Goal: Task Accomplishment & Management: Manage account settings

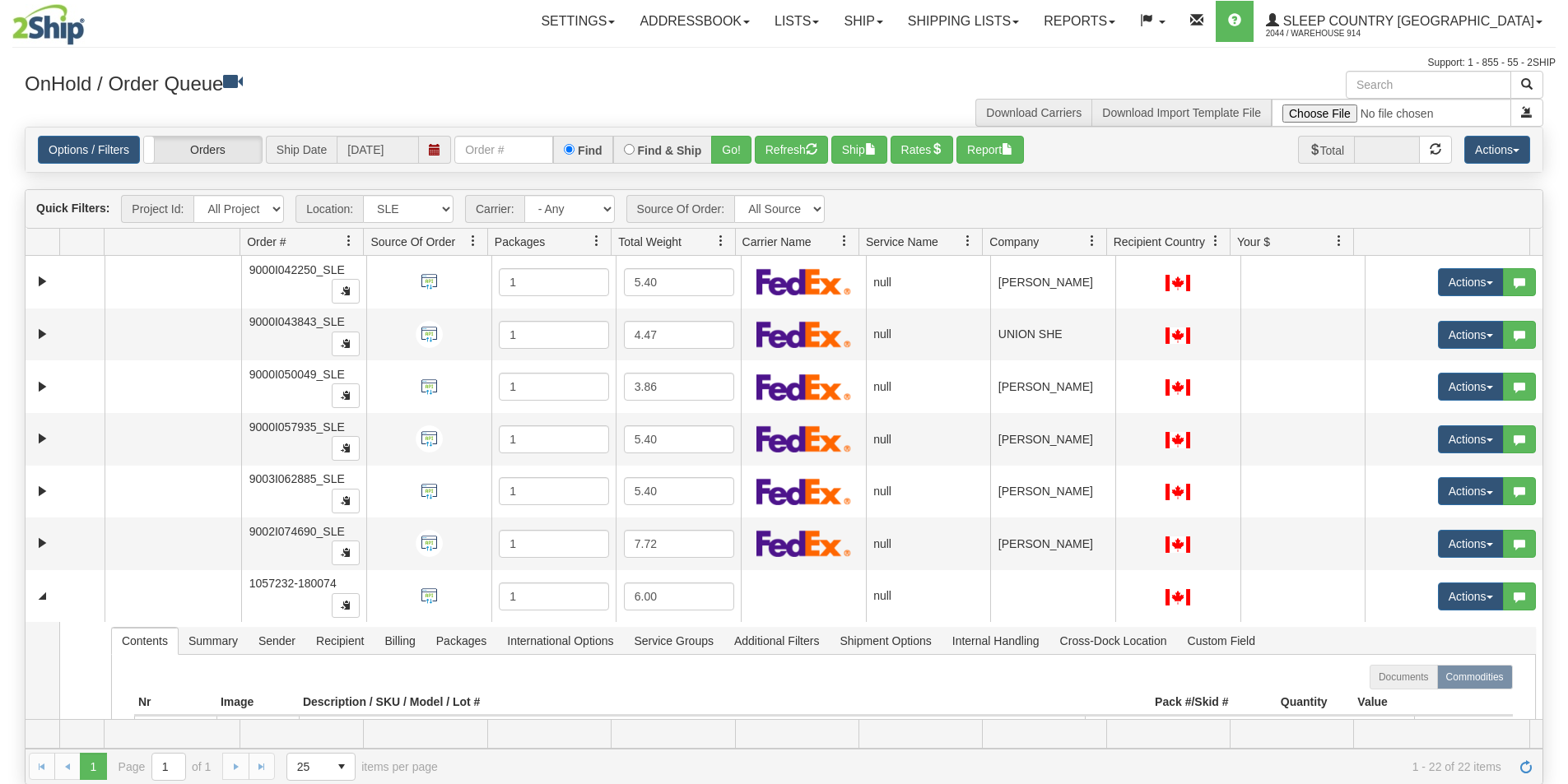
select select "7603"
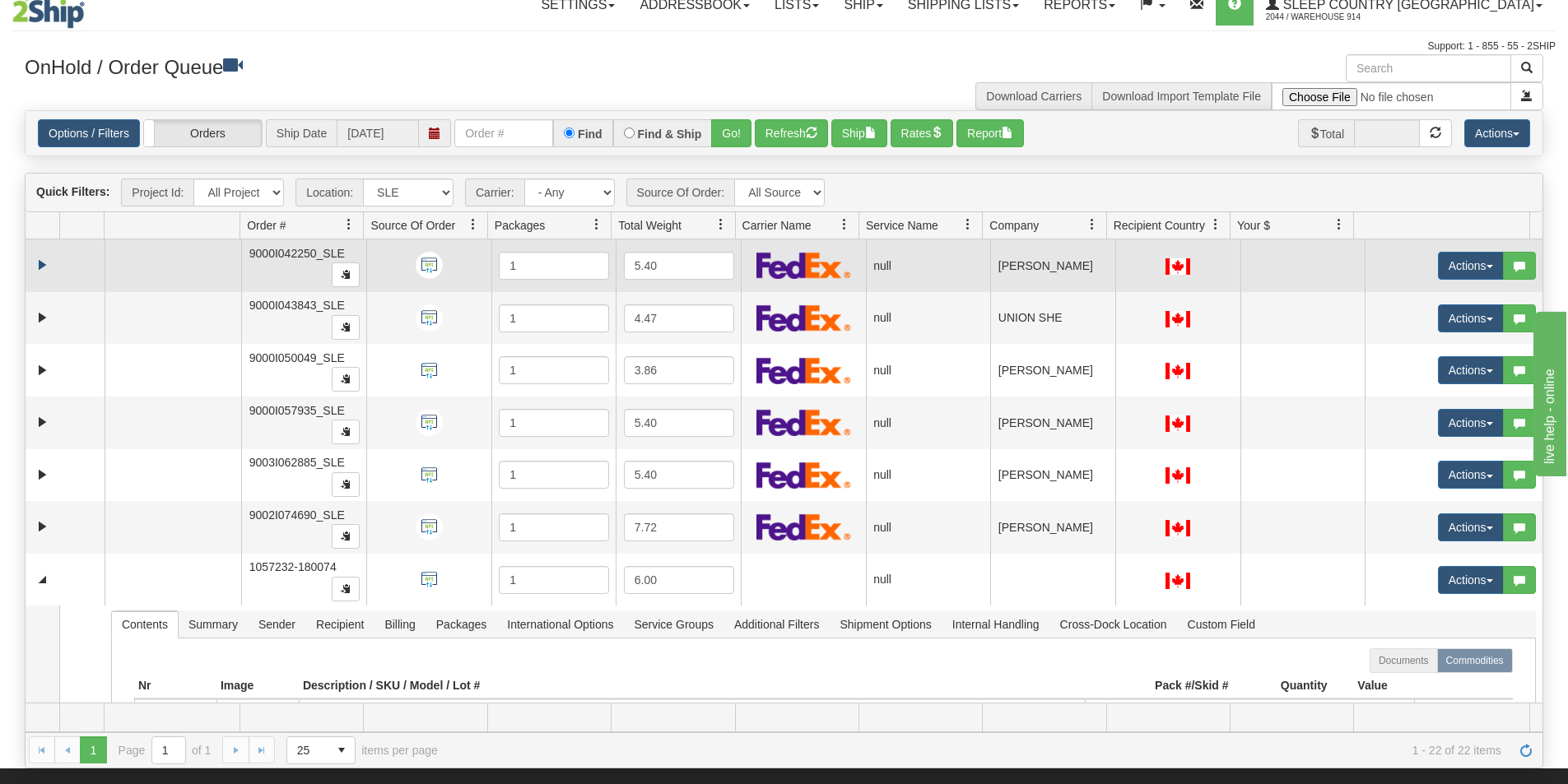
scroll to position [13, 0]
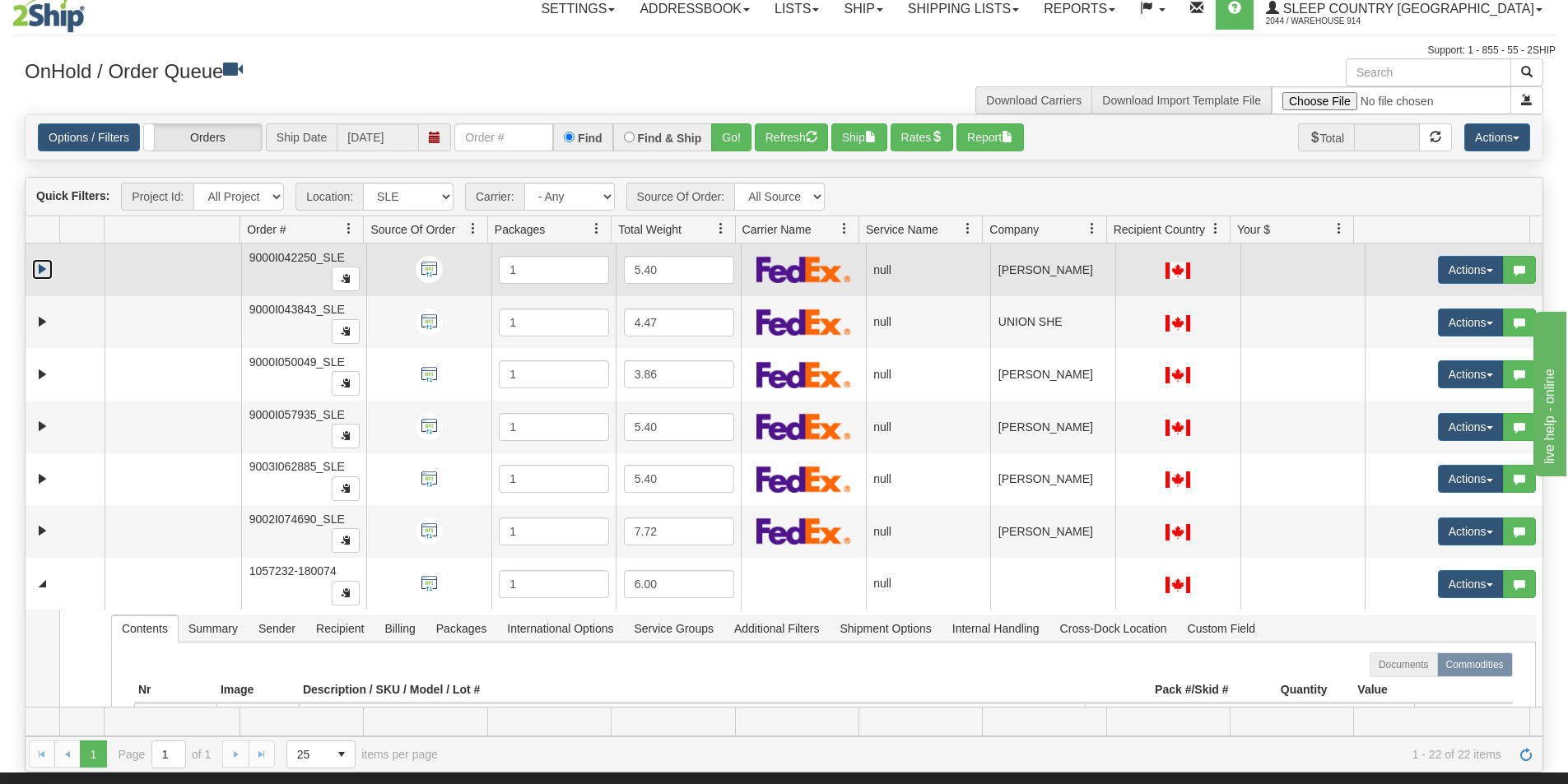
click at [40, 277] on link "Expand" at bounding box center [42, 270] width 21 height 21
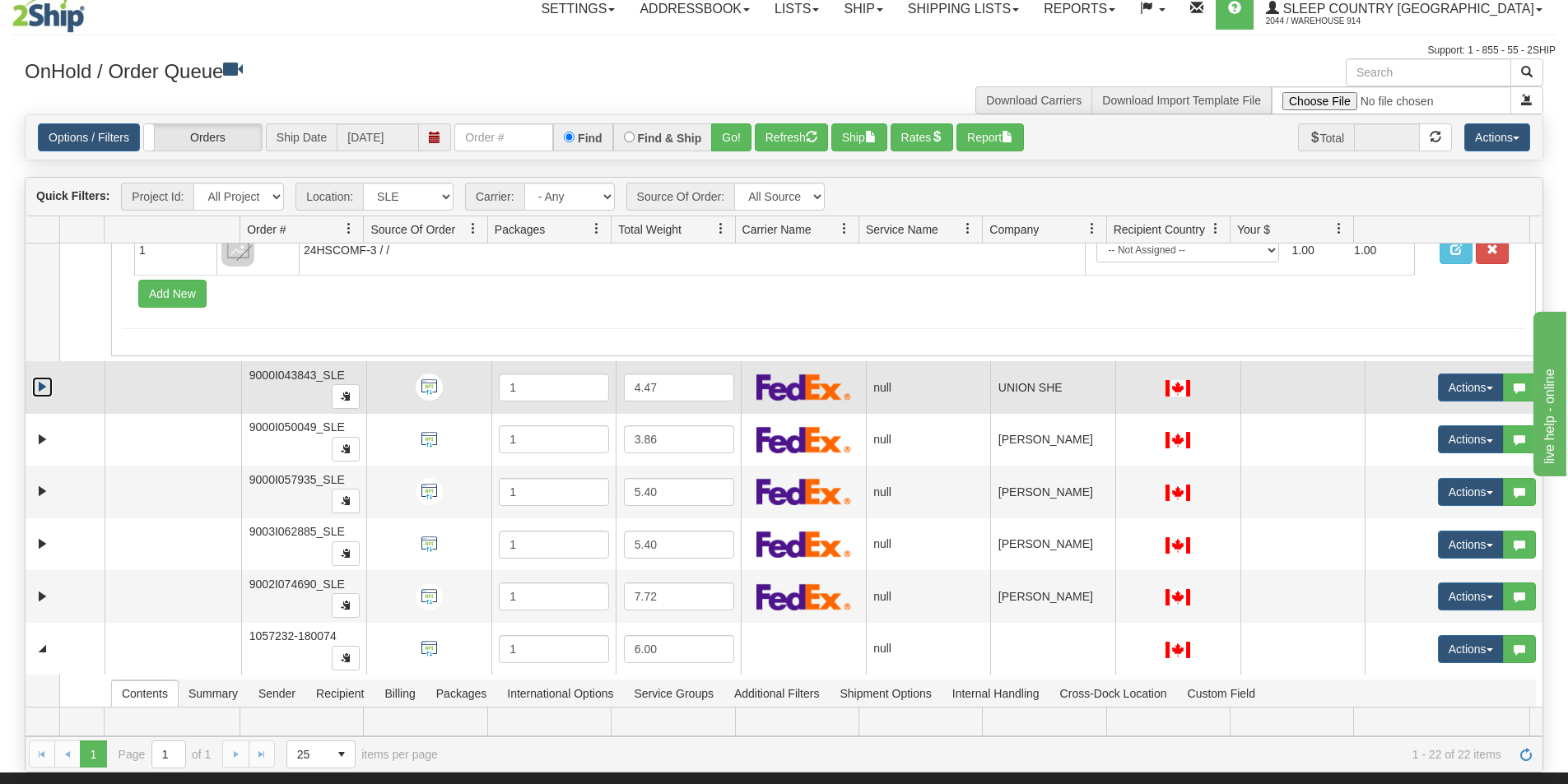
click at [43, 385] on link "Expand" at bounding box center [42, 387] width 21 height 21
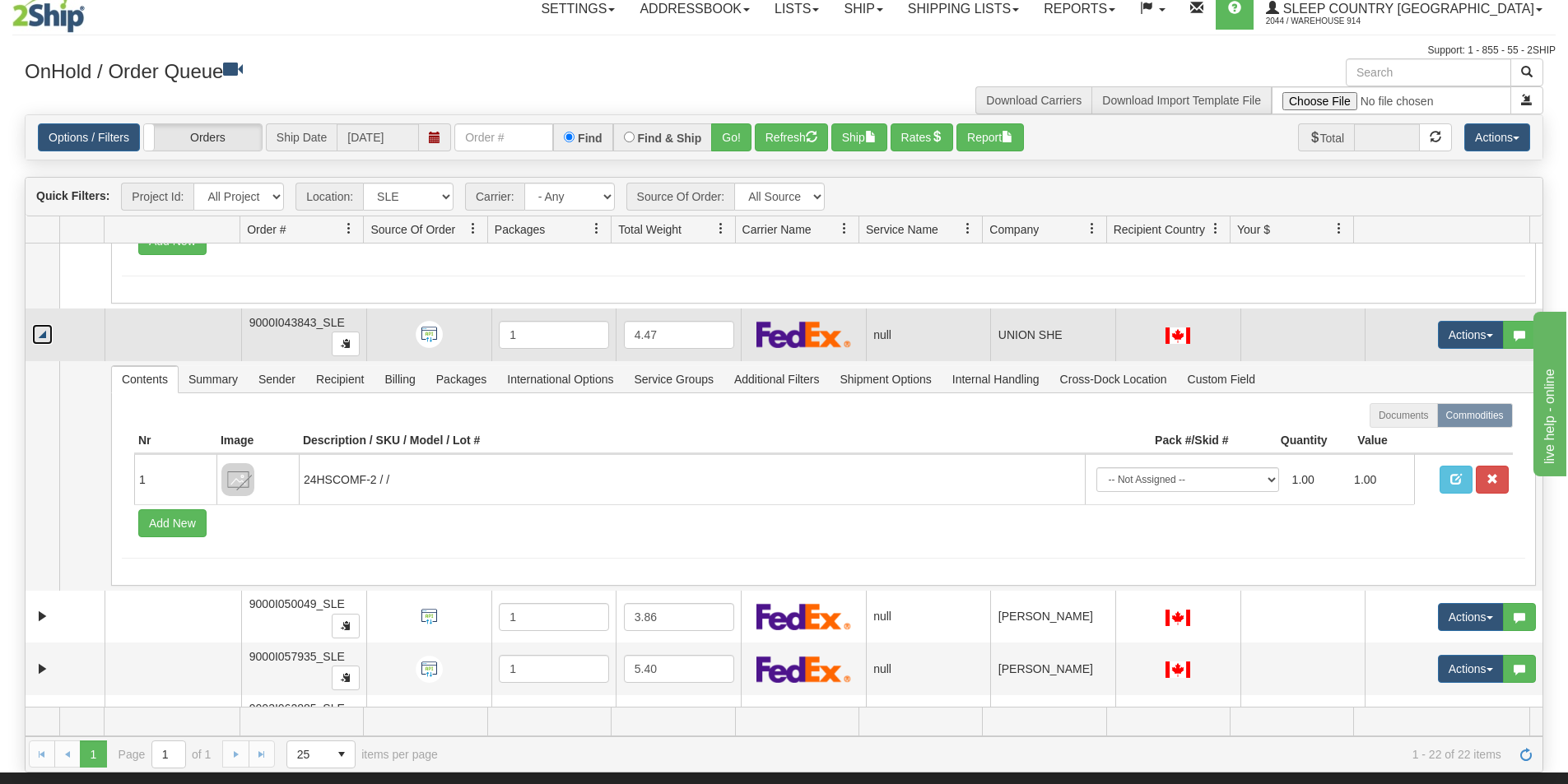
scroll to position [247, 0]
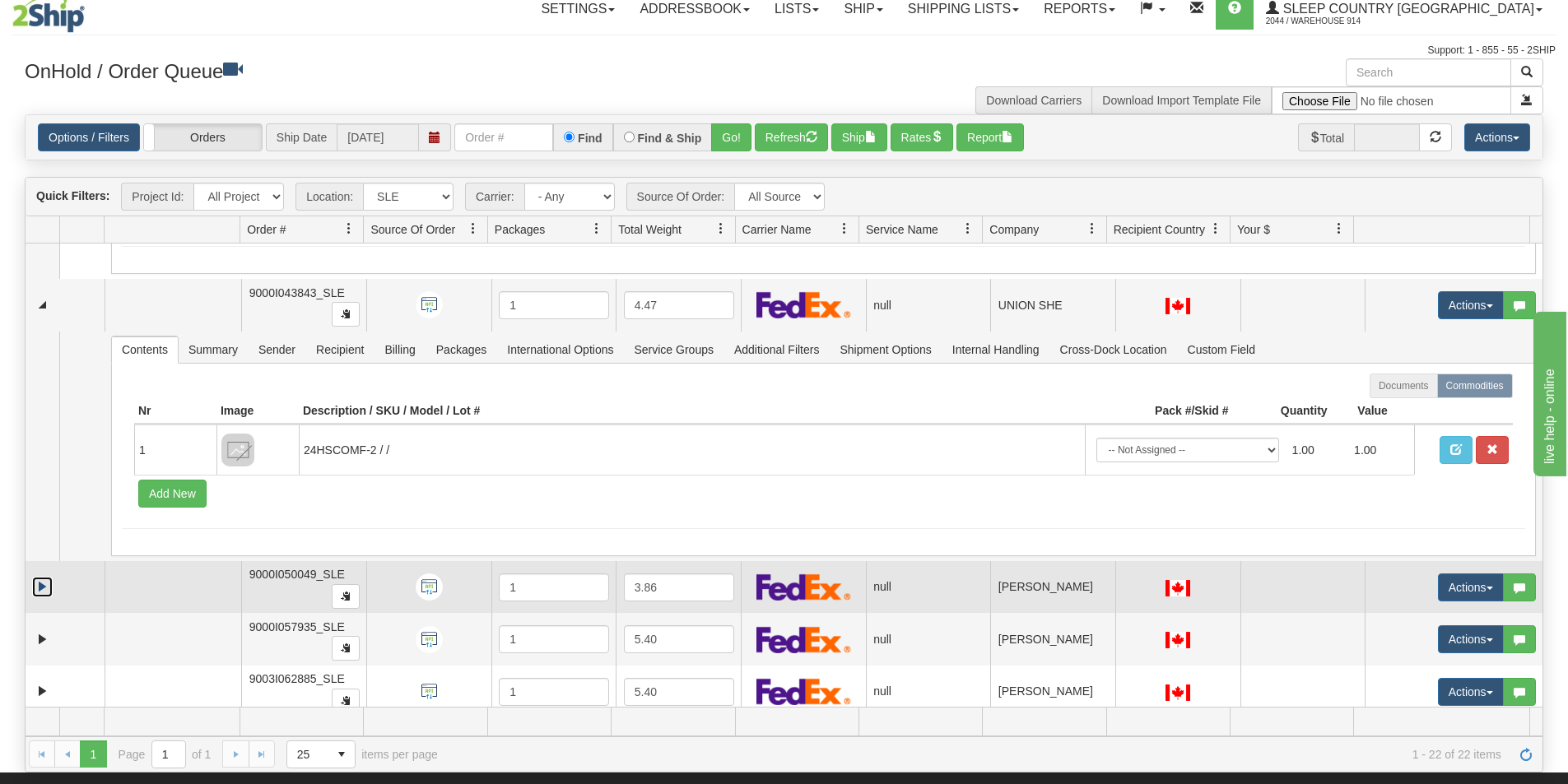
click at [43, 591] on link "Expand" at bounding box center [42, 587] width 21 height 21
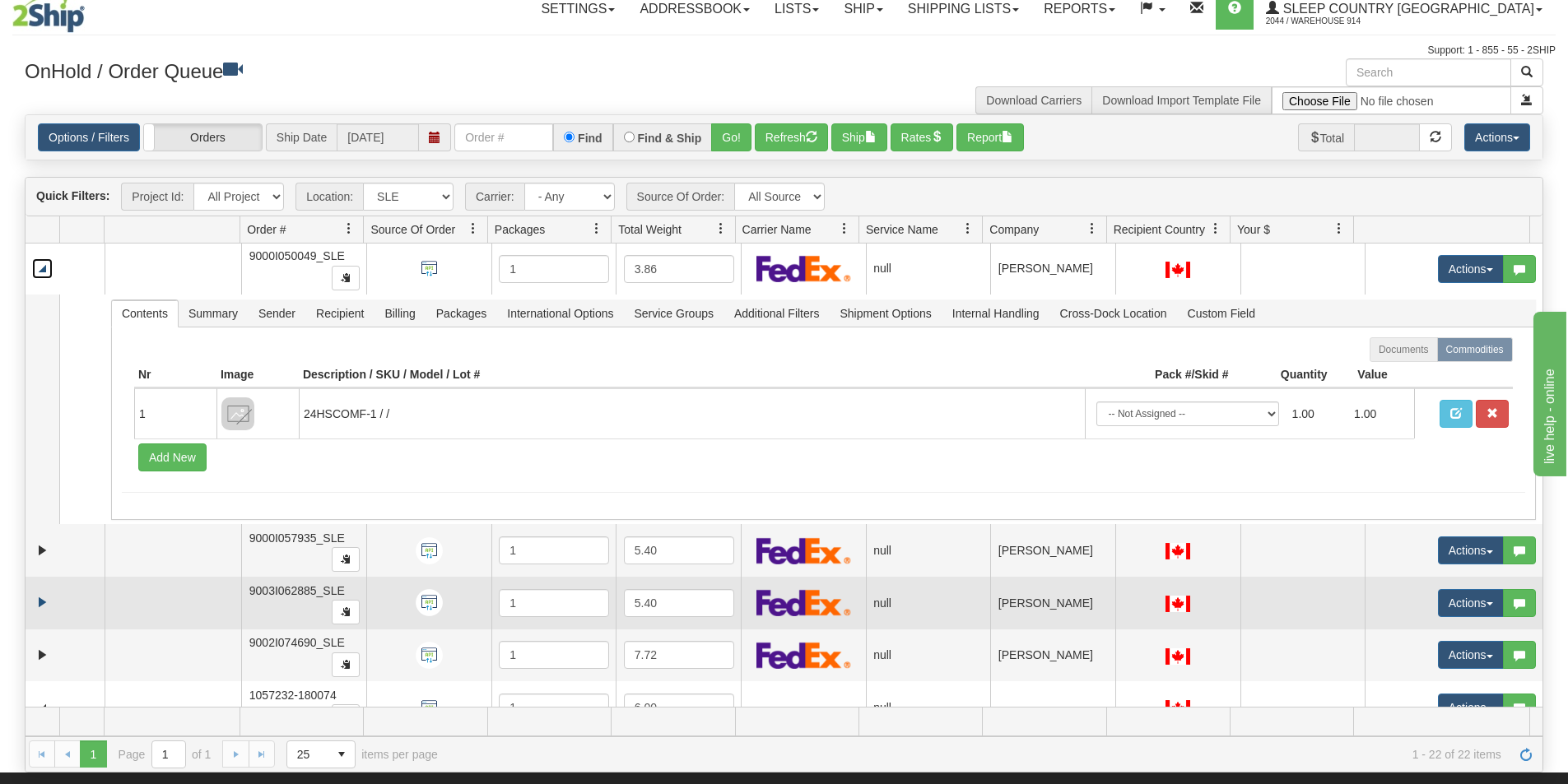
scroll to position [576, 0]
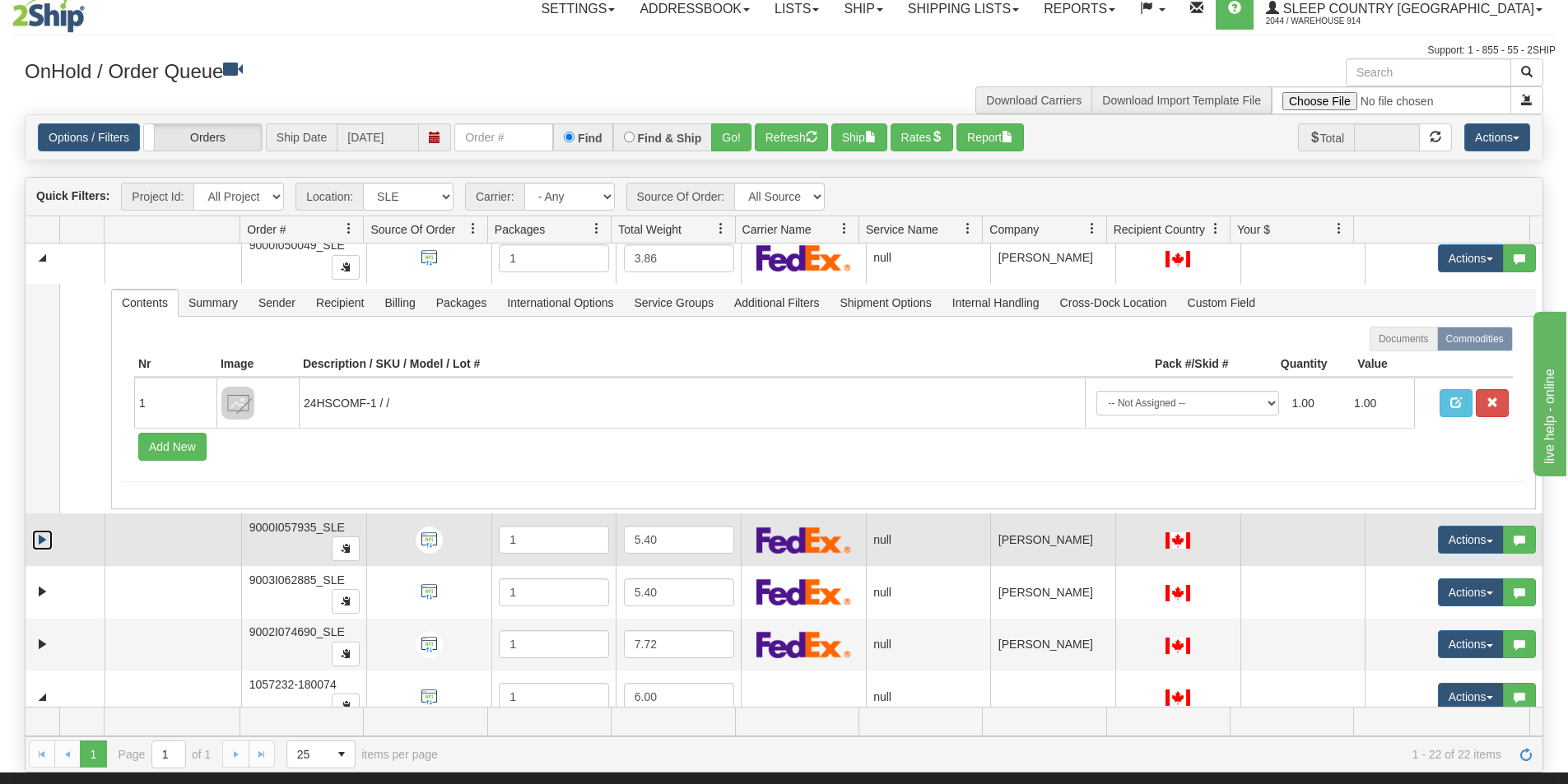
click at [37, 542] on link "Expand" at bounding box center [42, 540] width 21 height 21
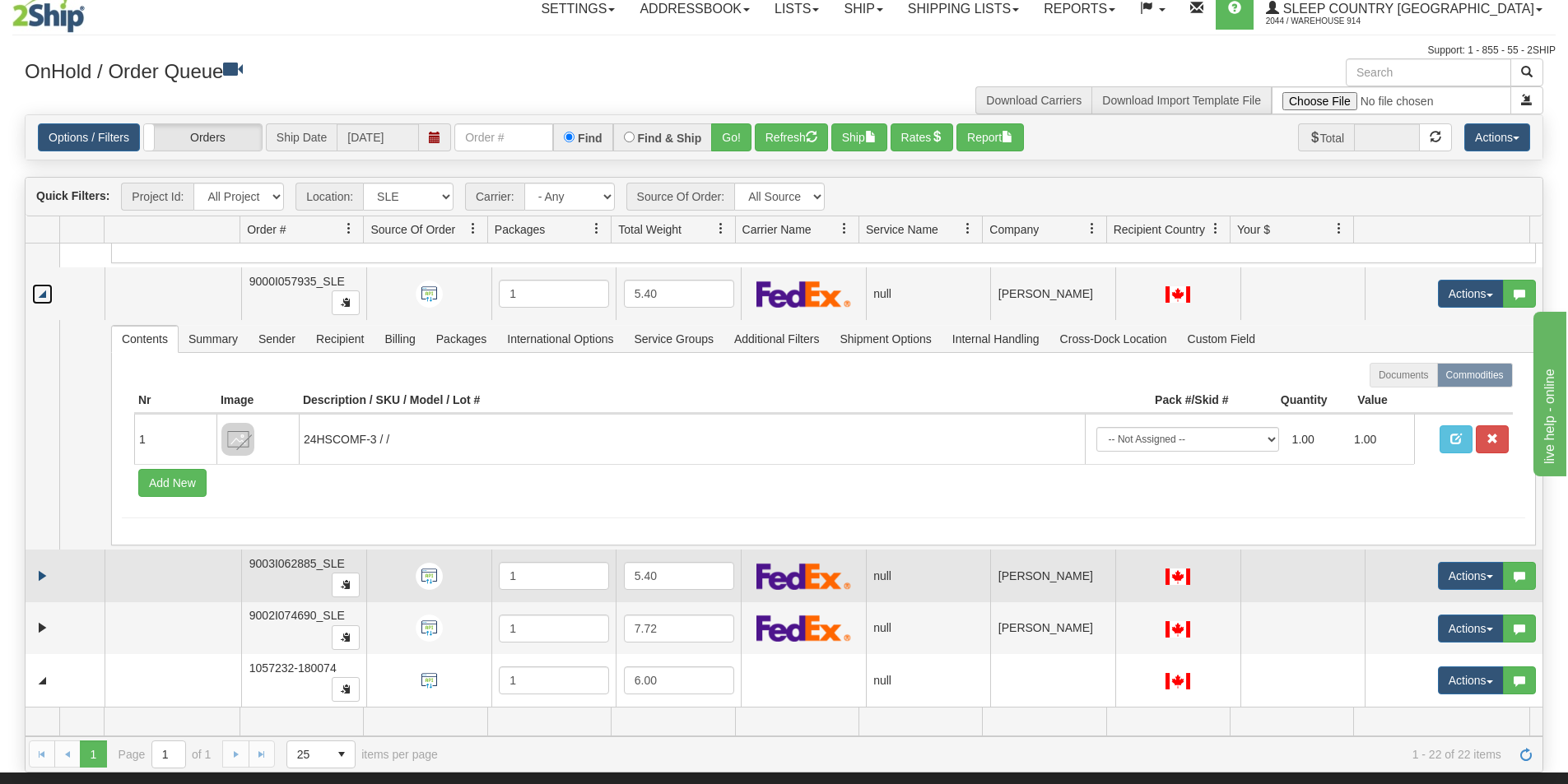
scroll to position [822, 0]
click at [42, 573] on link "Expand" at bounding box center [42, 576] width 21 height 21
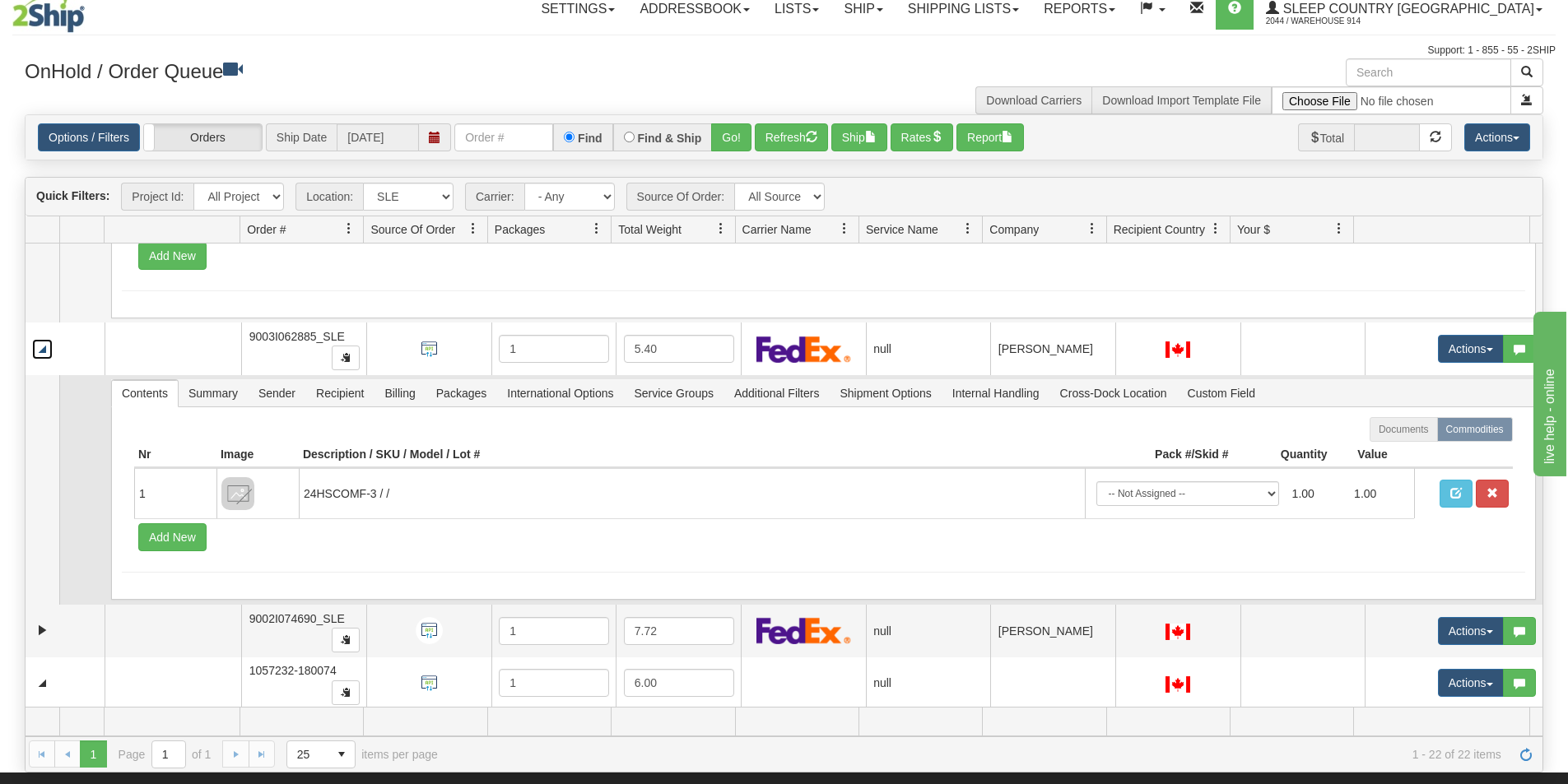
scroll to position [1152, 0]
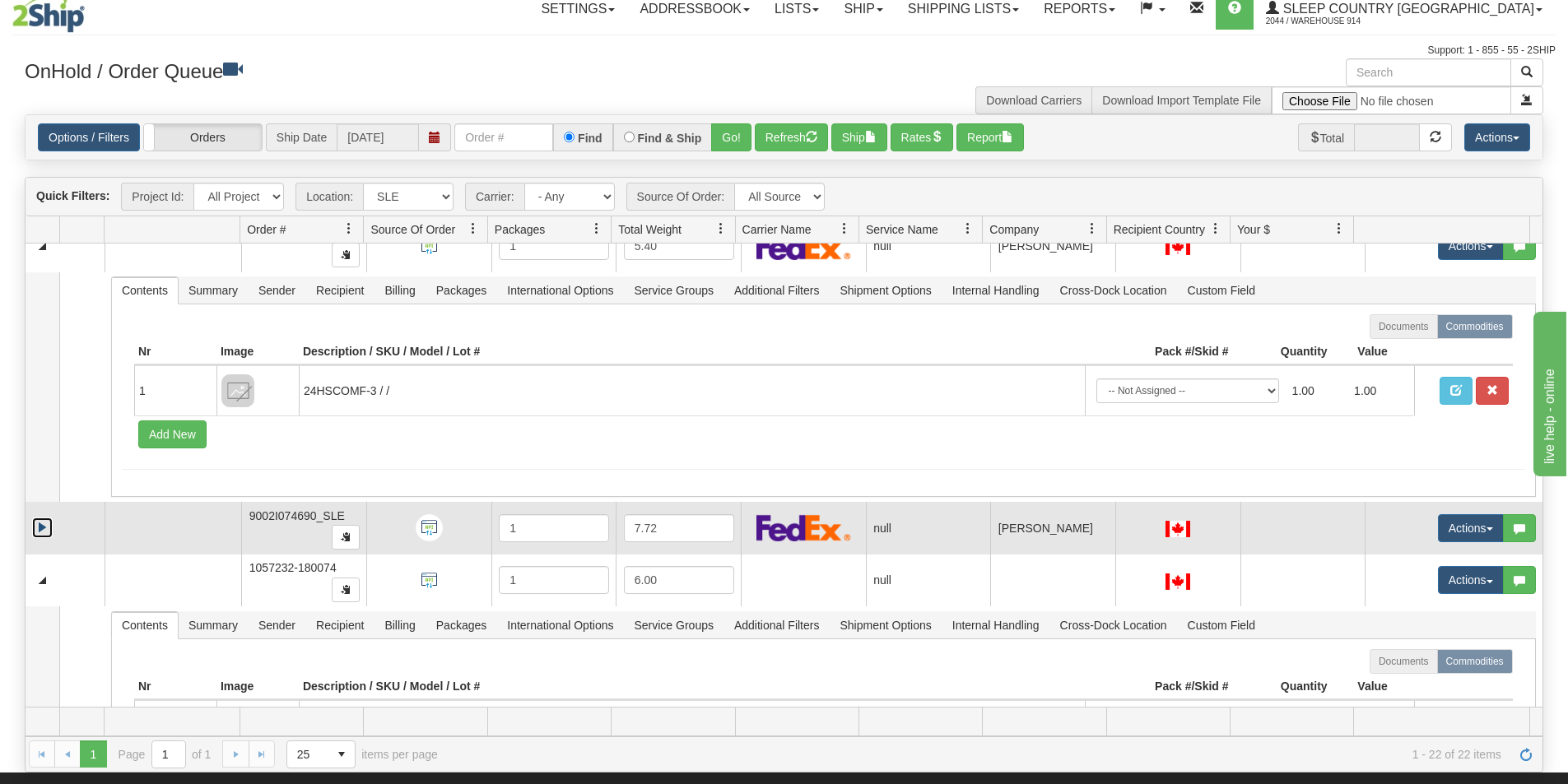
click at [42, 534] on link "Expand" at bounding box center [42, 527] width 21 height 21
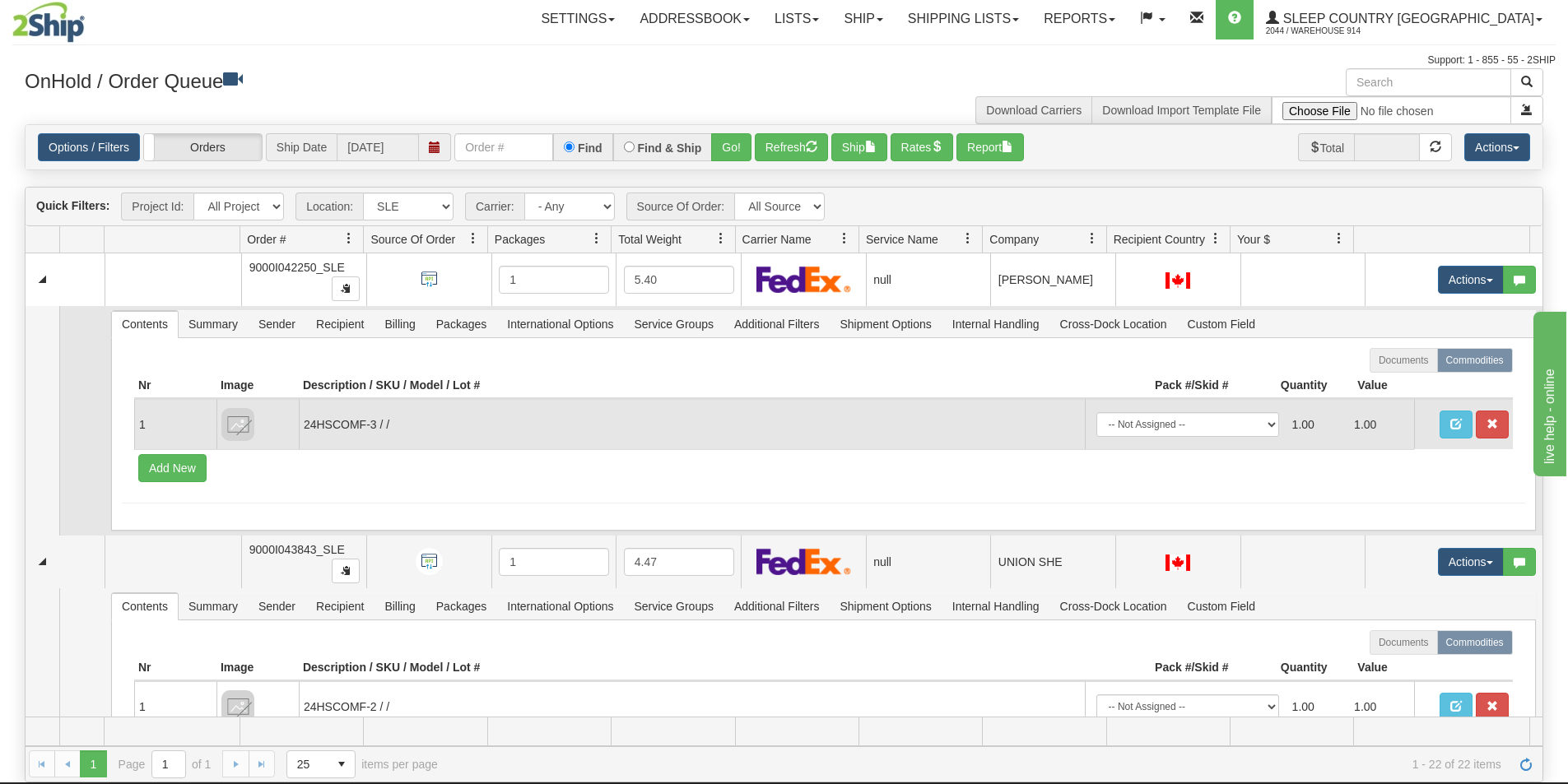
scroll to position [0, 0]
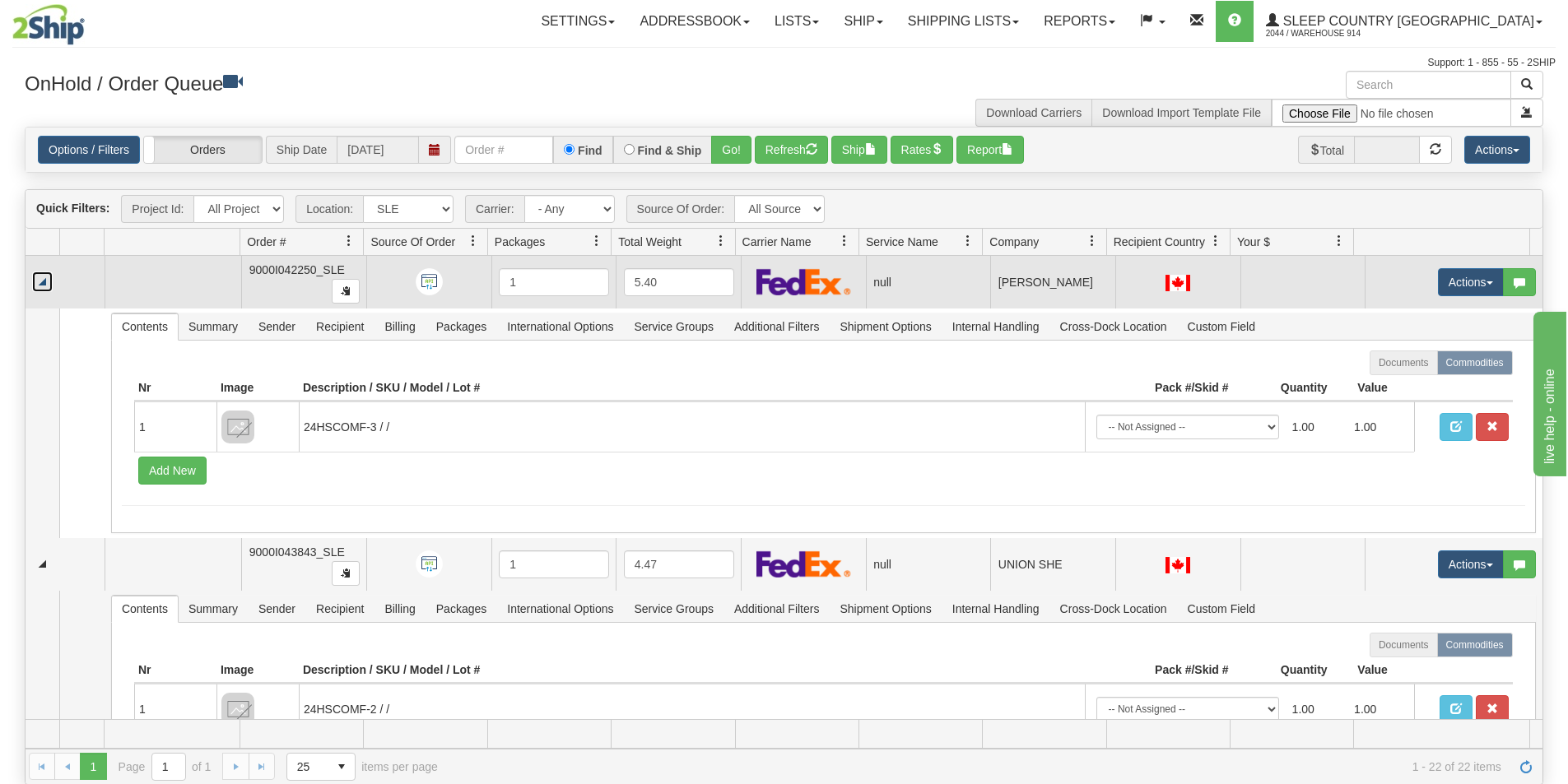
click at [42, 272] on link "Collapse" at bounding box center [42, 281] width 21 height 21
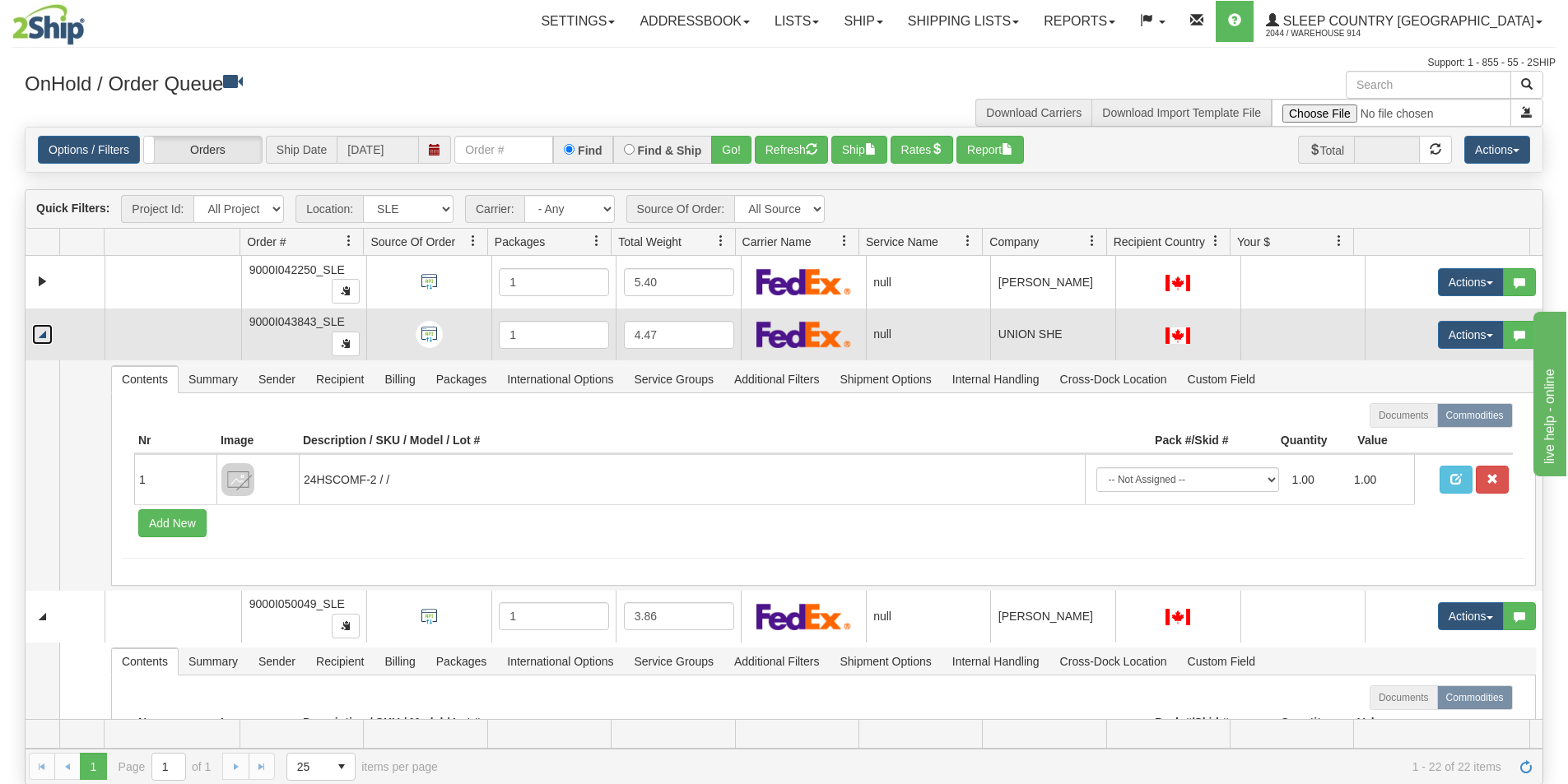
click at [46, 326] on link "Collapse" at bounding box center [42, 334] width 21 height 21
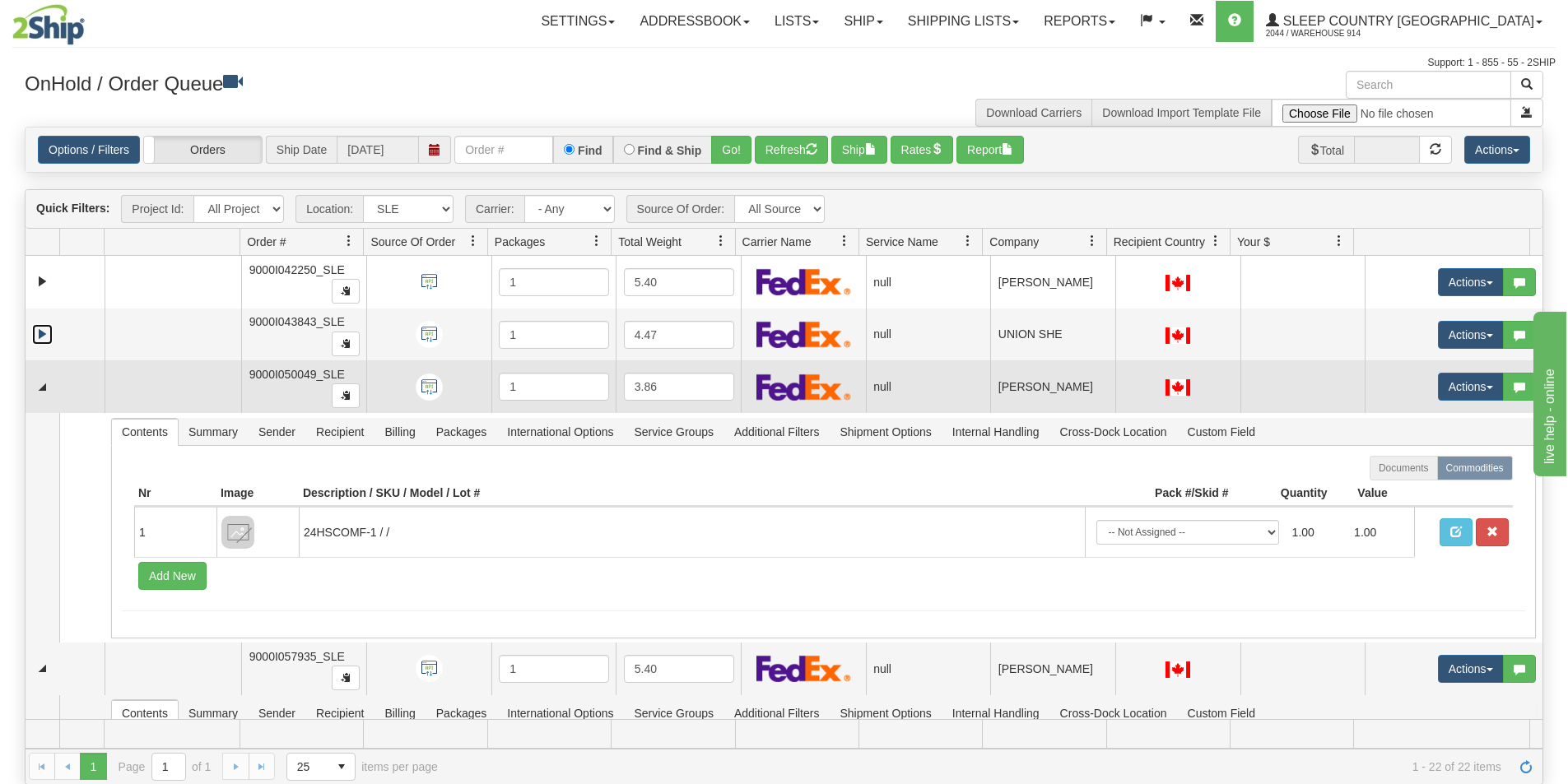
click at [55, 385] on td at bounding box center [65, 387] width 79 height 53
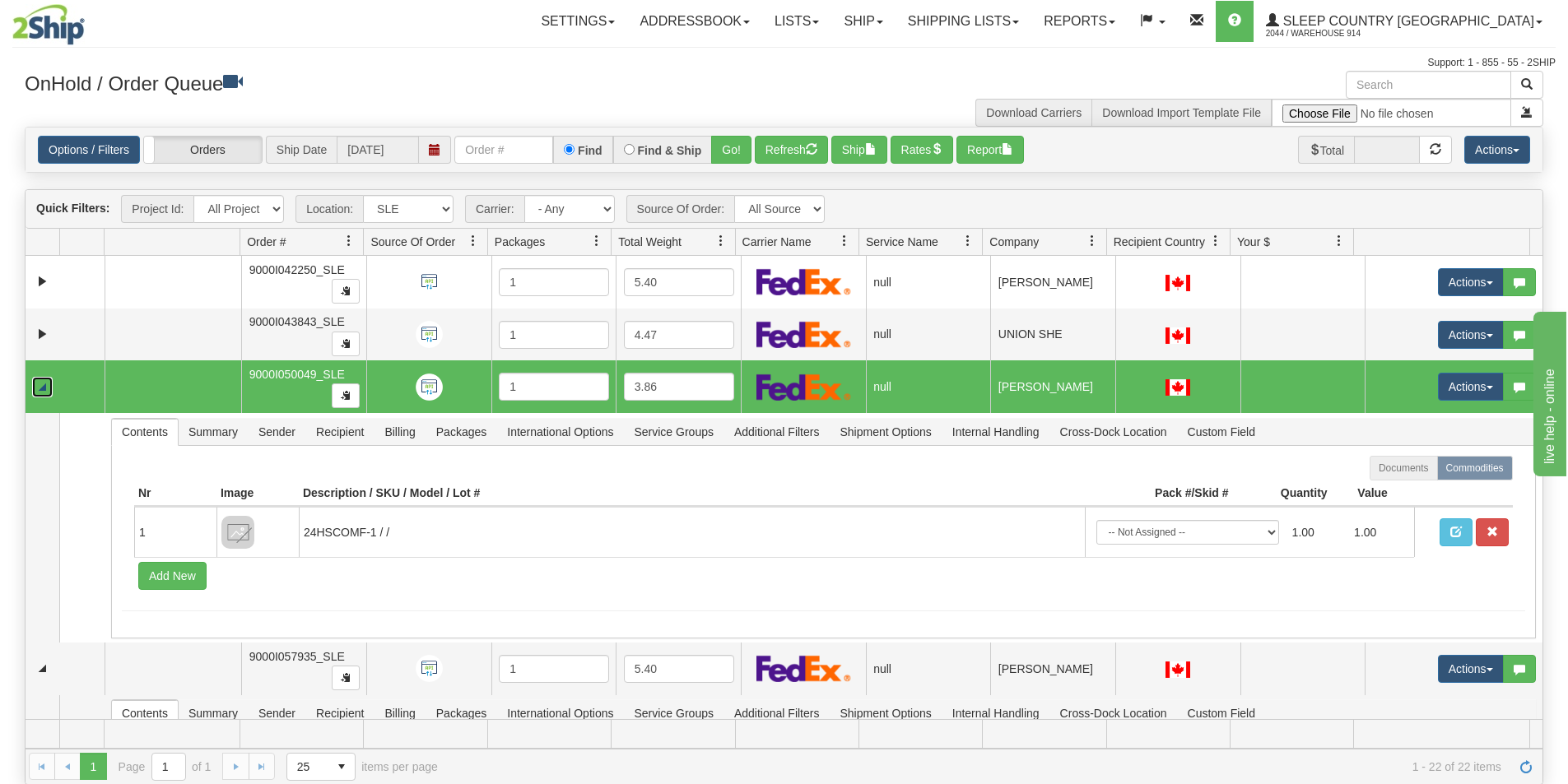
click at [46, 384] on link "Collapse" at bounding box center [42, 387] width 21 height 21
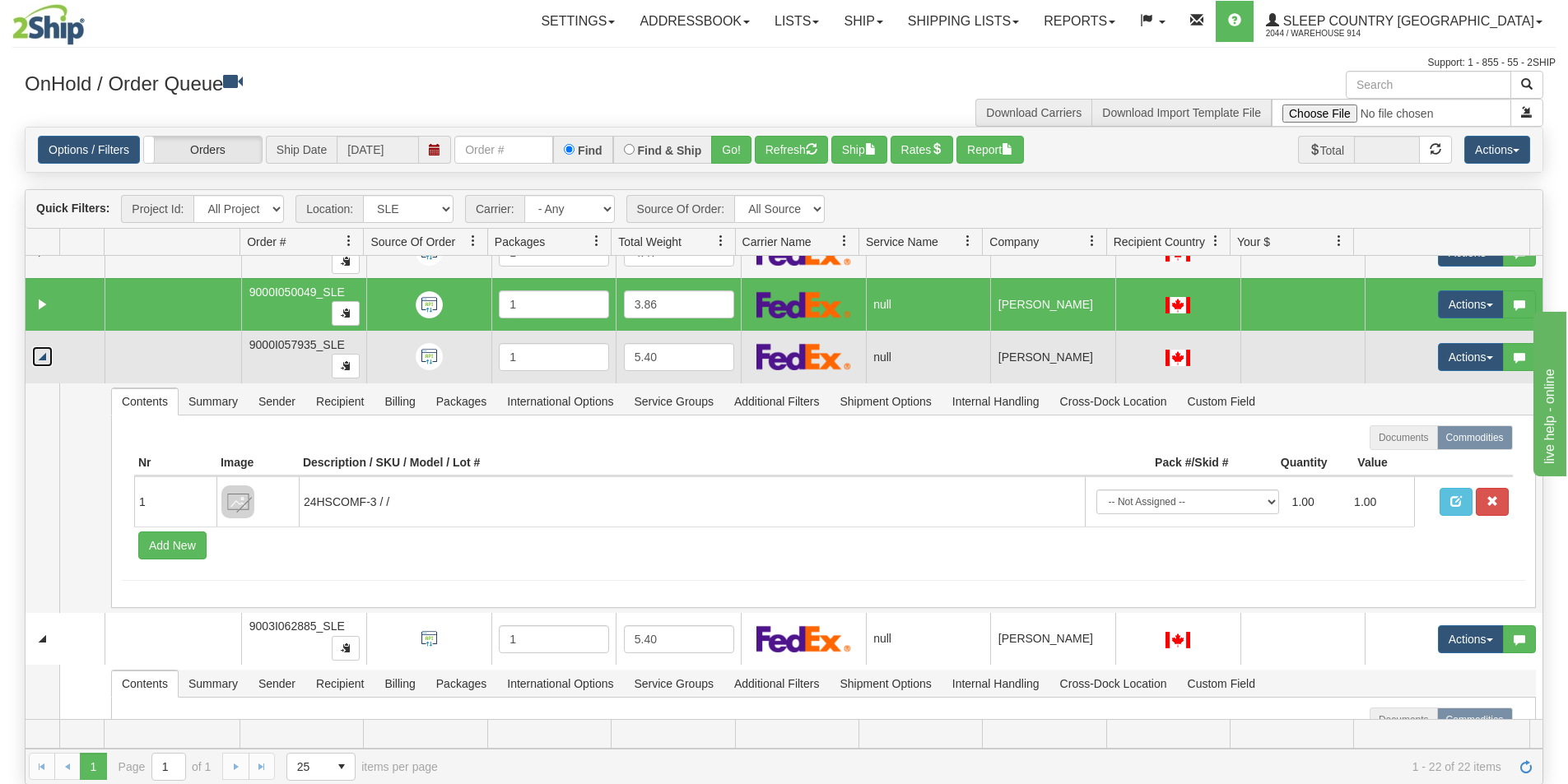
click at [46, 354] on link "Collapse" at bounding box center [42, 356] width 21 height 21
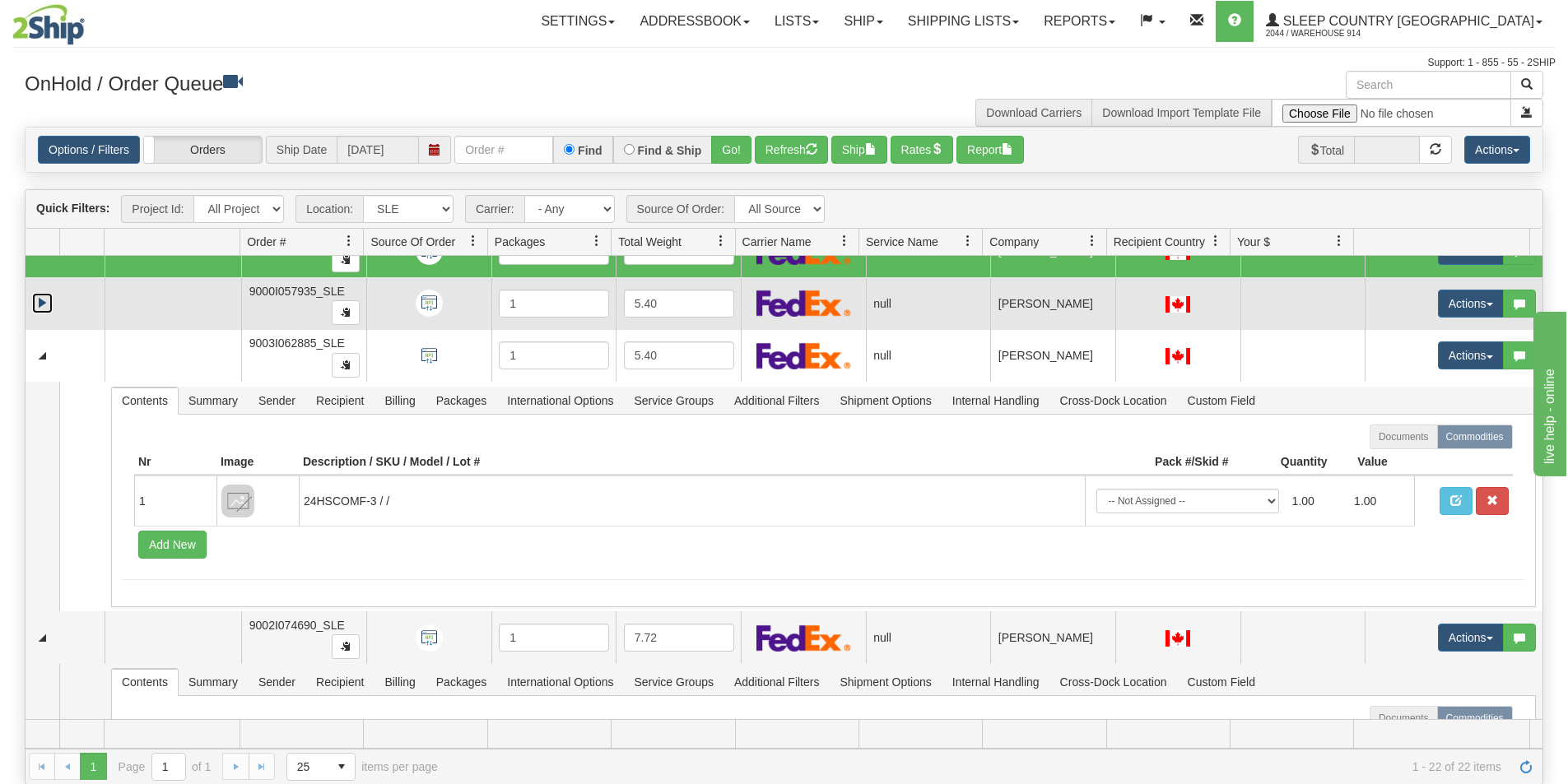
scroll to position [164, 0]
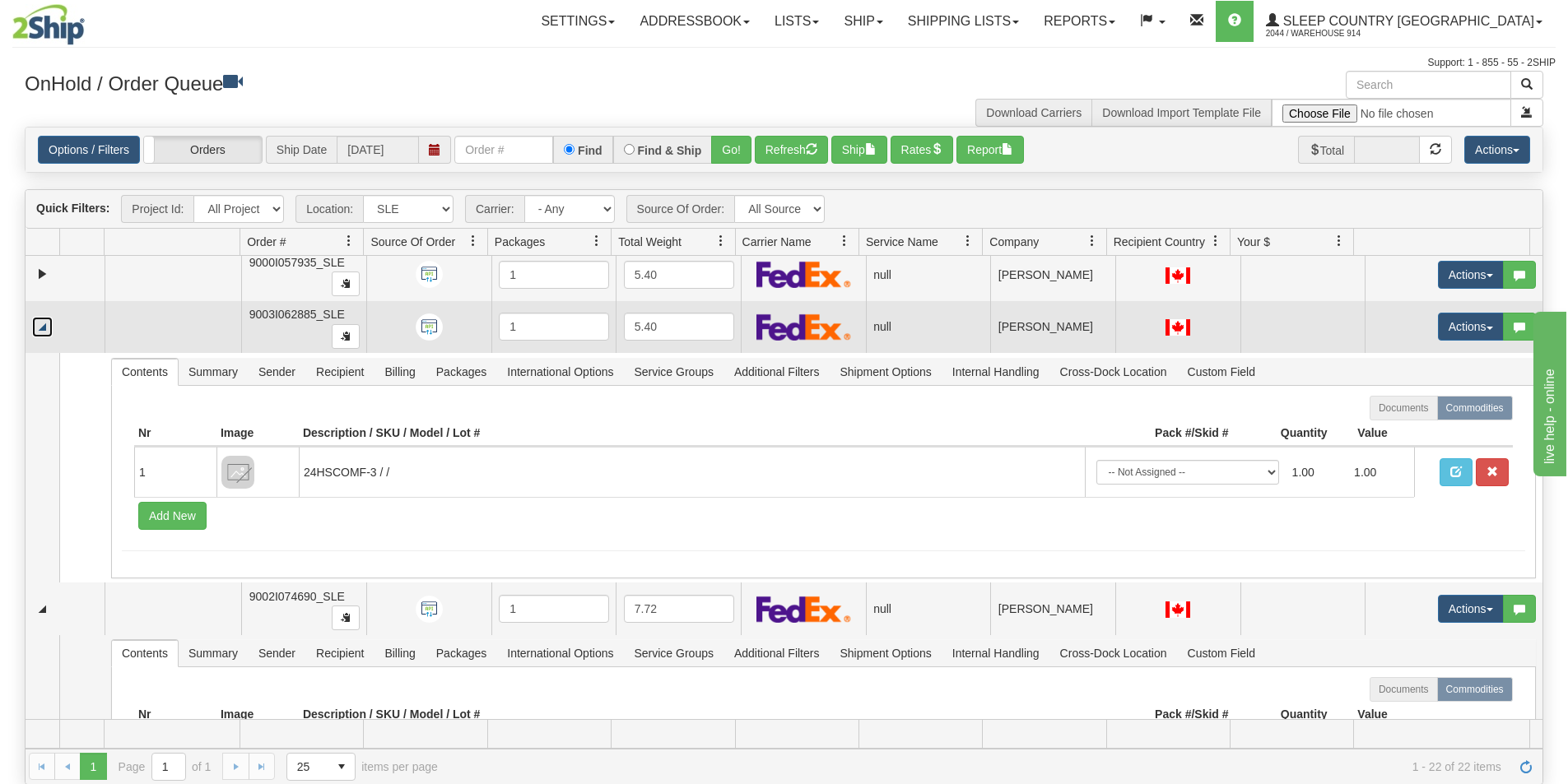
click at [49, 329] on link "Collapse" at bounding box center [42, 327] width 21 height 21
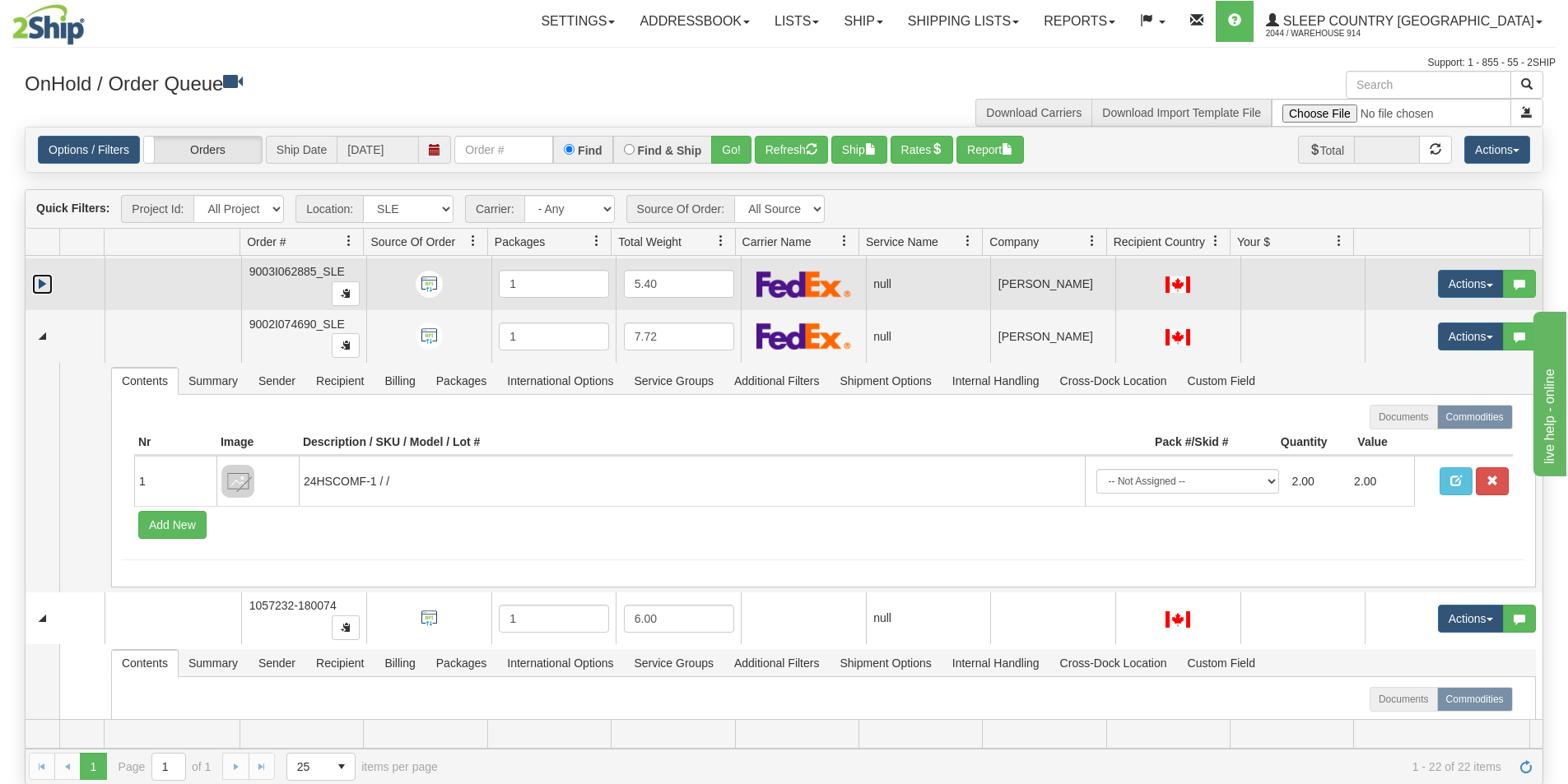
scroll to position [247, 0]
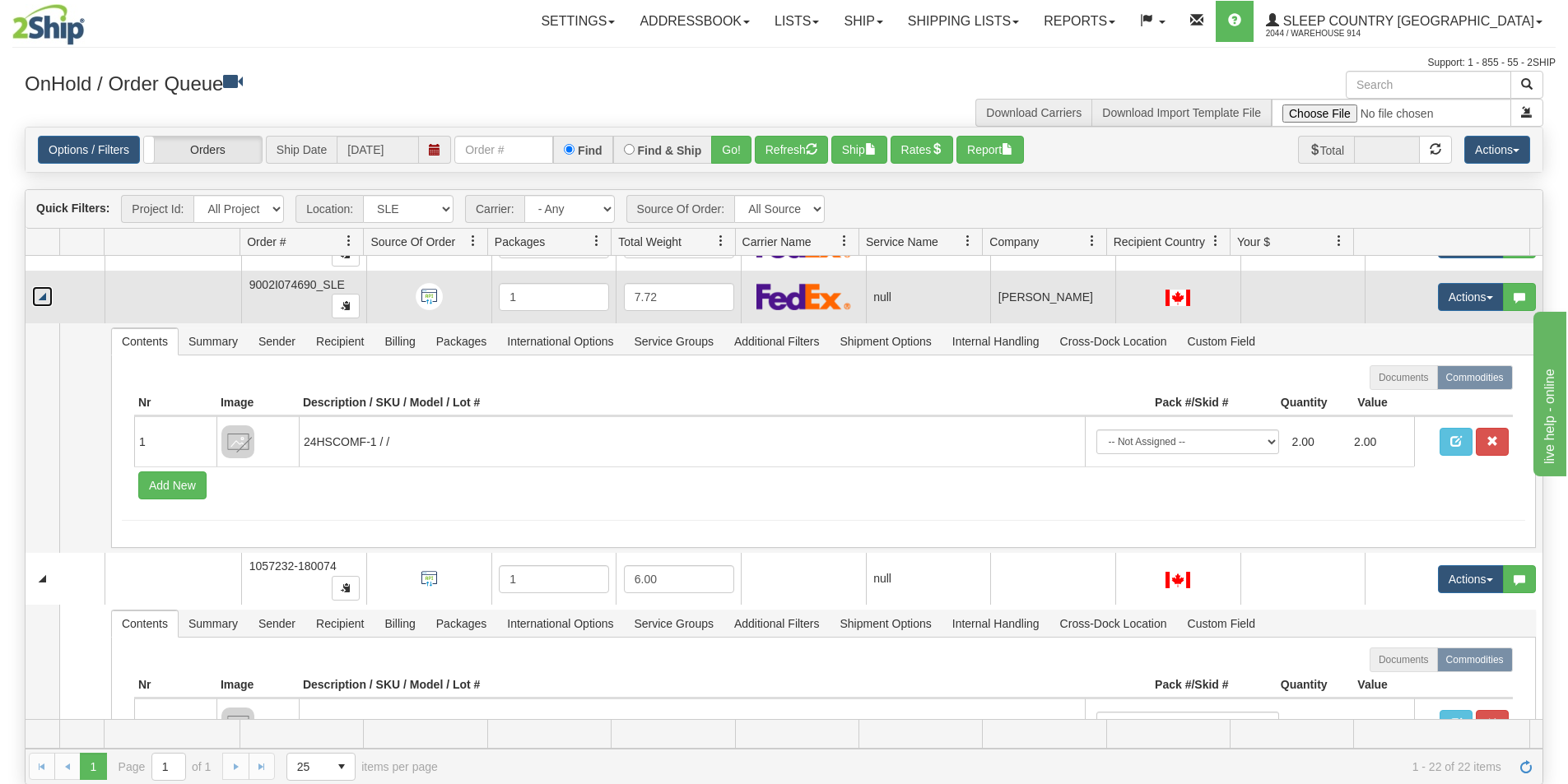
click at [53, 297] on link "Collapse" at bounding box center [42, 296] width 21 height 21
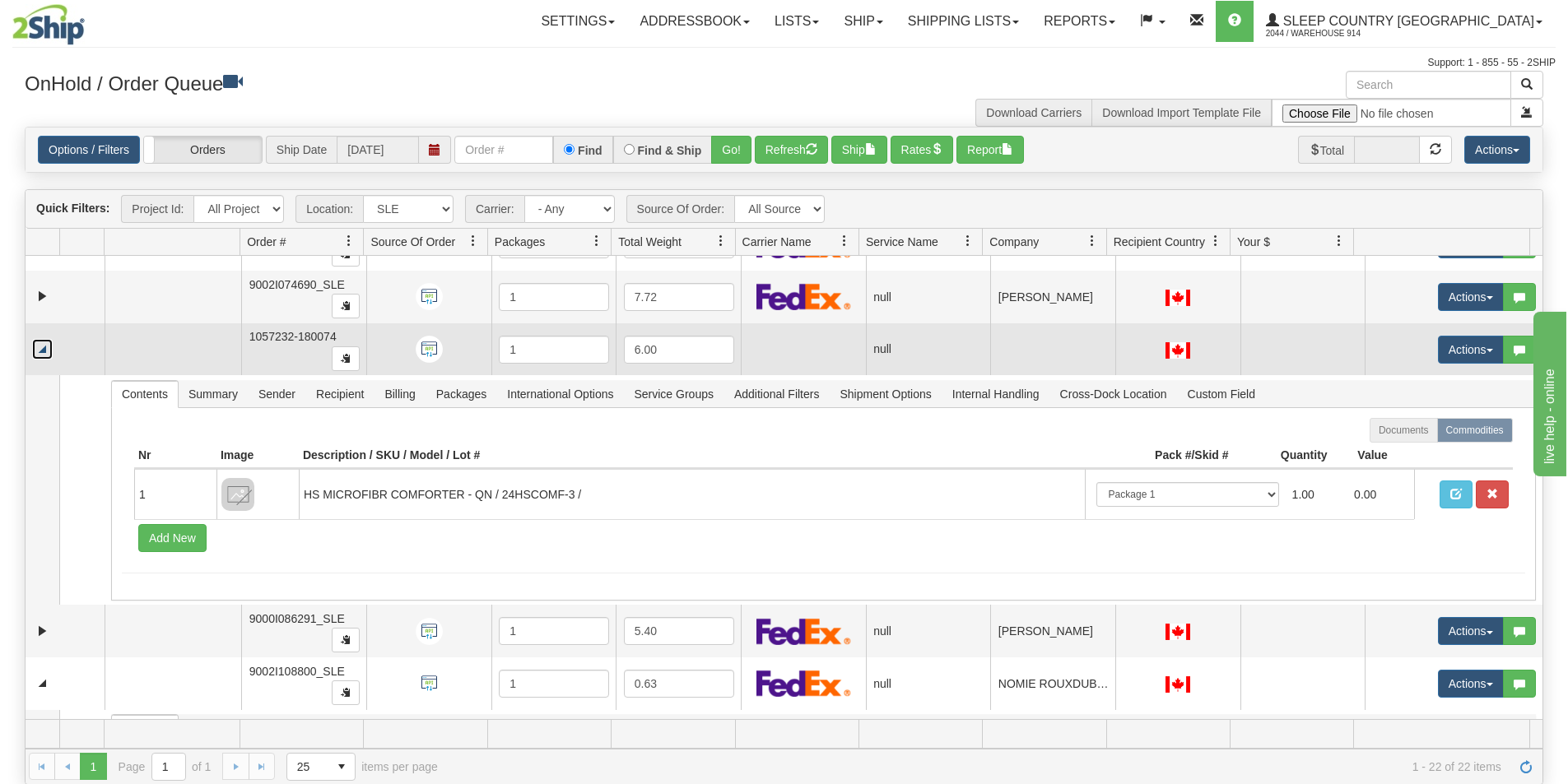
click at [49, 348] on link "Collapse" at bounding box center [42, 349] width 21 height 21
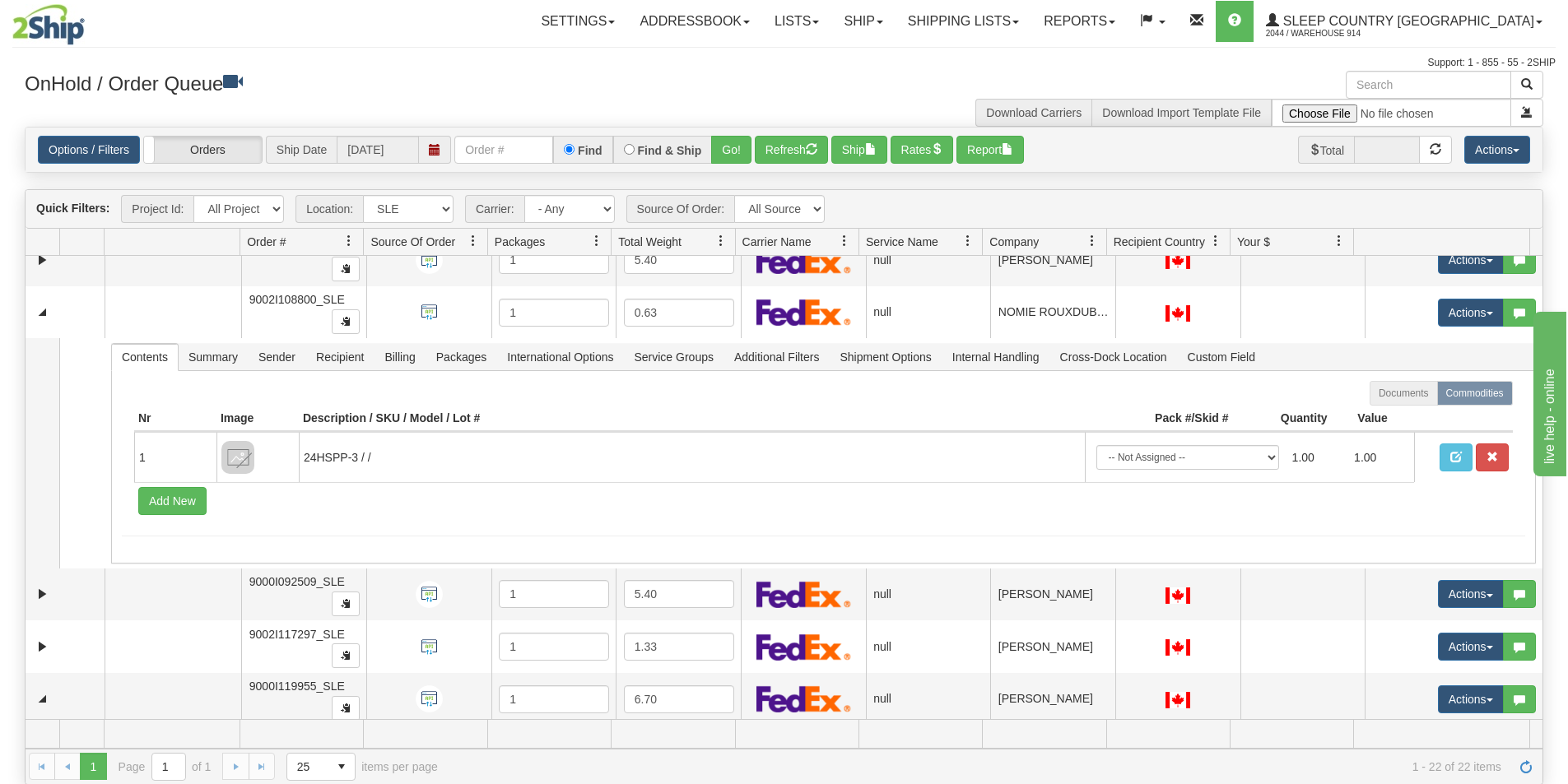
scroll to position [411, 0]
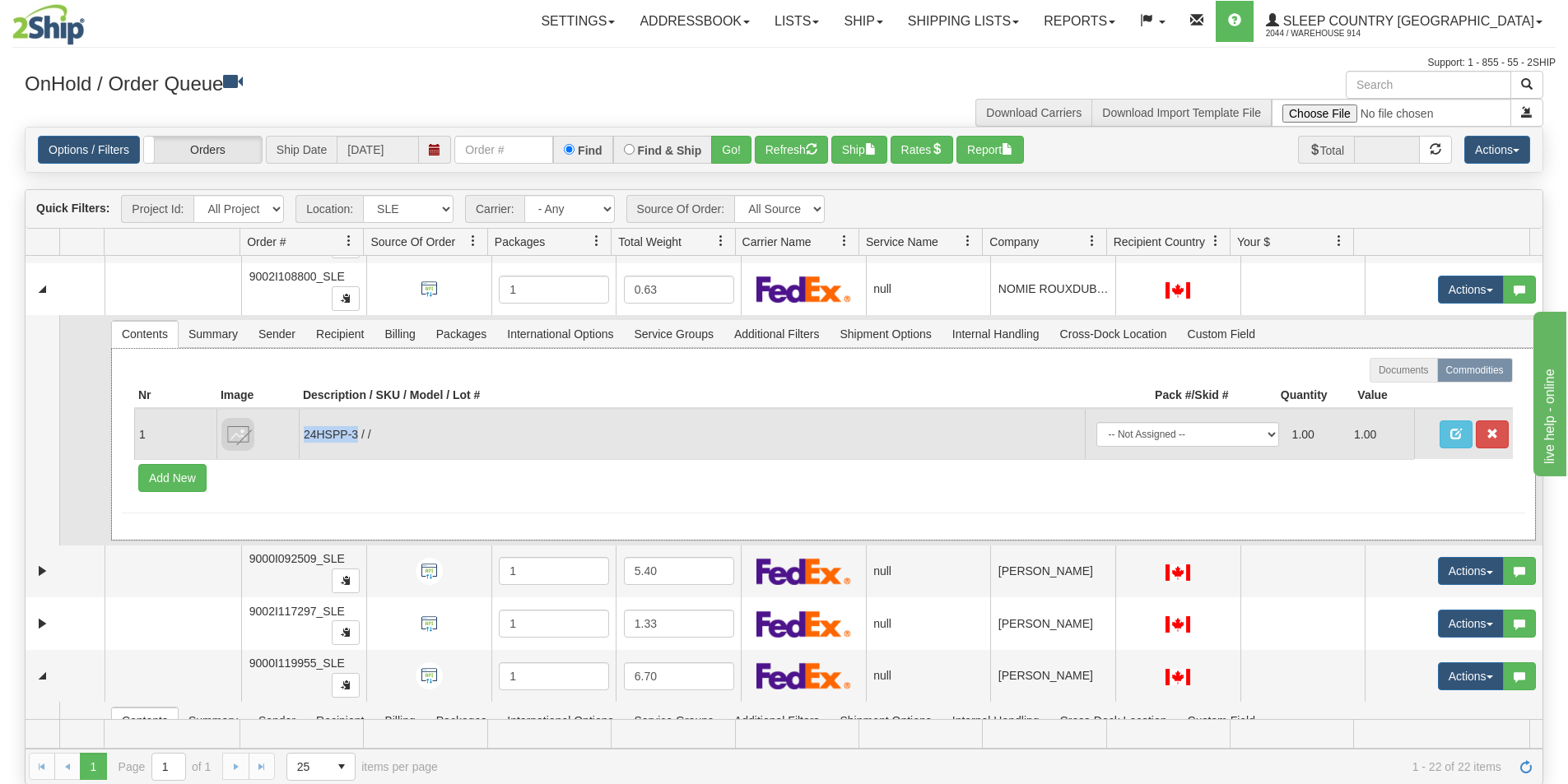
drag, startPoint x: 357, startPoint y: 435, endPoint x: 304, endPoint y: 433, distance: 53.0
click at [304, 433] on td "24HSPP-3 / /" at bounding box center [692, 434] width 786 height 50
copy td "24HSPP-3"
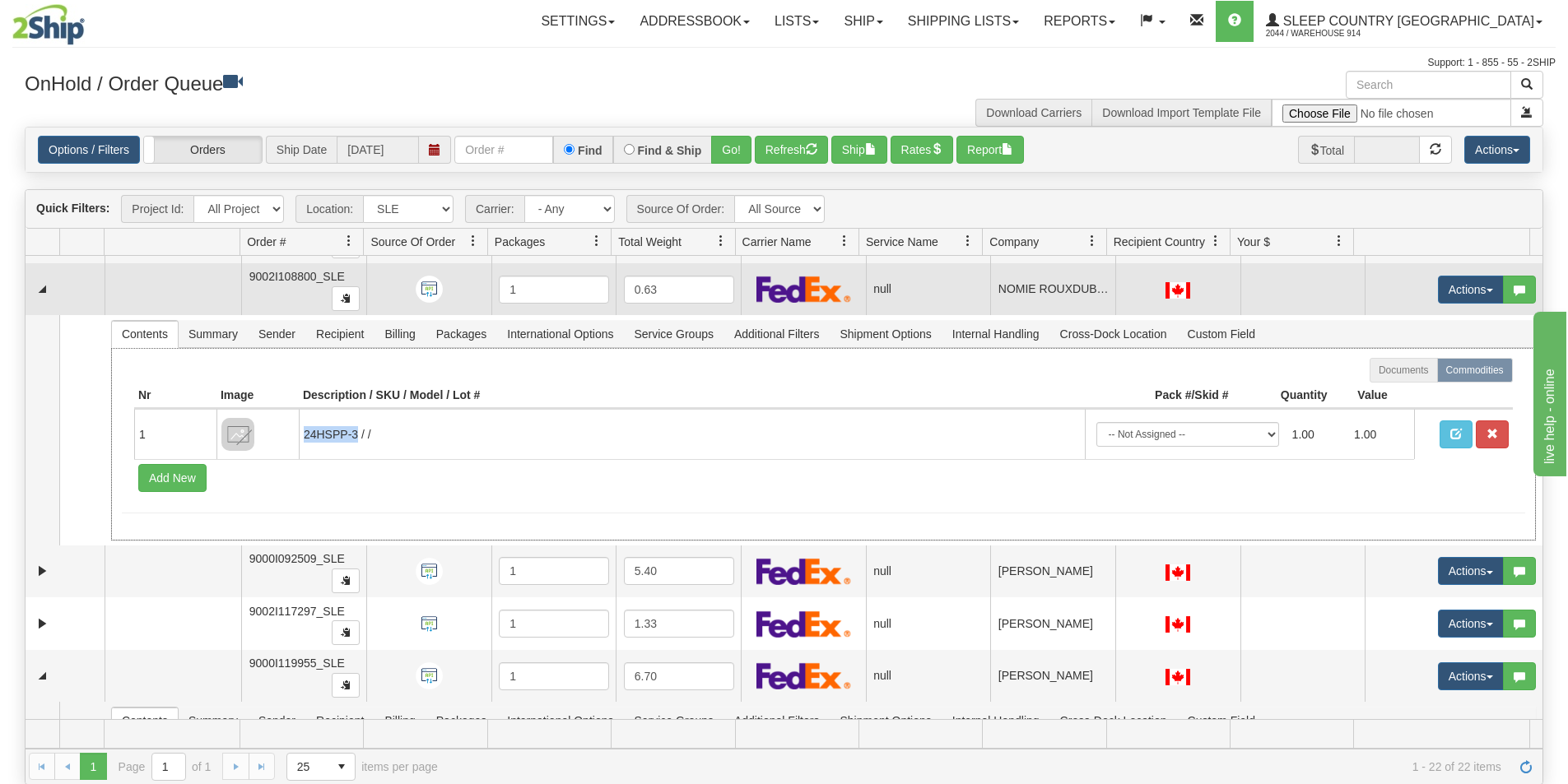
click at [46, 277] on td at bounding box center [65, 290] width 79 height 53
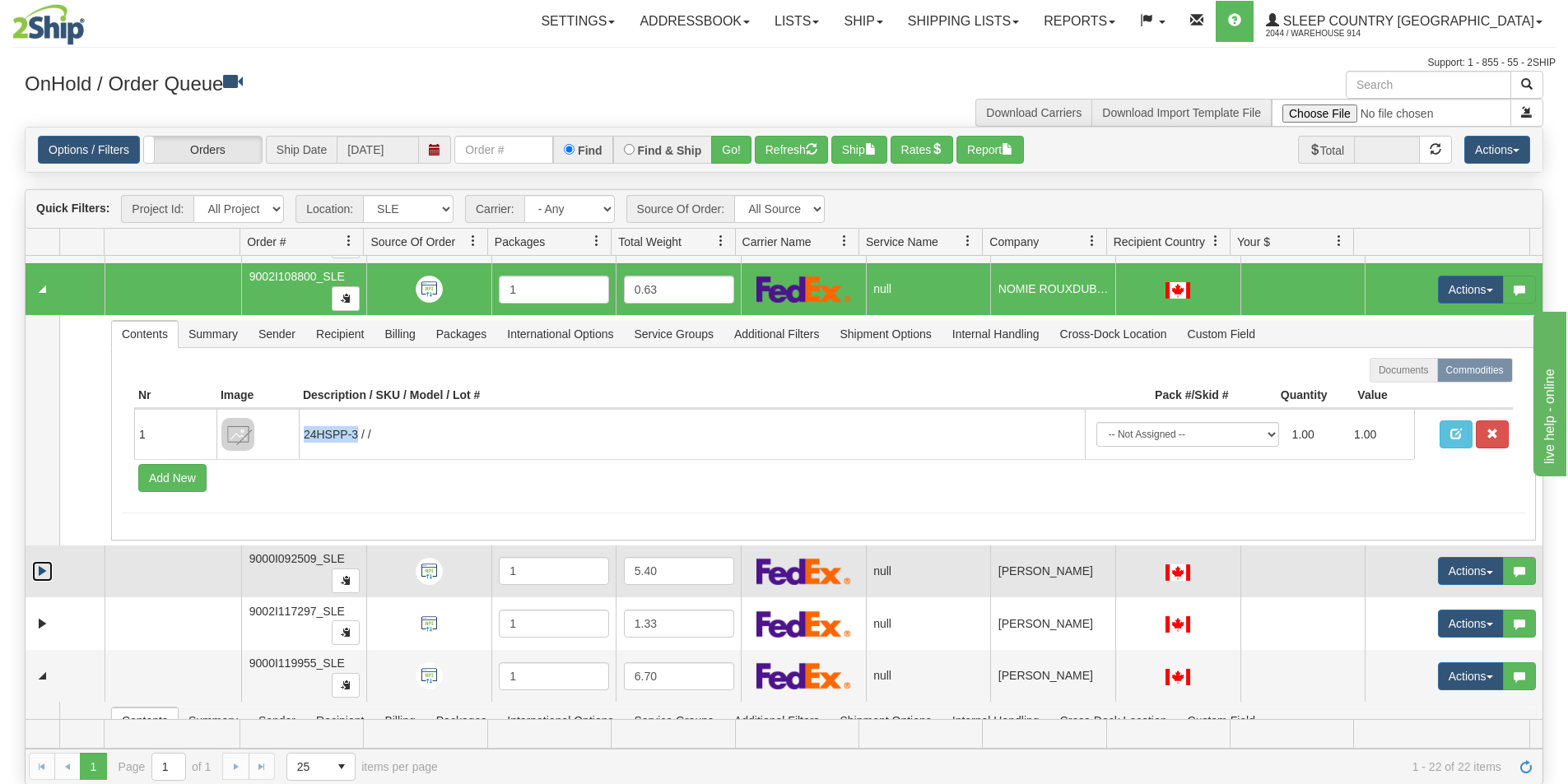
click at [46, 574] on link "Expand" at bounding box center [42, 571] width 21 height 21
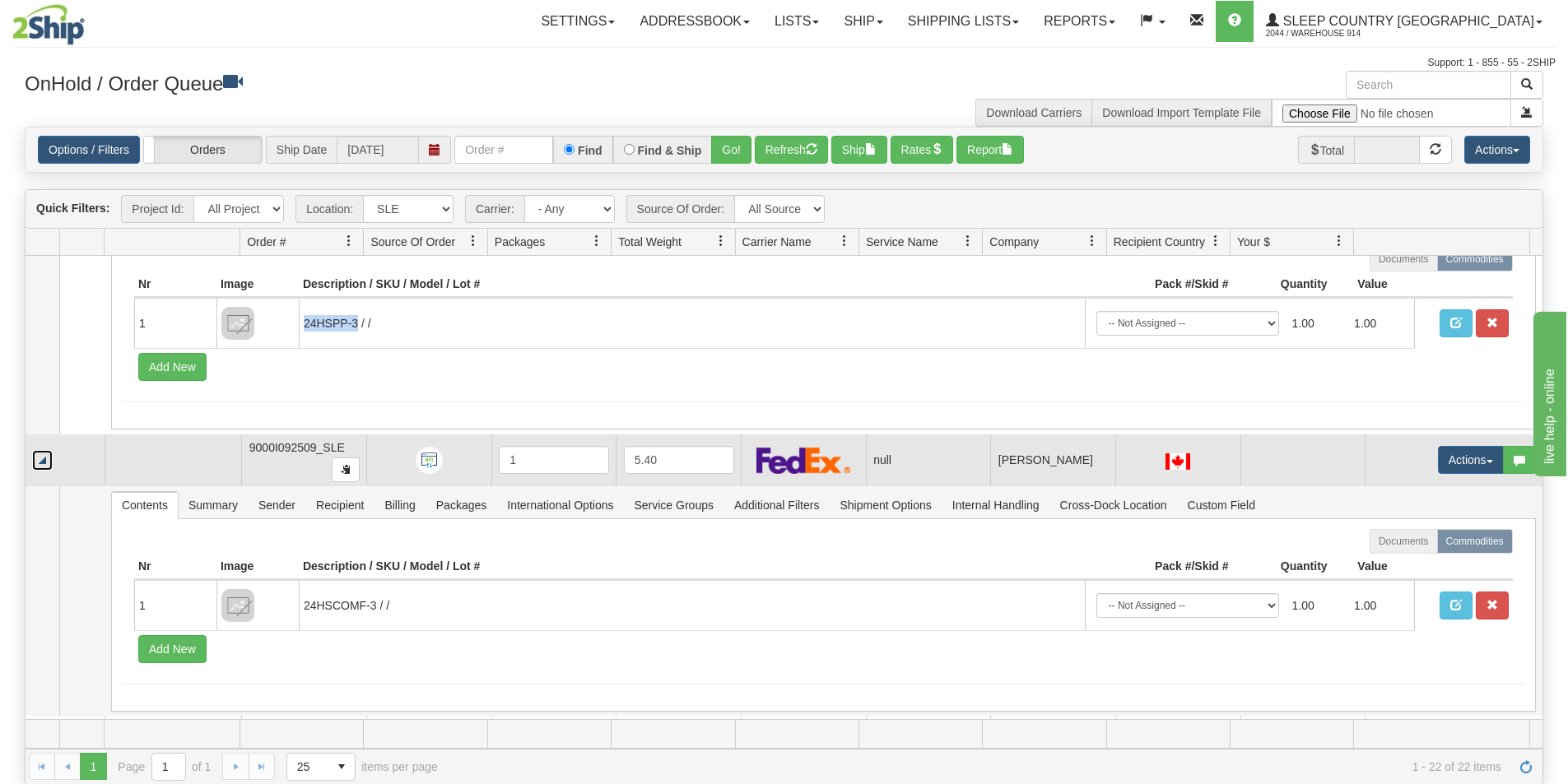
scroll to position [658, 0]
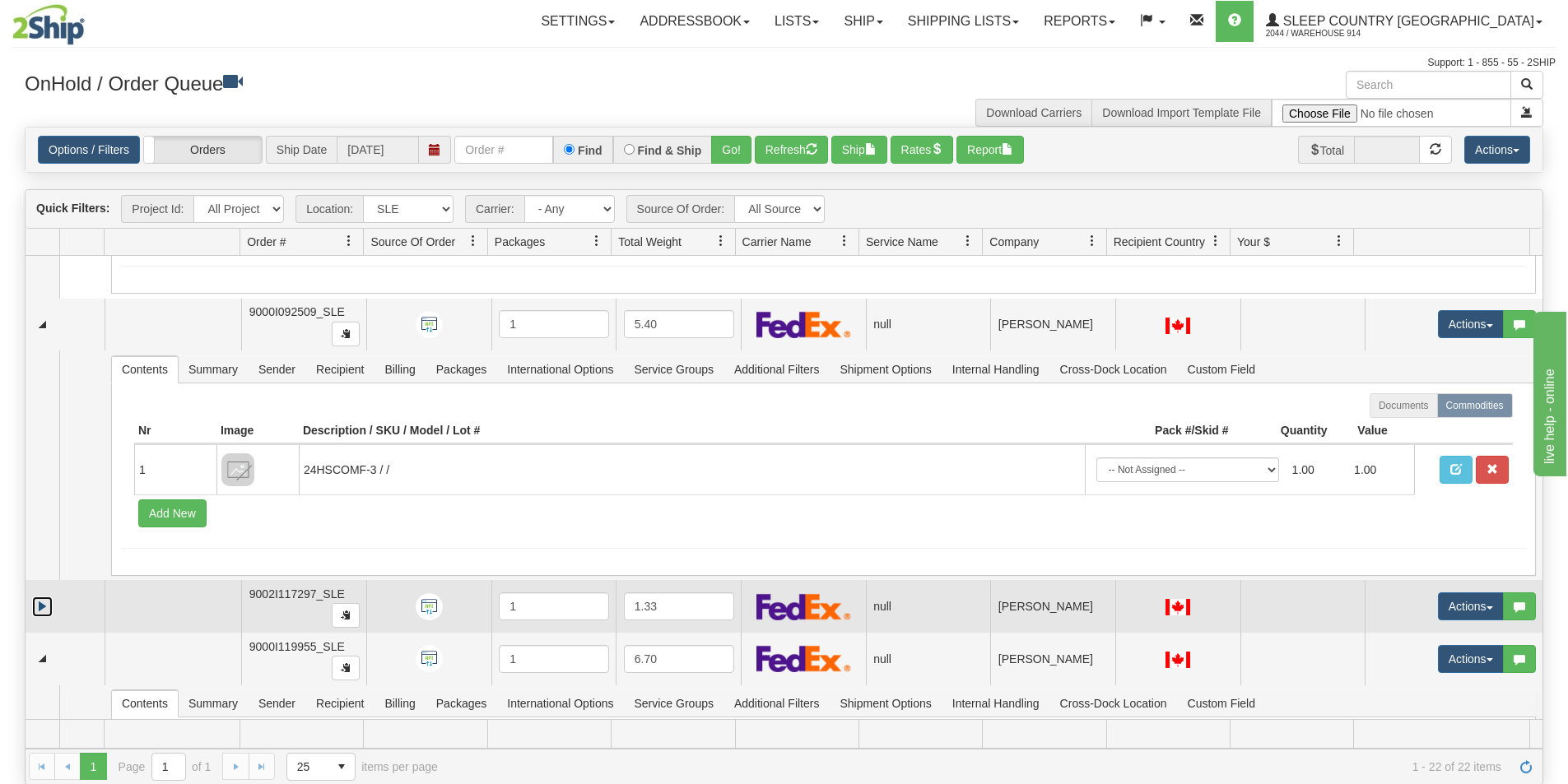
click at [43, 597] on link "Expand" at bounding box center [42, 607] width 21 height 21
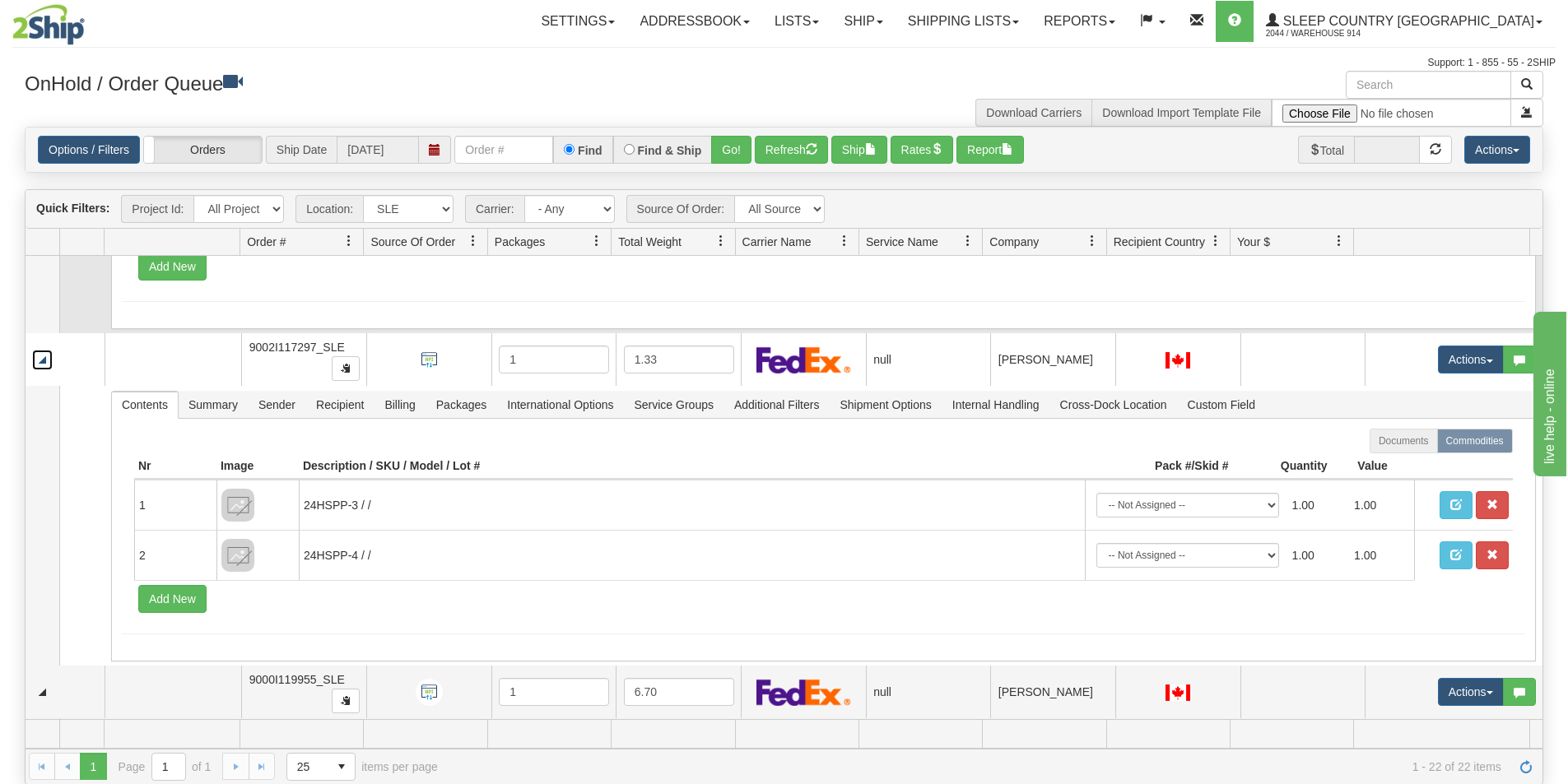
scroll to position [740, 0]
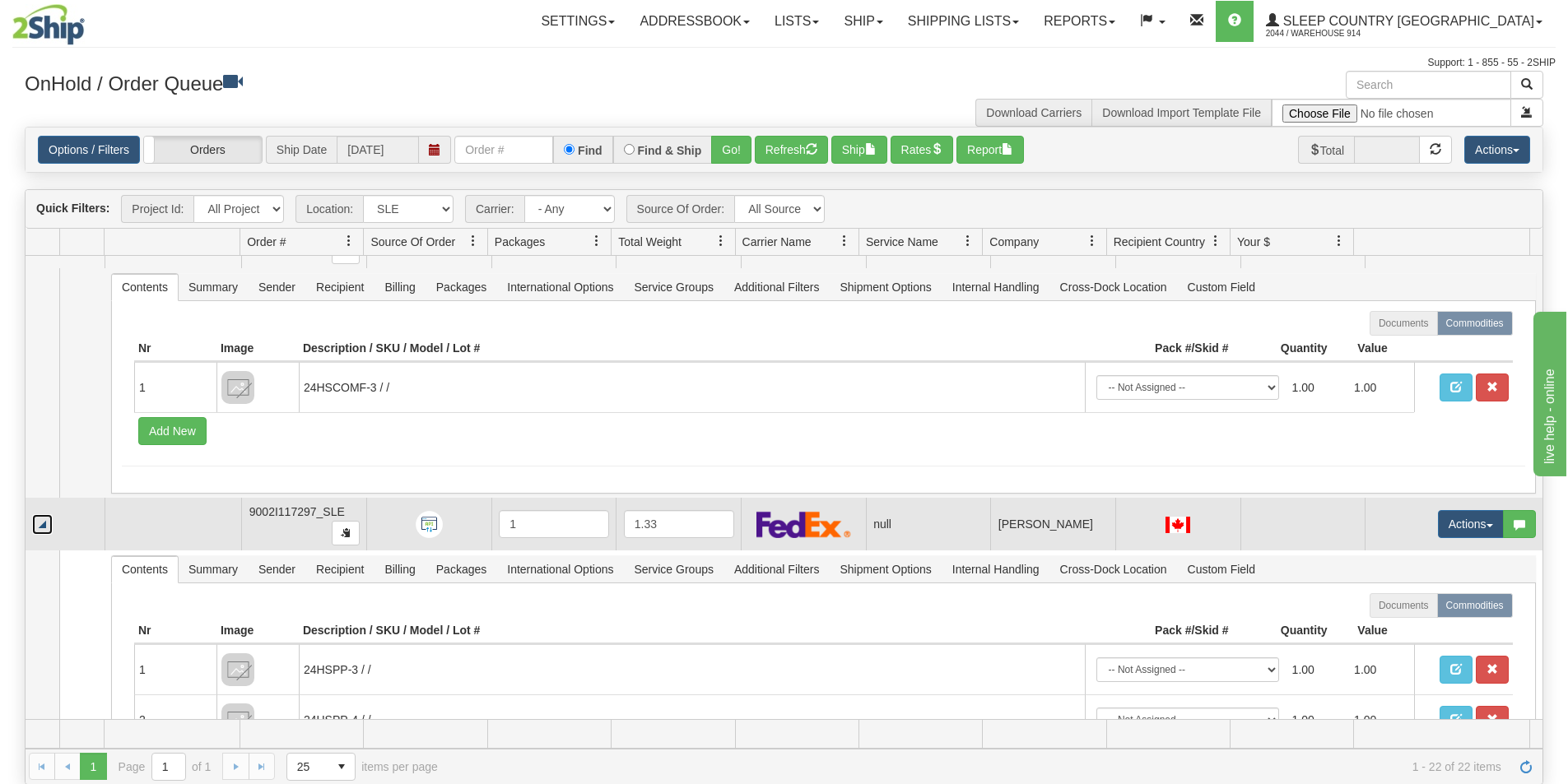
click at [49, 522] on link "Collapse" at bounding box center [42, 524] width 21 height 21
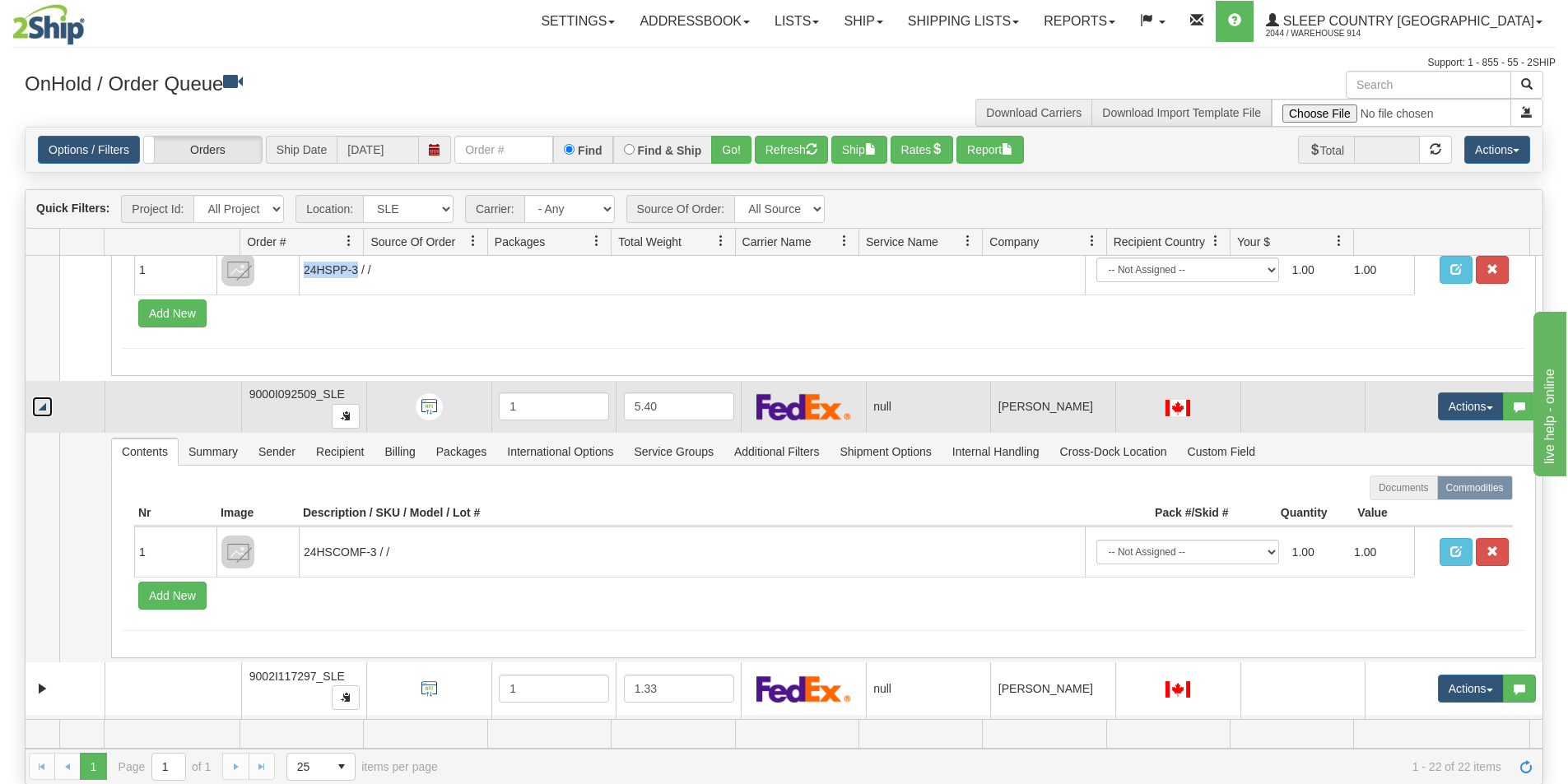
click at [45, 409] on link "Collapse" at bounding box center [42, 407] width 21 height 21
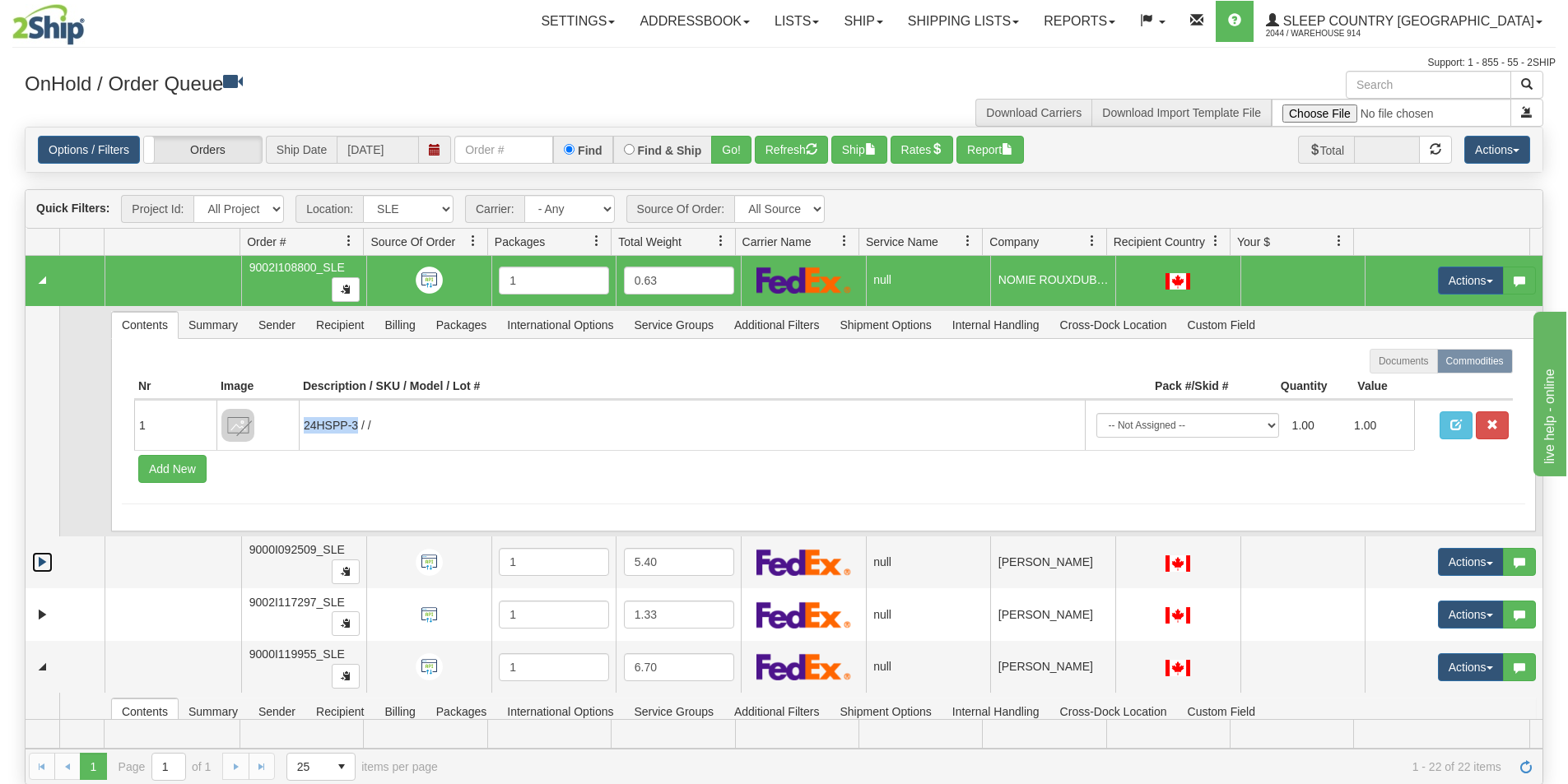
scroll to position [411, 0]
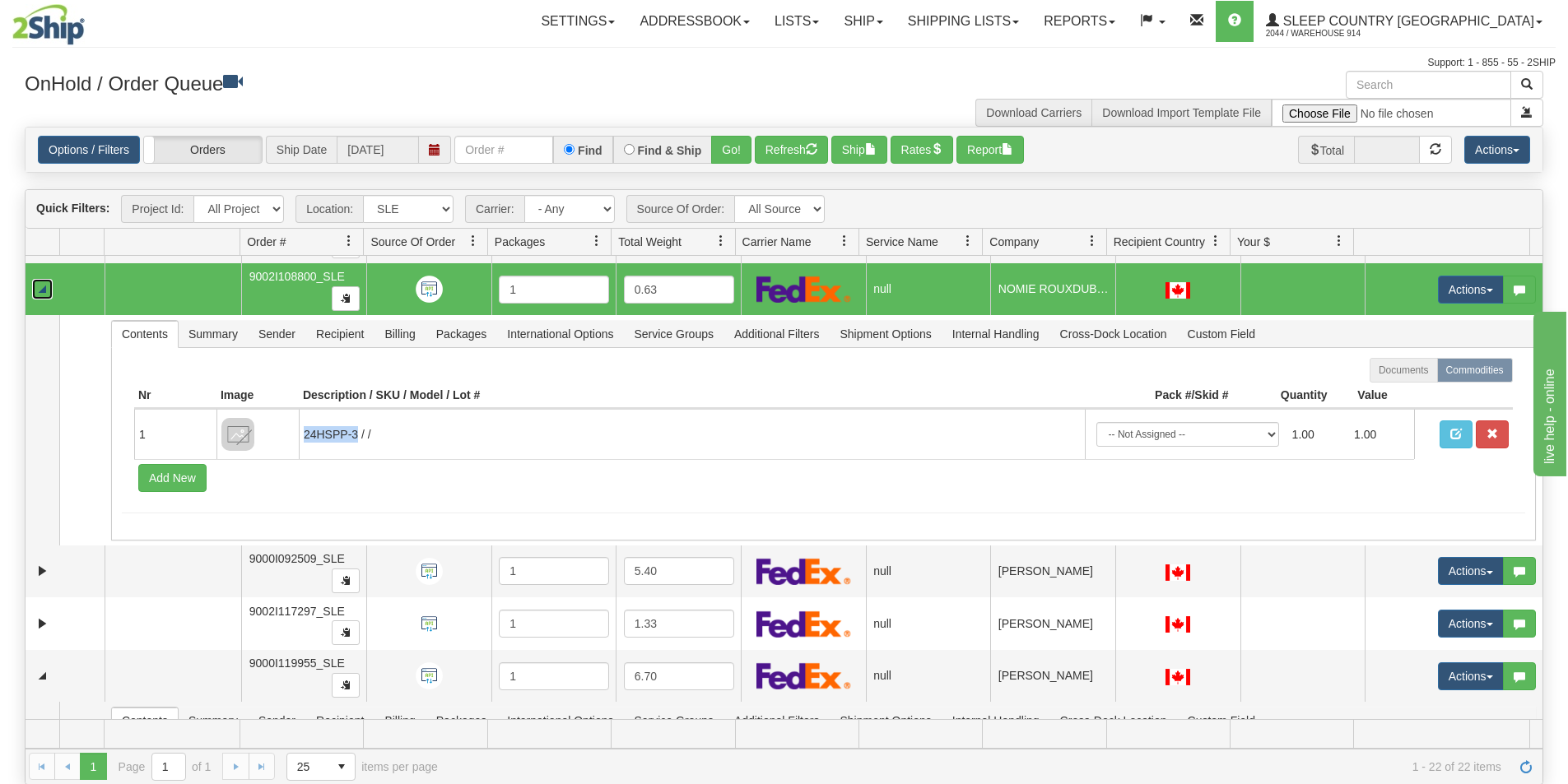
click at [47, 289] on link "Collapse" at bounding box center [42, 289] width 21 height 21
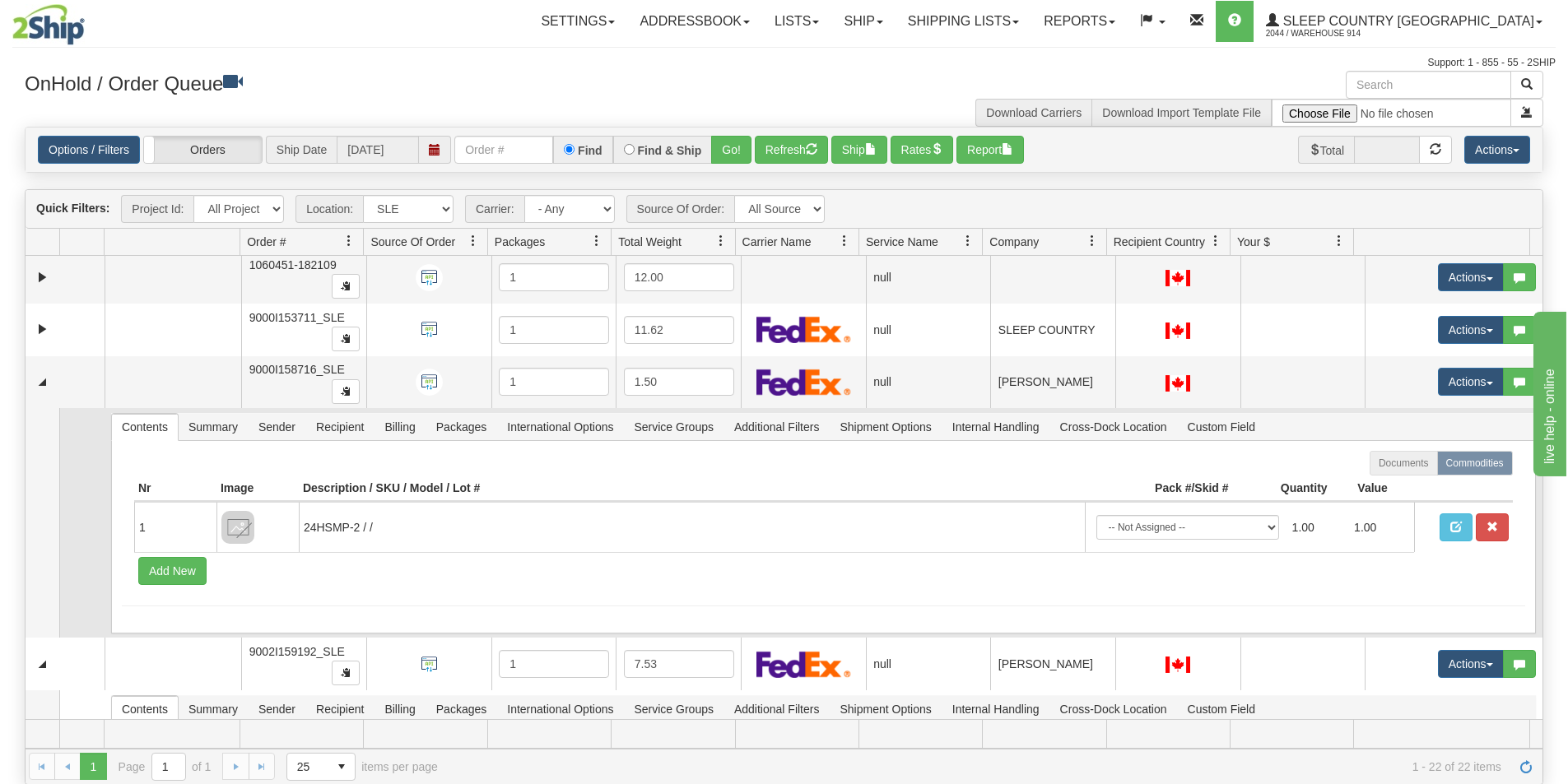
scroll to position [1211, 0]
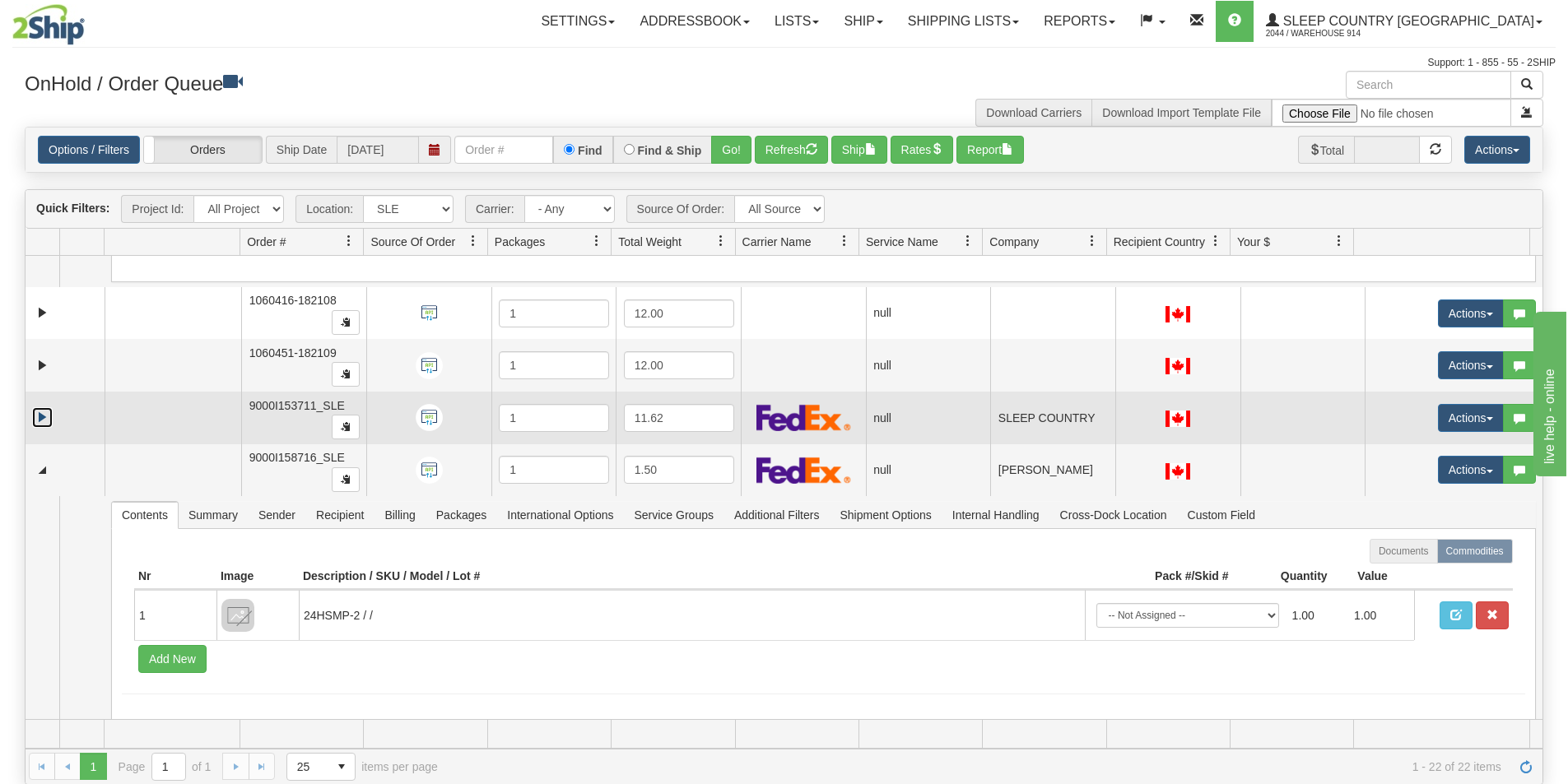
click at [48, 428] on link "Expand" at bounding box center [42, 418] width 21 height 21
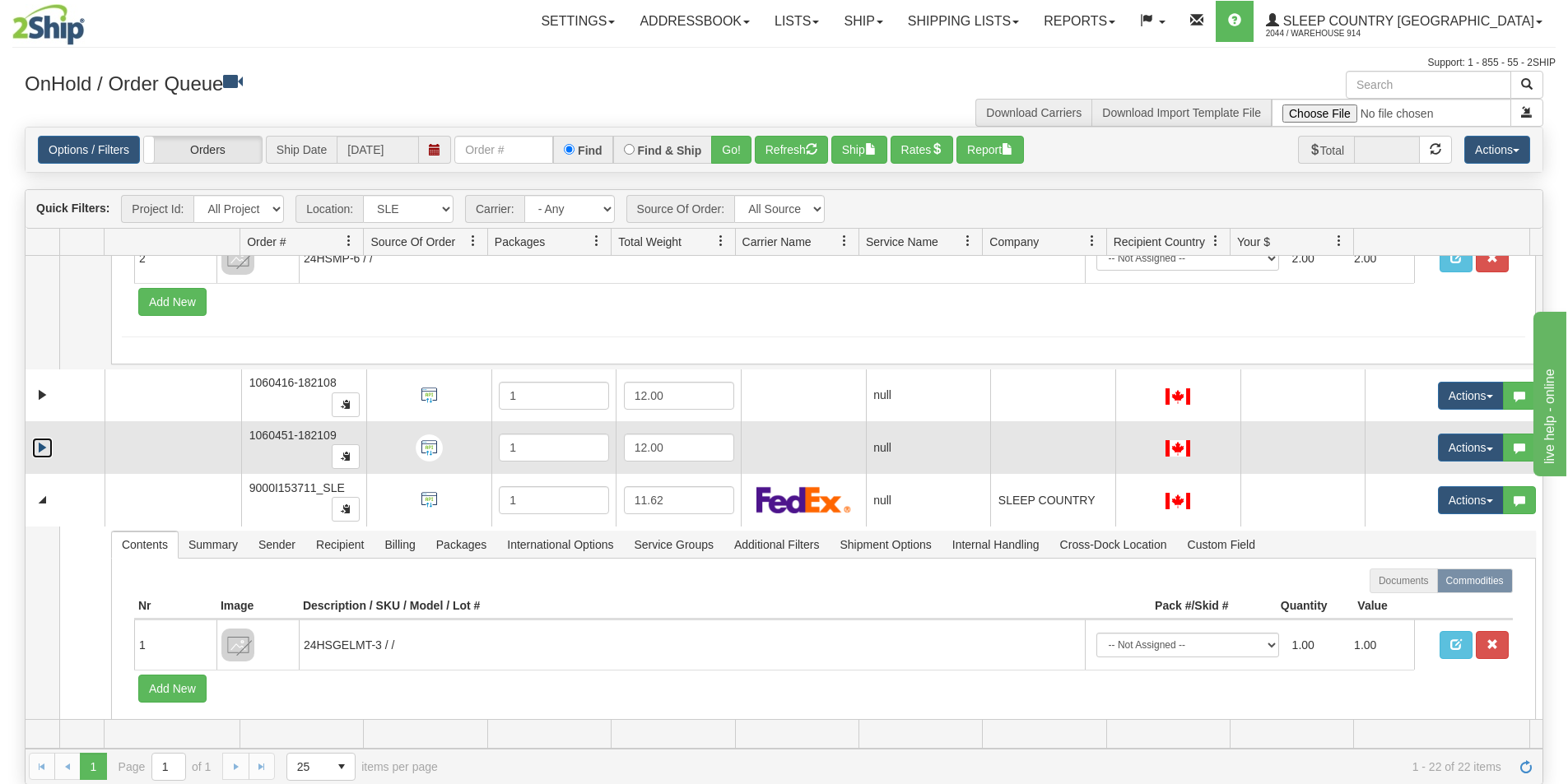
click at [46, 439] on link "Expand" at bounding box center [42, 448] width 21 height 21
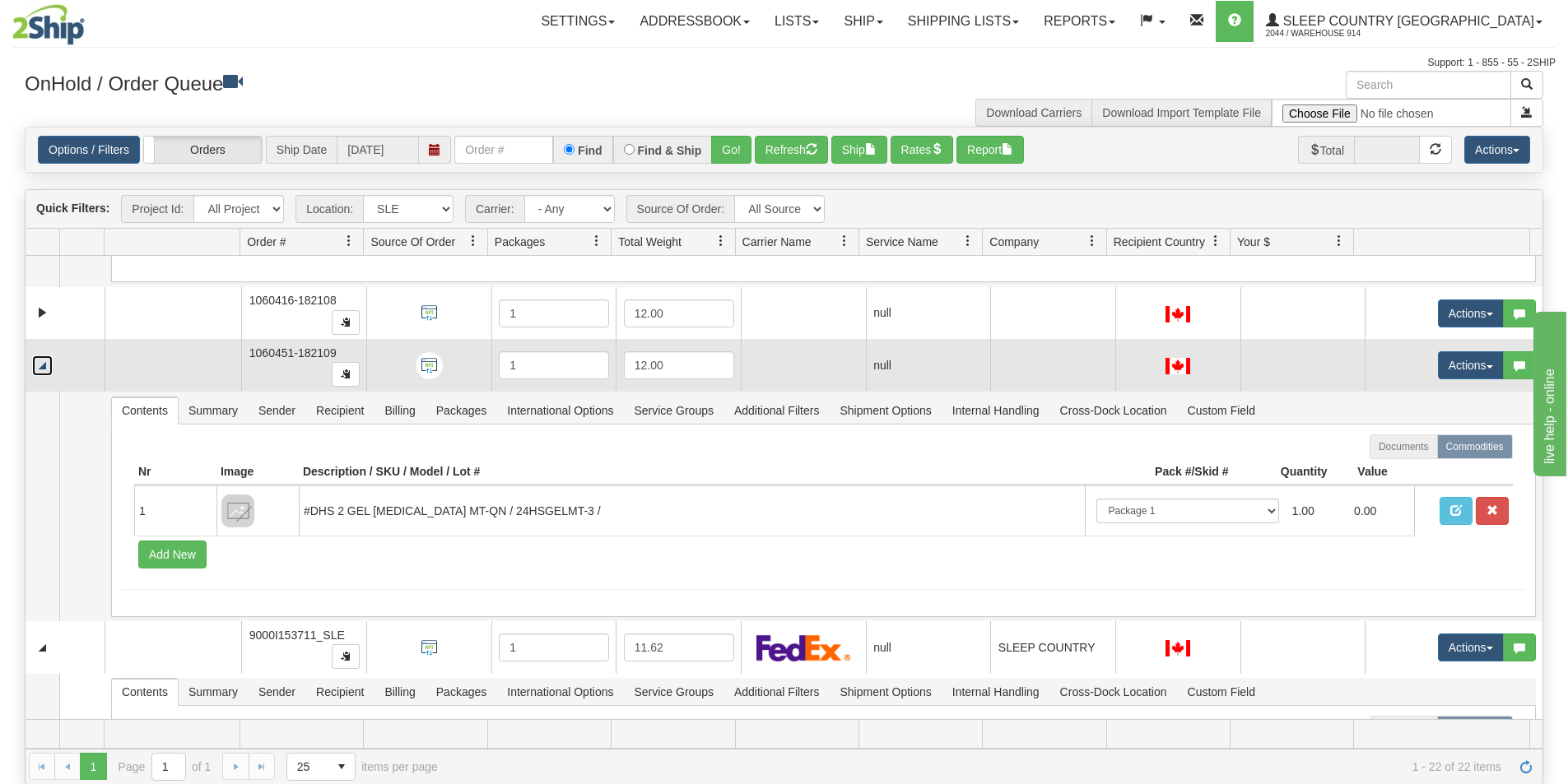
scroll to position [1128, 0]
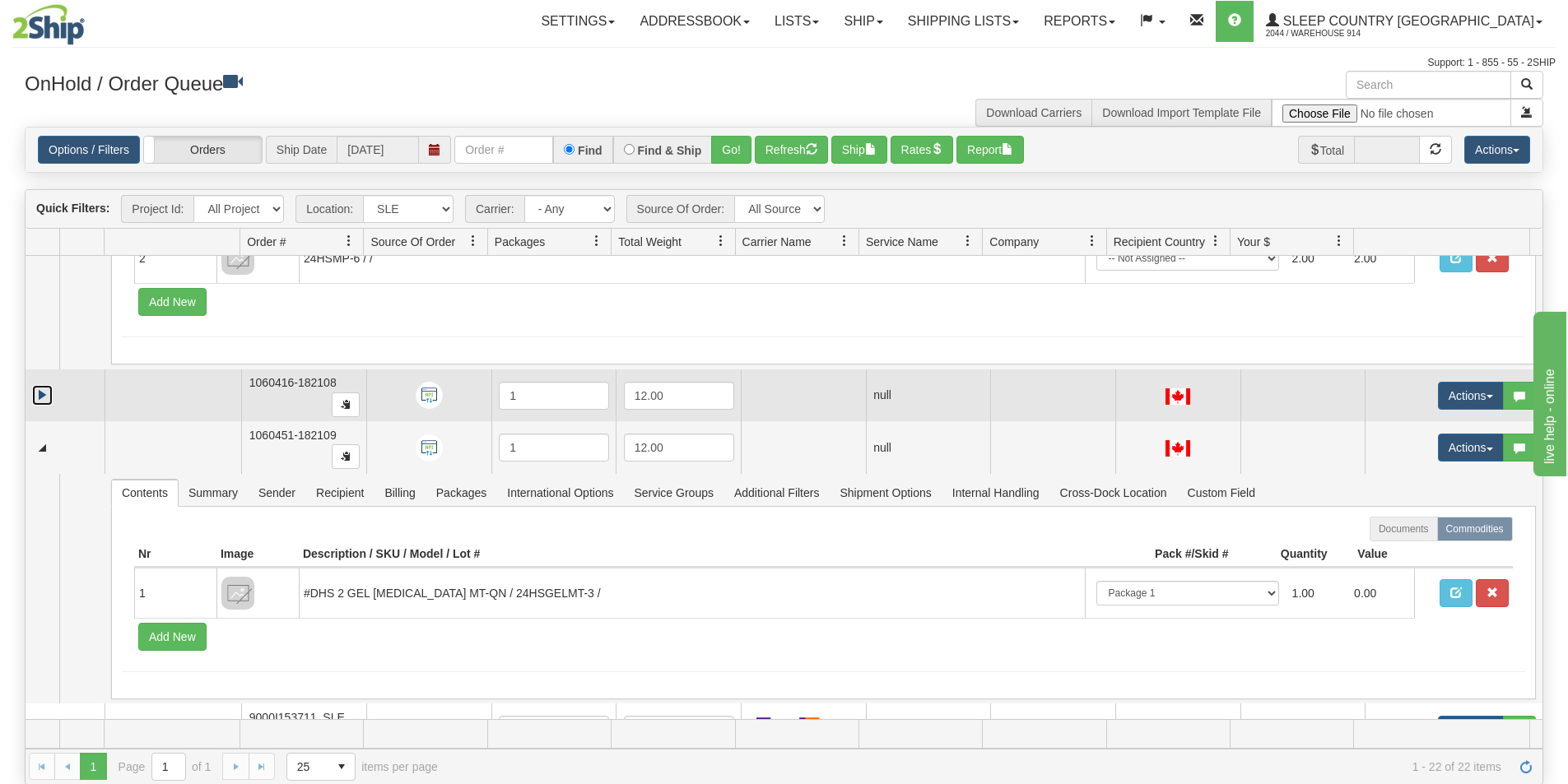
click at [42, 401] on link "Expand" at bounding box center [42, 395] width 21 height 21
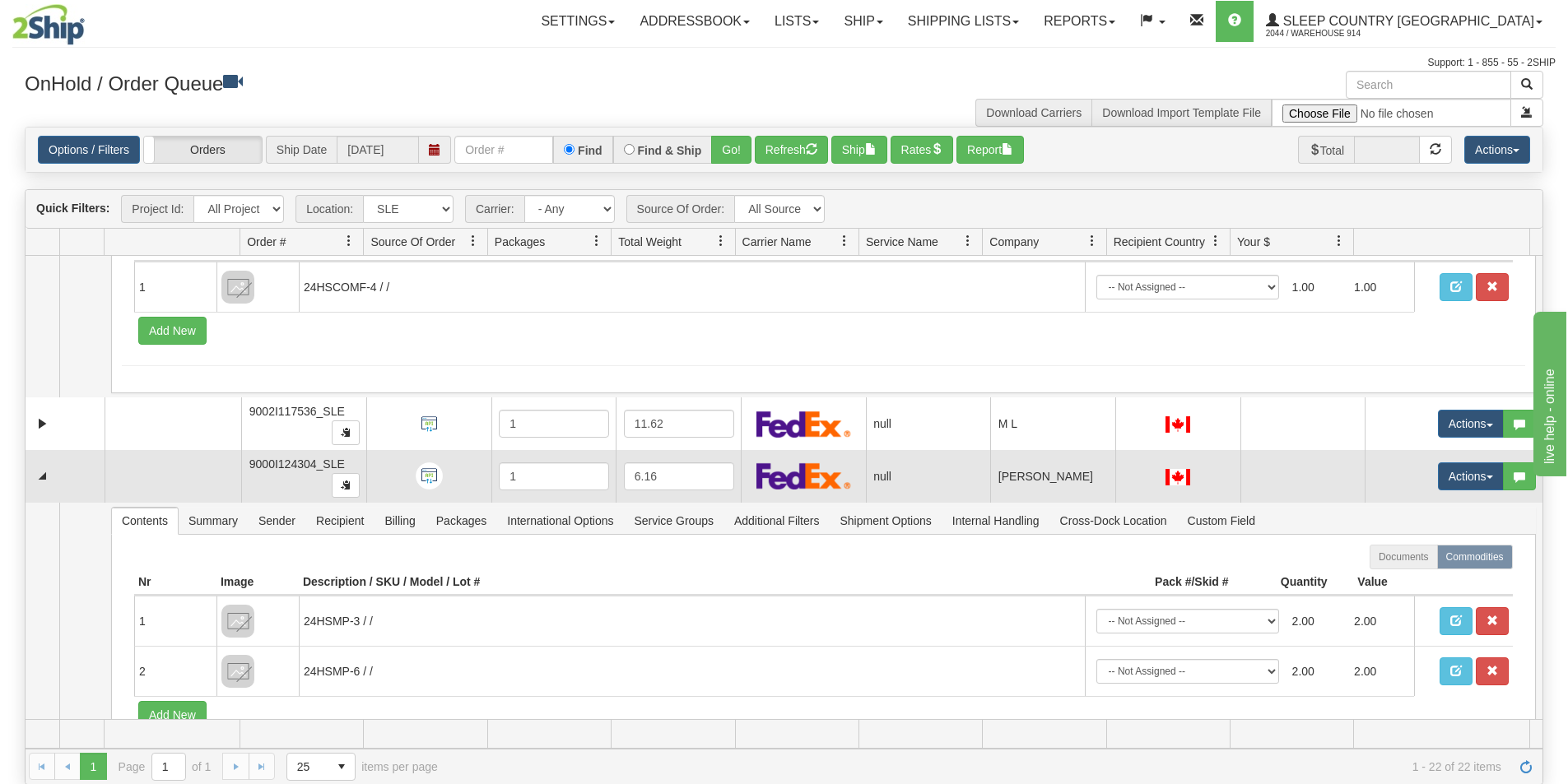
scroll to position [717, 0]
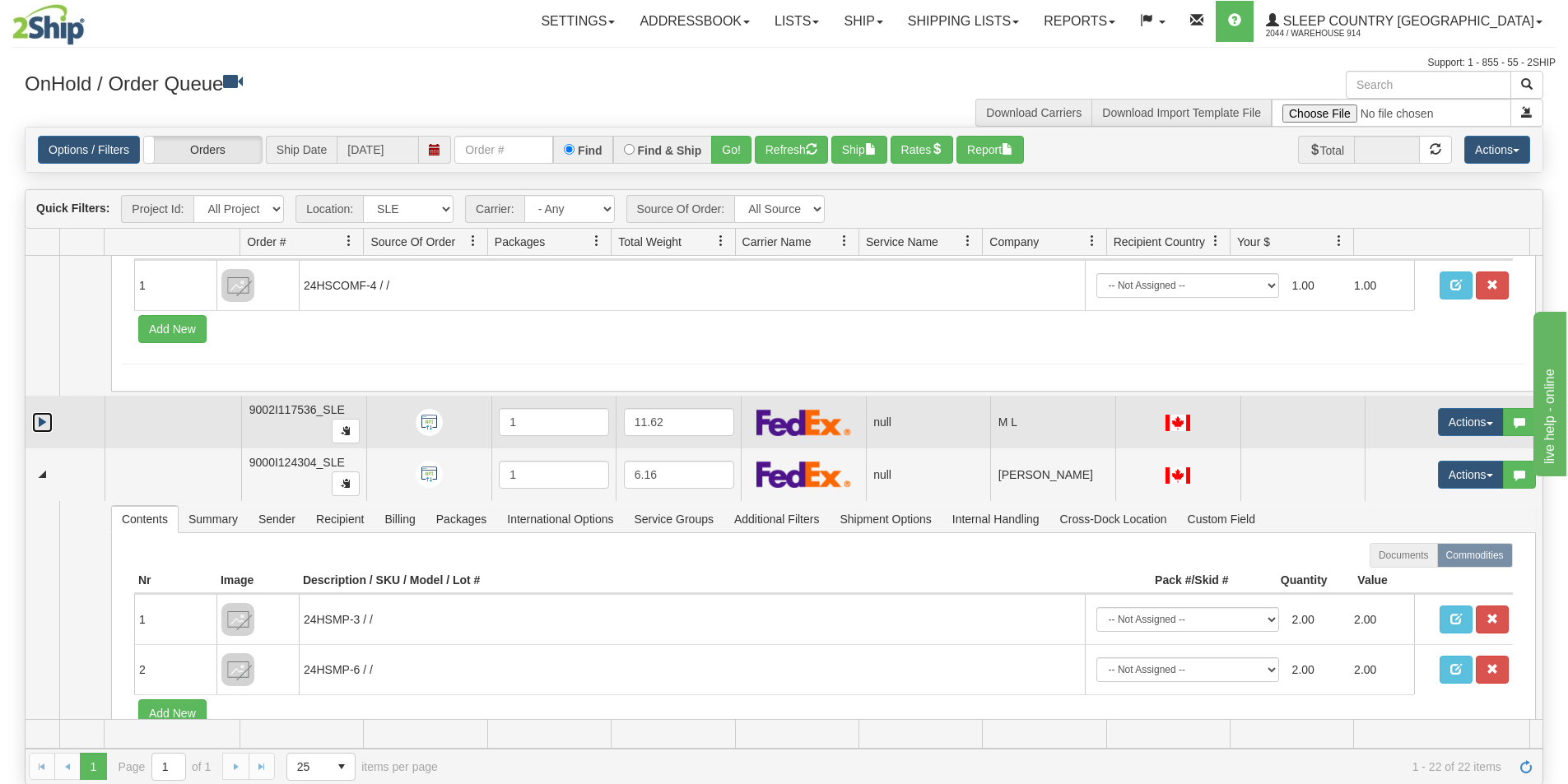
click at [38, 419] on link "Expand" at bounding box center [42, 422] width 21 height 21
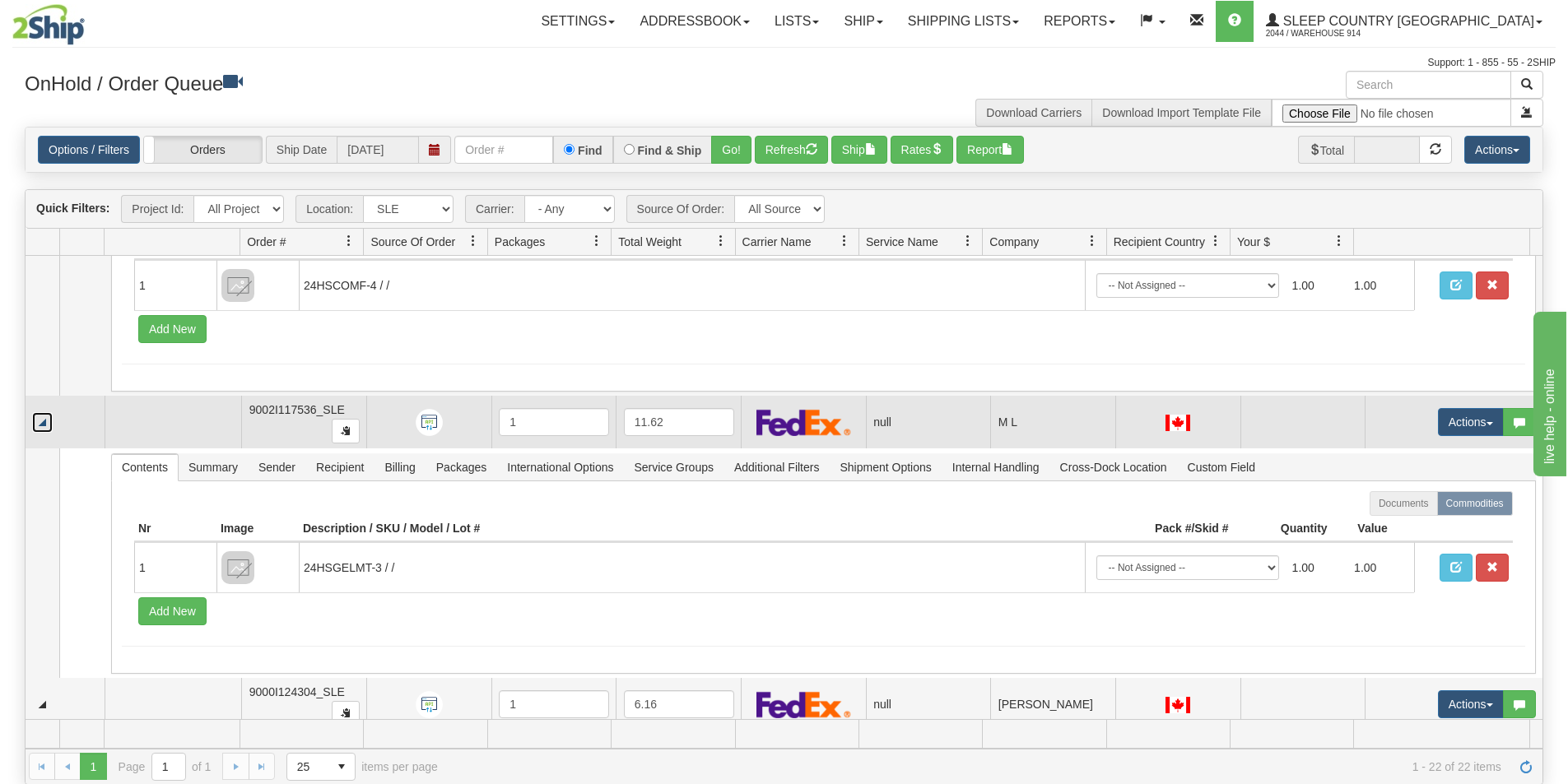
click at [38, 419] on link "Collapse" at bounding box center [42, 422] width 21 height 21
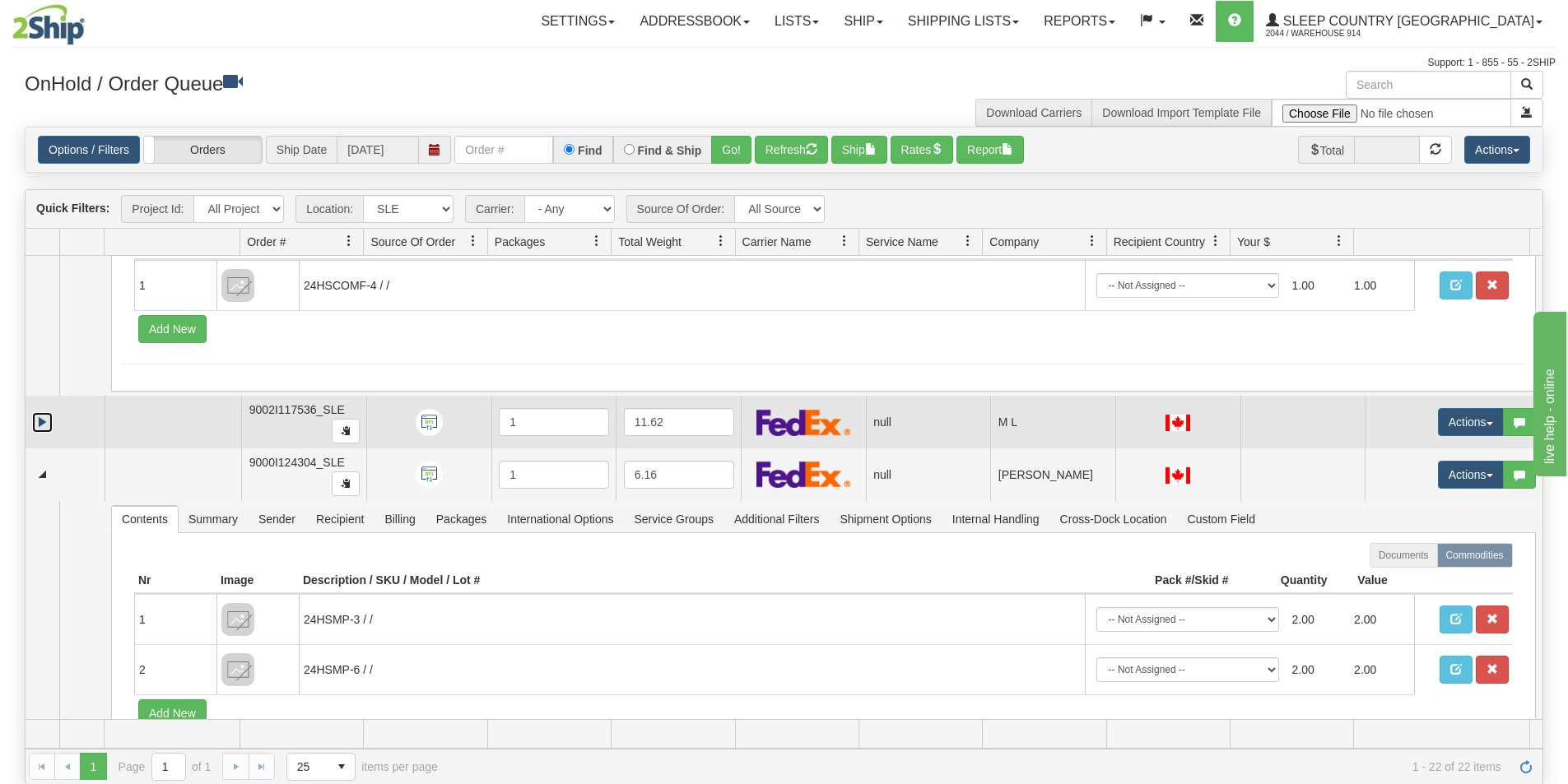
click at [38, 419] on link "Expand" at bounding box center [42, 422] width 21 height 21
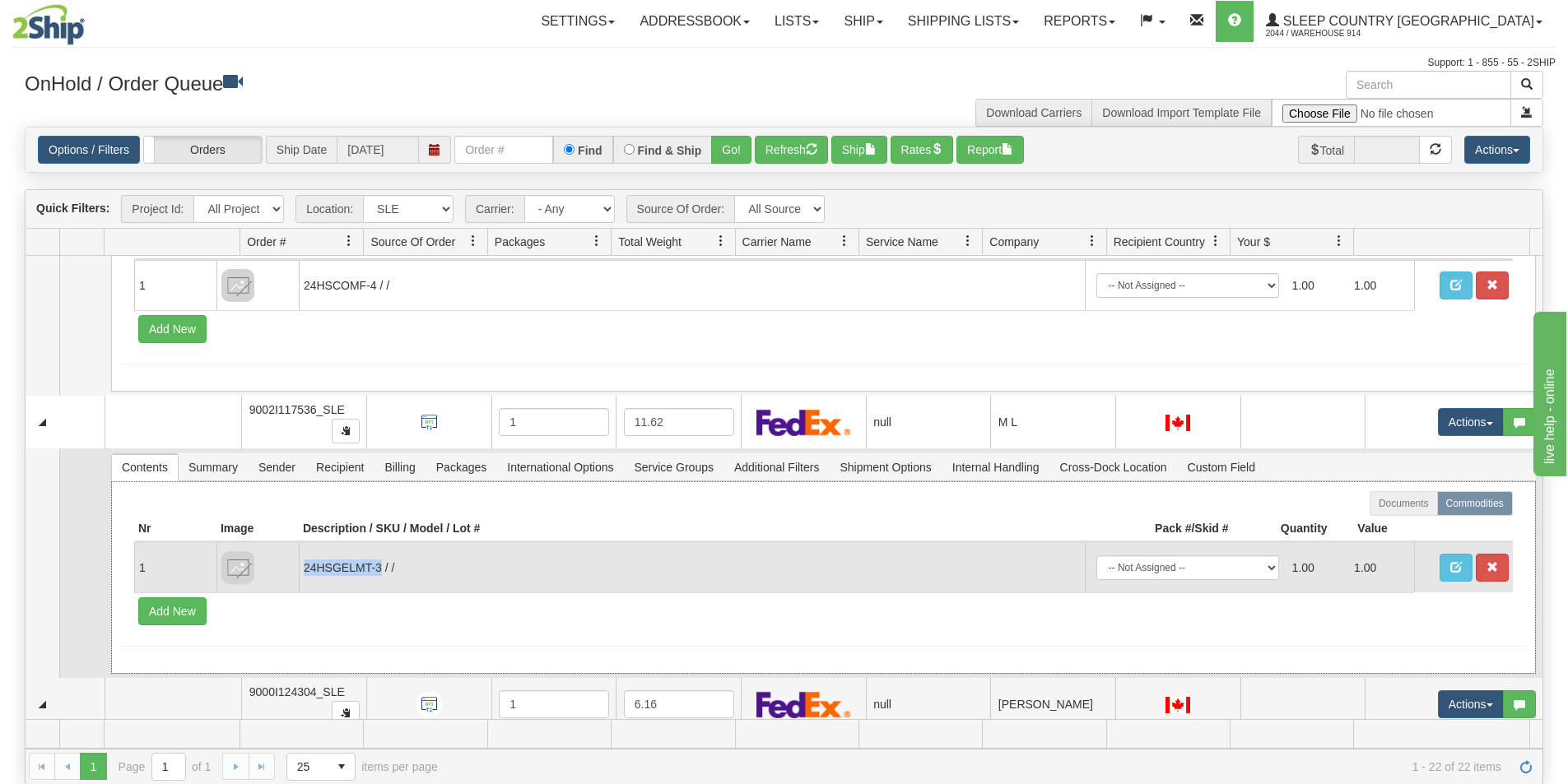
drag, startPoint x: 379, startPoint y: 565, endPoint x: 304, endPoint y: 567, distance: 75.0
click at [304, 567] on td "24HSGELMT-3 / /" at bounding box center [692, 567] width 786 height 50
copy td "24HSGELMT-3"
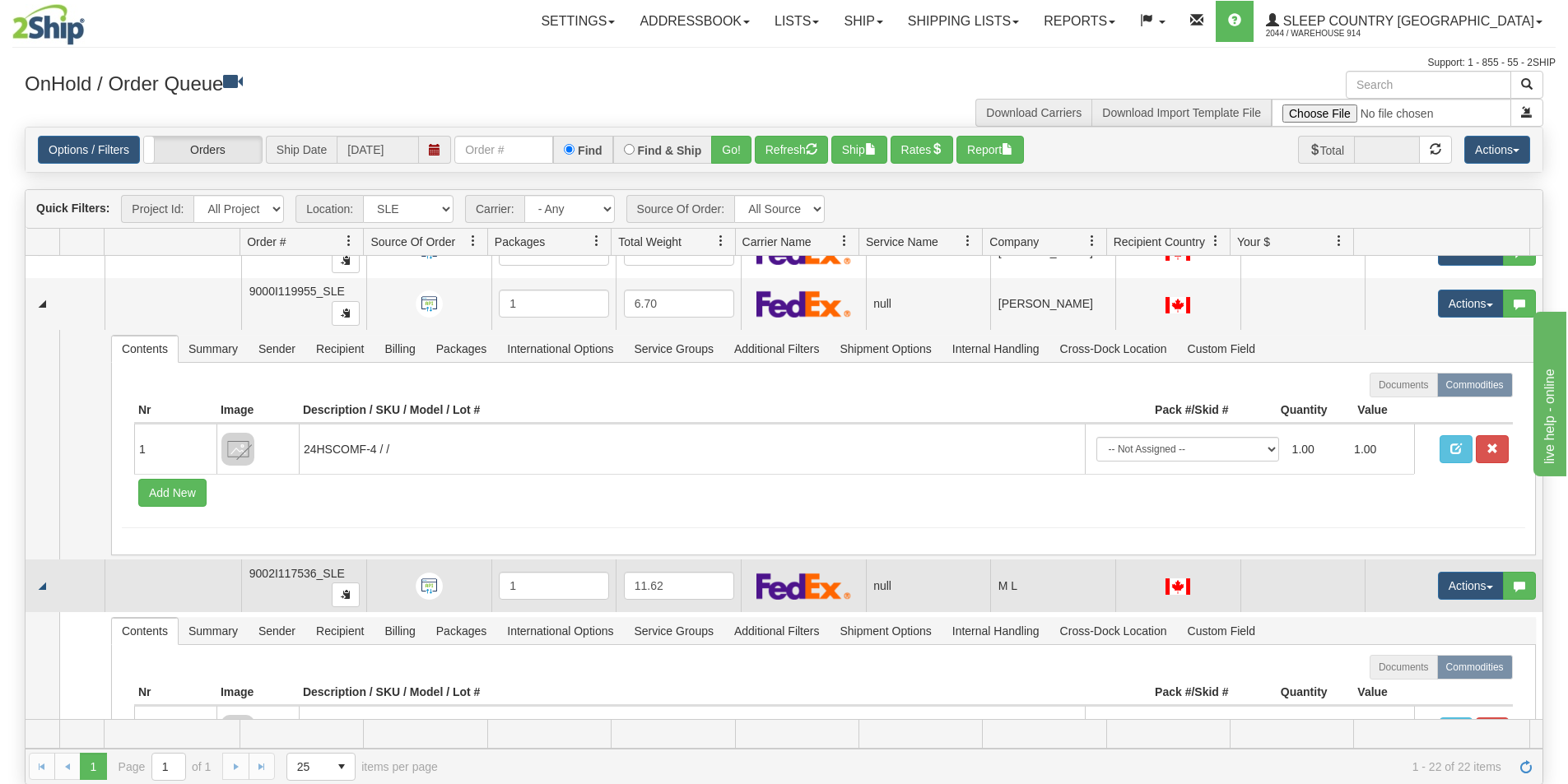
scroll to position [553, 0]
click at [43, 589] on link "Collapse" at bounding box center [42, 587] width 21 height 21
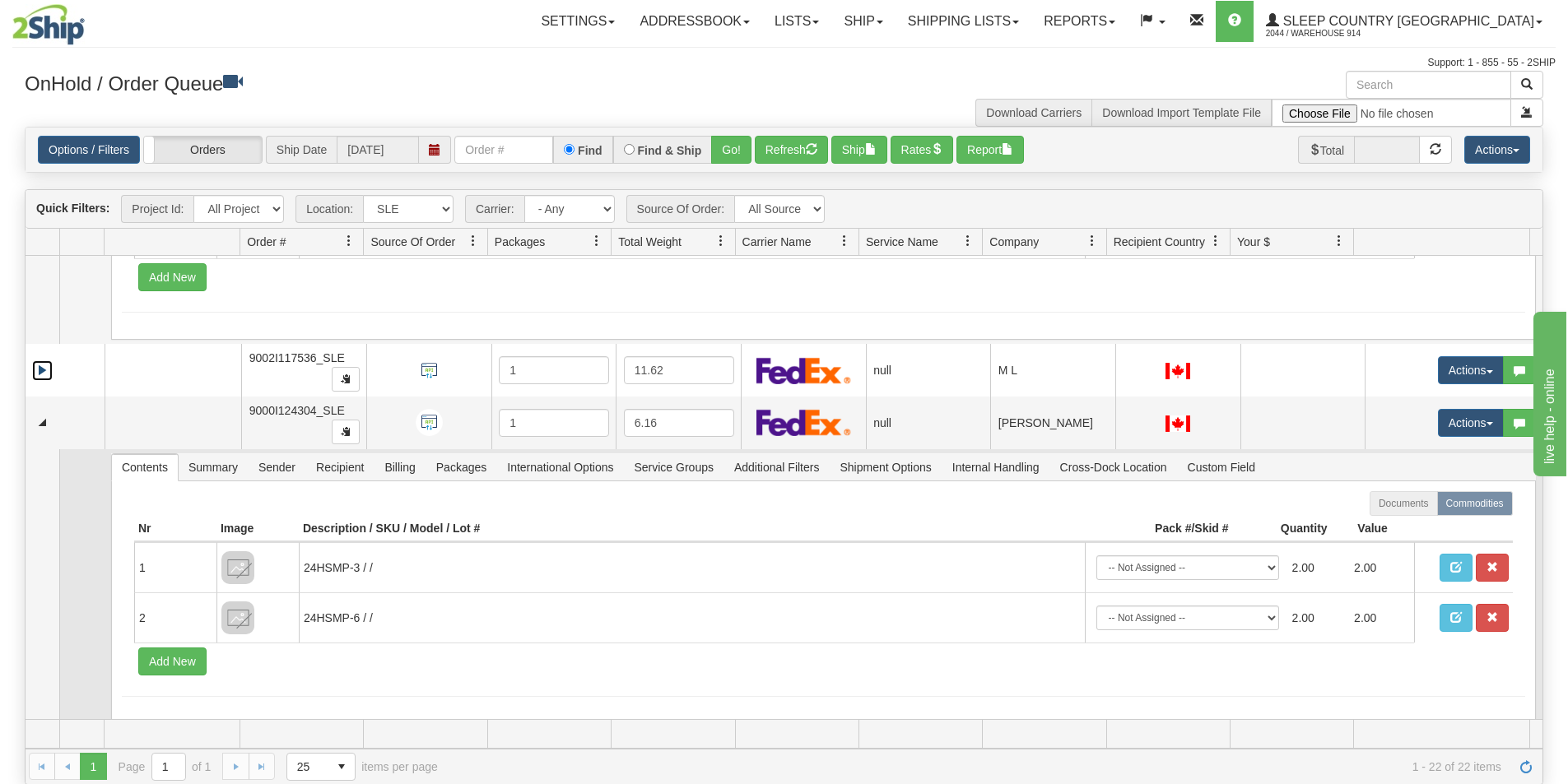
scroll to position [800, 0]
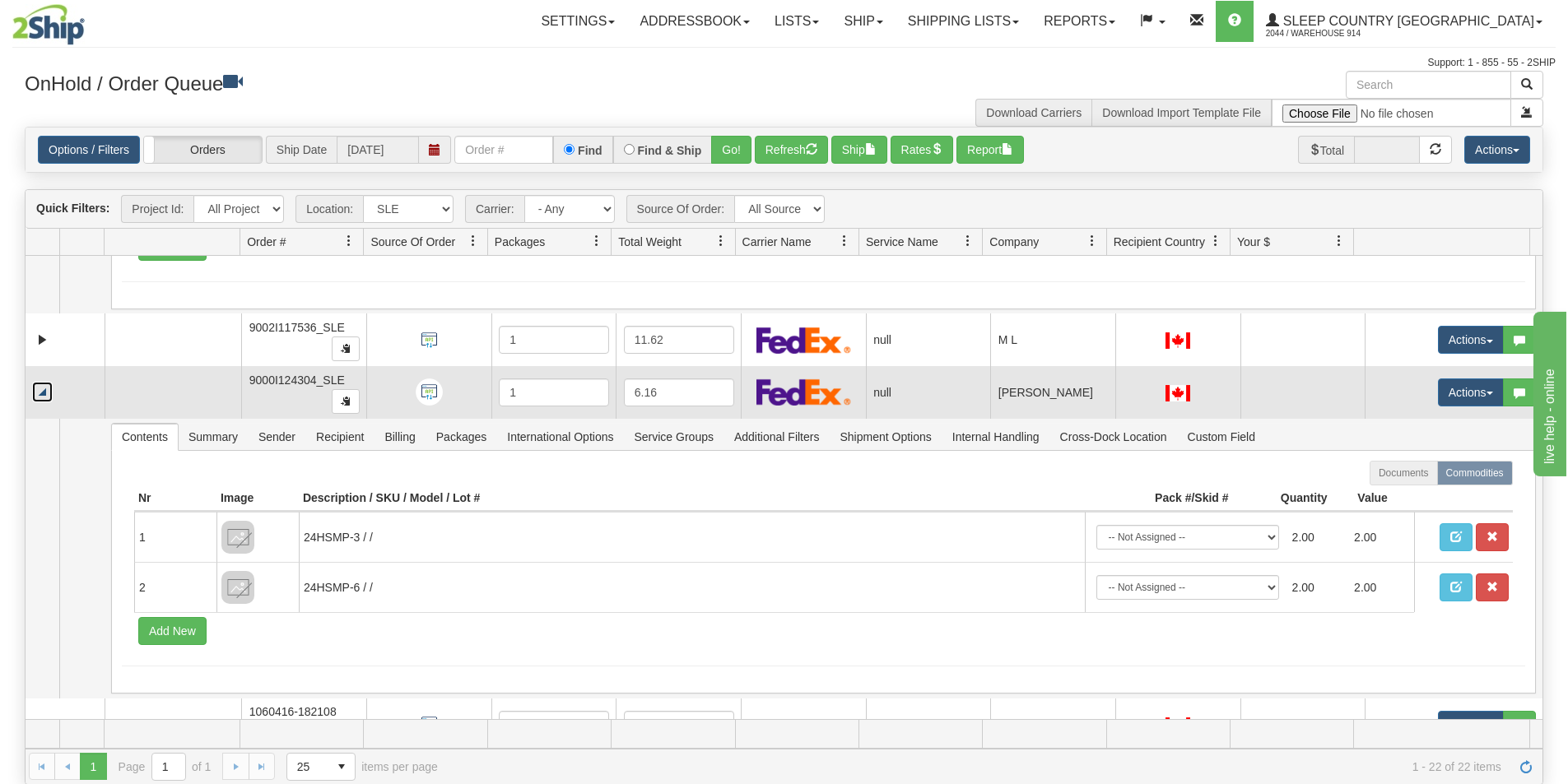
click at [50, 397] on link "Collapse" at bounding box center [42, 392] width 21 height 21
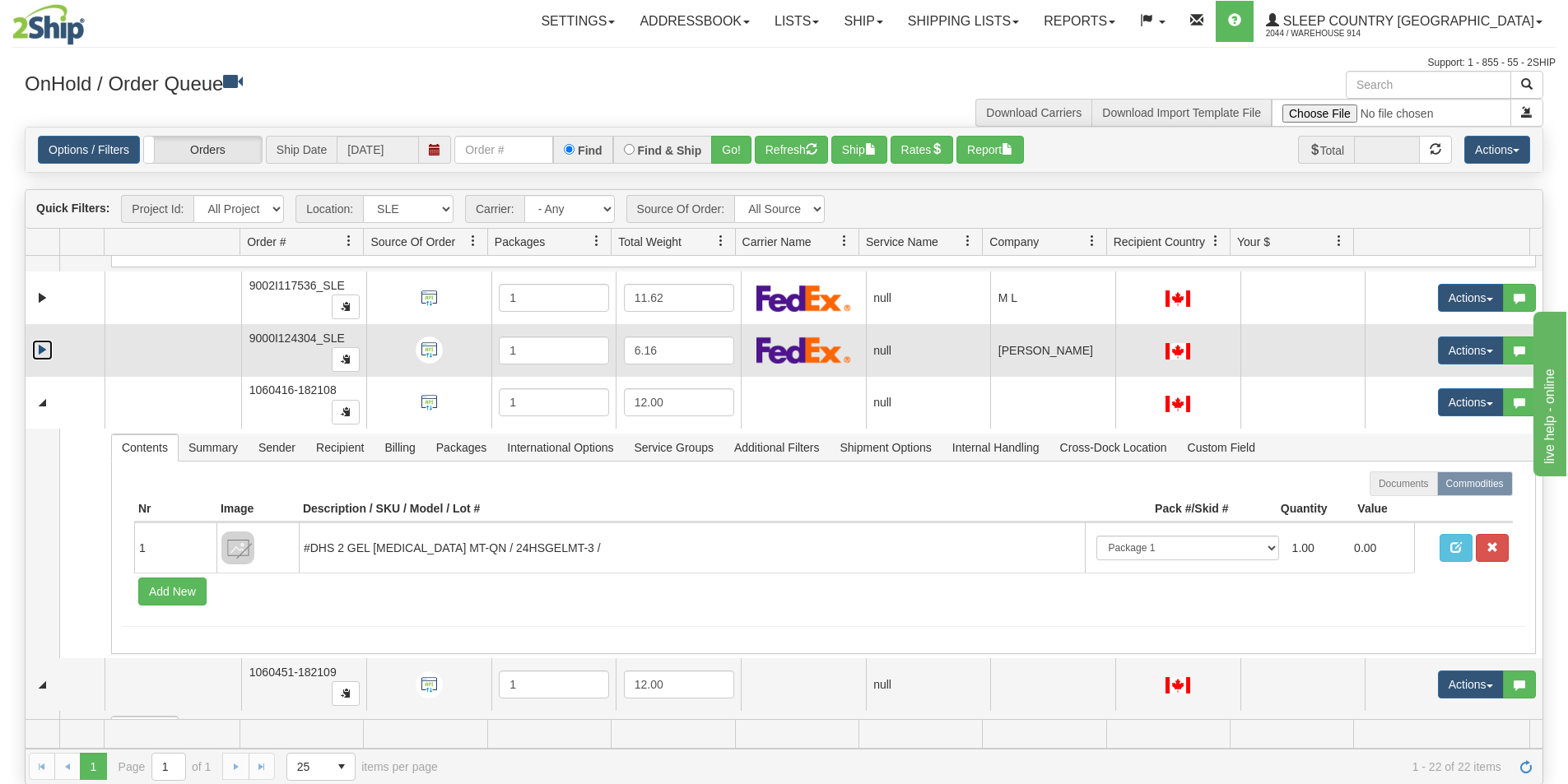
scroll to position [882, 0]
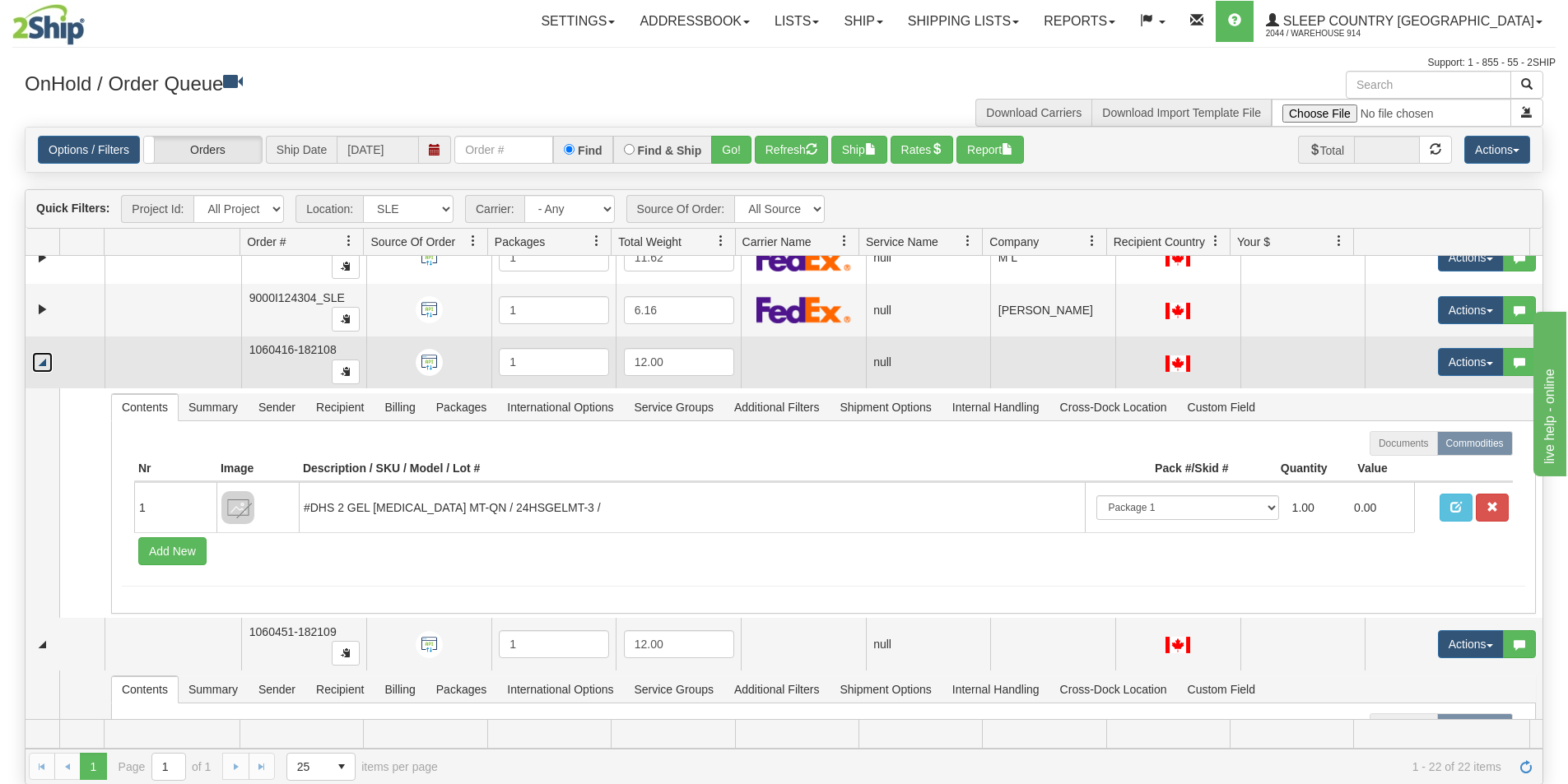
click at [38, 366] on link "Collapse" at bounding box center [42, 362] width 21 height 21
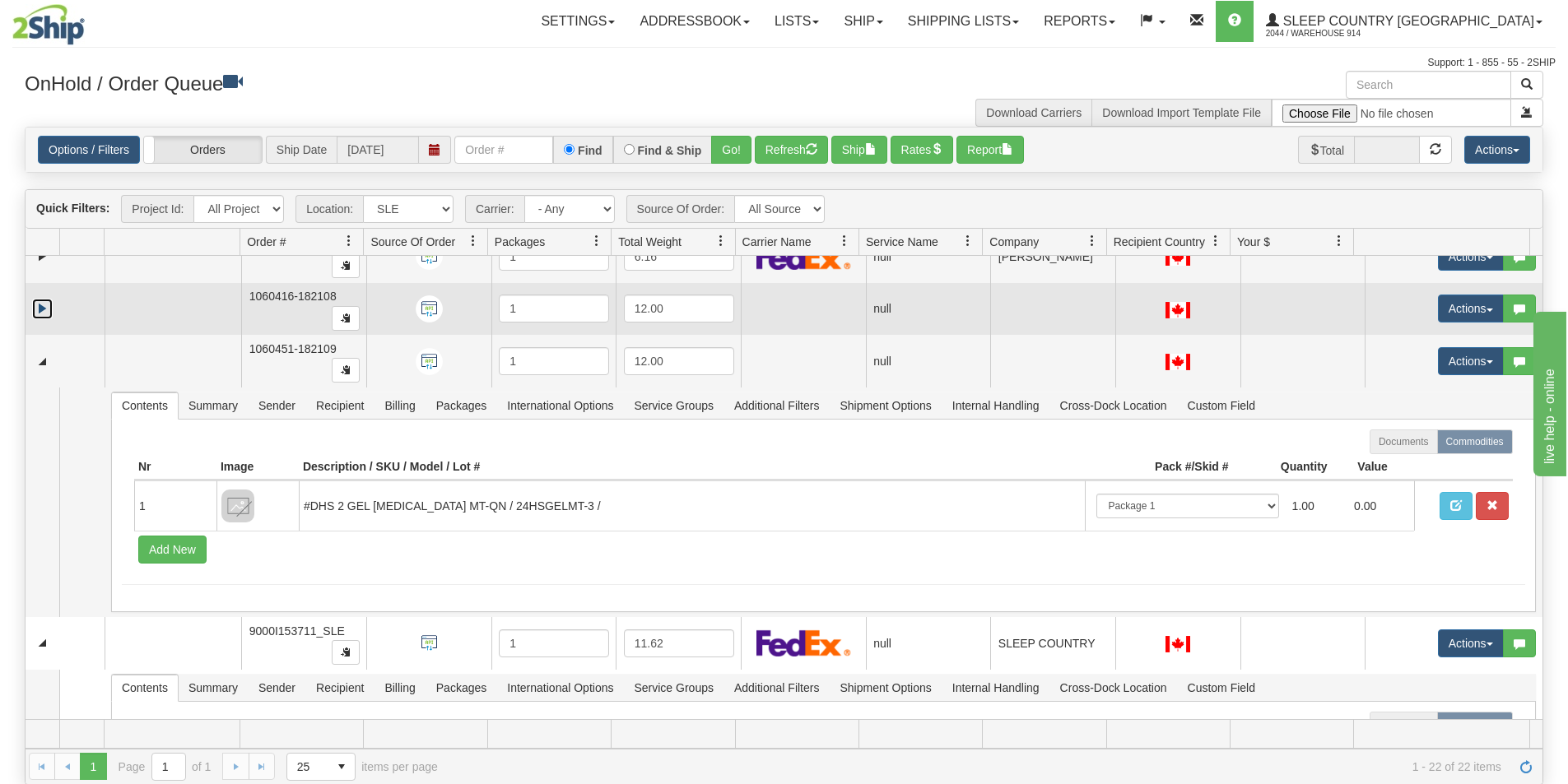
scroll to position [964, 0]
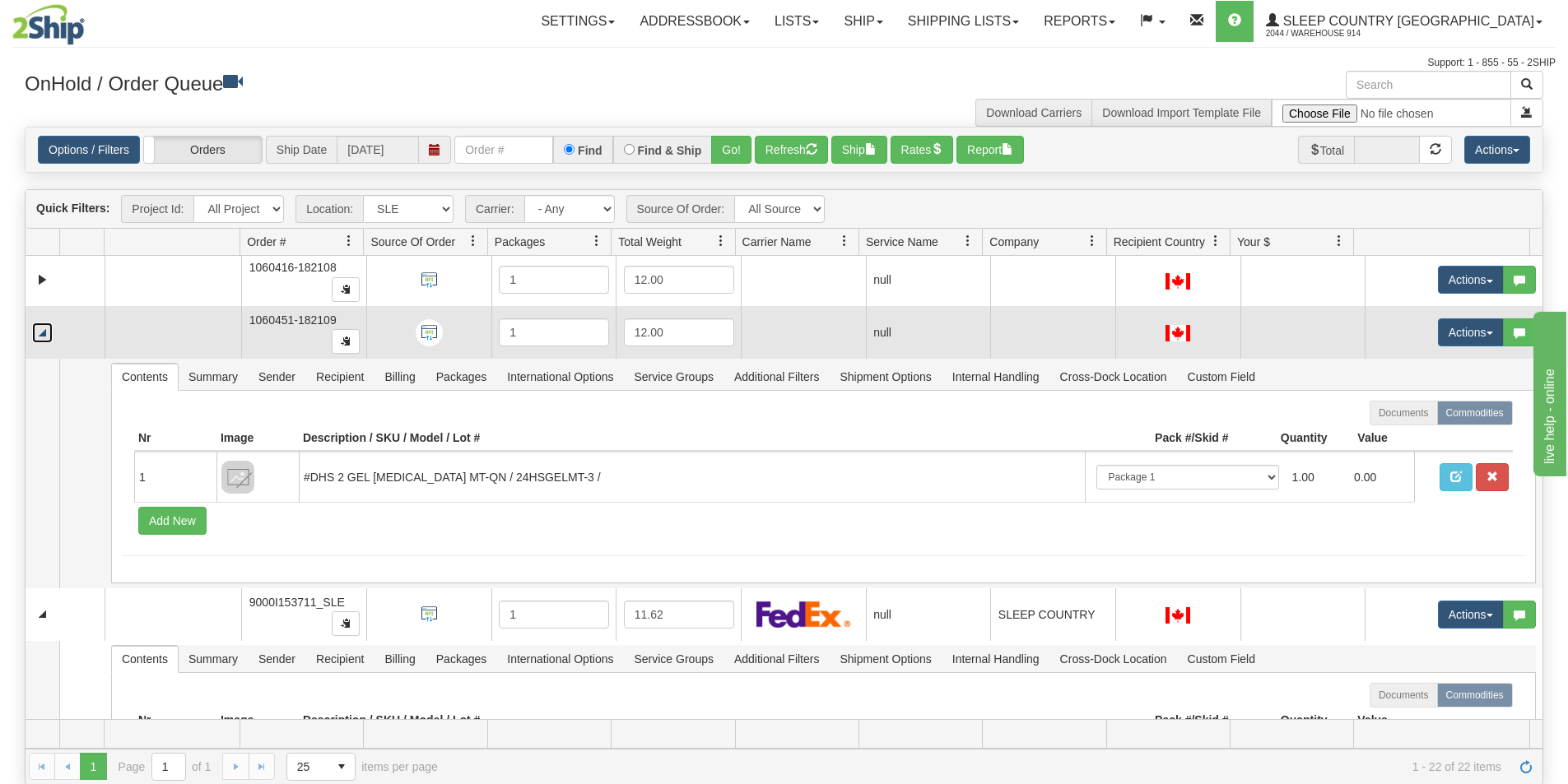
click at [43, 334] on link "Collapse" at bounding box center [42, 333] width 21 height 21
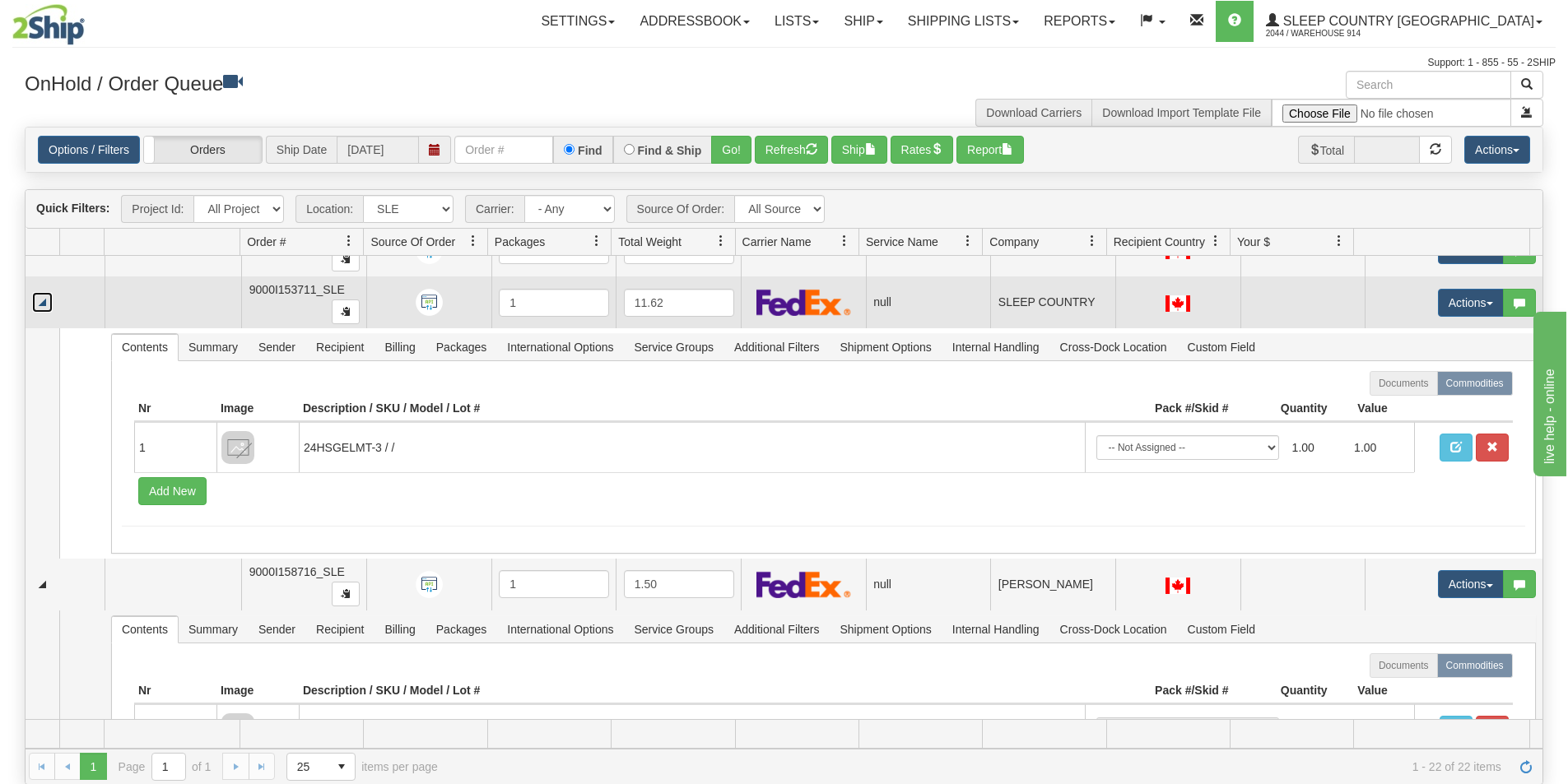
click at [44, 306] on link "Collapse" at bounding box center [42, 302] width 21 height 21
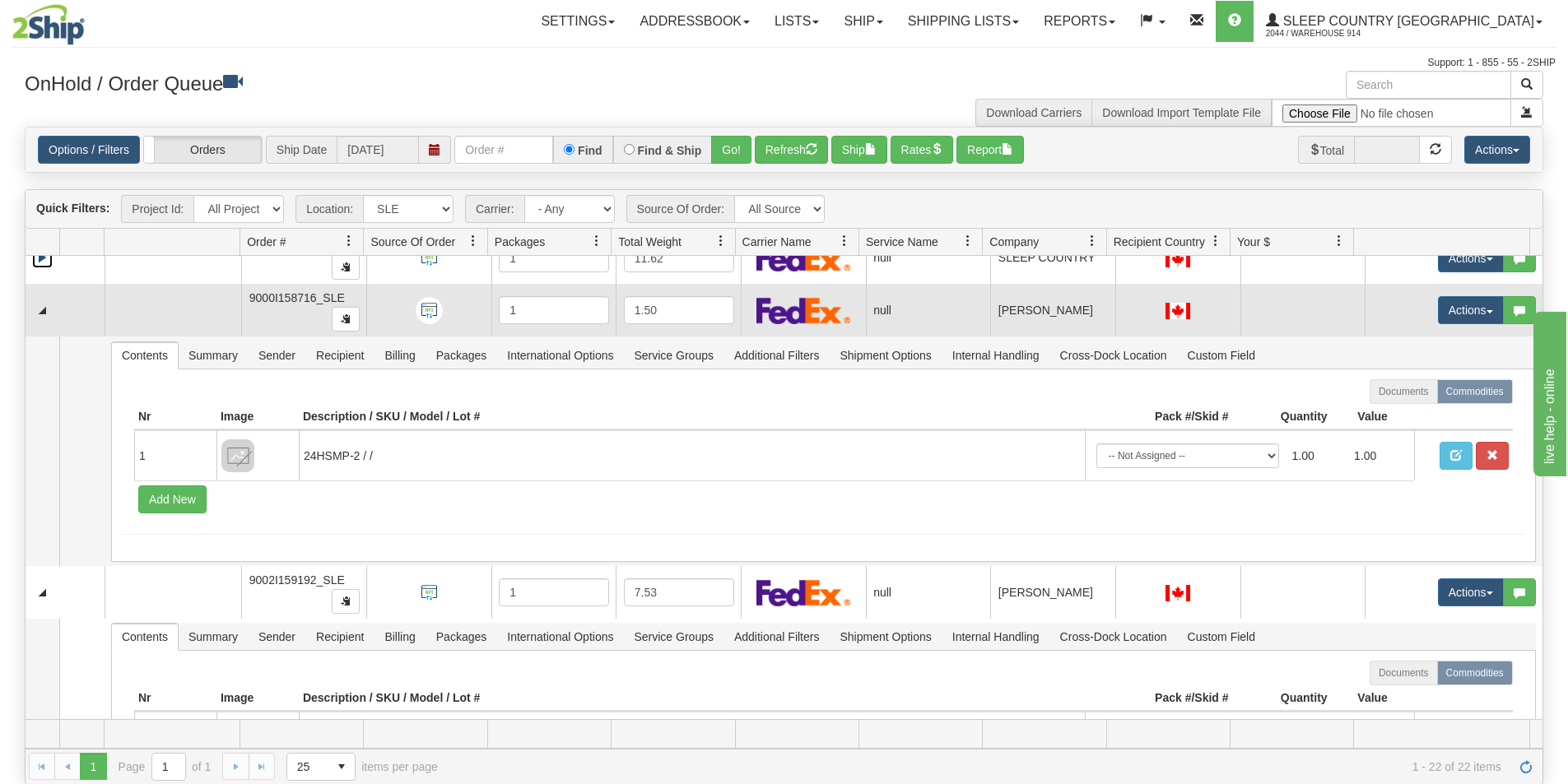
scroll to position [1128, 0]
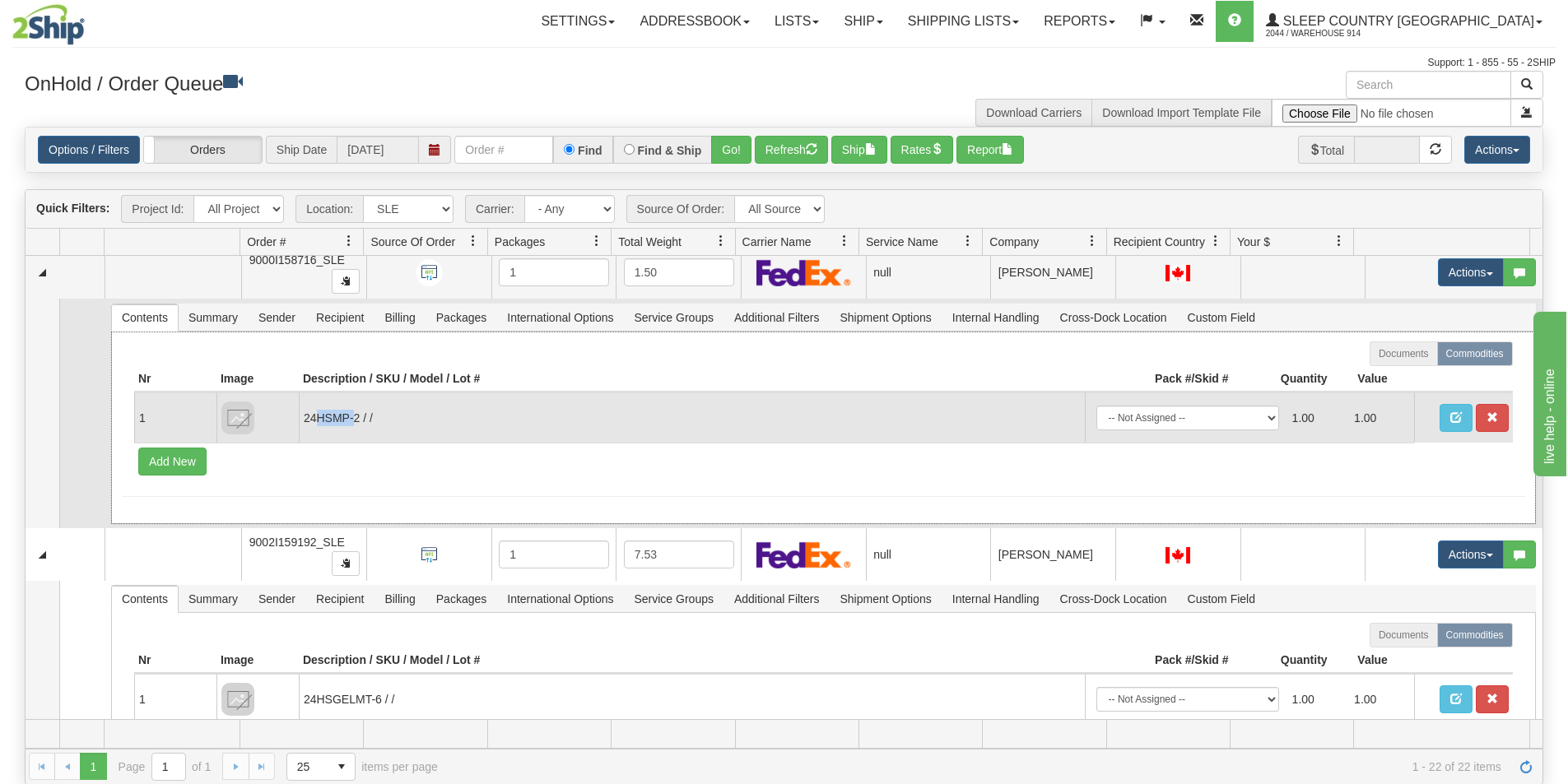
drag, startPoint x: 351, startPoint y: 418, endPoint x: 325, endPoint y: 418, distance: 26.0
click at [318, 418] on td "24HSMP-2 / /" at bounding box center [692, 418] width 786 height 50
drag, startPoint x: 358, startPoint y: 417, endPoint x: 310, endPoint y: 418, distance: 48.0
click at [310, 418] on td "24HSMP-2 / /" at bounding box center [692, 418] width 786 height 50
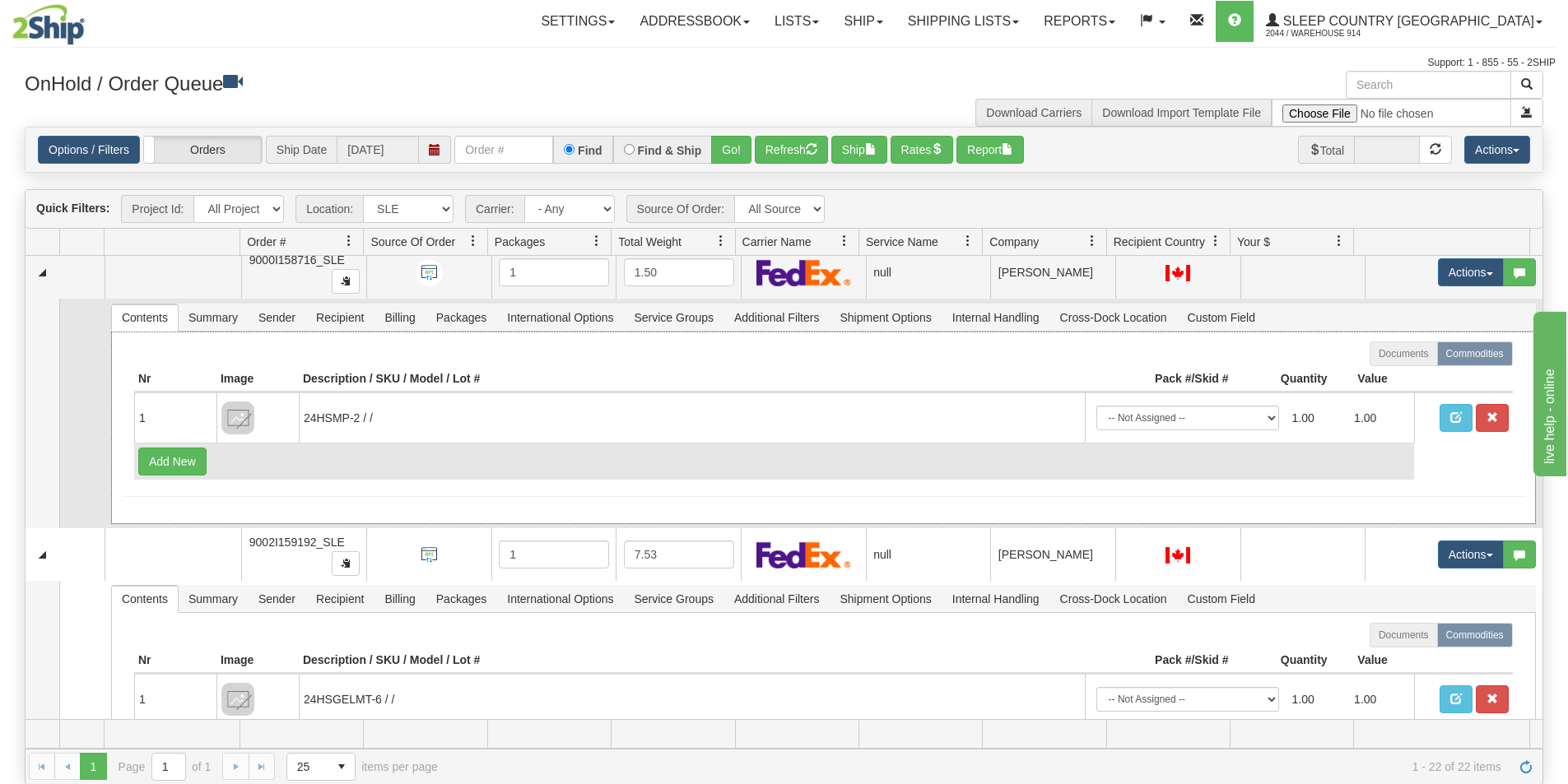
click at [364, 442] on td "Add New" at bounding box center [774, 461] width 1280 height 37
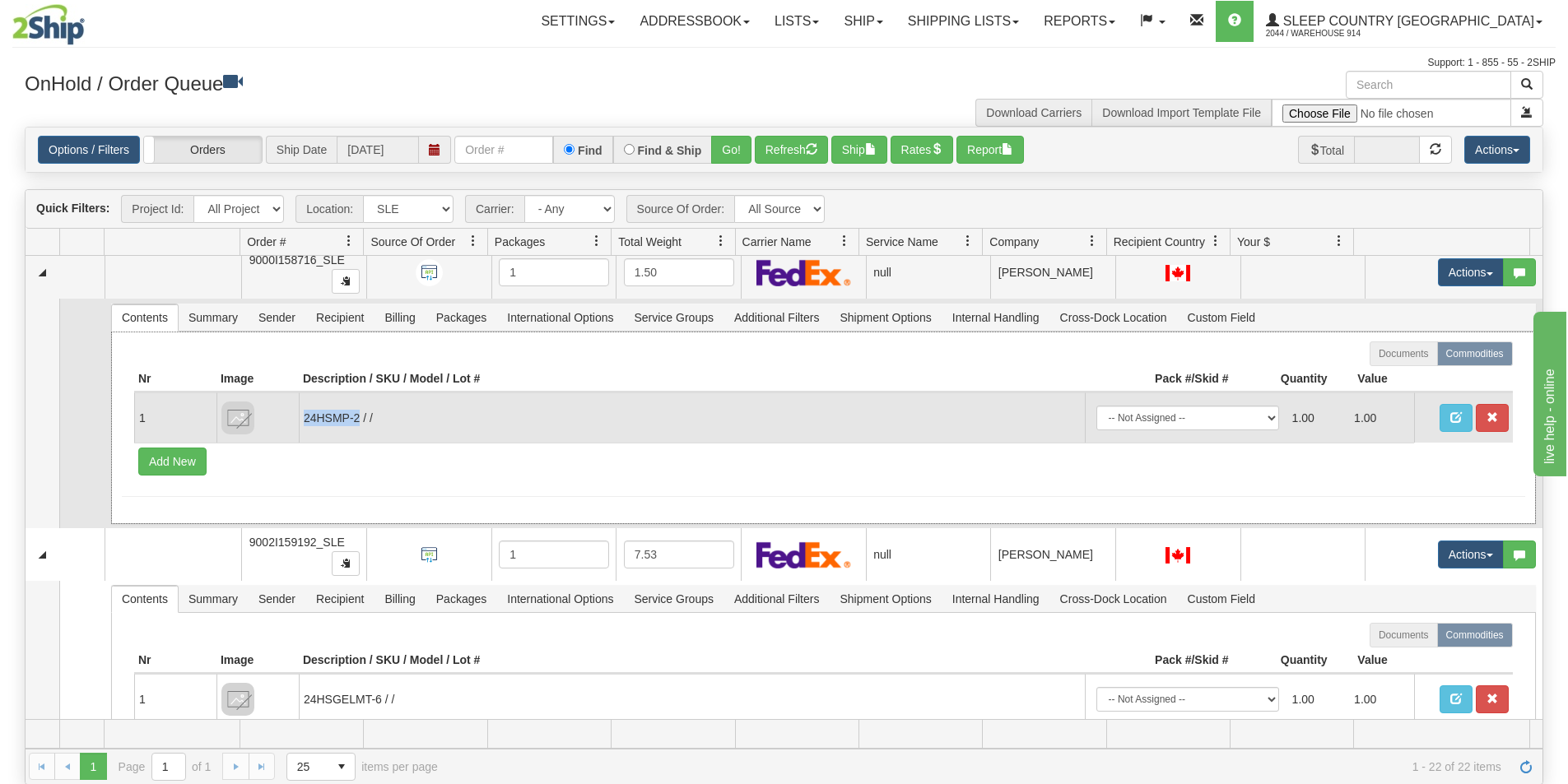
drag, startPoint x: 358, startPoint y: 418, endPoint x: 304, endPoint y: 419, distance: 54.0
click at [304, 419] on td "24HSMP-2 / /" at bounding box center [692, 418] width 786 height 50
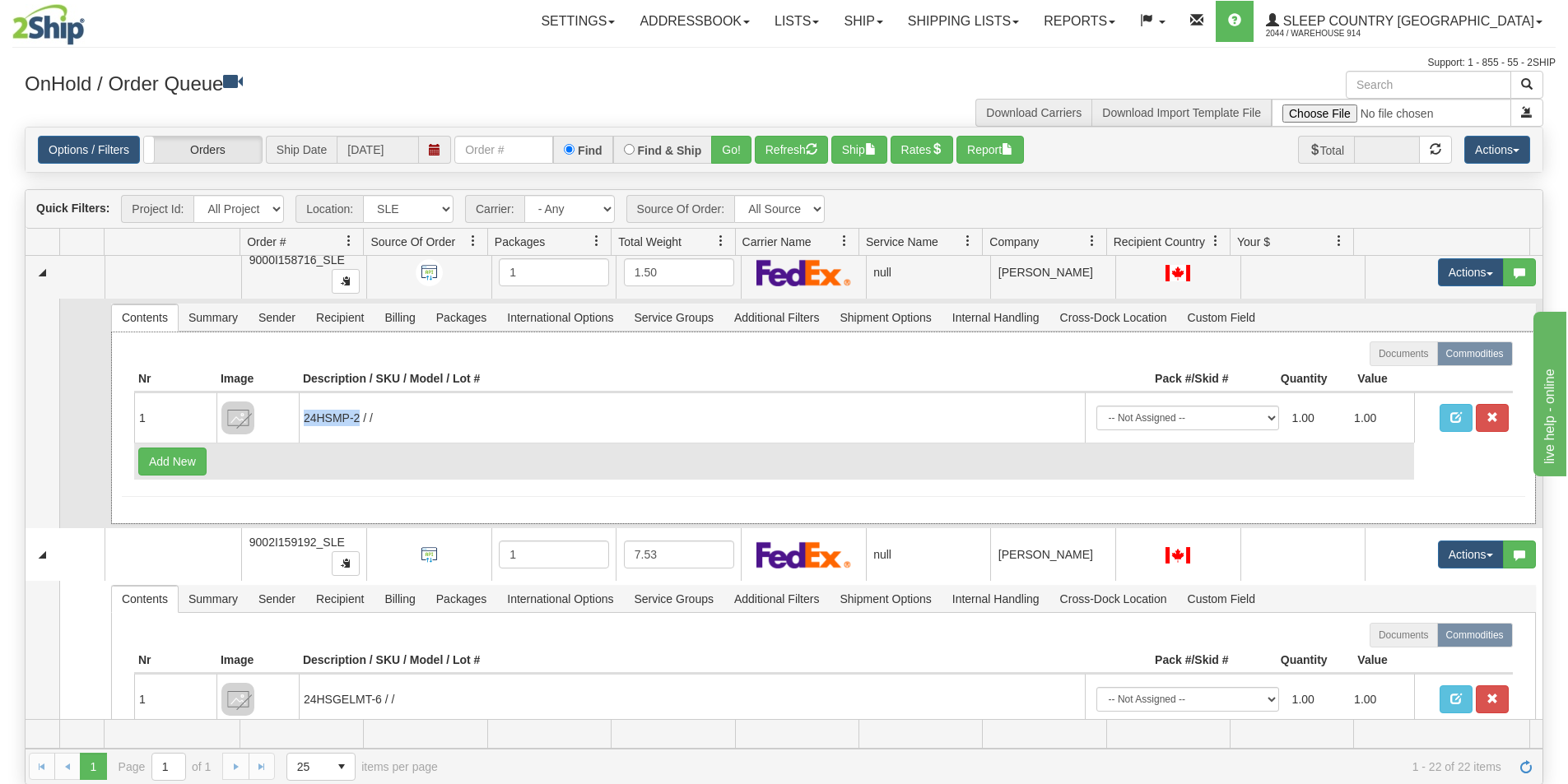
copy td "24HSMP-2"
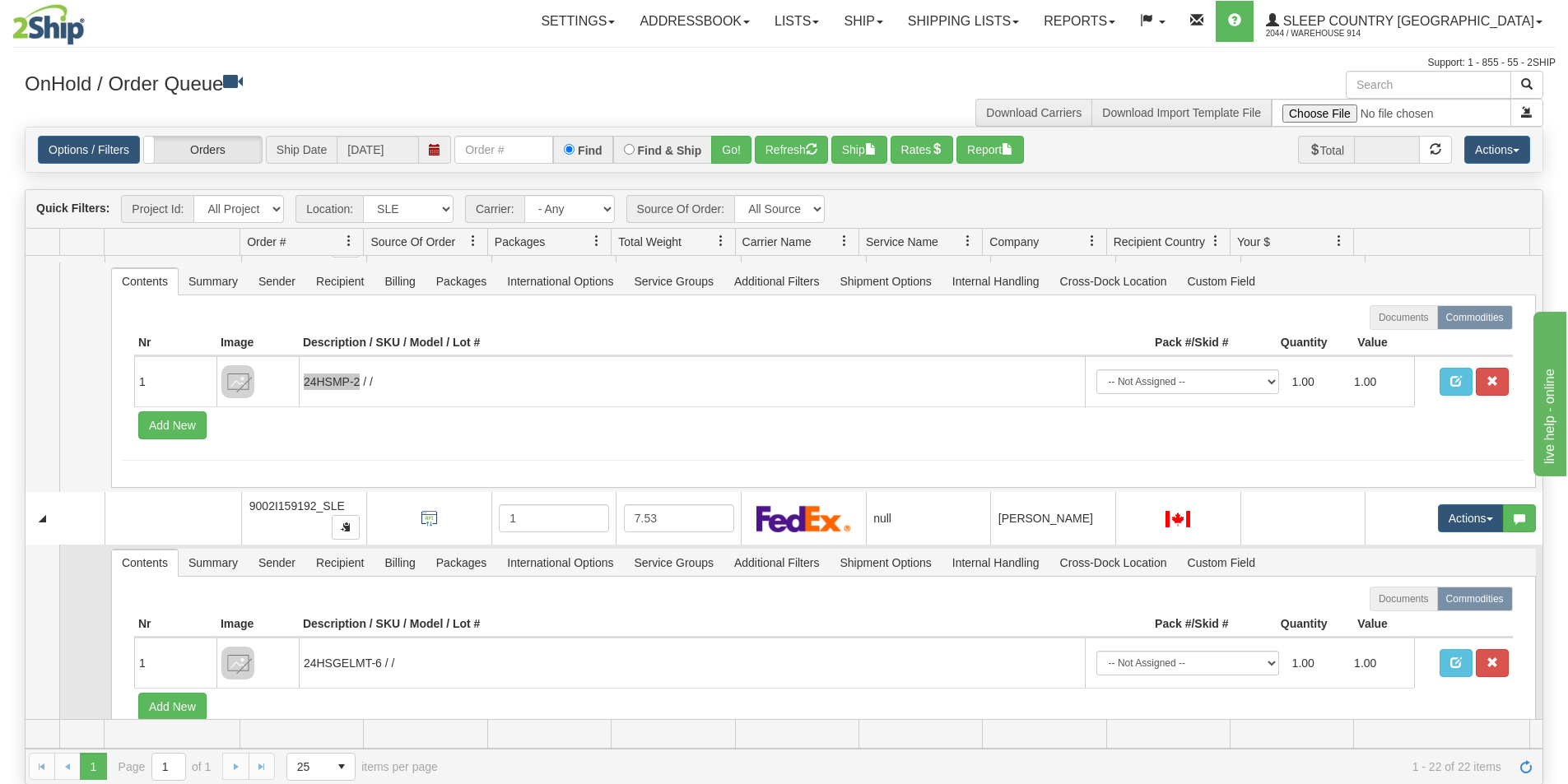
scroll to position [1261, 0]
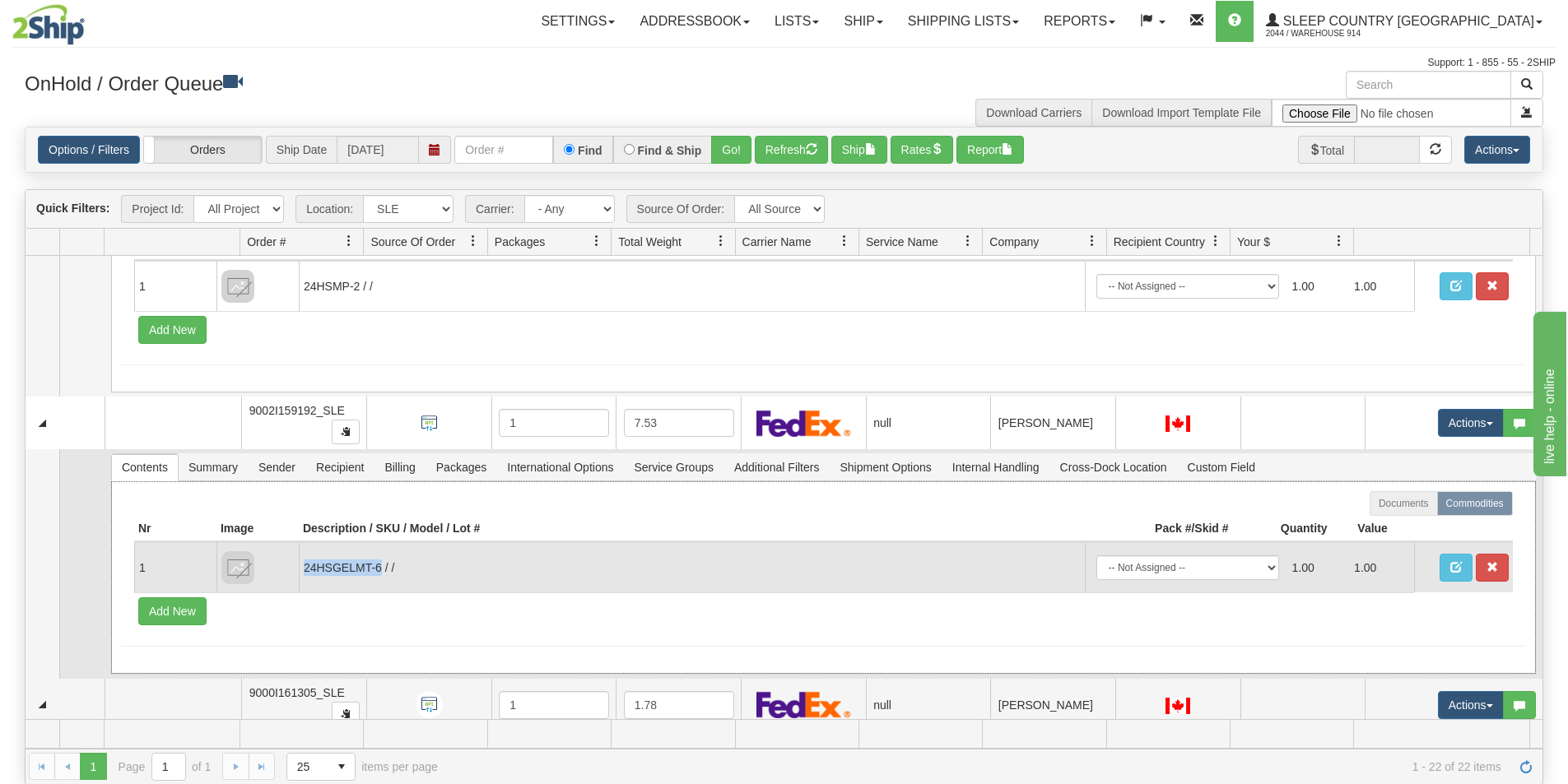
drag, startPoint x: 381, startPoint y: 567, endPoint x: 305, endPoint y: 567, distance: 76.0
click at [305, 567] on td "24HSGELMT-6 / /" at bounding box center [692, 567] width 786 height 50
copy td "24HSGELMT-6"
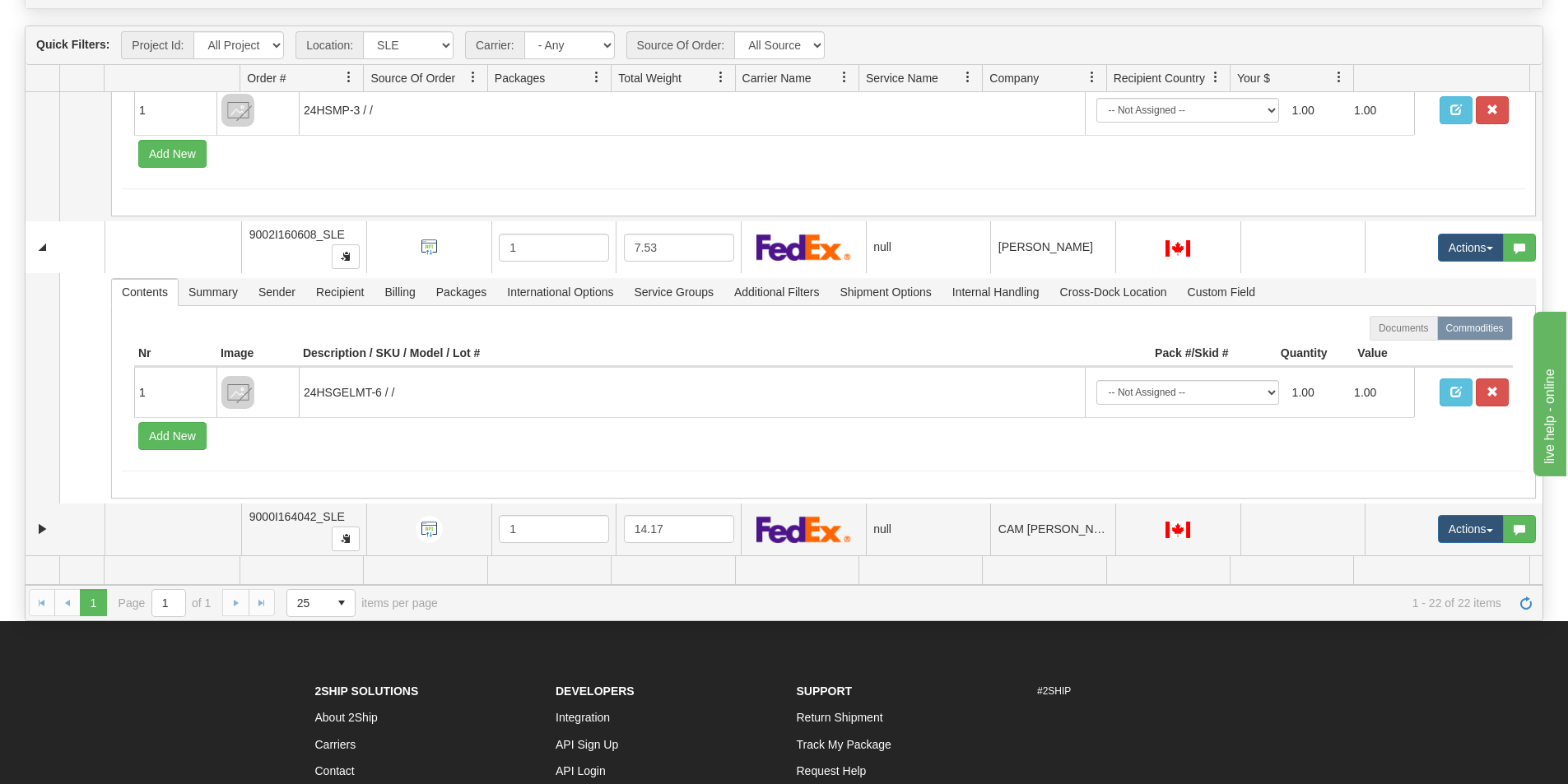
scroll to position [164, 0]
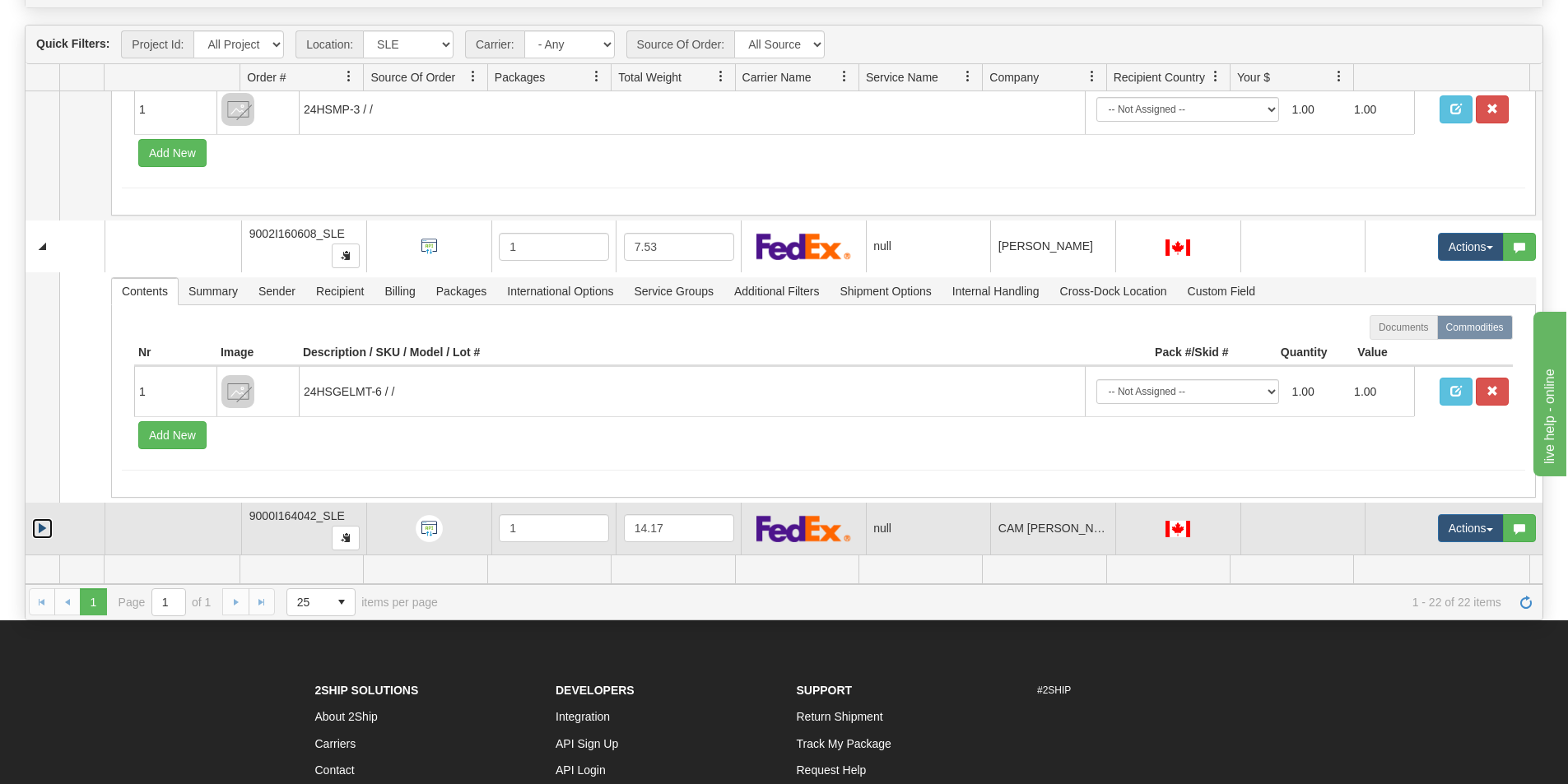
click at [43, 526] on link "Expand" at bounding box center [42, 528] width 21 height 21
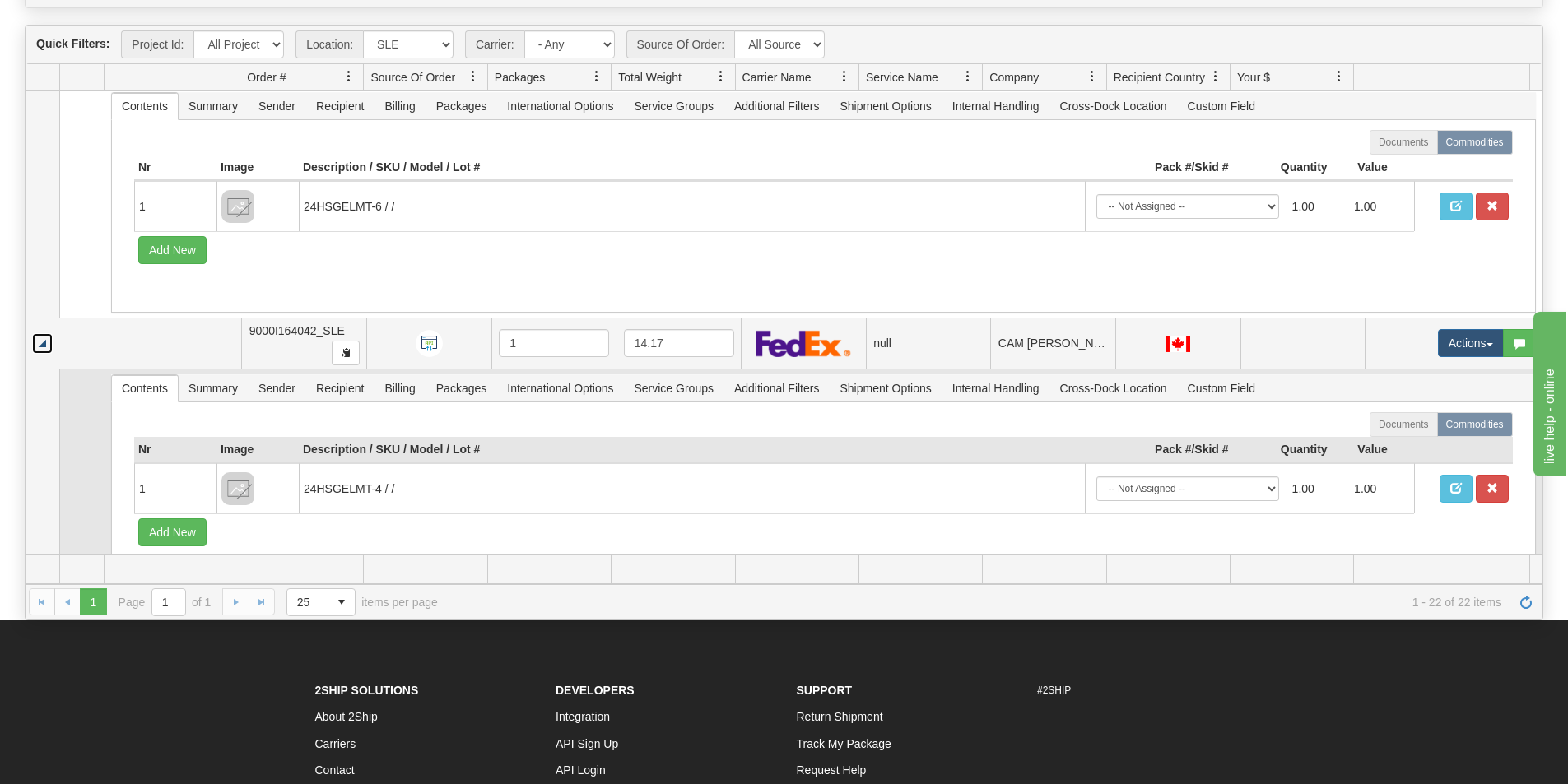
scroll to position [1984, 0]
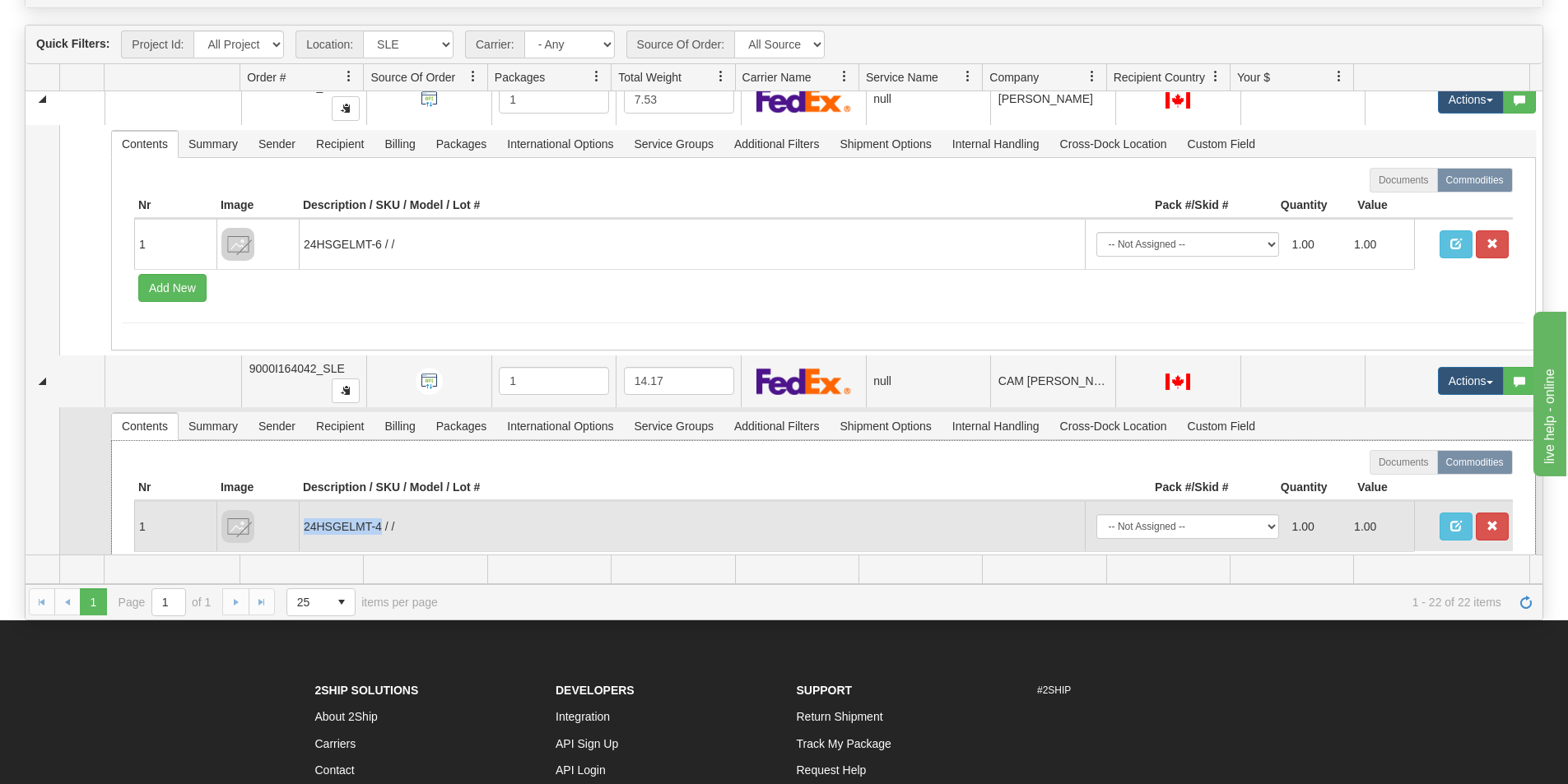
drag, startPoint x: 381, startPoint y: 529, endPoint x: 305, endPoint y: 514, distance: 77.5
click at [305, 514] on td "24HSGELMT-4 / /" at bounding box center [692, 525] width 786 height 50
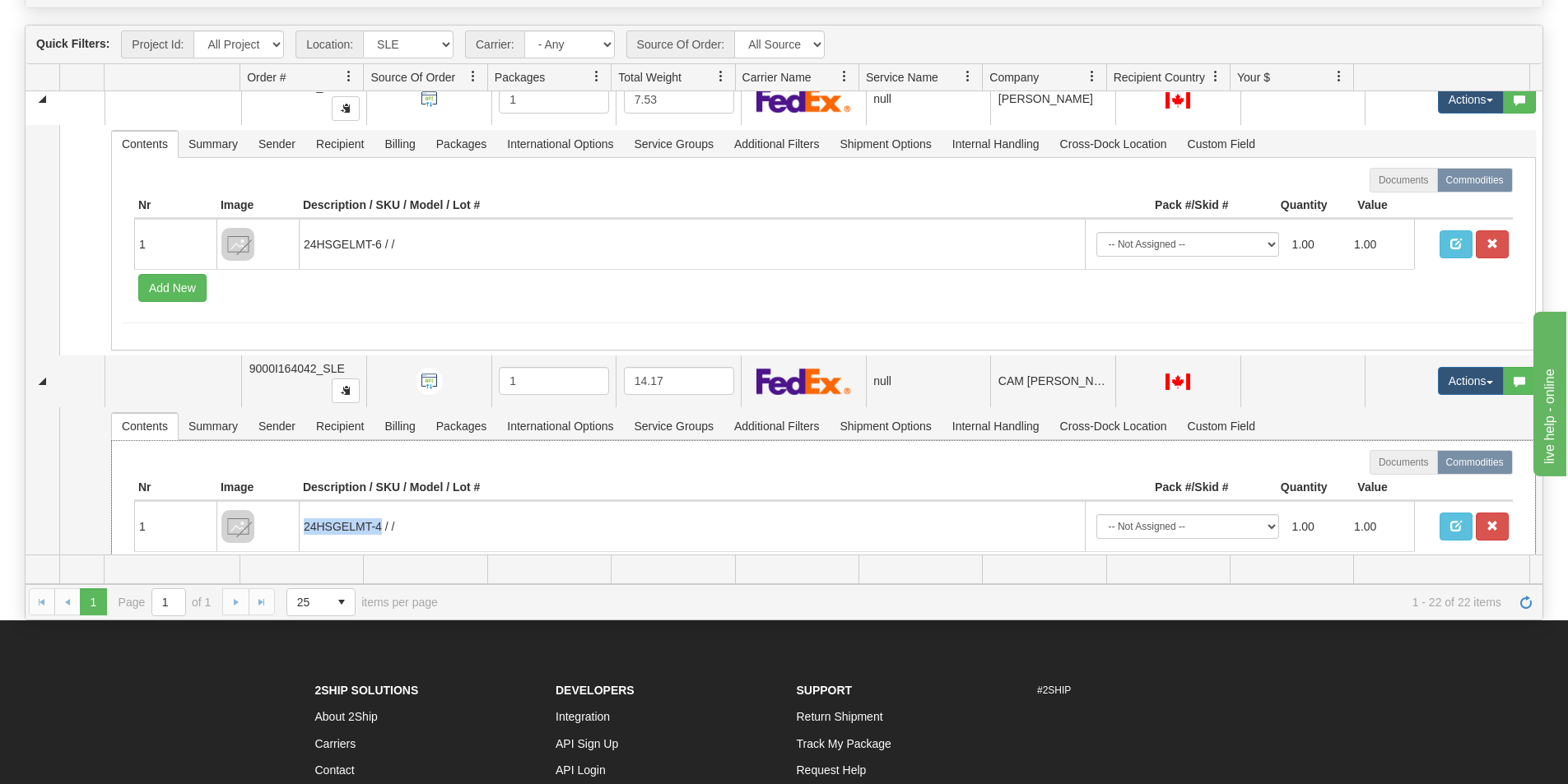
copy td "24HSGELMT-4"
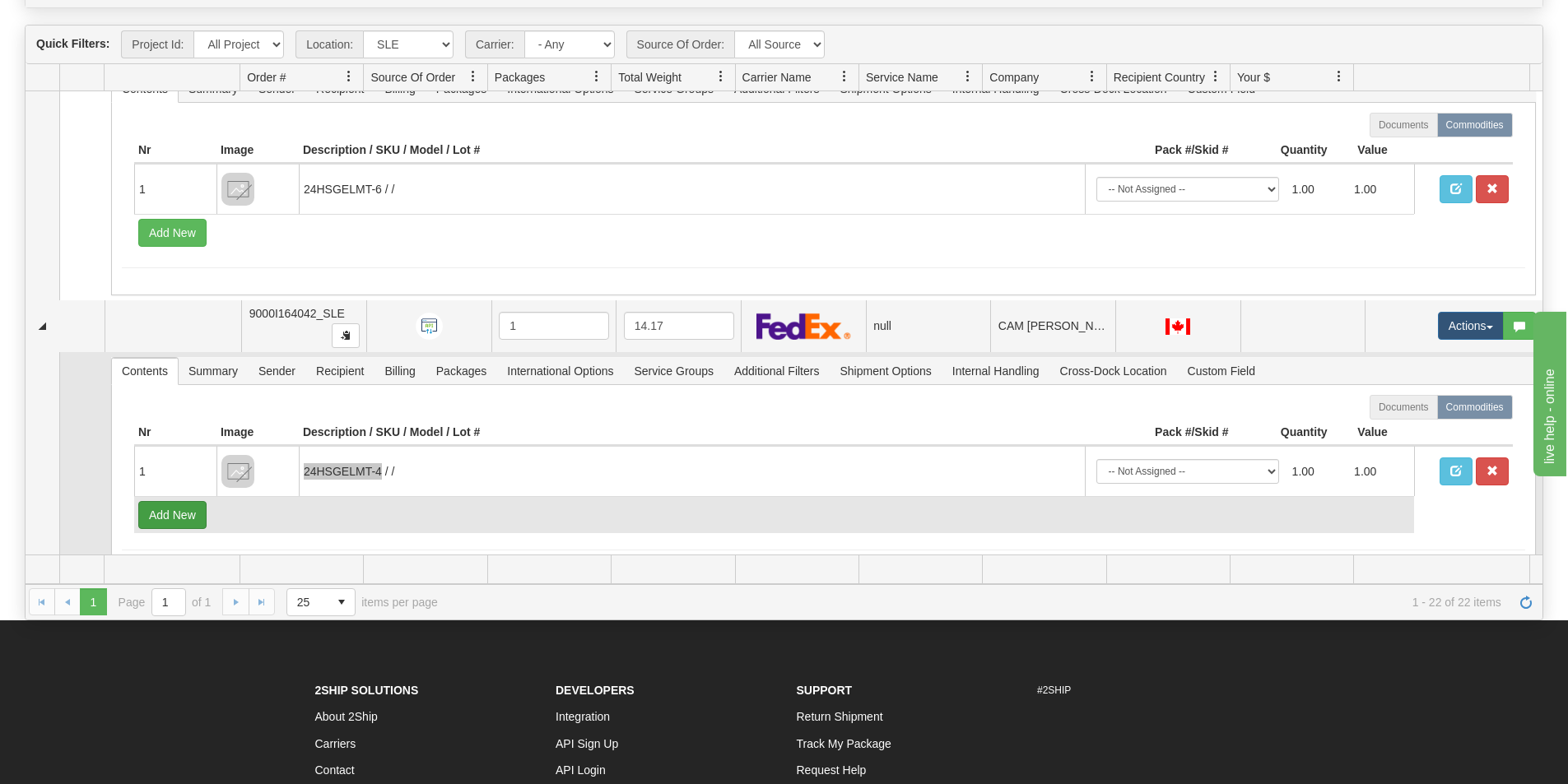
scroll to position [2066, 0]
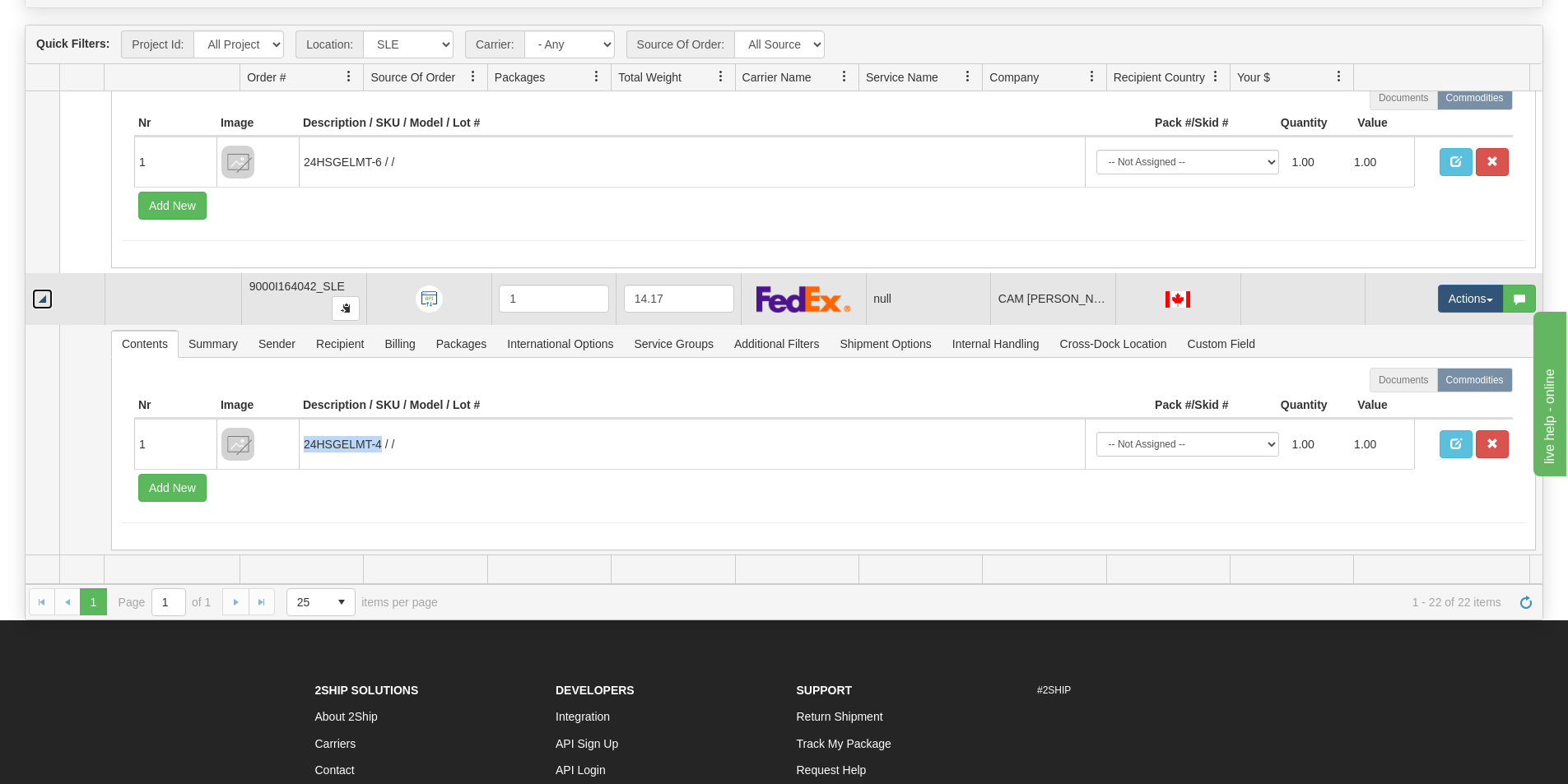
click at [37, 294] on link "Collapse" at bounding box center [42, 299] width 21 height 21
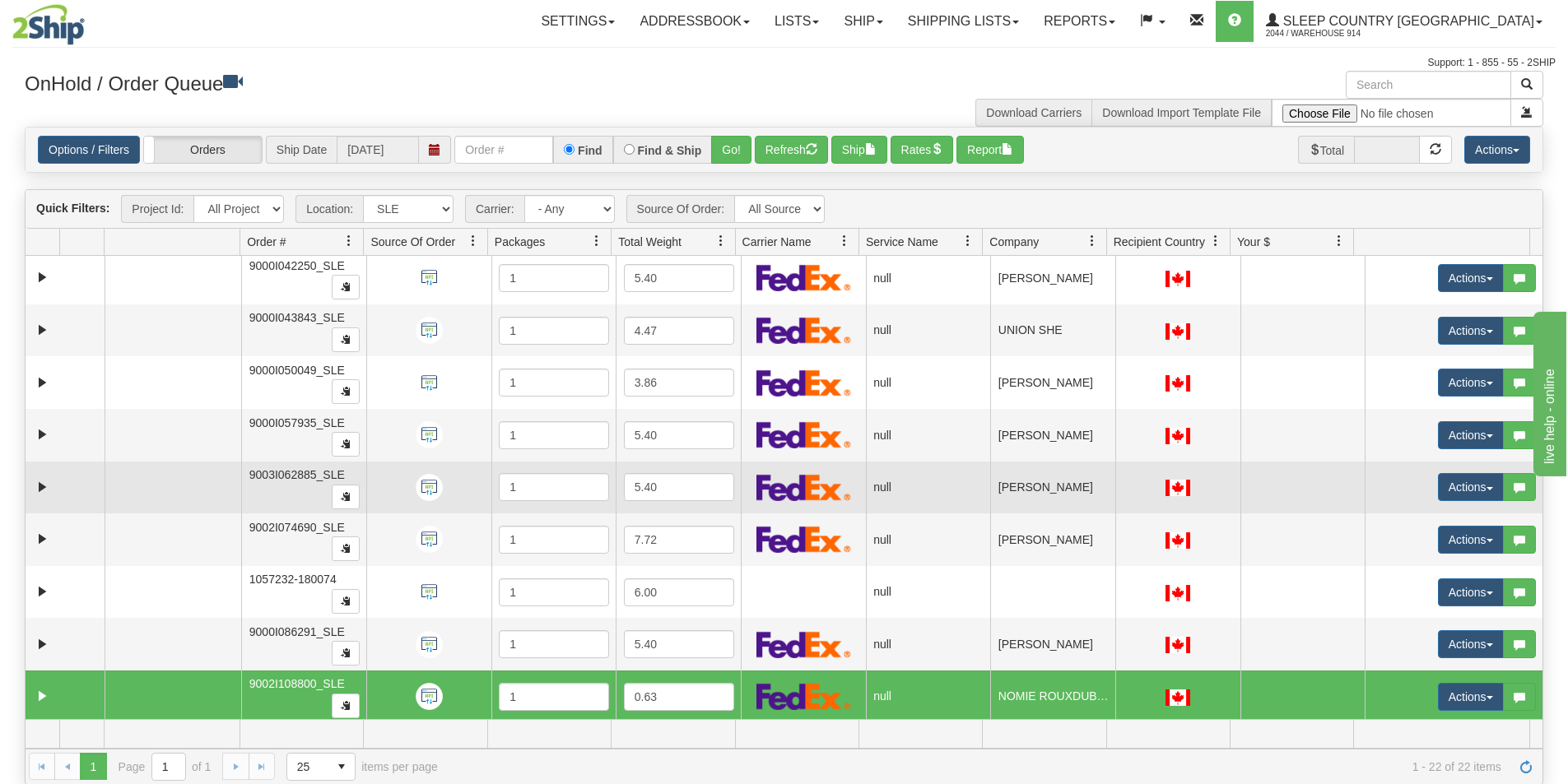
scroll to position [0, 0]
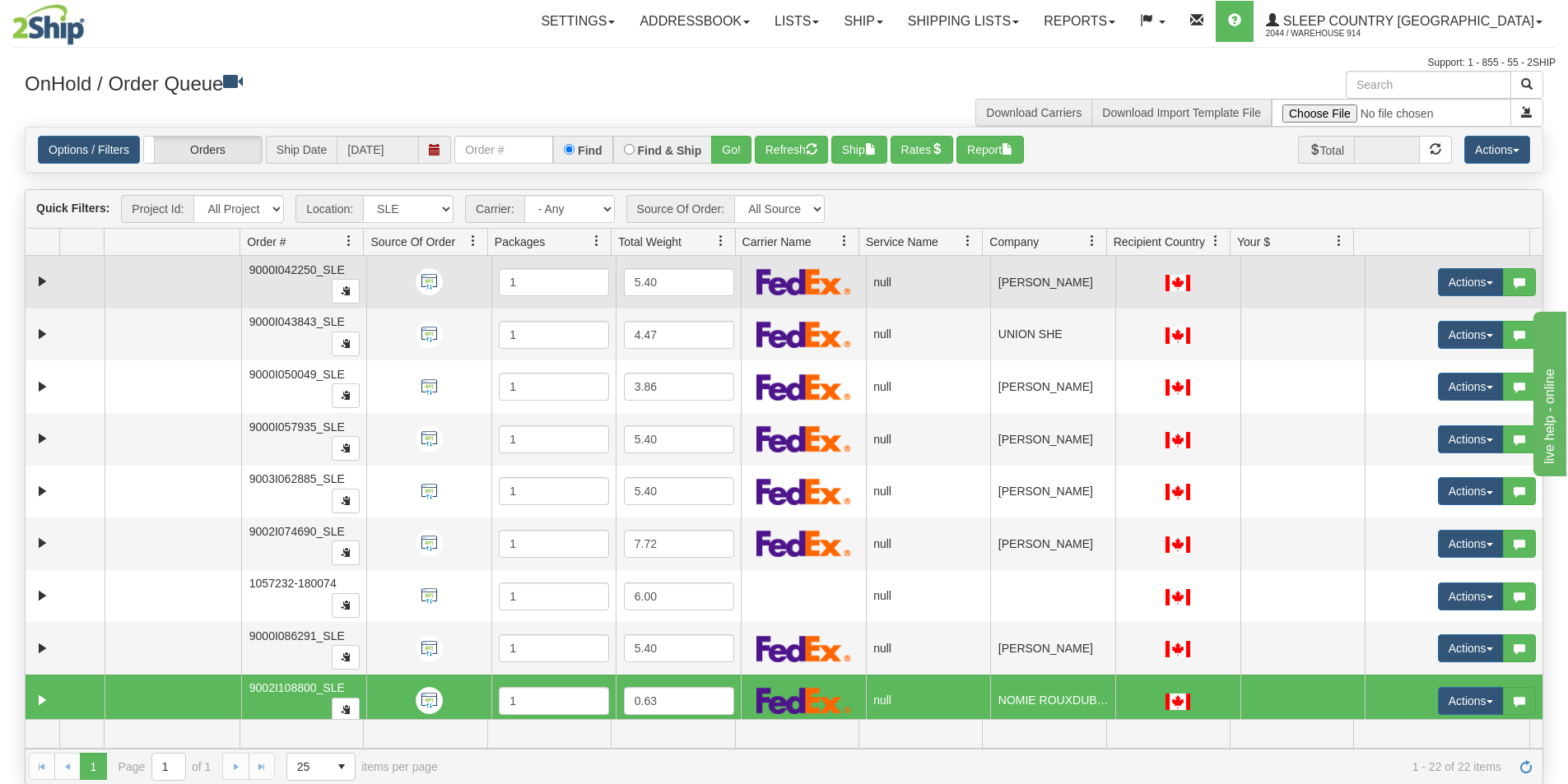
click at [49, 293] on td at bounding box center [65, 282] width 79 height 53
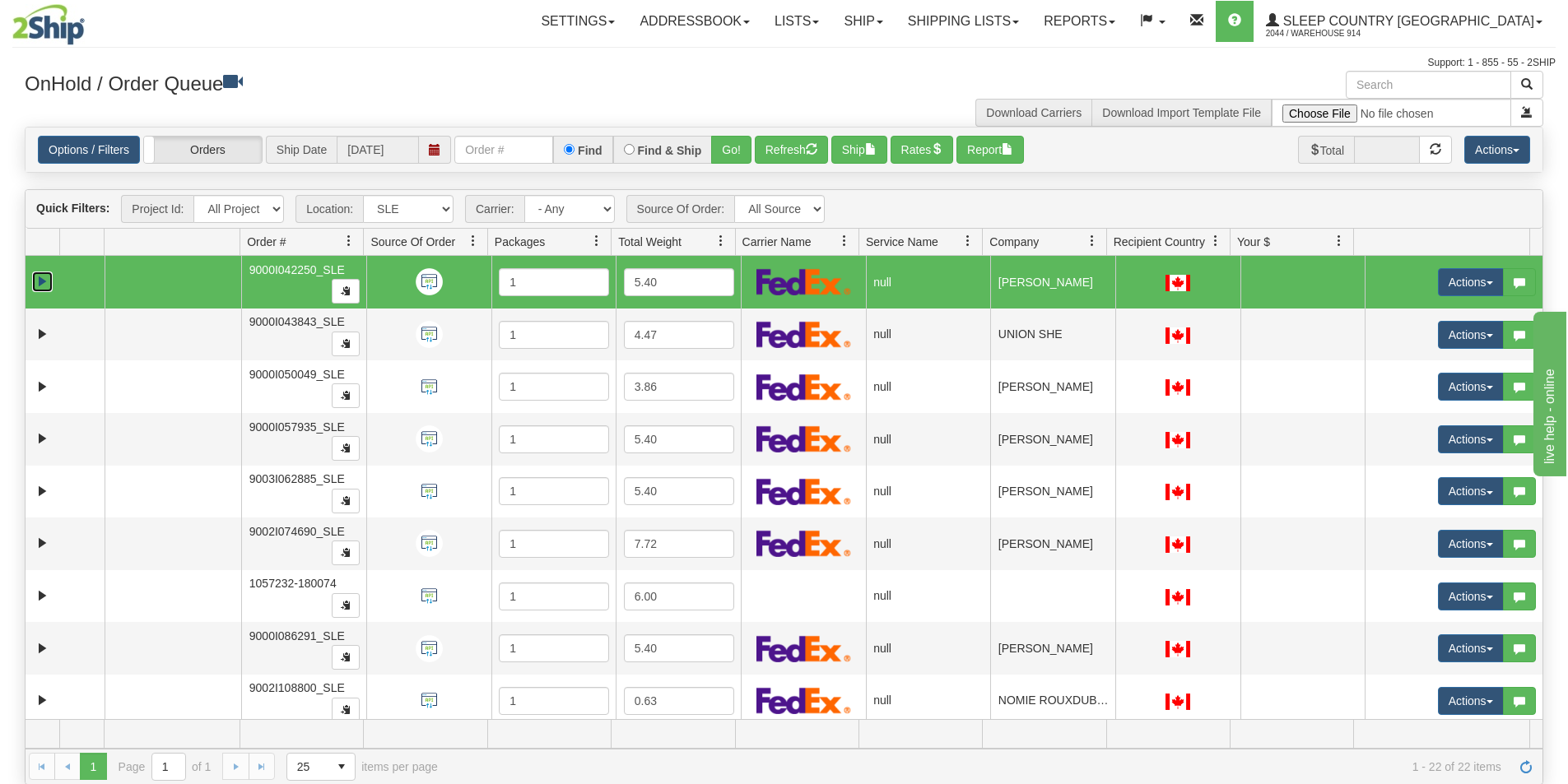
click at [45, 286] on link "Expand" at bounding box center [42, 281] width 21 height 21
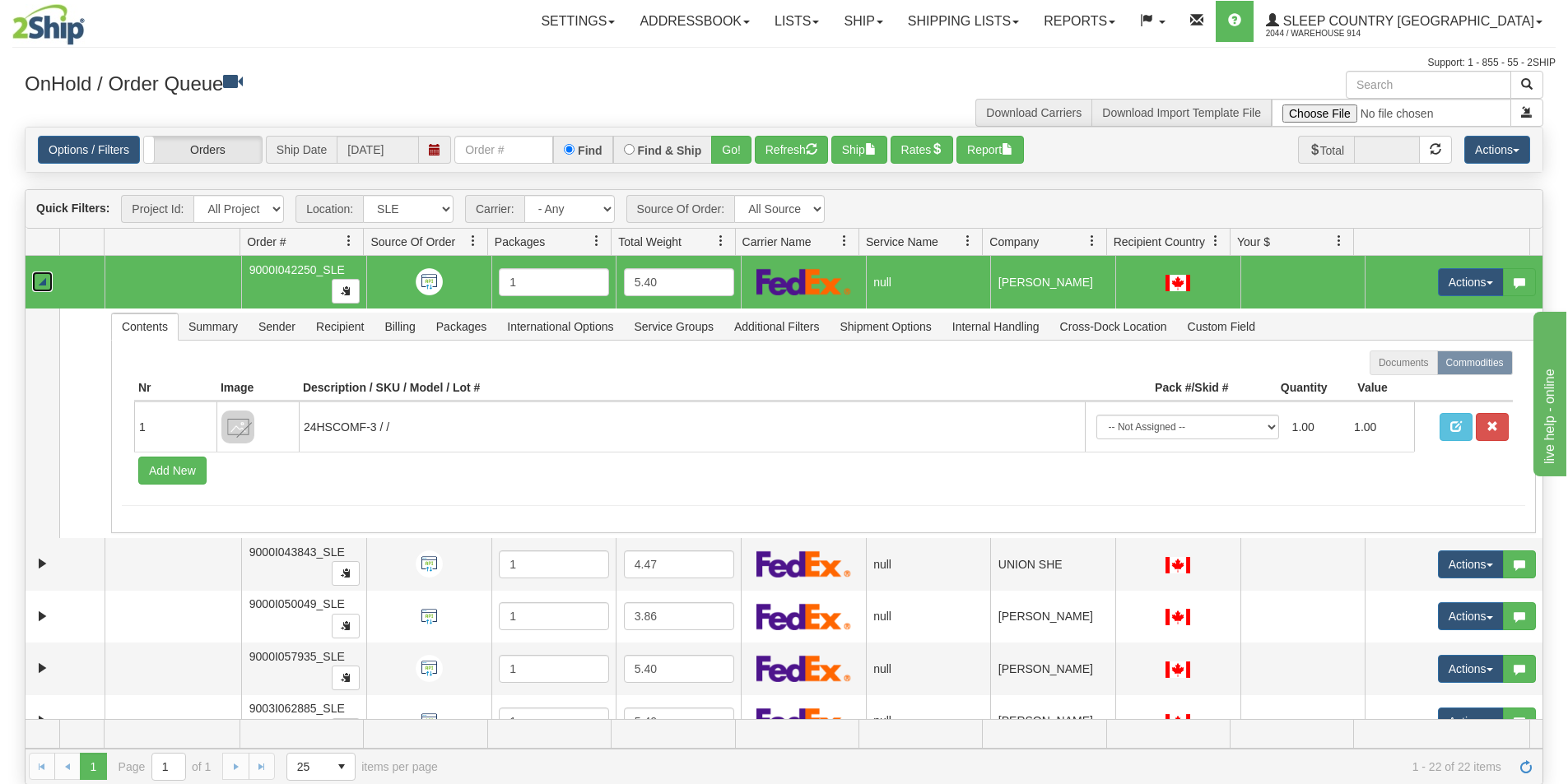
click at [44, 286] on link "Collapse" at bounding box center [42, 281] width 21 height 21
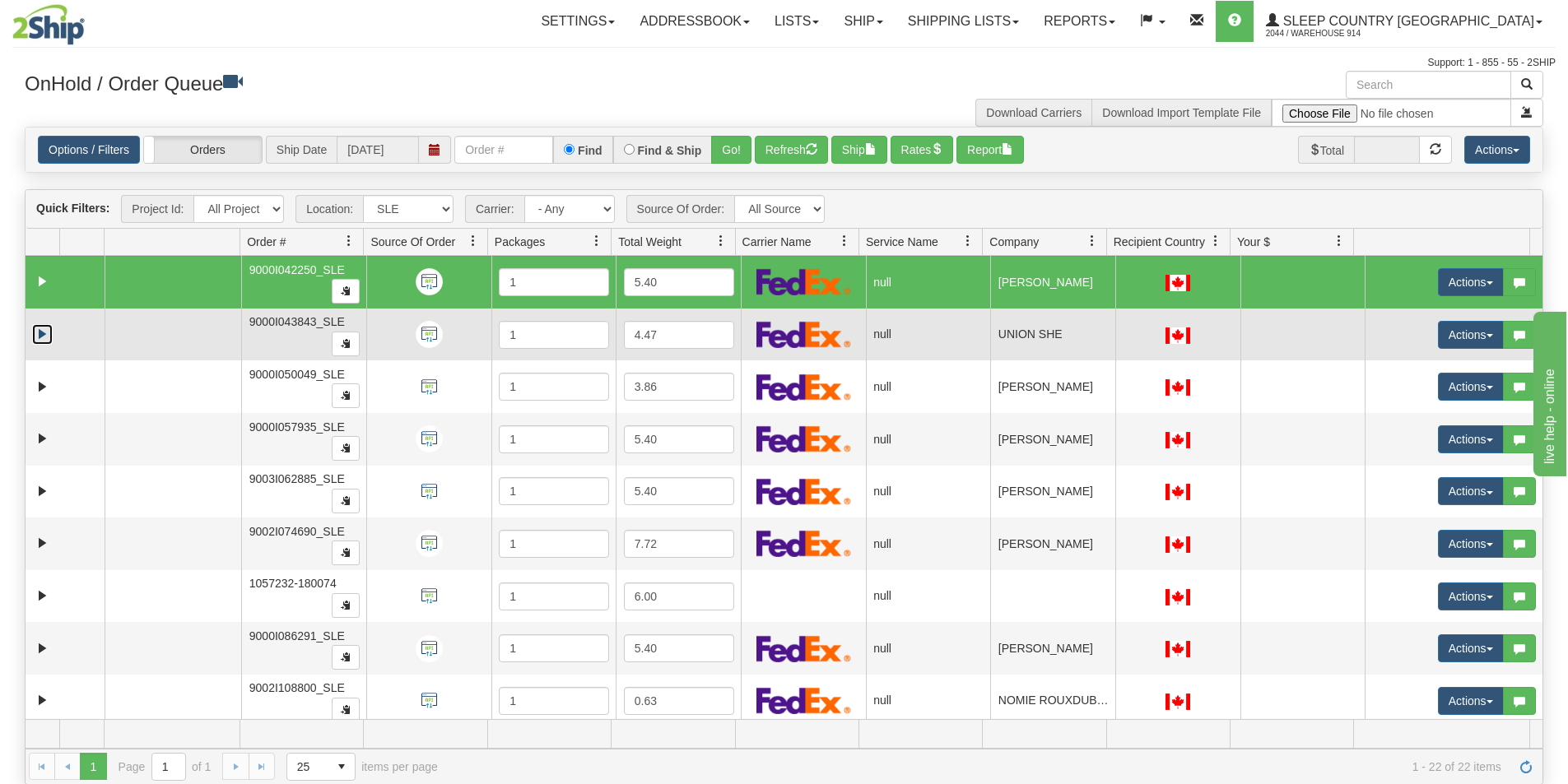
click at [46, 338] on link "Expand" at bounding box center [42, 334] width 21 height 21
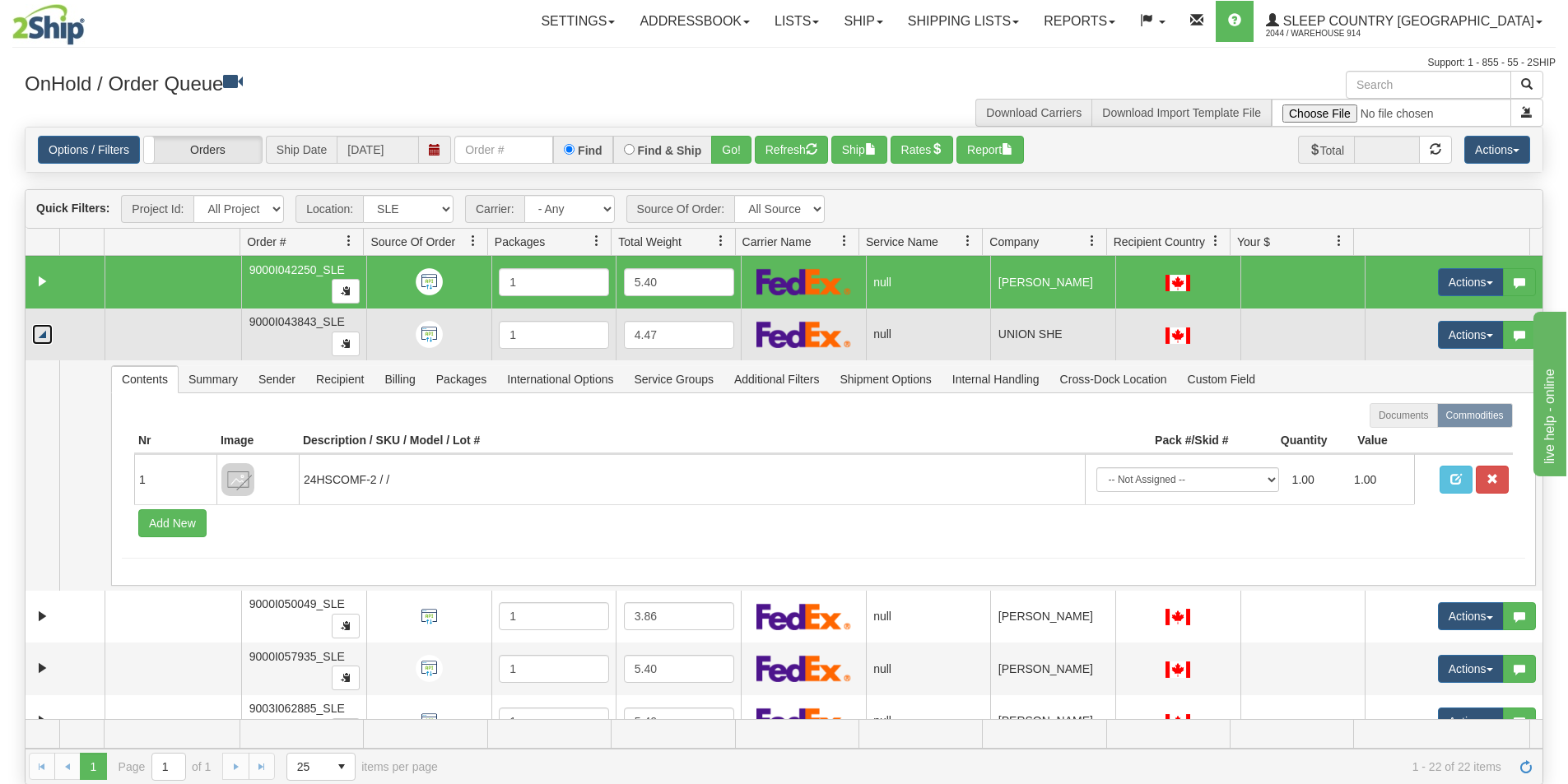
click at [46, 338] on link "Collapse" at bounding box center [42, 334] width 21 height 21
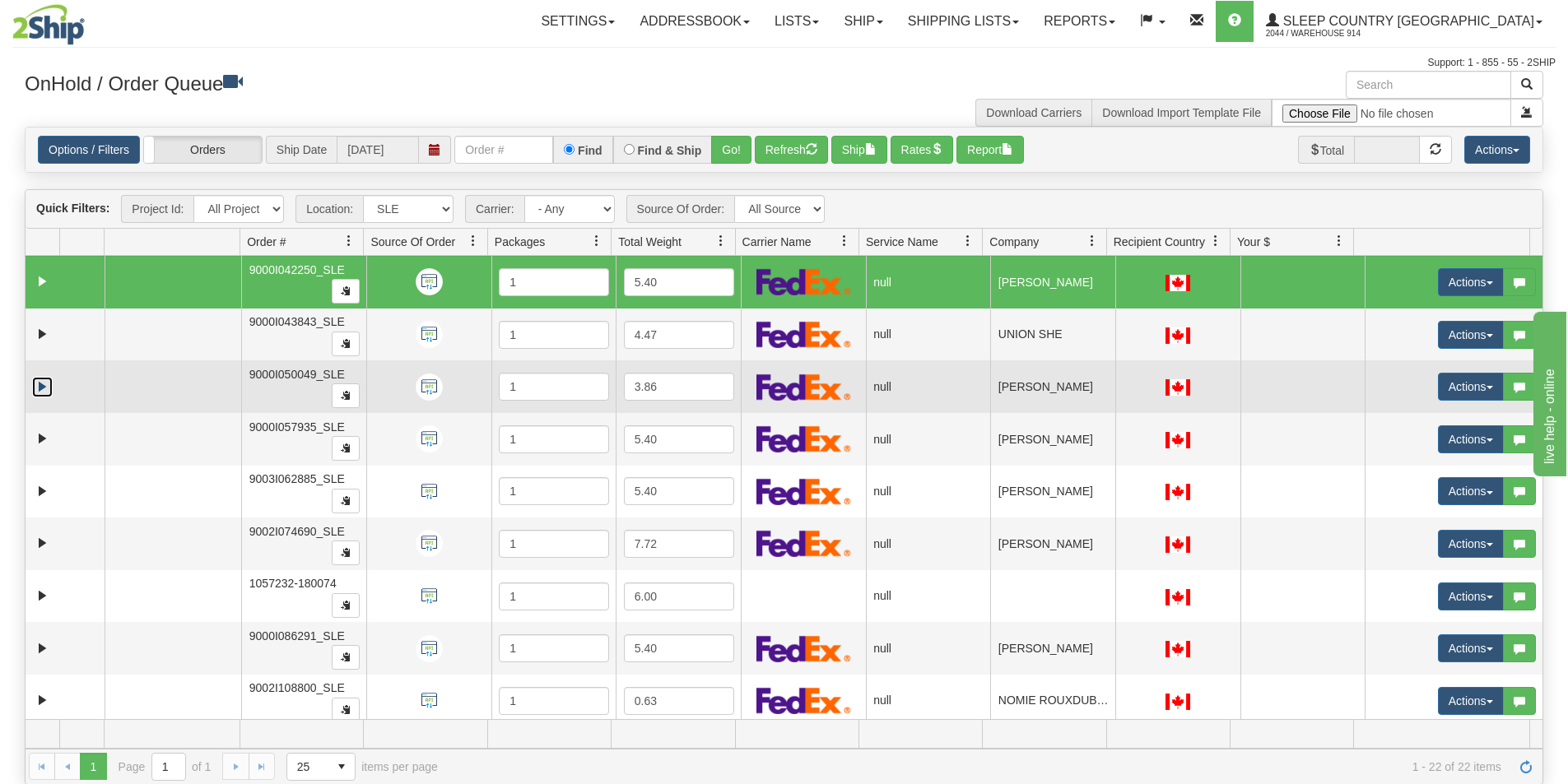
click at [46, 393] on link "Expand" at bounding box center [42, 387] width 21 height 21
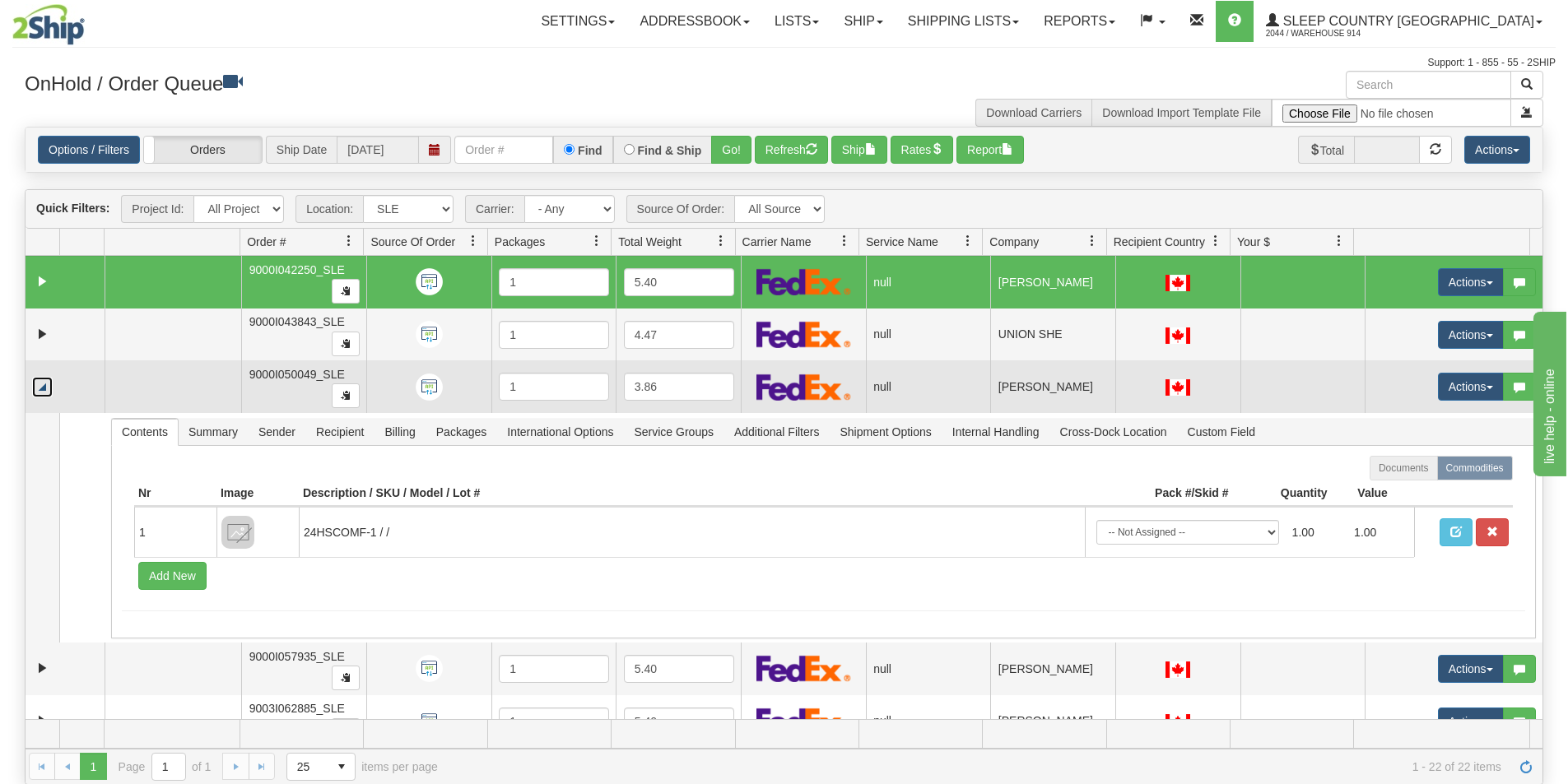
click at [45, 393] on link "Collapse" at bounding box center [42, 387] width 21 height 21
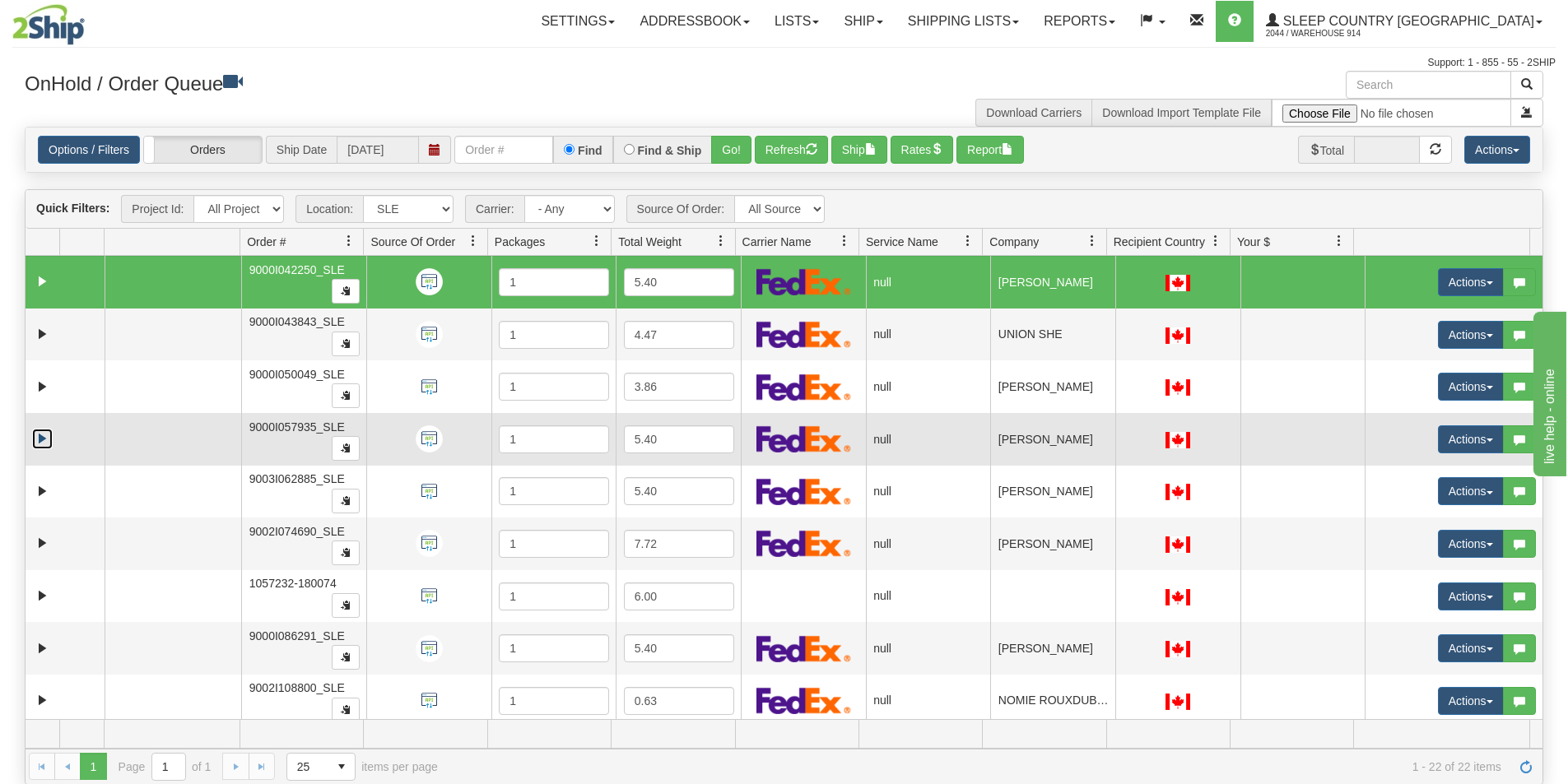
click at [38, 442] on link "Expand" at bounding box center [42, 439] width 21 height 21
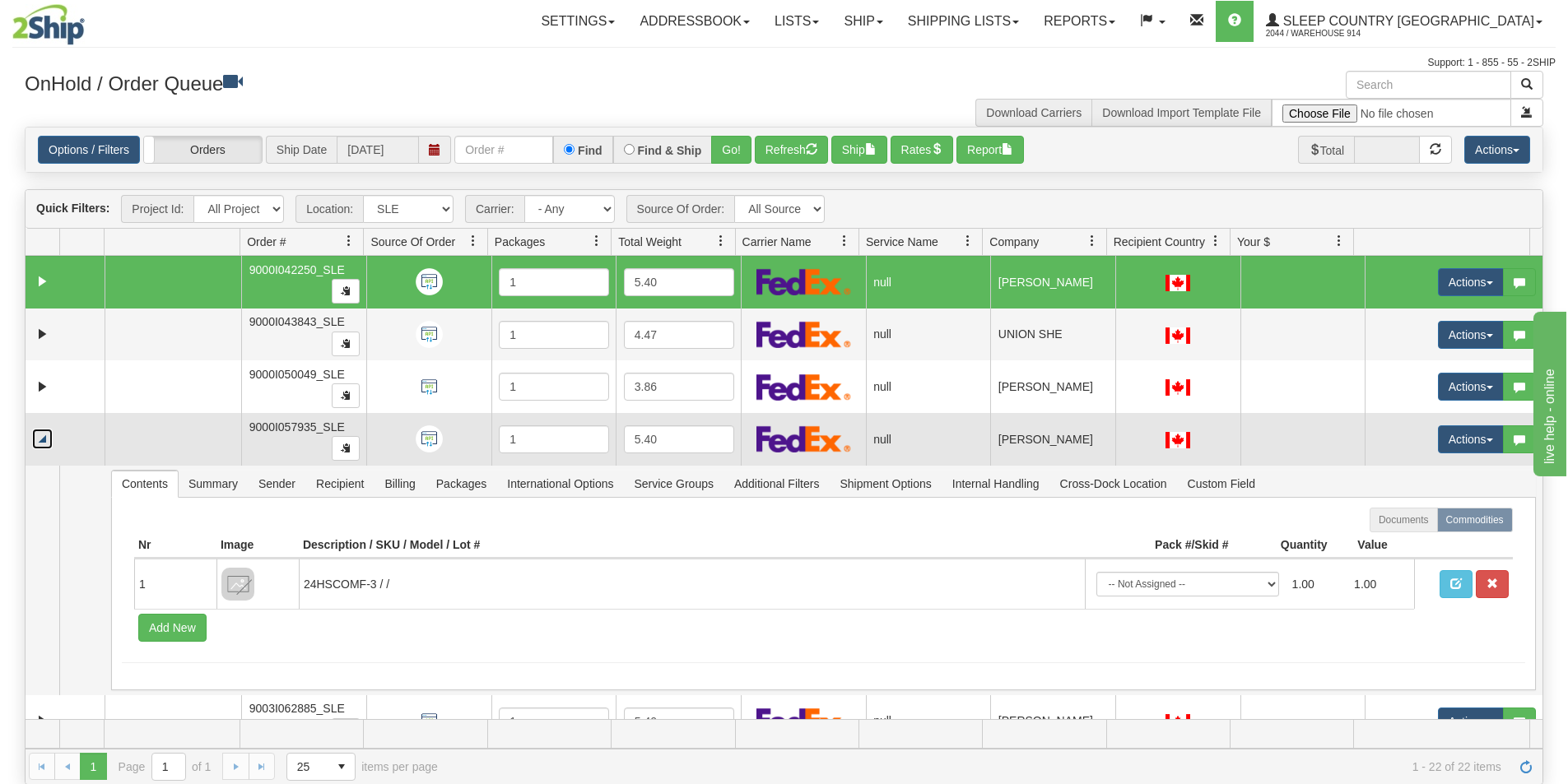
click at [38, 442] on link "Collapse" at bounding box center [42, 439] width 21 height 21
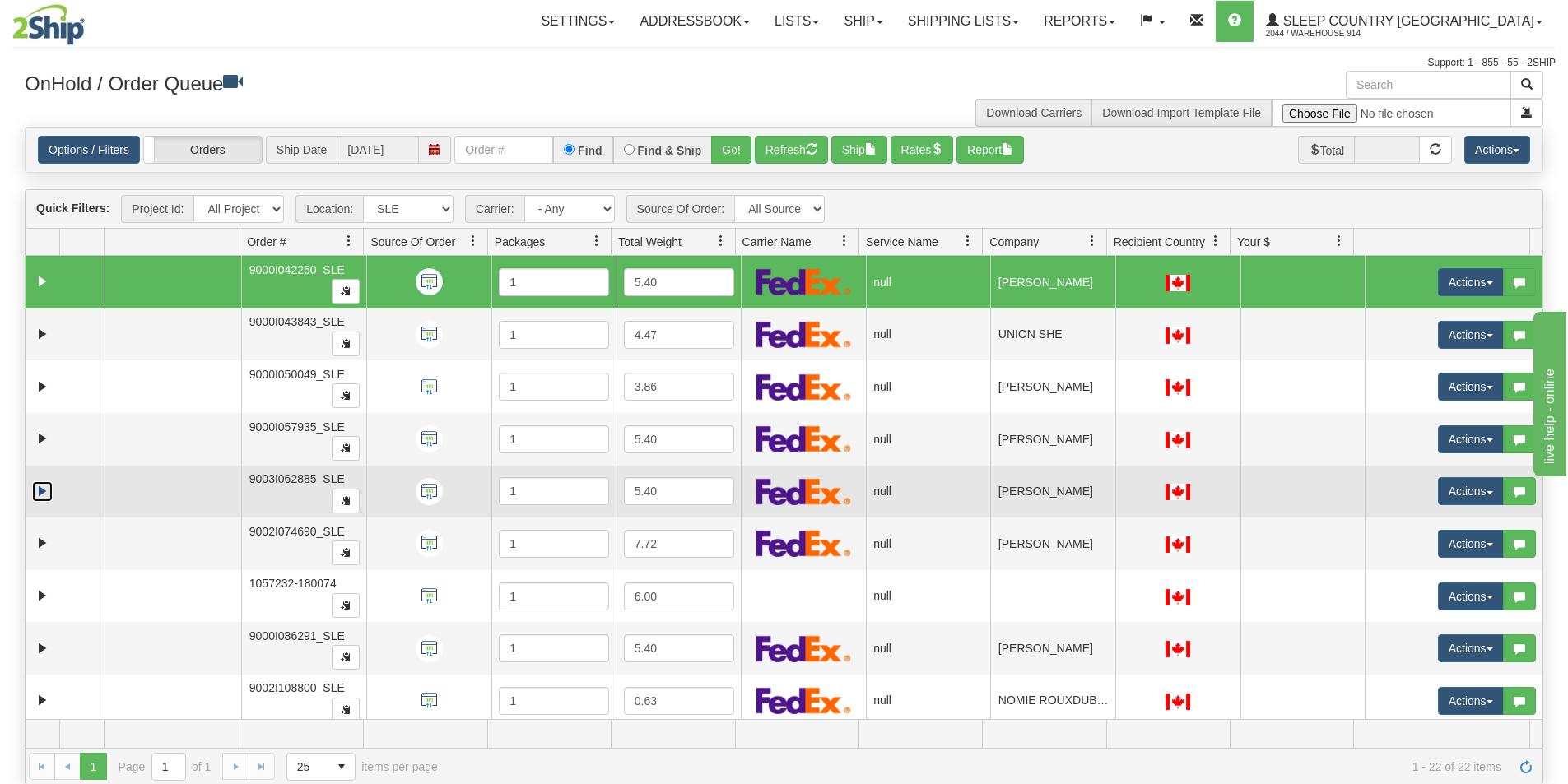
click at [40, 490] on link "Expand" at bounding box center [42, 492] width 21 height 21
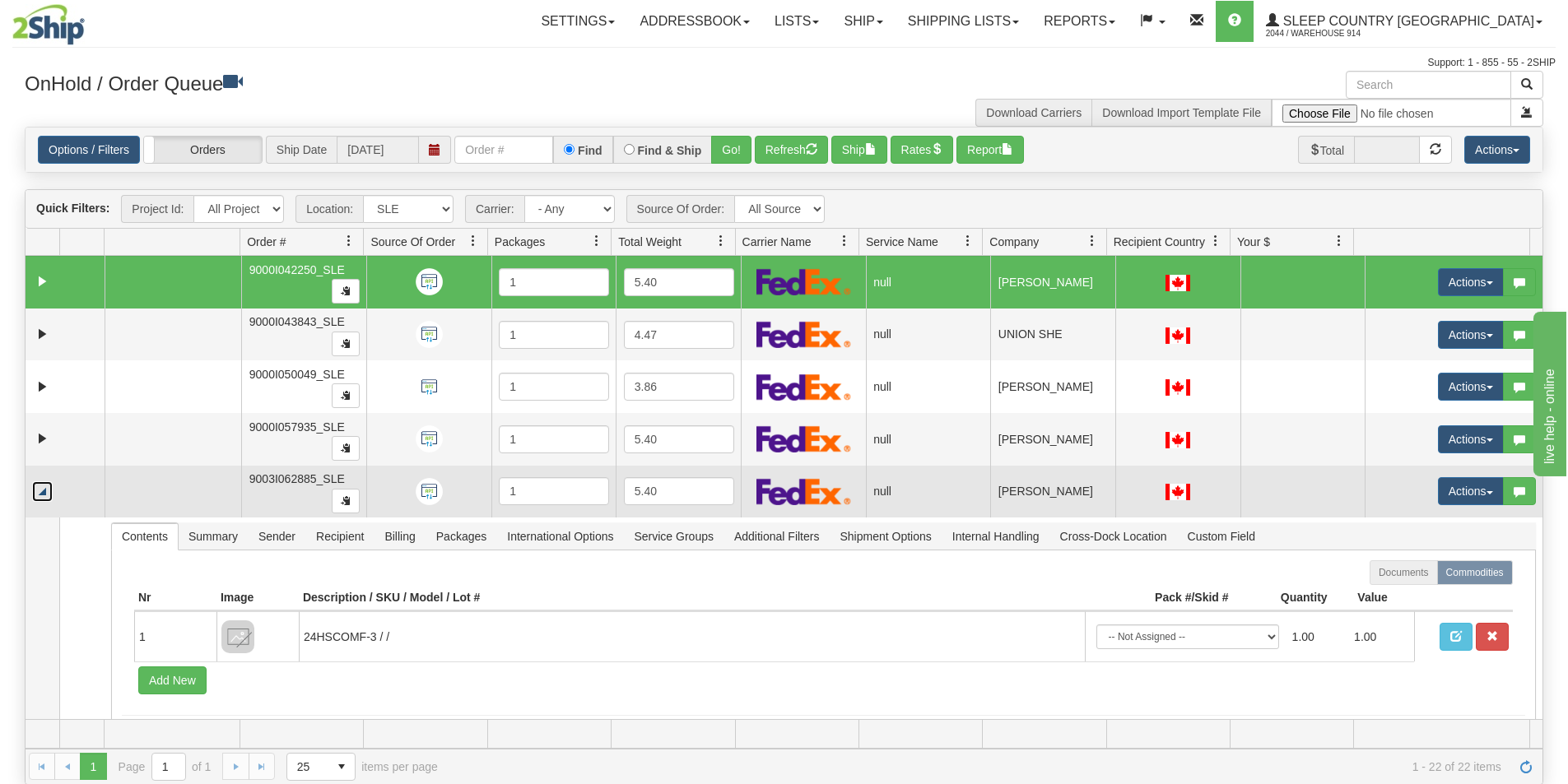
click at [40, 490] on link "Collapse" at bounding box center [42, 492] width 21 height 21
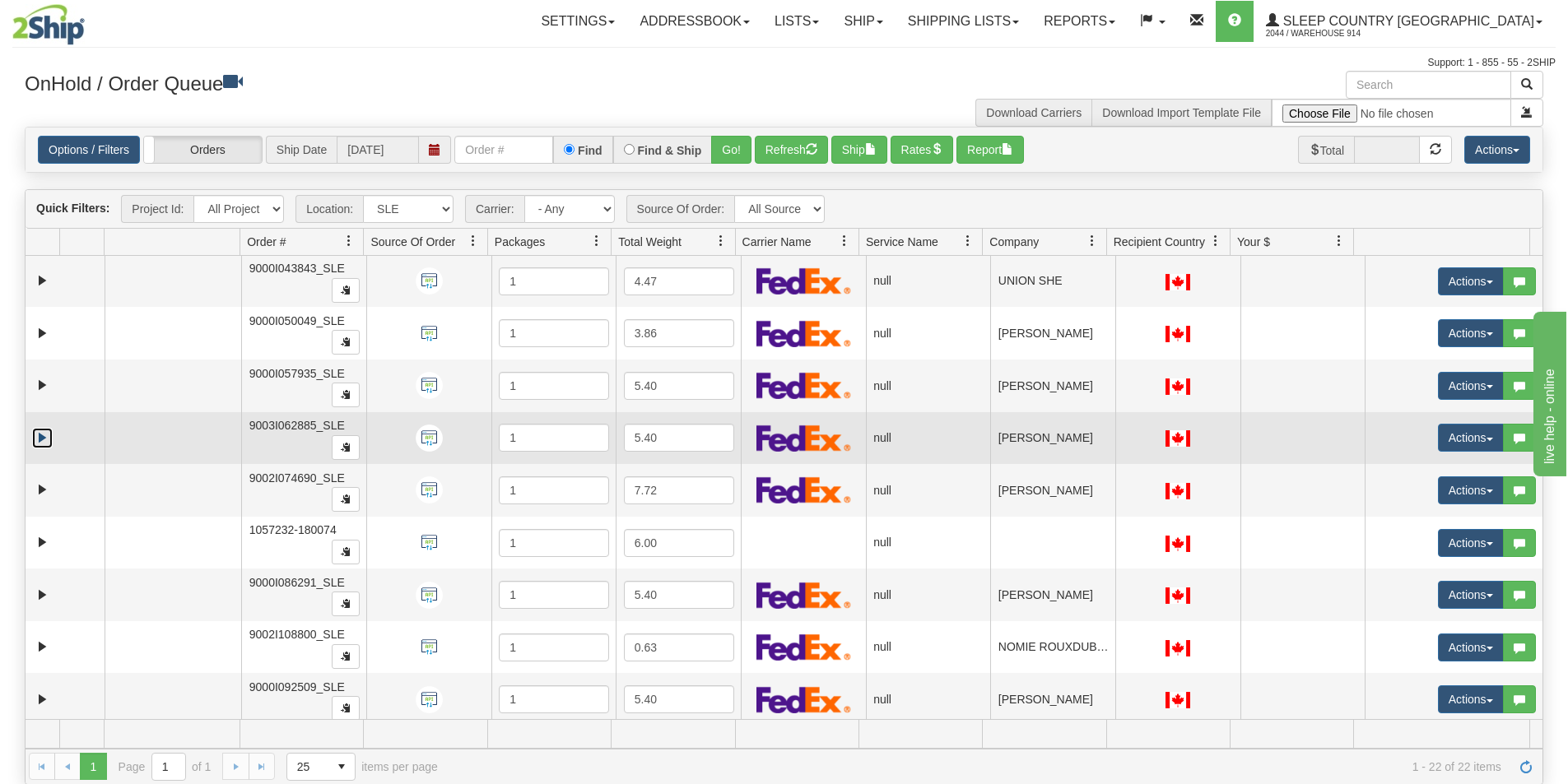
scroll to position [82, 0]
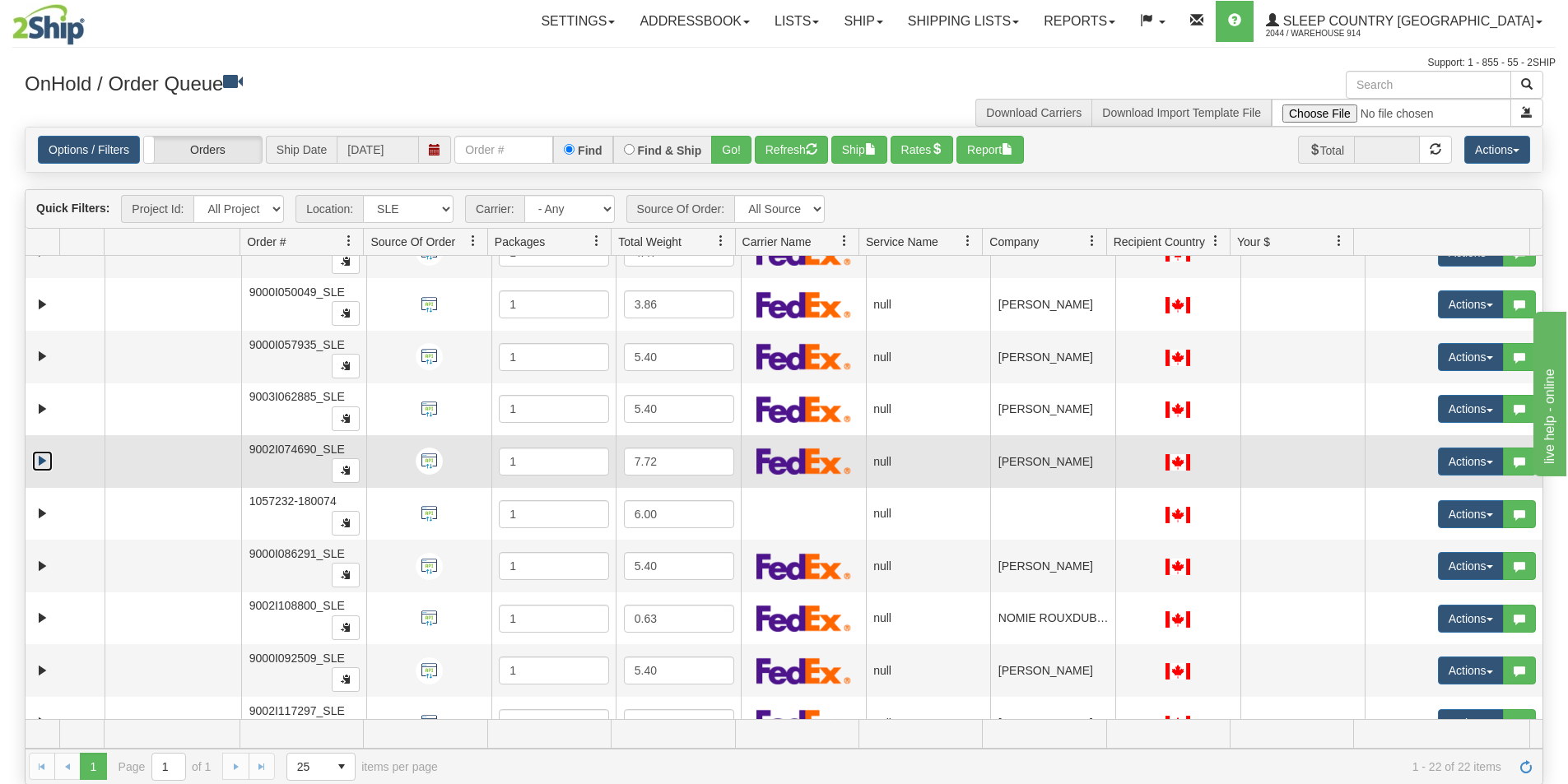
click at [41, 459] on link "Expand" at bounding box center [42, 461] width 21 height 21
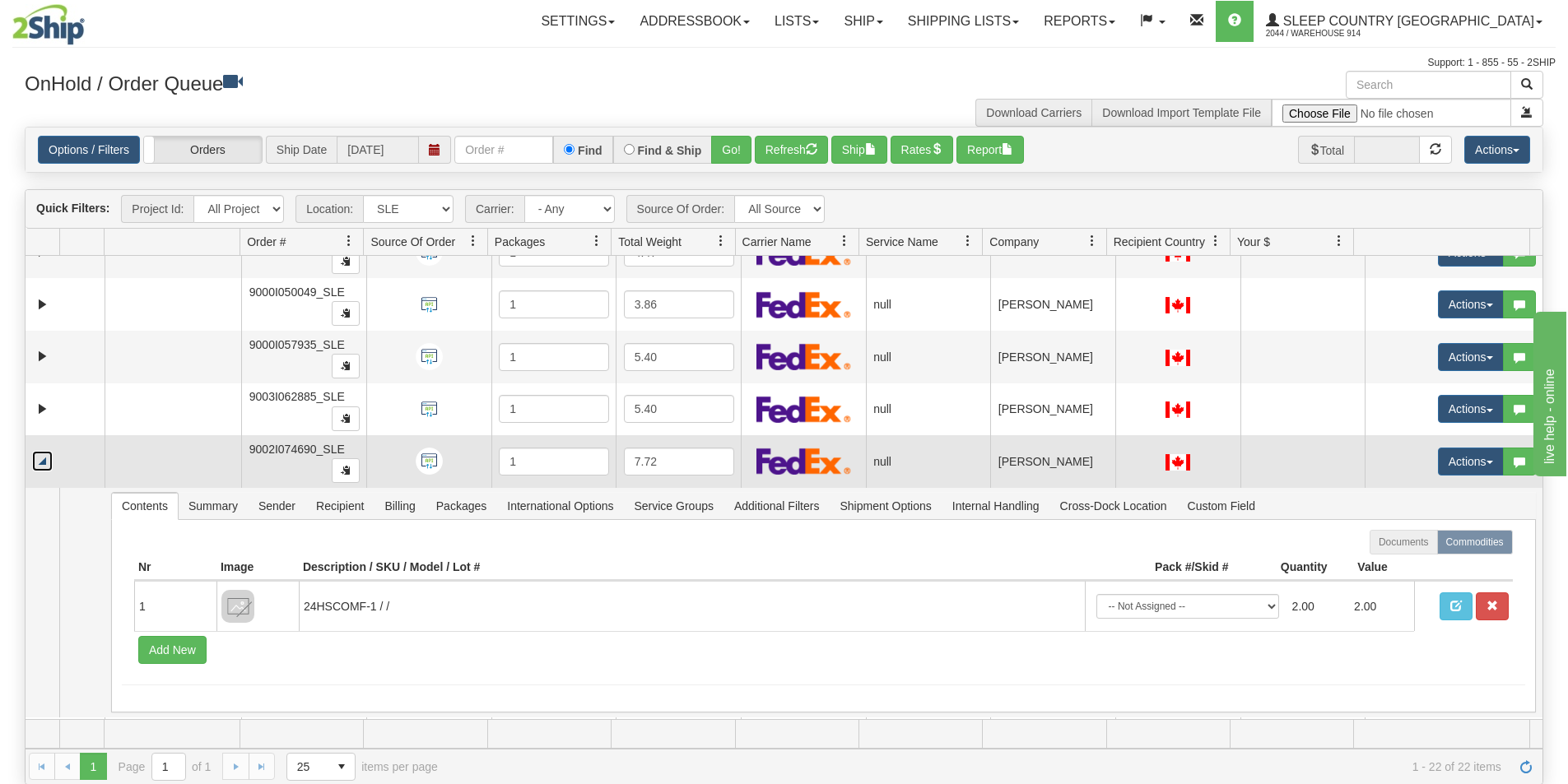
click at [41, 459] on link "Collapse" at bounding box center [42, 461] width 21 height 21
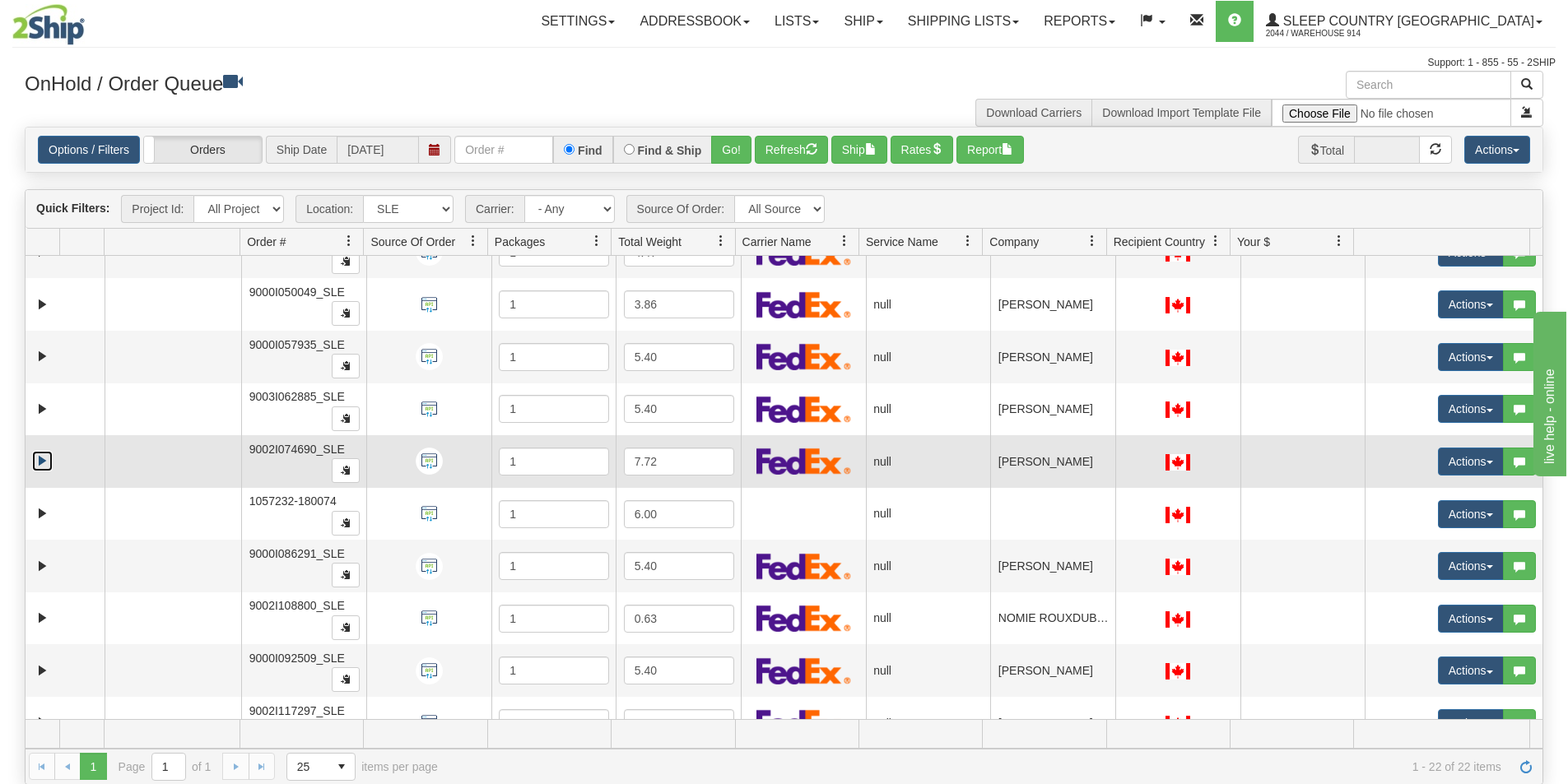
scroll to position [164, 0]
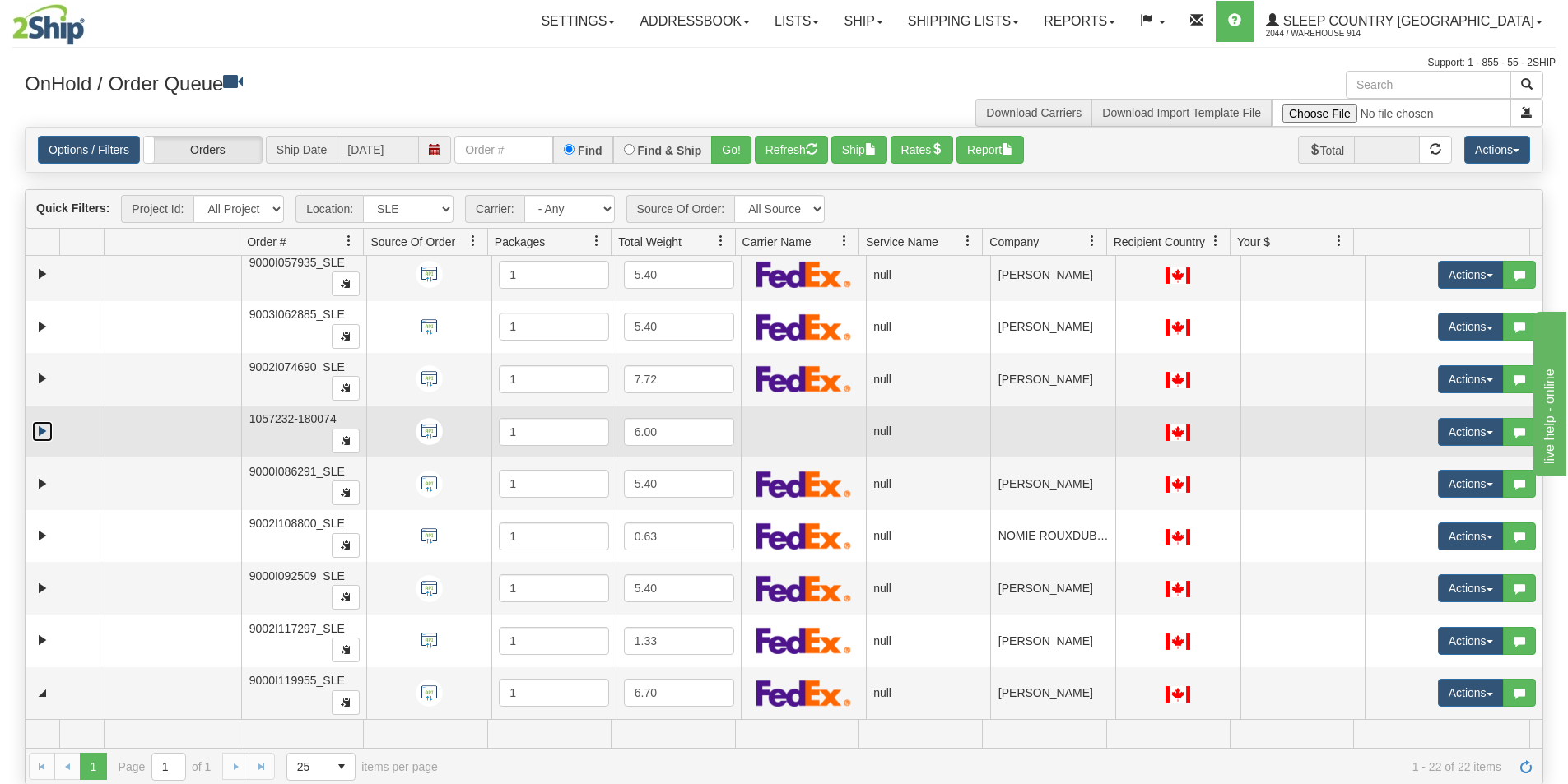
click at [46, 429] on link "Expand" at bounding box center [42, 431] width 21 height 21
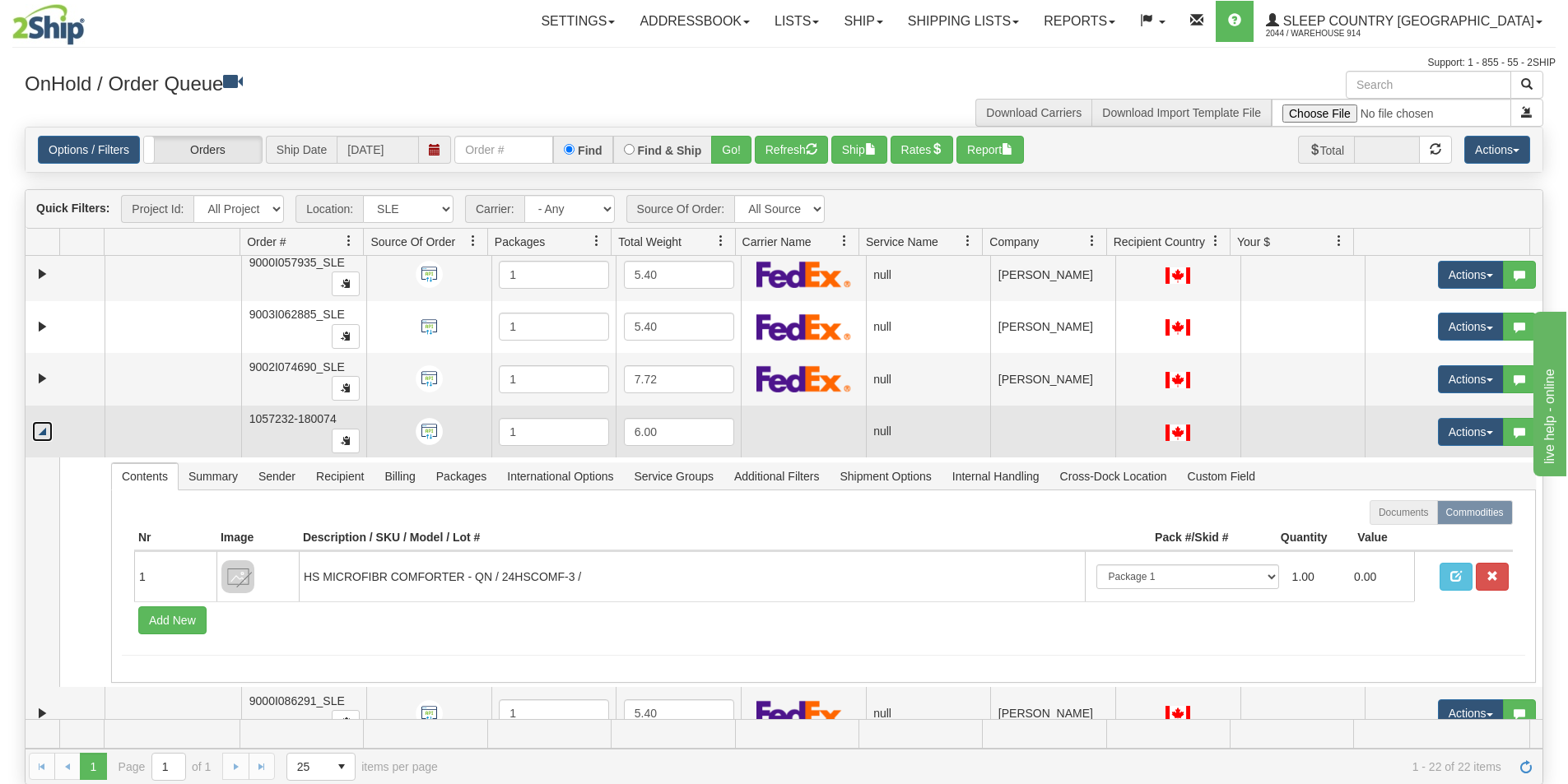
click at [46, 429] on link "Collapse" at bounding box center [42, 431] width 21 height 21
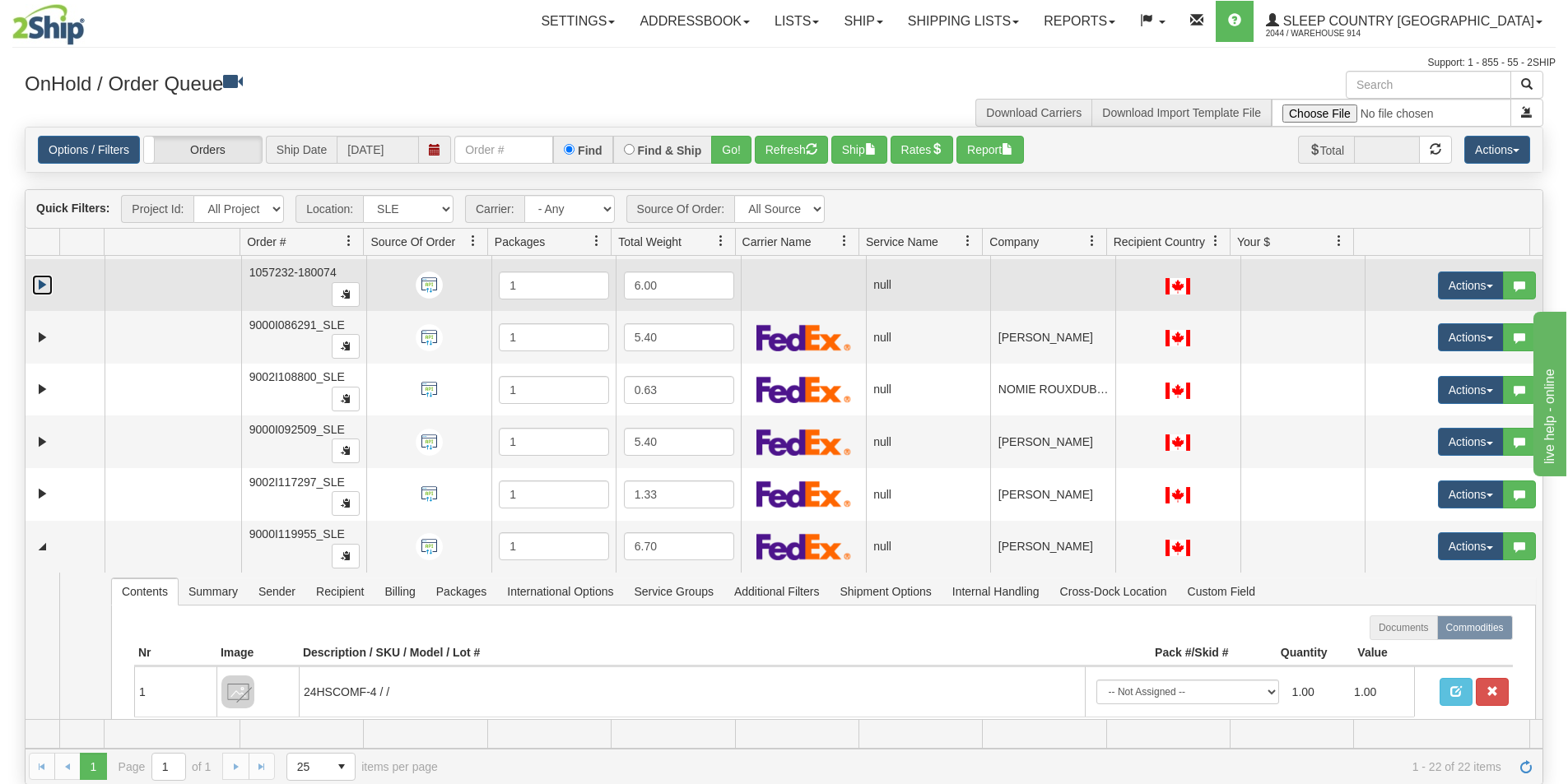
scroll to position [329, 0]
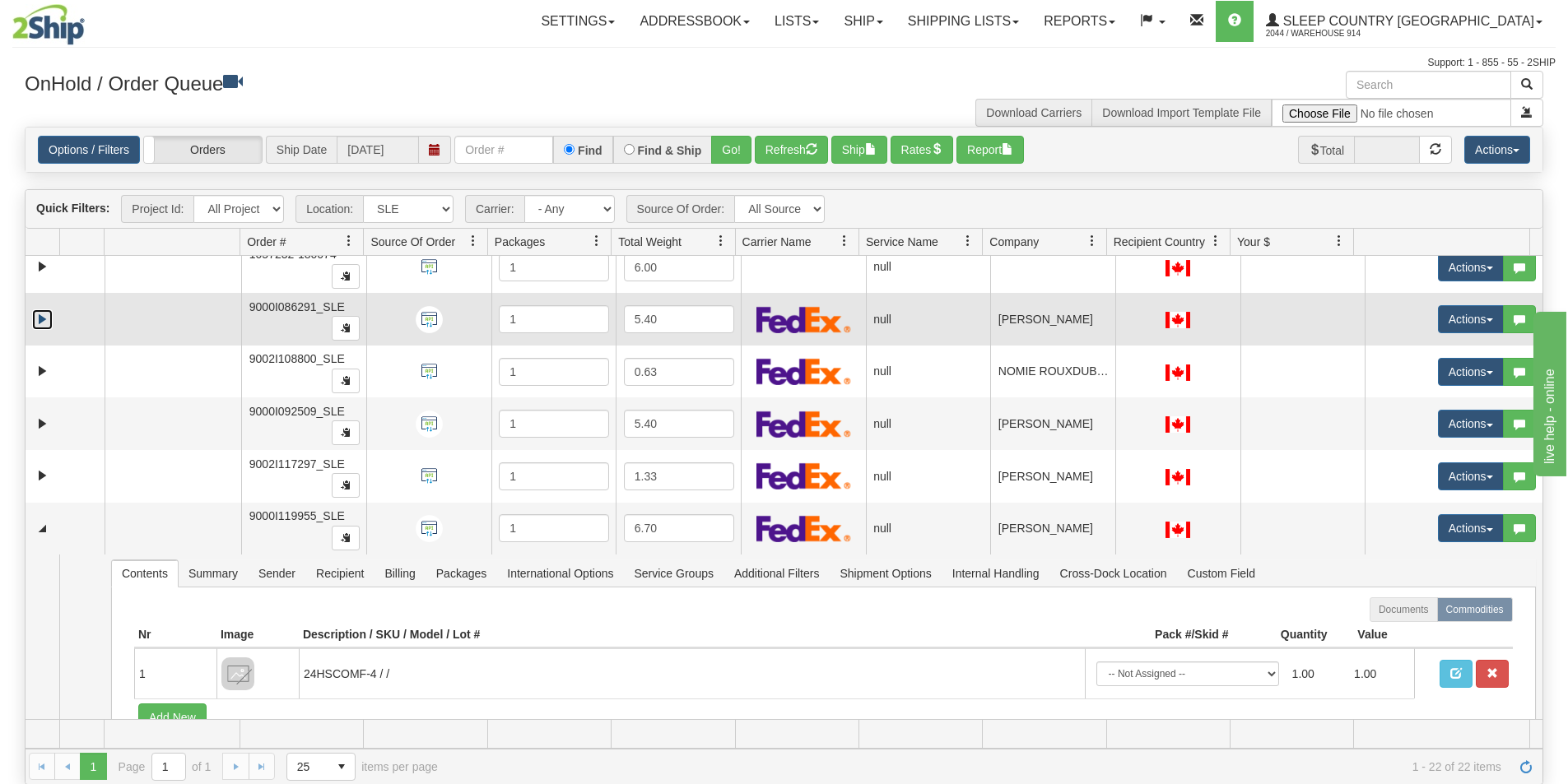
click at [46, 316] on link "Expand" at bounding box center [42, 320] width 21 height 21
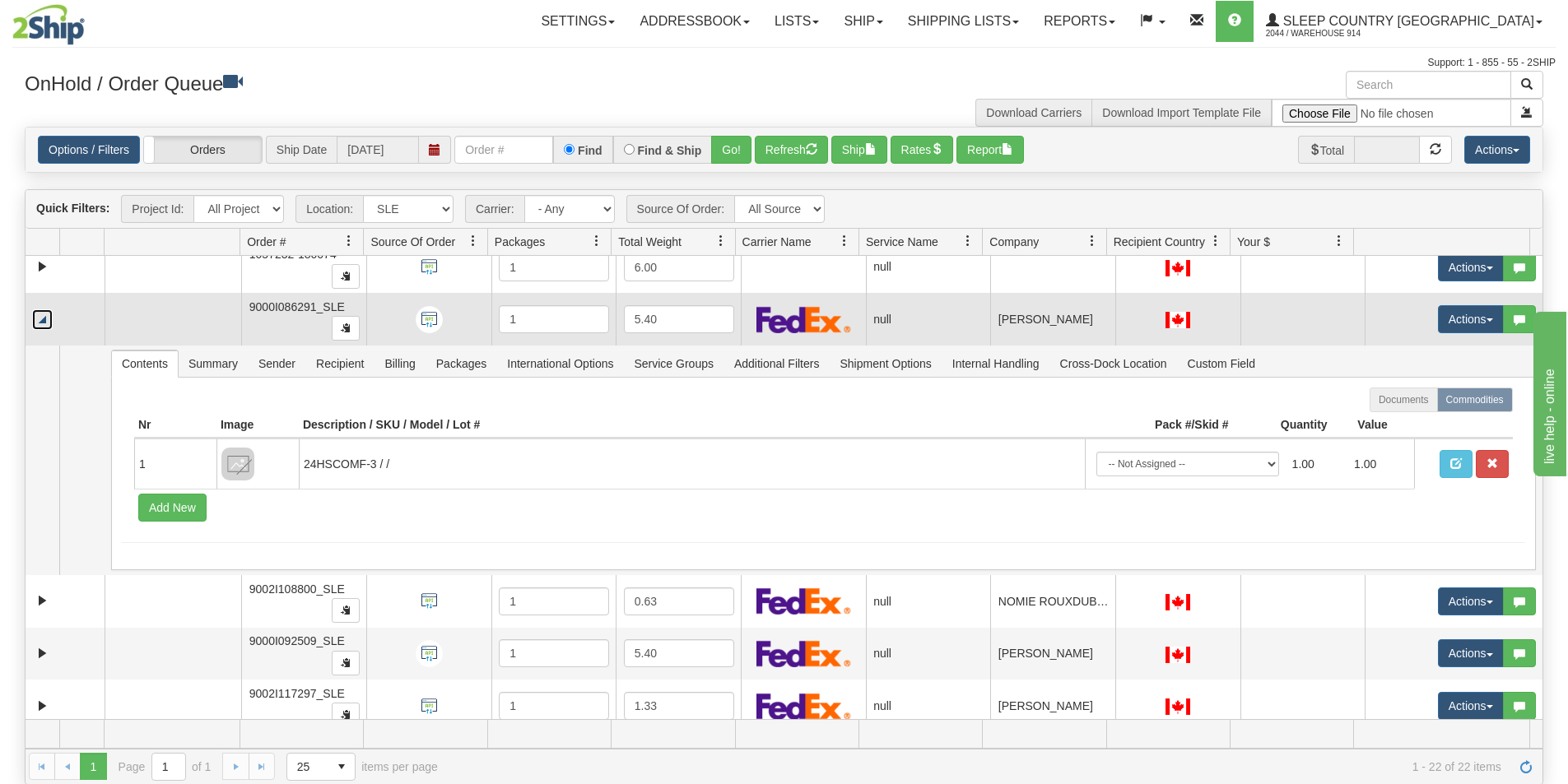
click at [46, 316] on link "Collapse" at bounding box center [42, 320] width 21 height 21
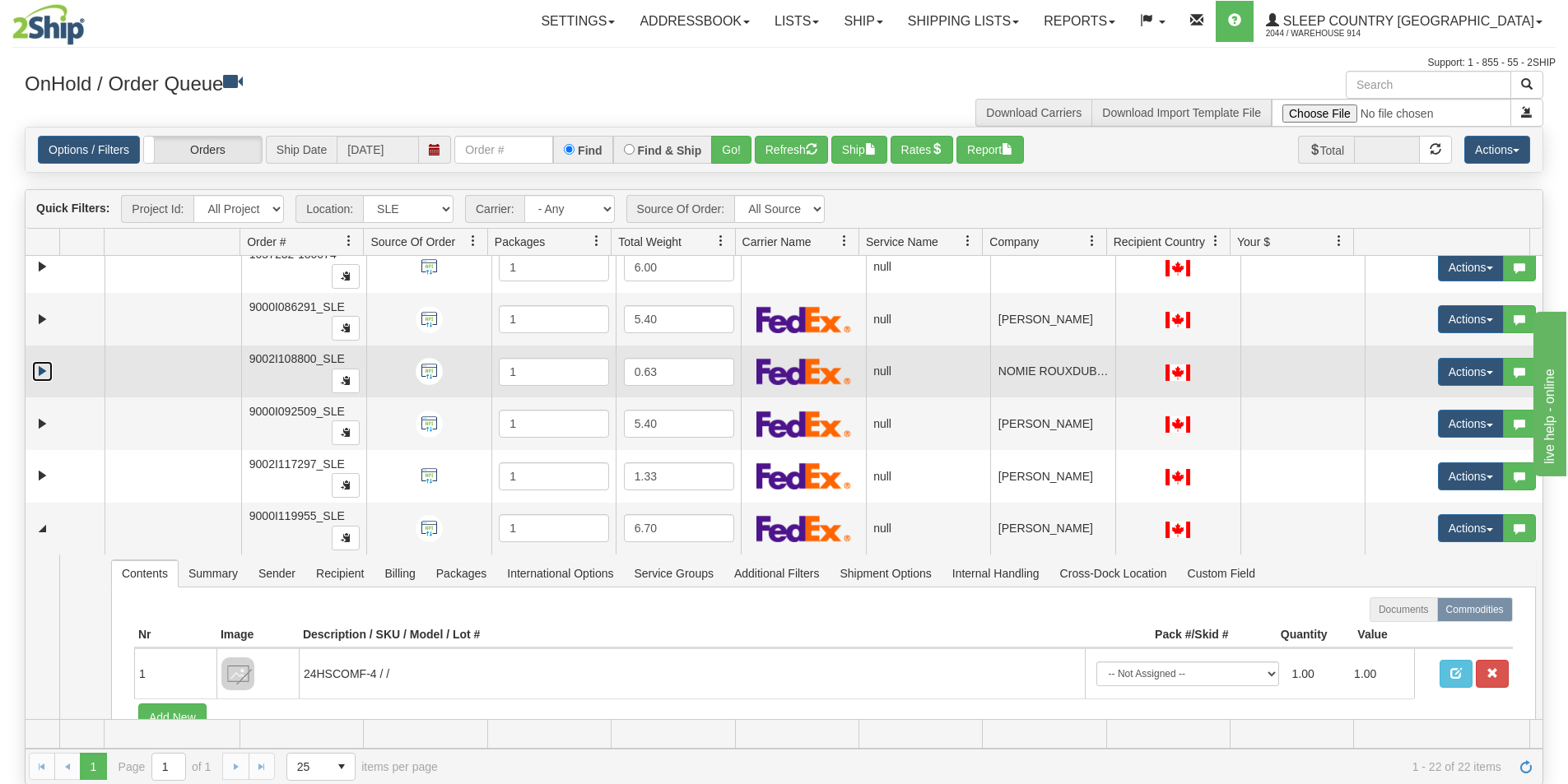
click at [44, 368] on link "Expand" at bounding box center [42, 371] width 21 height 21
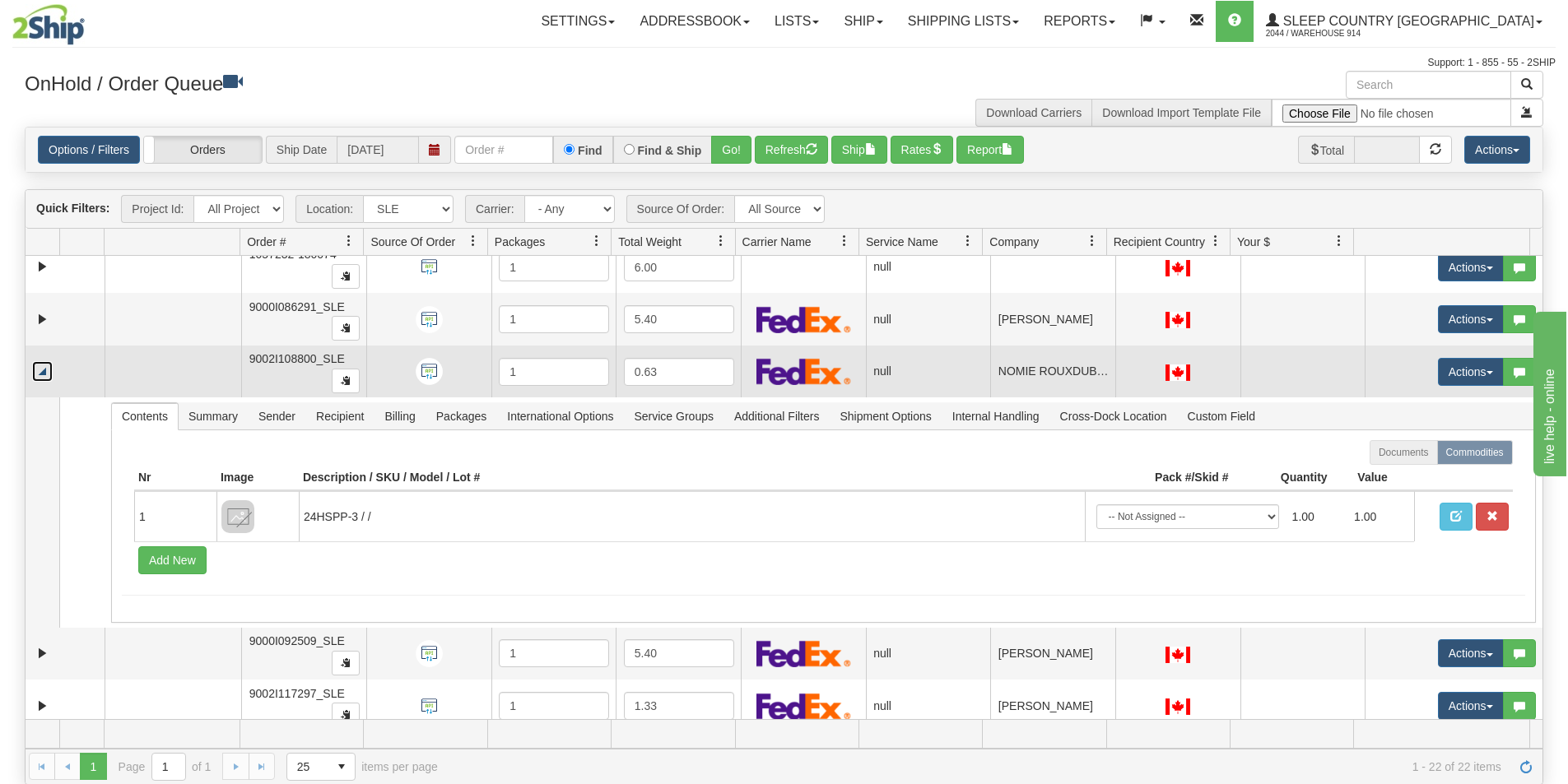
click at [44, 368] on link "Collapse" at bounding box center [42, 371] width 21 height 21
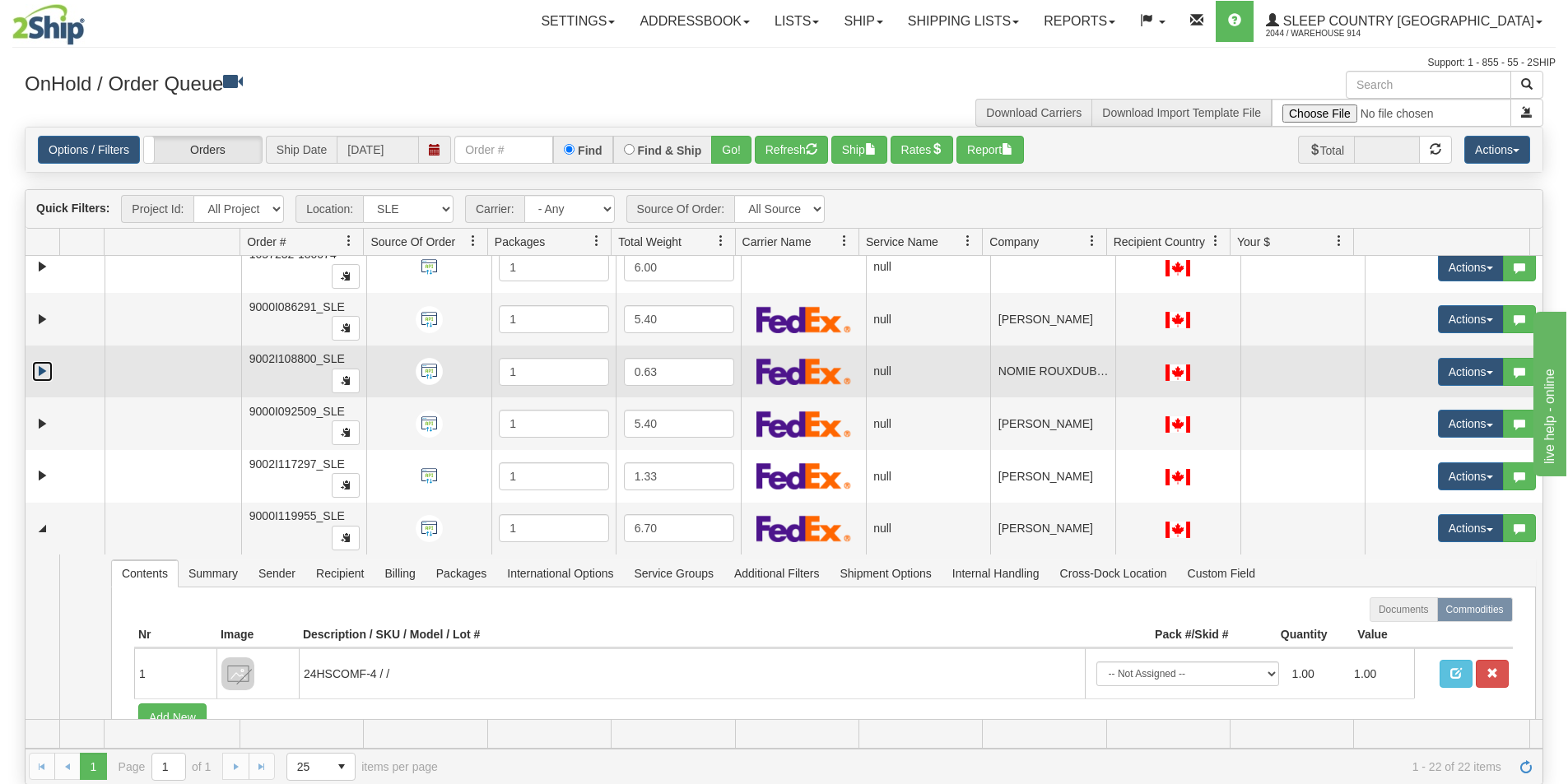
click at [44, 368] on link "Expand" at bounding box center [42, 371] width 21 height 21
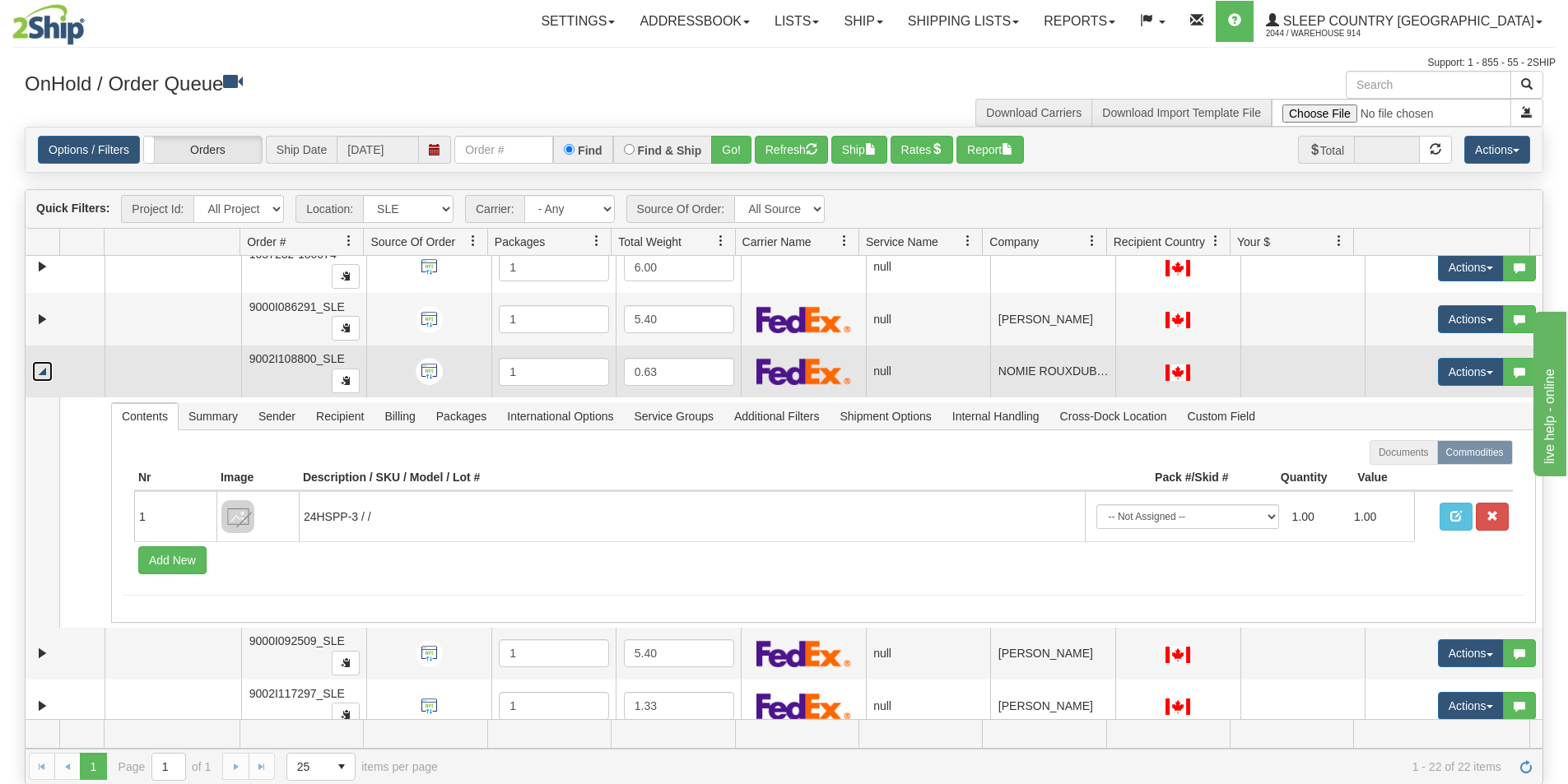
click at [44, 368] on link "Collapse" at bounding box center [42, 371] width 21 height 21
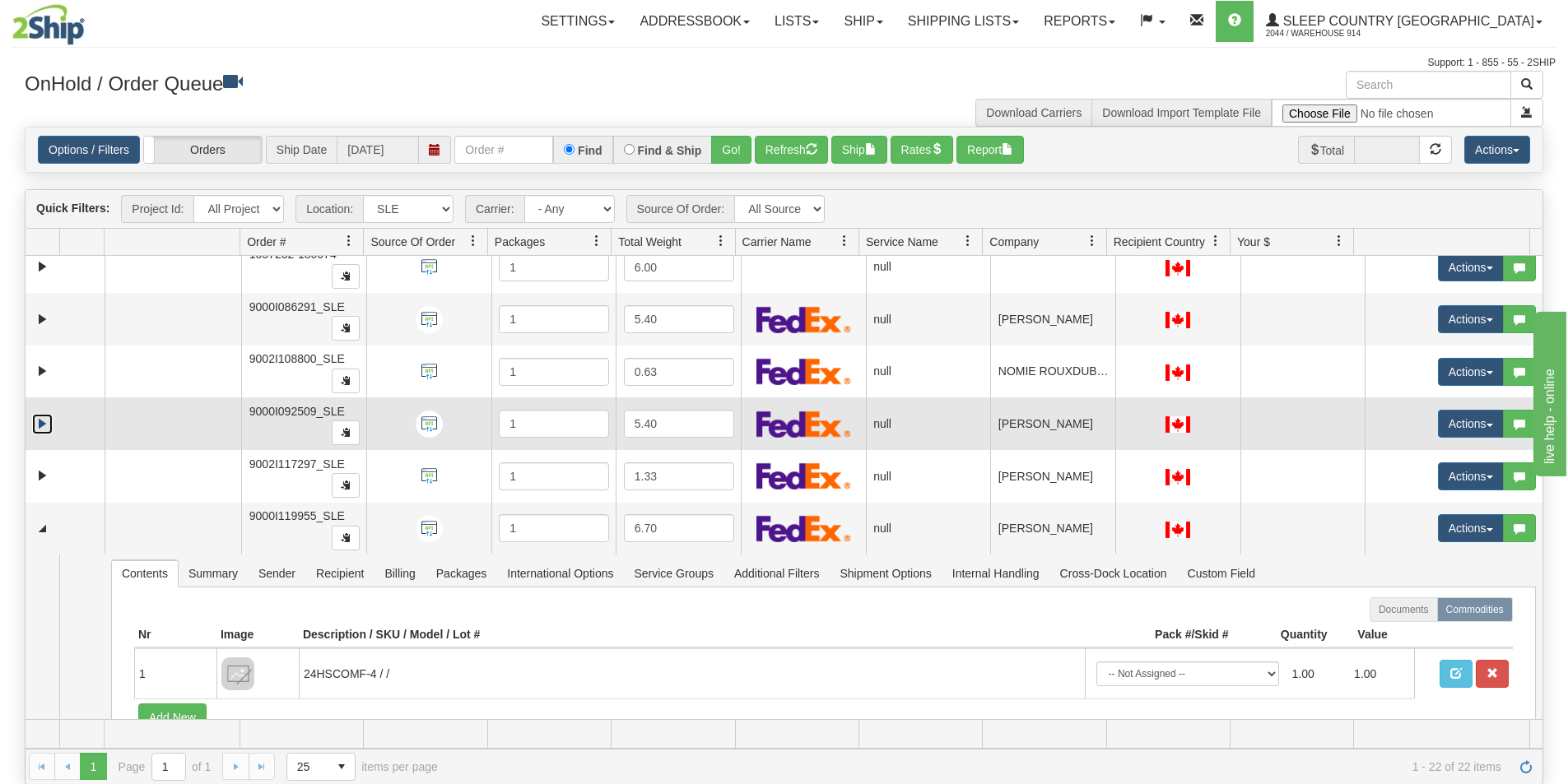
click at [45, 420] on link "Expand" at bounding box center [42, 424] width 21 height 21
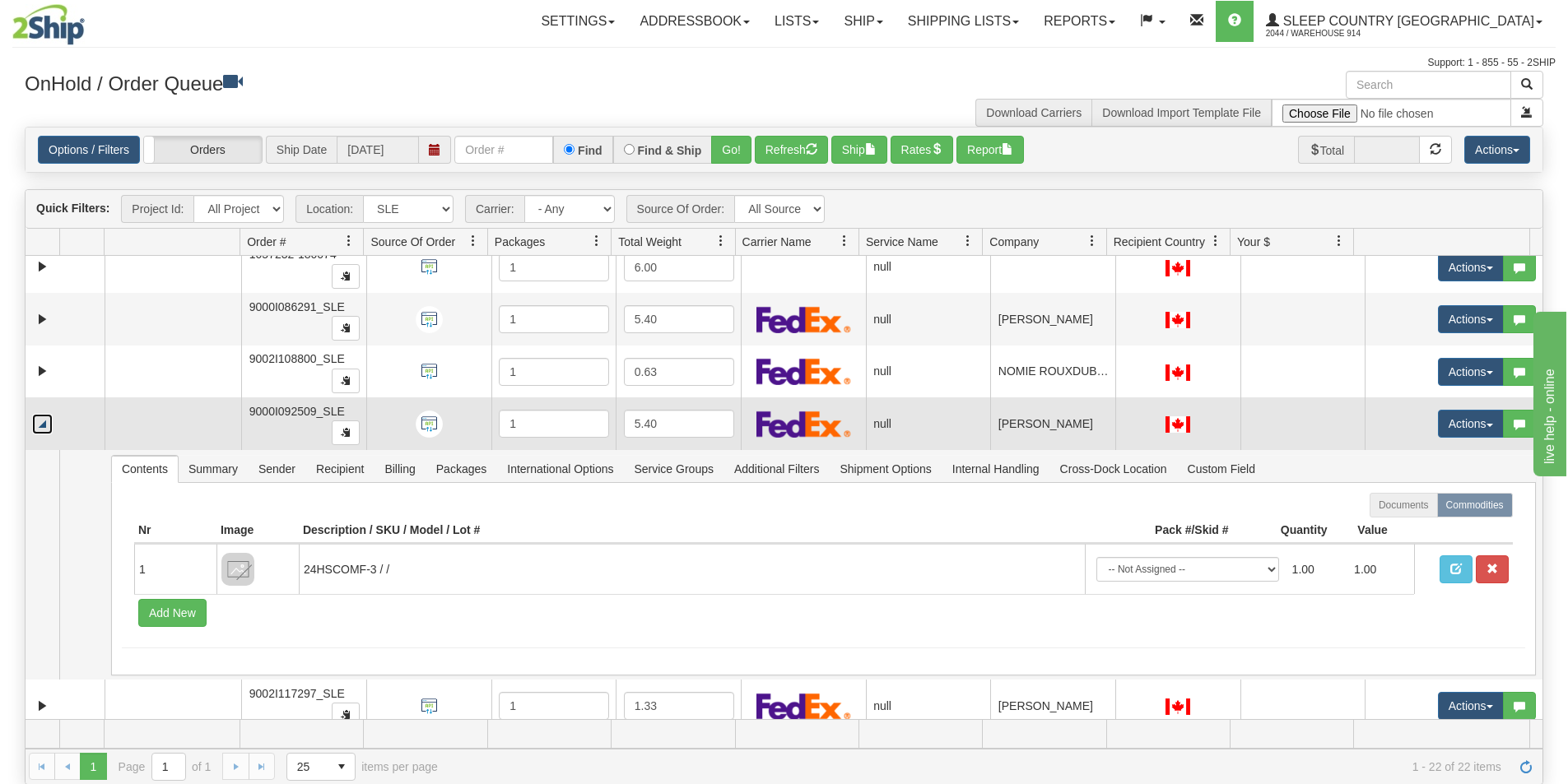
click at [45, 420] on link "Collapse" at bounding box center [42, 424] width 21 height 21
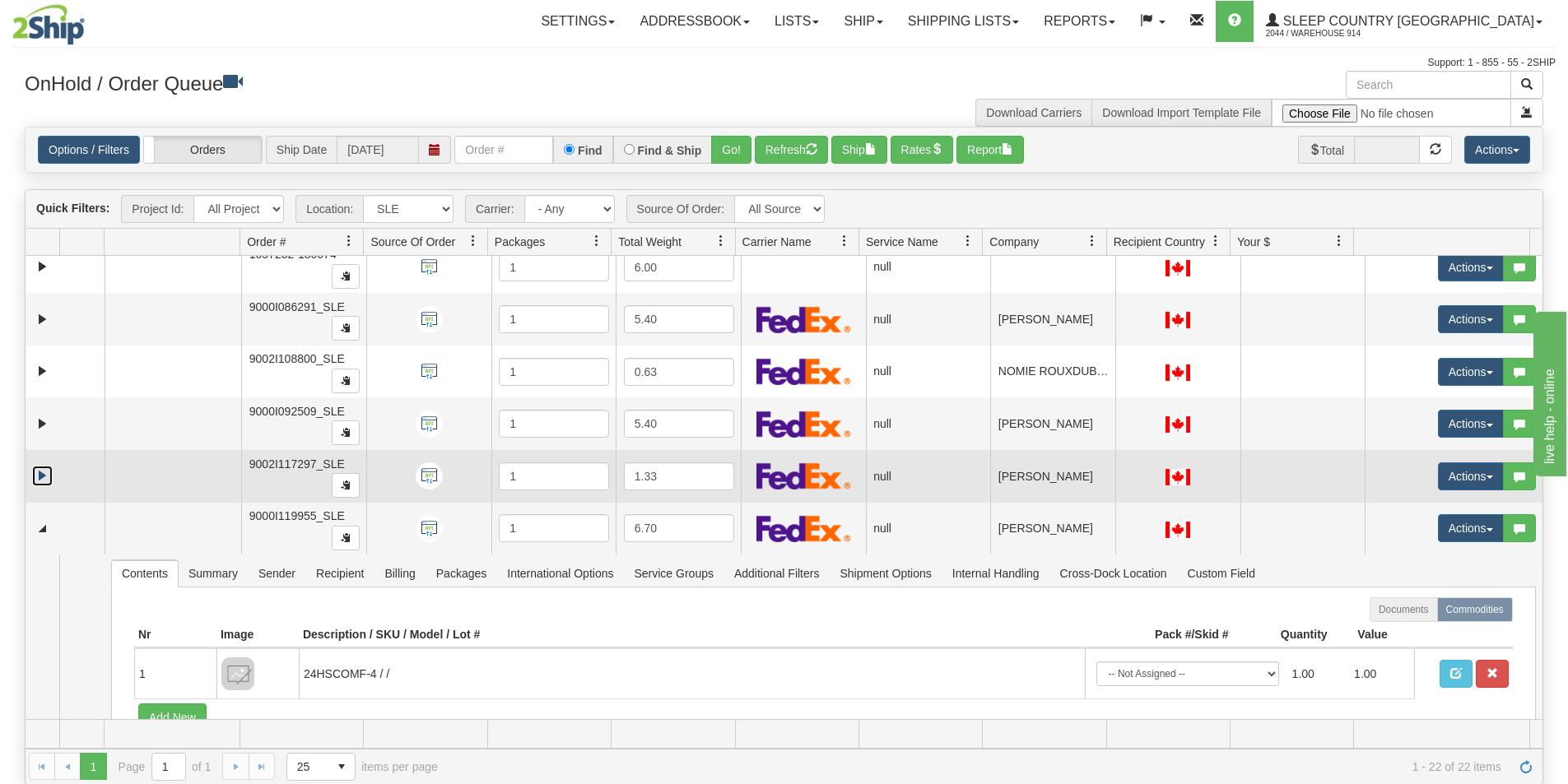
click at [42, 467] on link "Expand" at bounding box center [42, 476] width 21 height 21
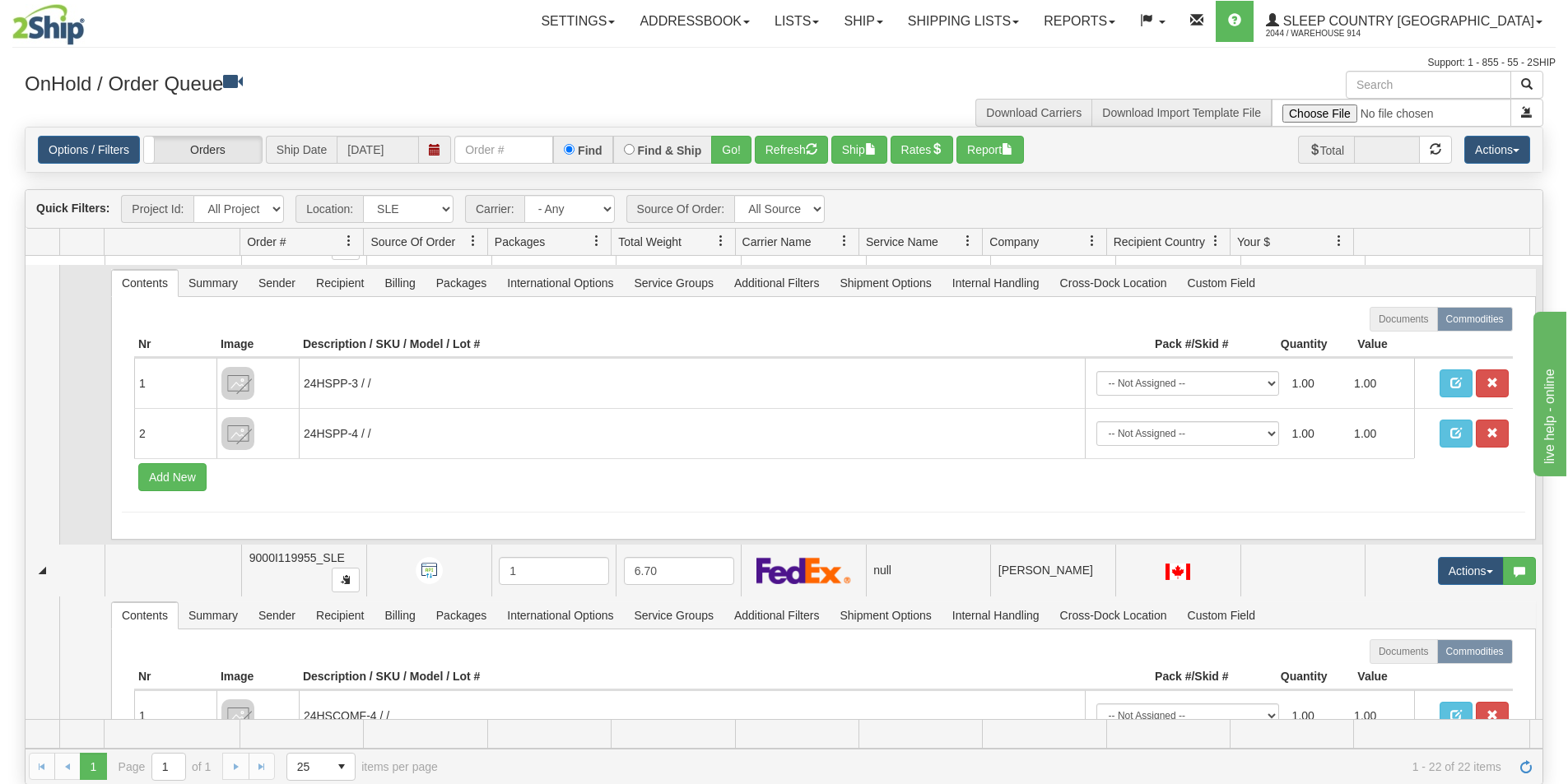
scroll to position [553, 0]
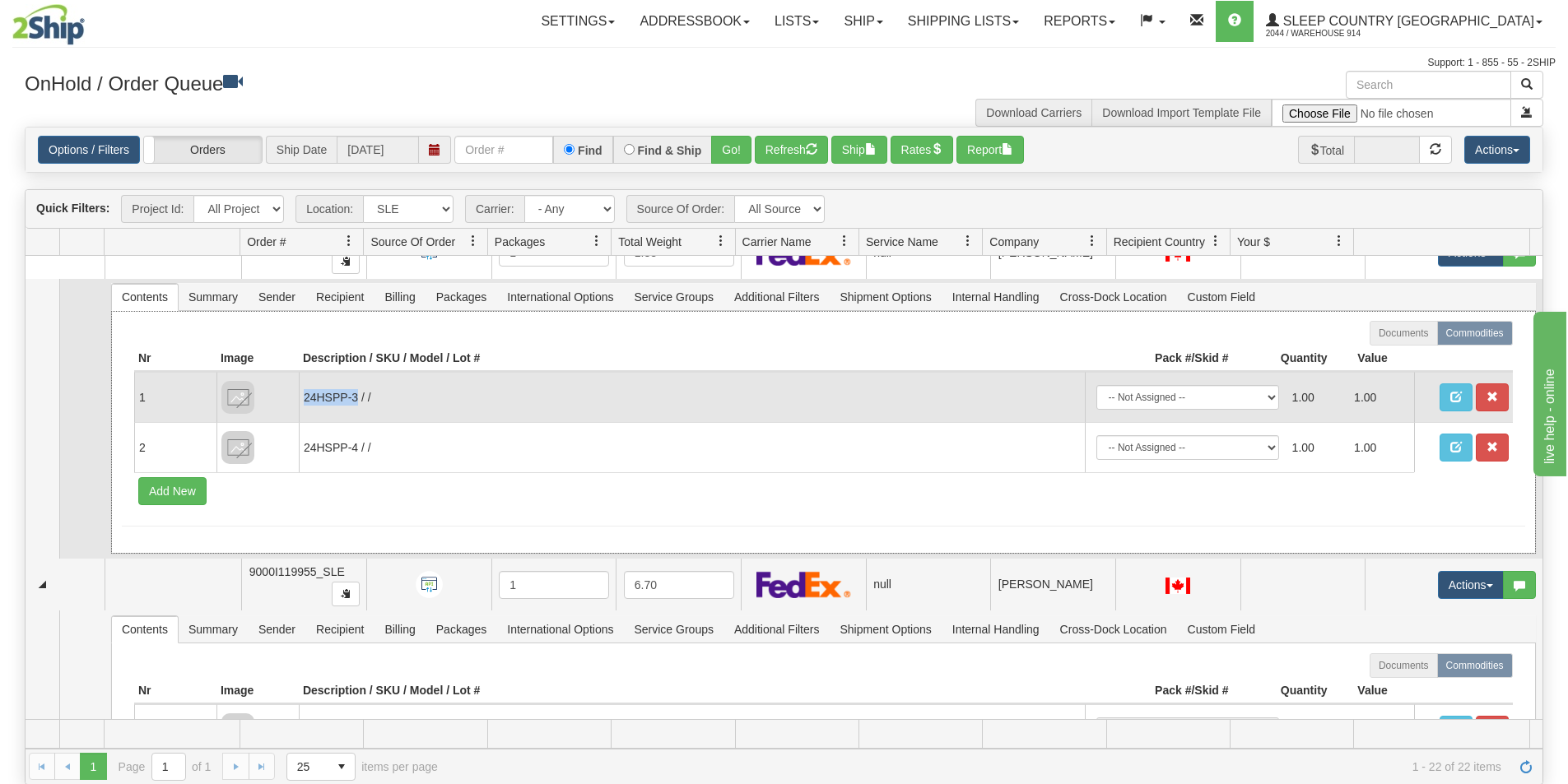
drag, startPoint x: 356, startPoint y: 397, endPoint x: 304, endPoint y: 391, distance: 52.3
click at [304, 391] on td "24HSPP-3 / /" at bounding box center [692, 397] width 786 height 50
click at [354, 397] on td "24HSPP-3 / /" at bounding box center [692, 397] width 786 height 50
drag, startPoint x: 356, startPoint y: 397, endPoint x: 307, endPoint y: 391, distance: 49.4
click at [307, 391] on td "24HSPP-3 / /" at bounding box center [692, 397] width 786 height 50
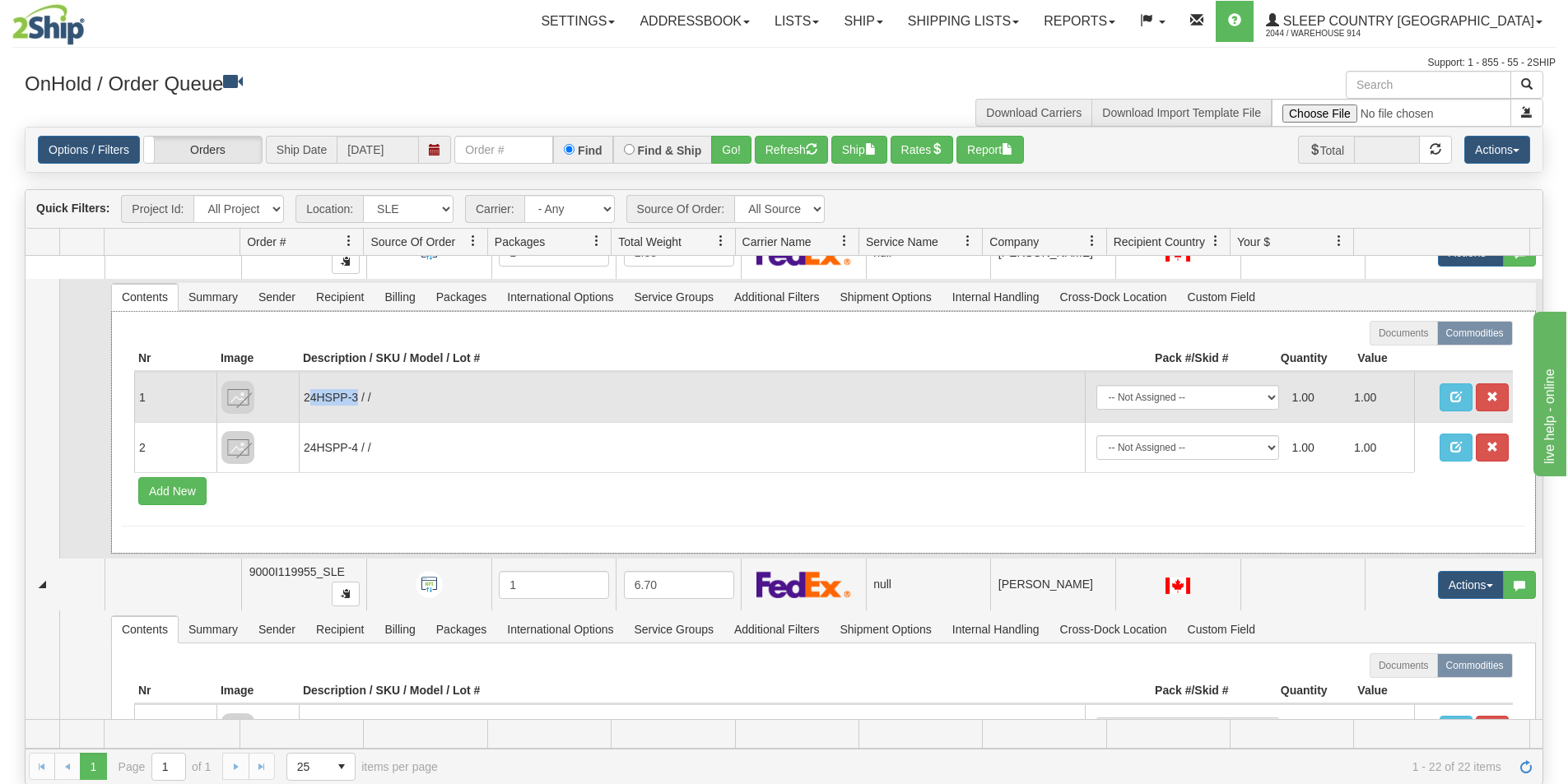
click at [336, 420] on td "24HSPP-3 / /" at bounding box center [692, 397] width 786 height 50
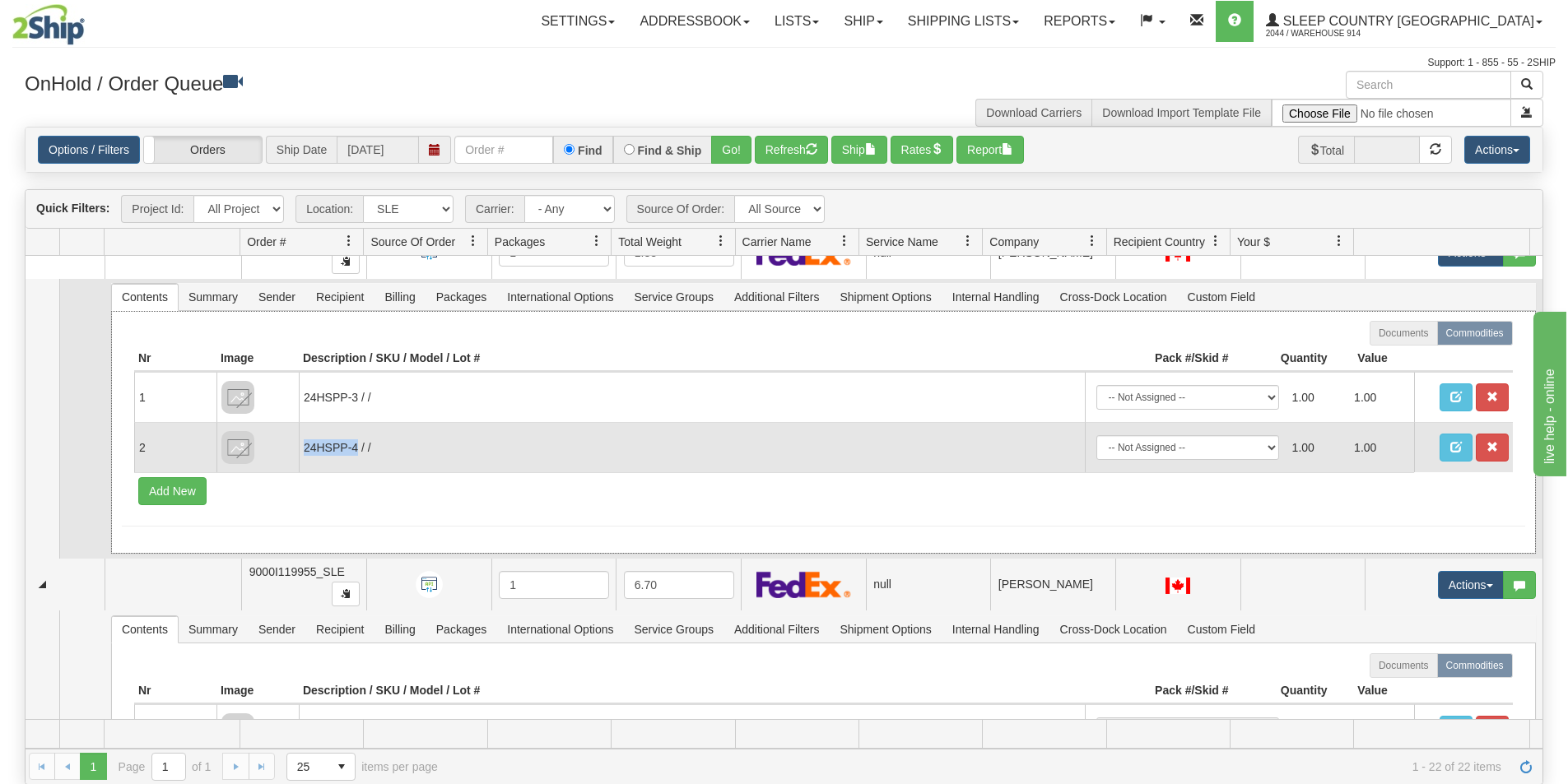
drag, startPoint x: 357, startPoint y: 447, endPoint x: 302, endPoint y: 443, distance: 55.1
click at [302, 443] on td "24HSPP-4 / /" at bounding box center [692, 447] width 786 height 50
copy td "24HSPP-4"
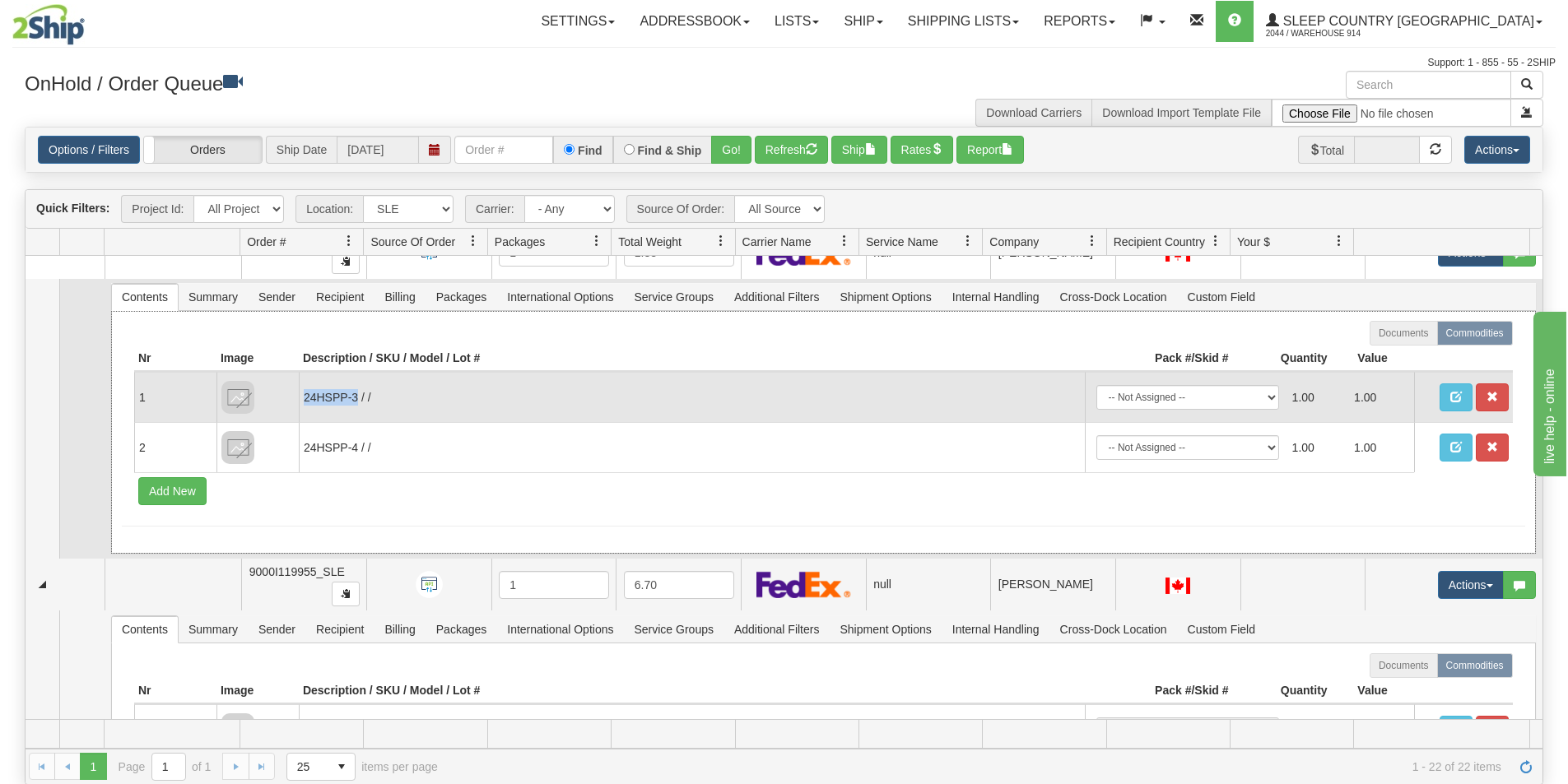
drag, startPoint x: 356, startPoint y: 393, endPoint x: 305, endPoint y: 398, distance: 51.2
click at [305, 398] on td "24HSPP-3 / /" at bounding box center [692, 397] width 786 height 50
copy td "24HSPP-3"
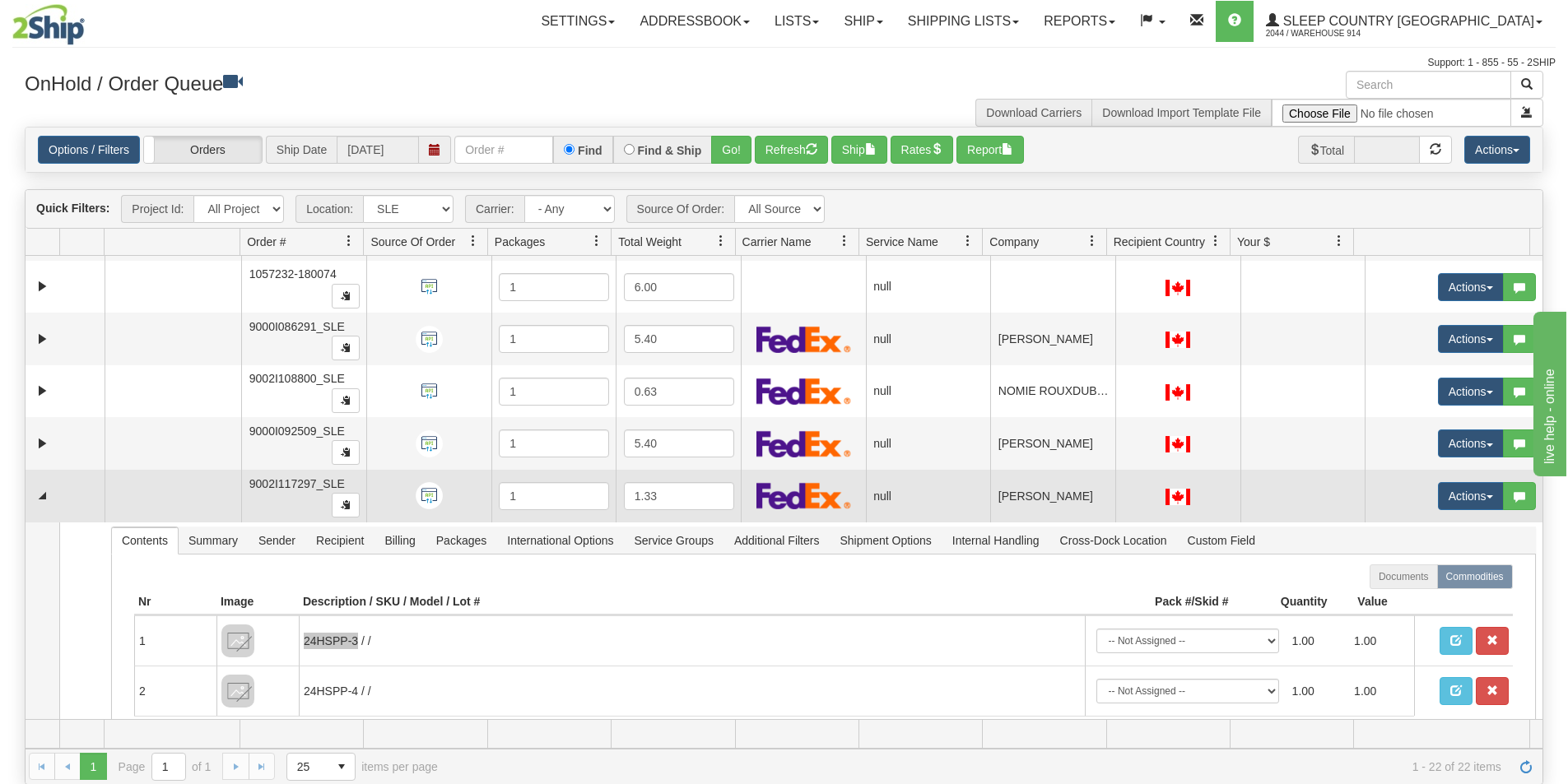
scroll to position [306, 0]
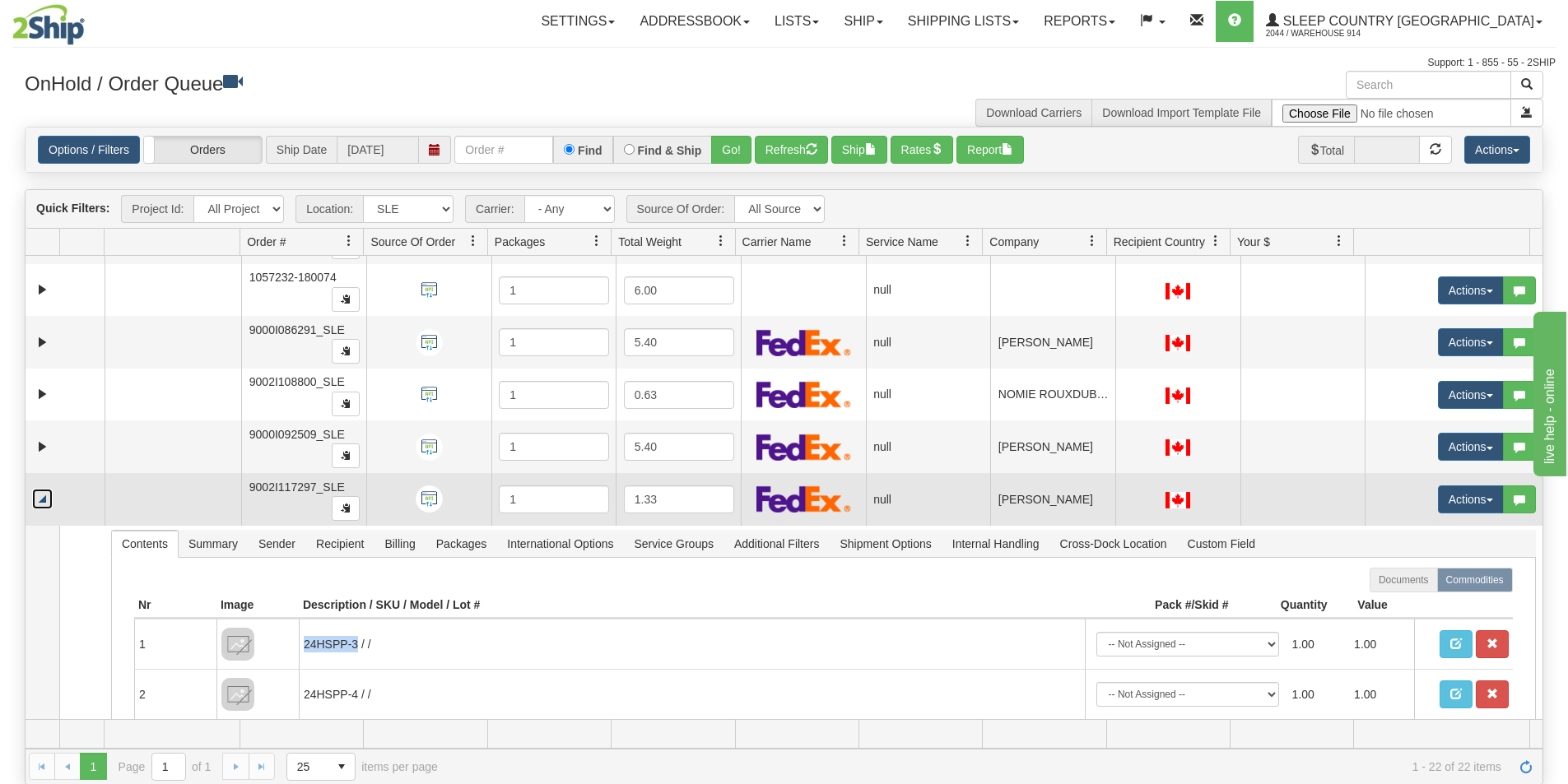
click at [45, 502] on link "Collapse" at bounding box center [42, 499] width 21 height 21
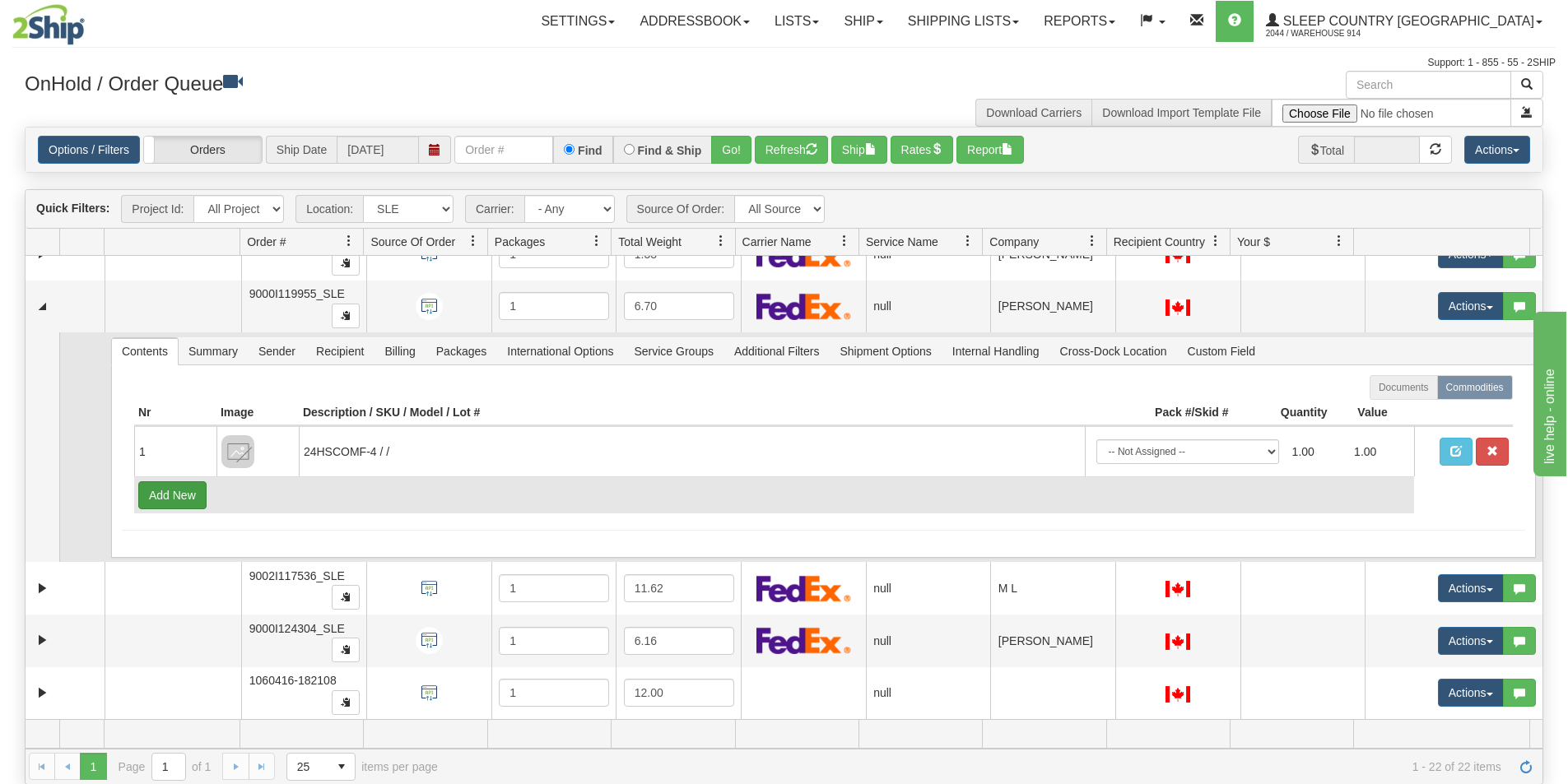
scroll to position [438, 0]
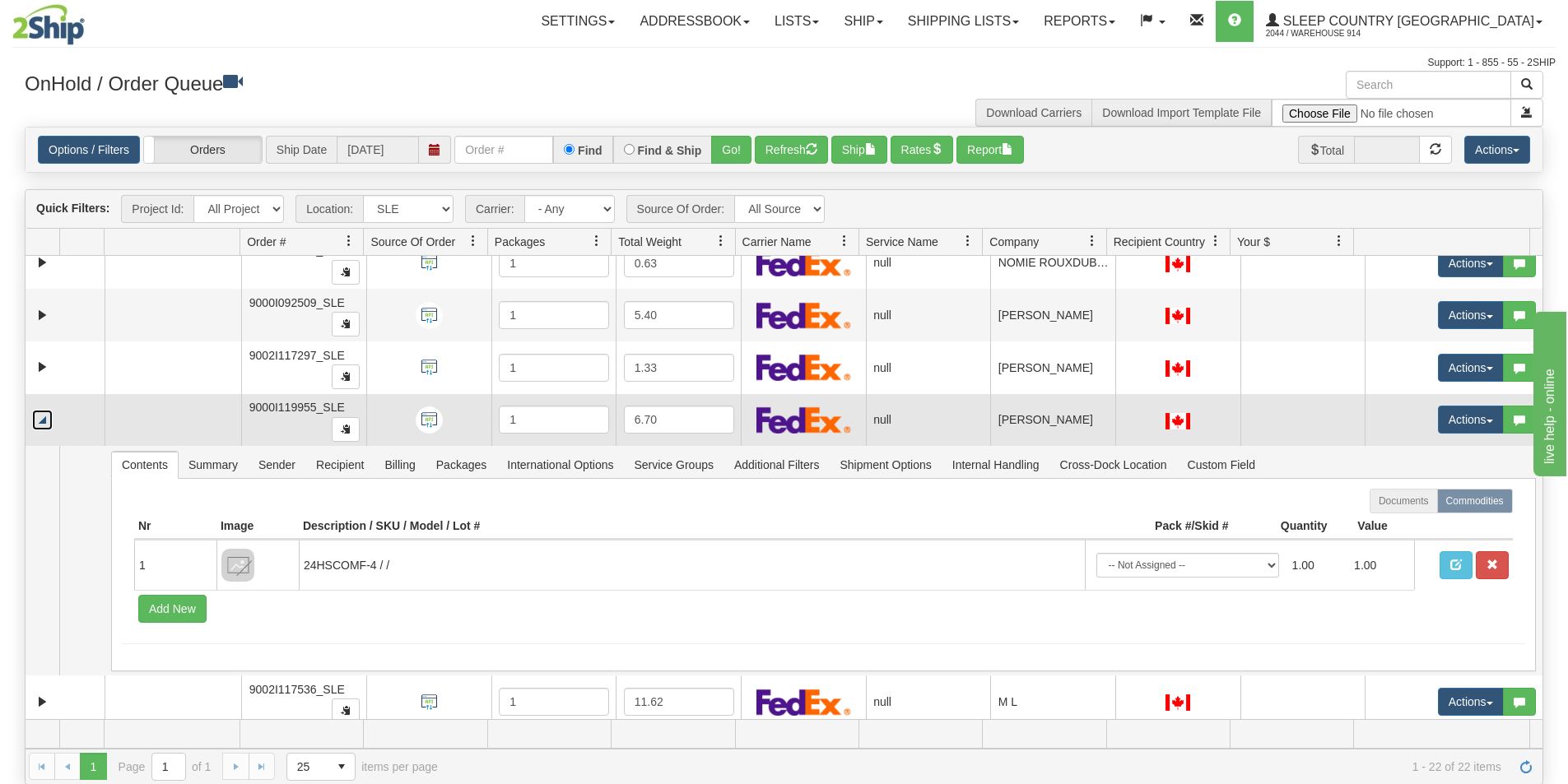
click at [46, 425] on link "Collapse" at bounding box center [42, 419] width 21 height 21
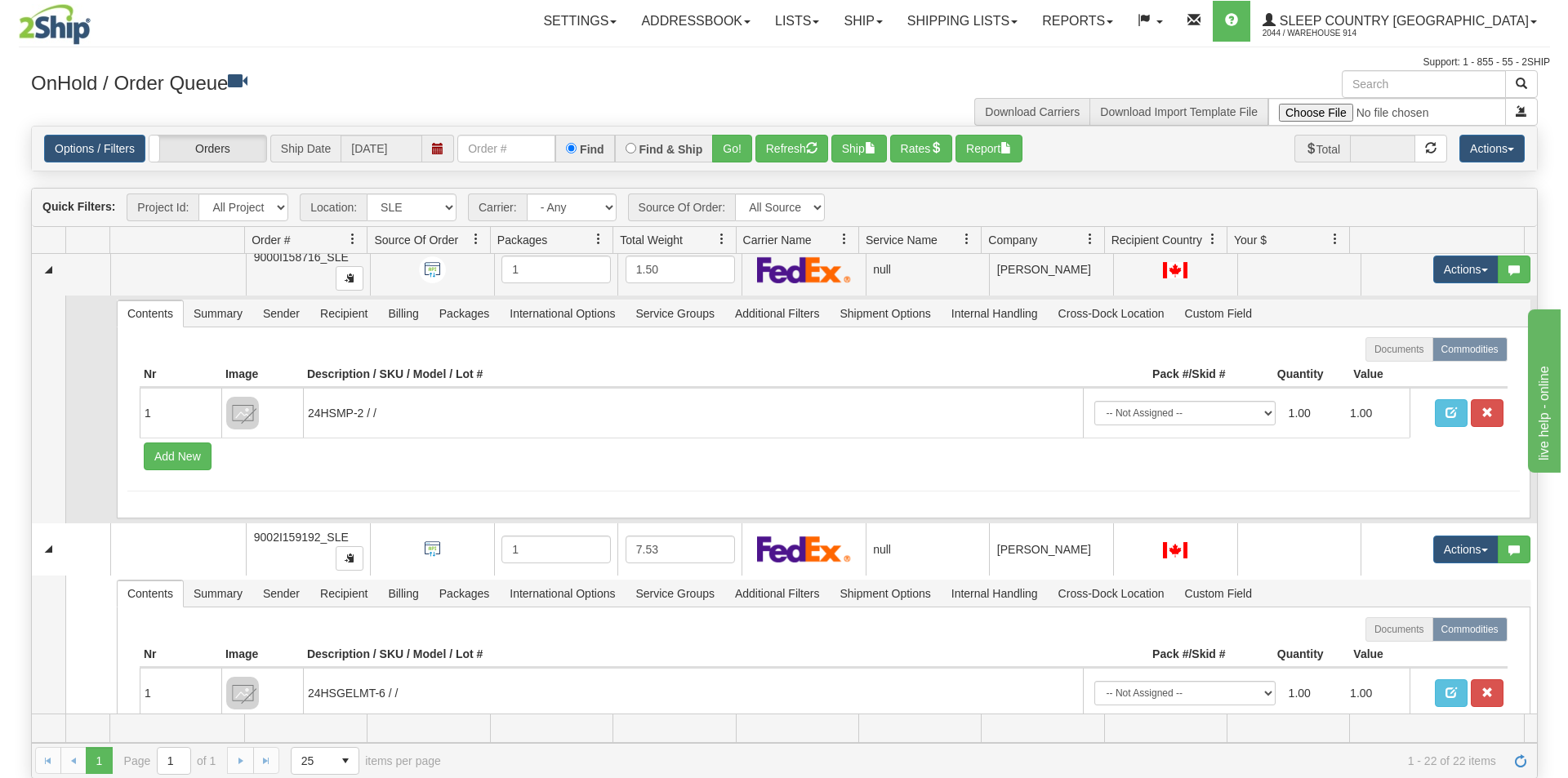
scroll to position [842, 0]
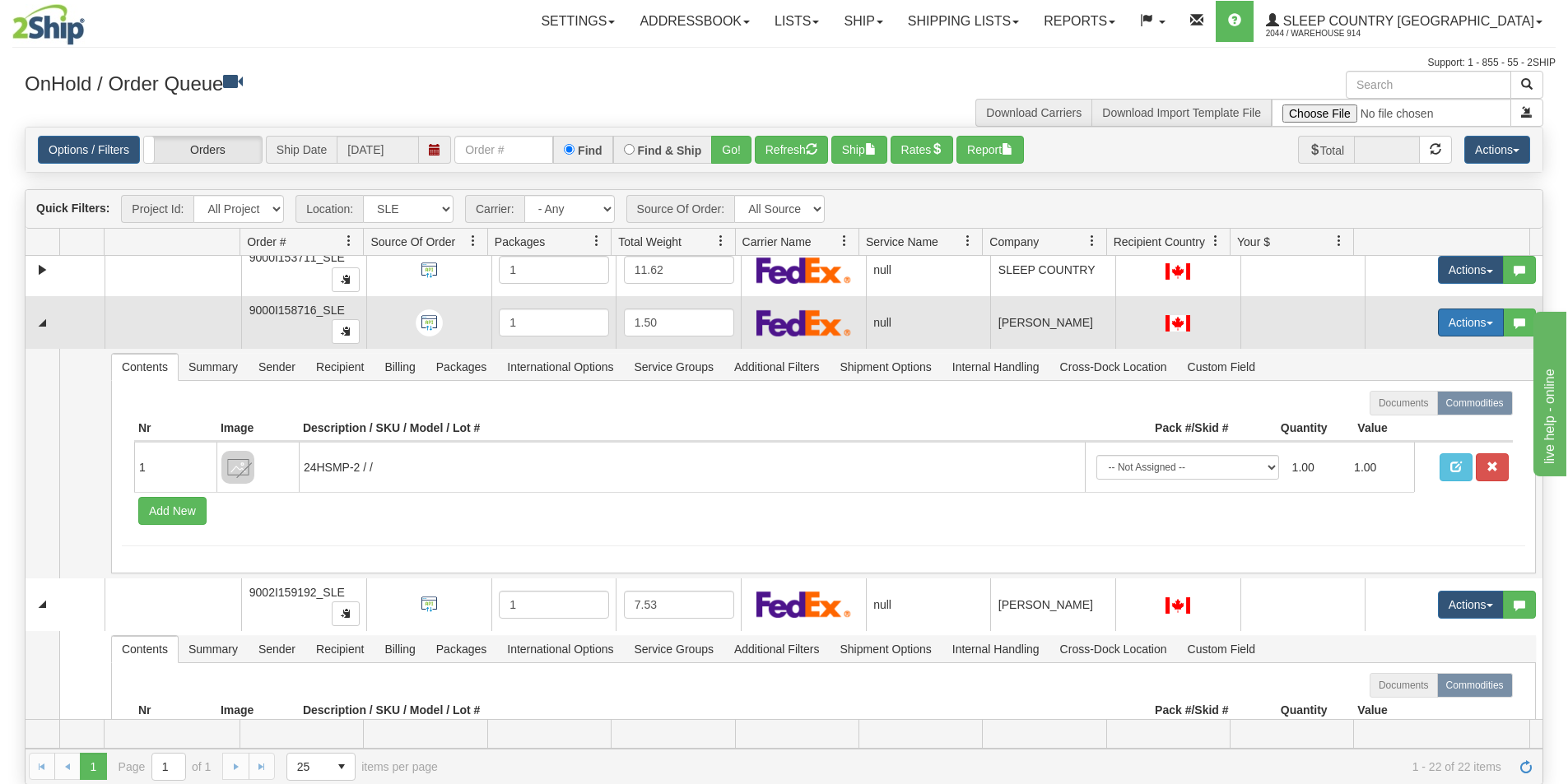
click at [1444, 331] on button "Actions" at bounding box center [1471, 323] width 66 height 28
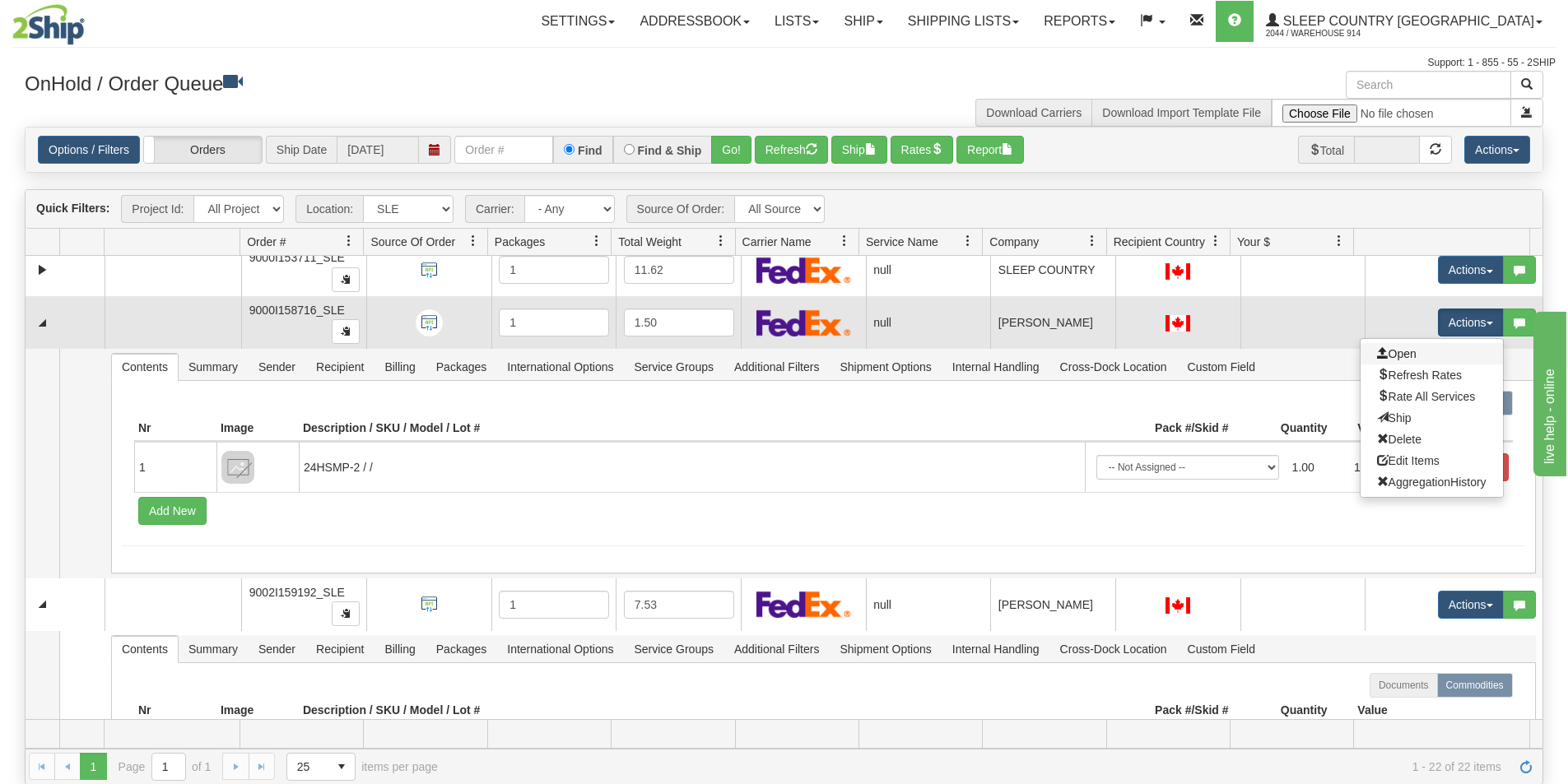
click at [1428, 355] on link "Open" at bounding box center [1432, 353] width 143 height 21
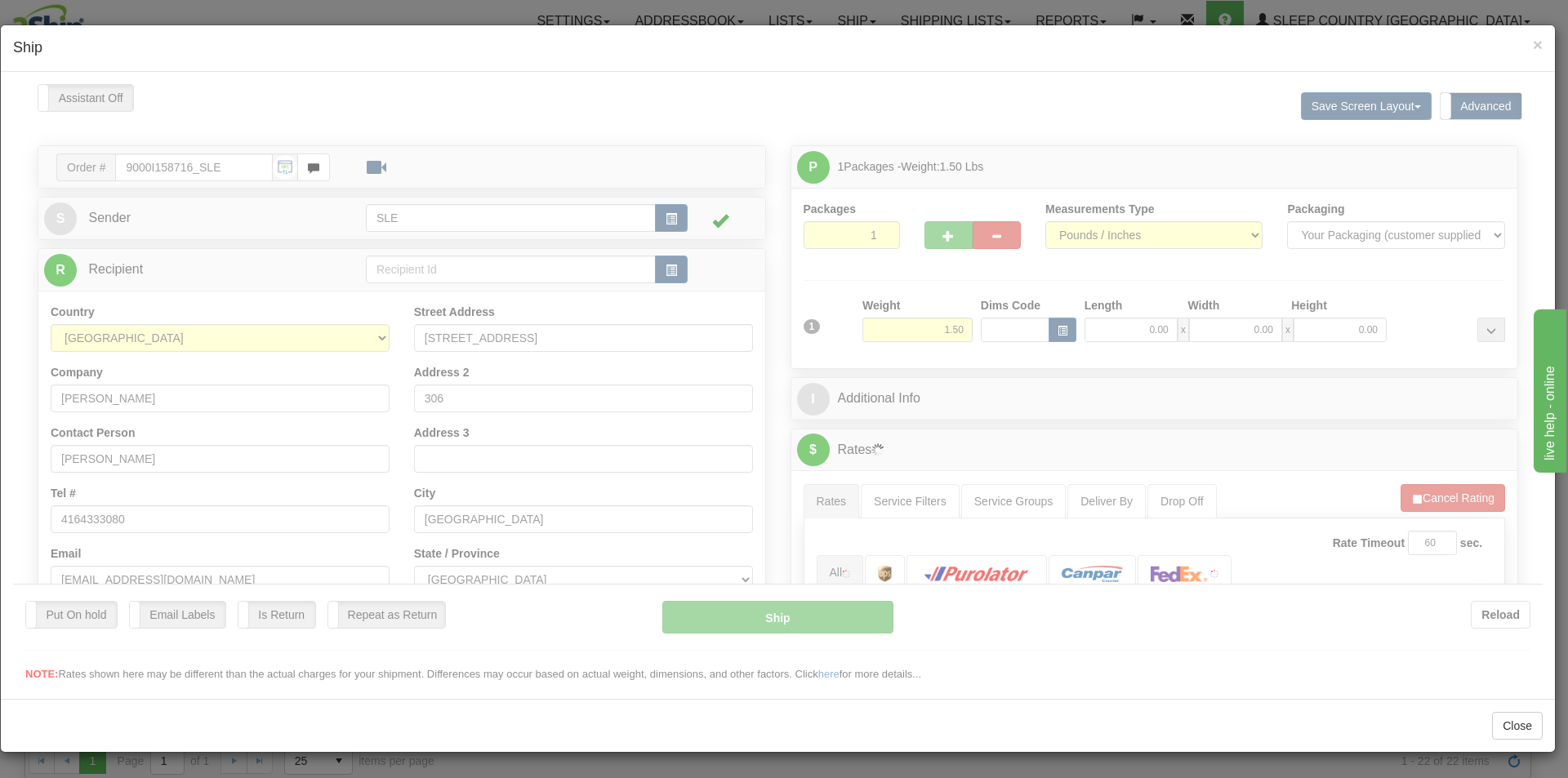
scroll to position [0, 0]
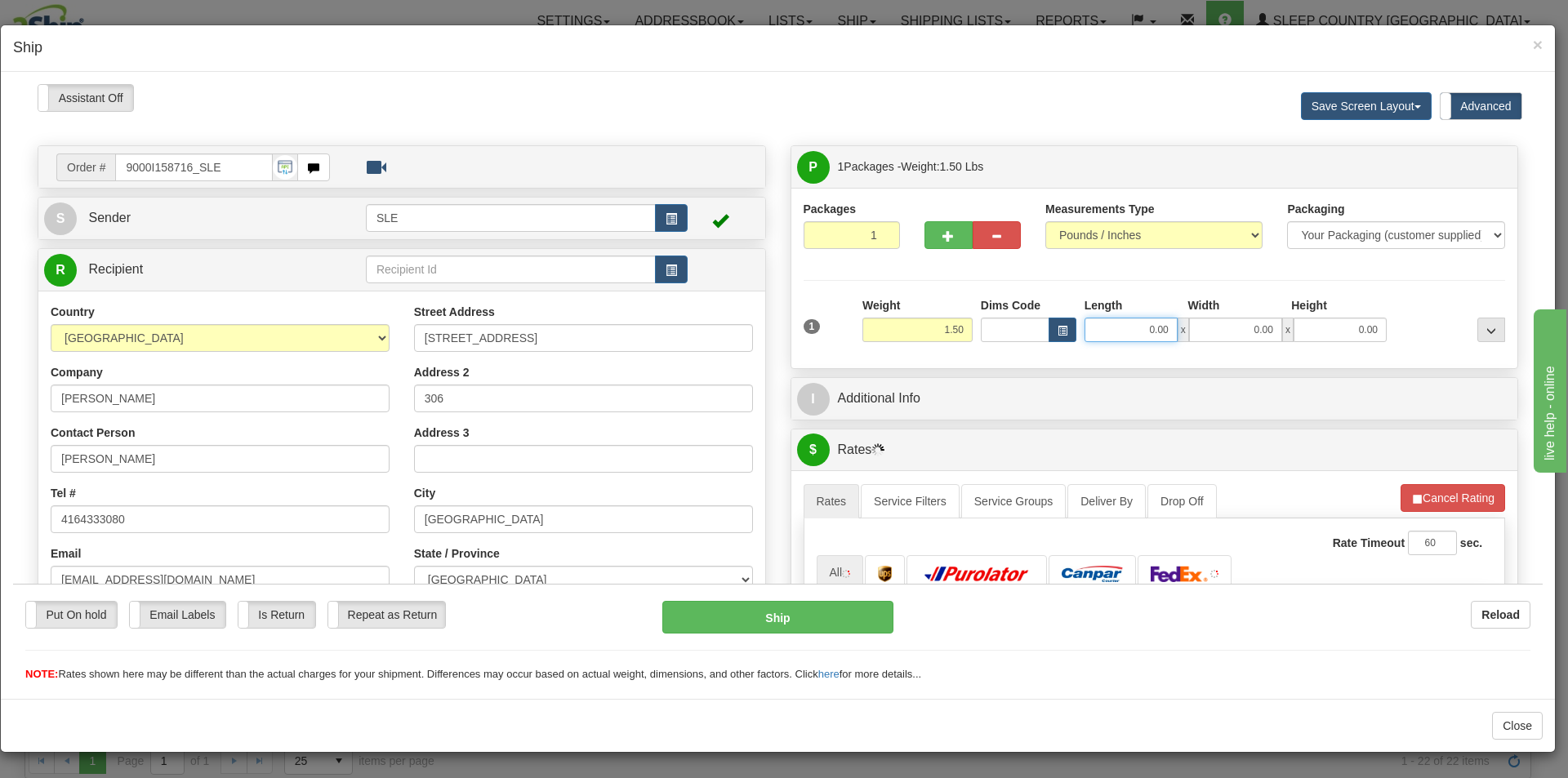
click at [1155, 333] on input "0.00" at bounding box center [1131, 328] width 93 height 24
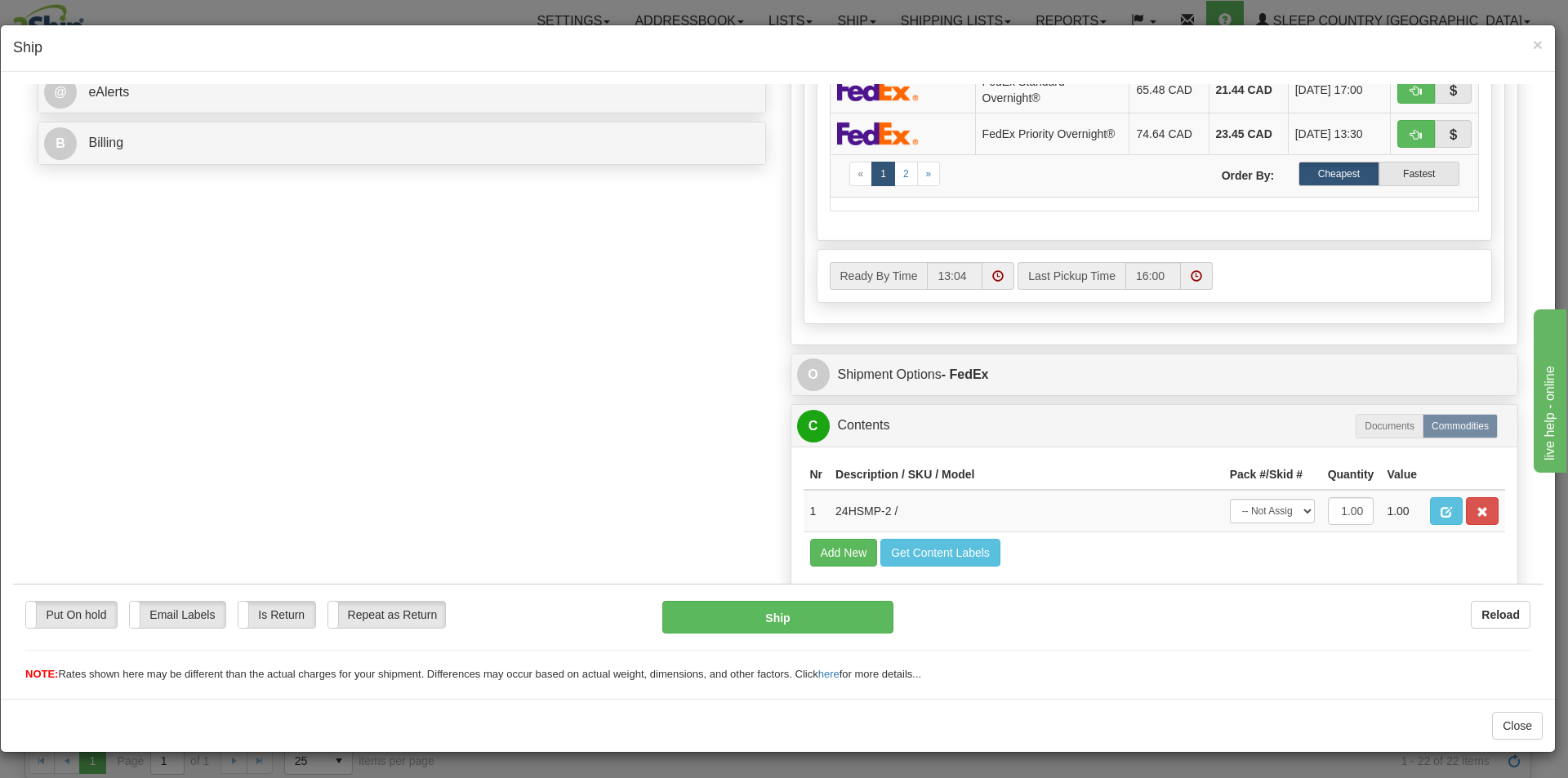
scroll to position [734, 0]
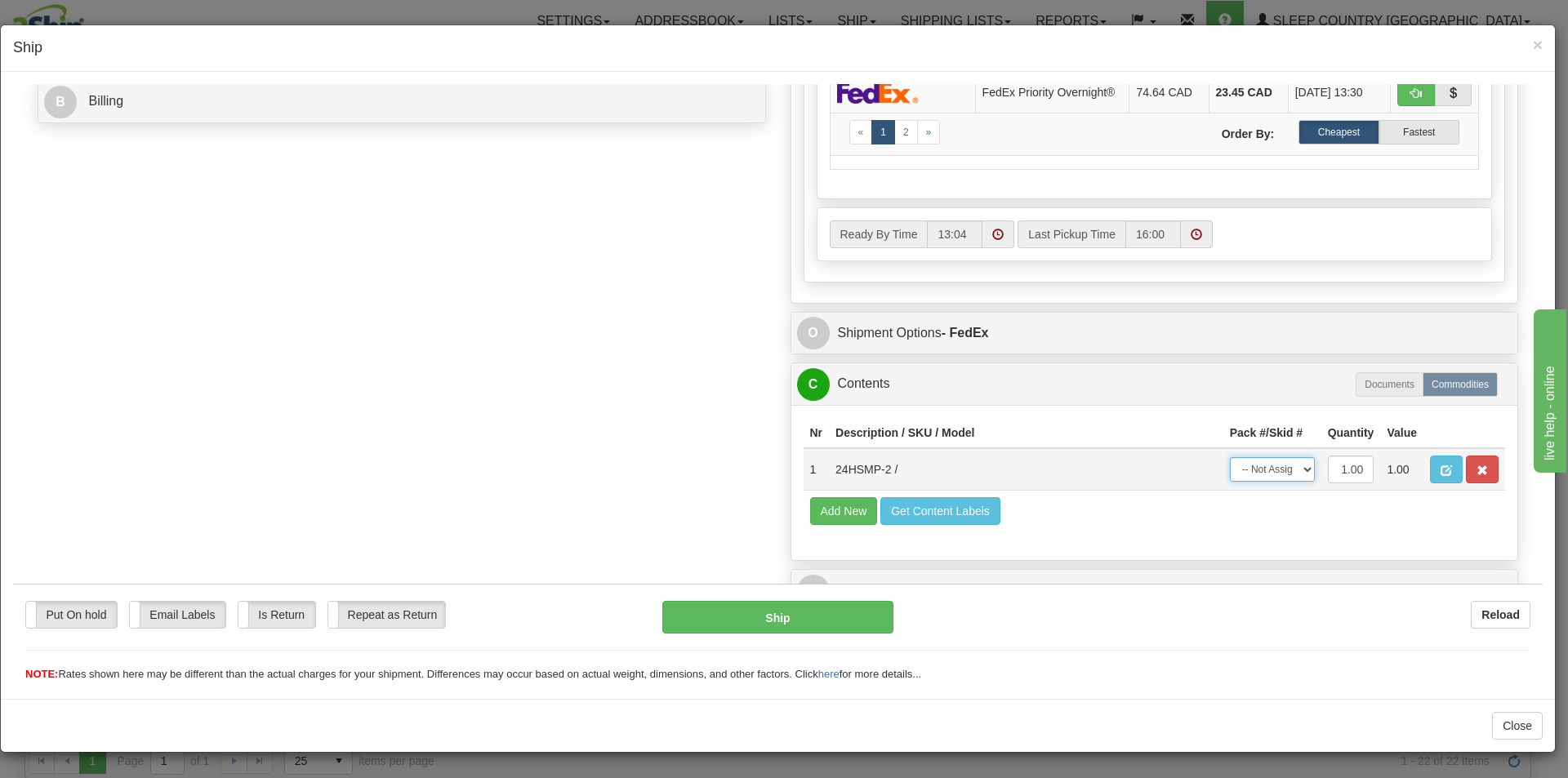
type input "0.00"
click at [1251, 464] on select "-- Not Assigned -- Package 1" at bounding box center [1272, 468] width 85 height 24
select select "0"
click at [1230, 456] on select "-- Not Assigned -- Package 1" at bounding box center [1272, 468] width 85 height 24
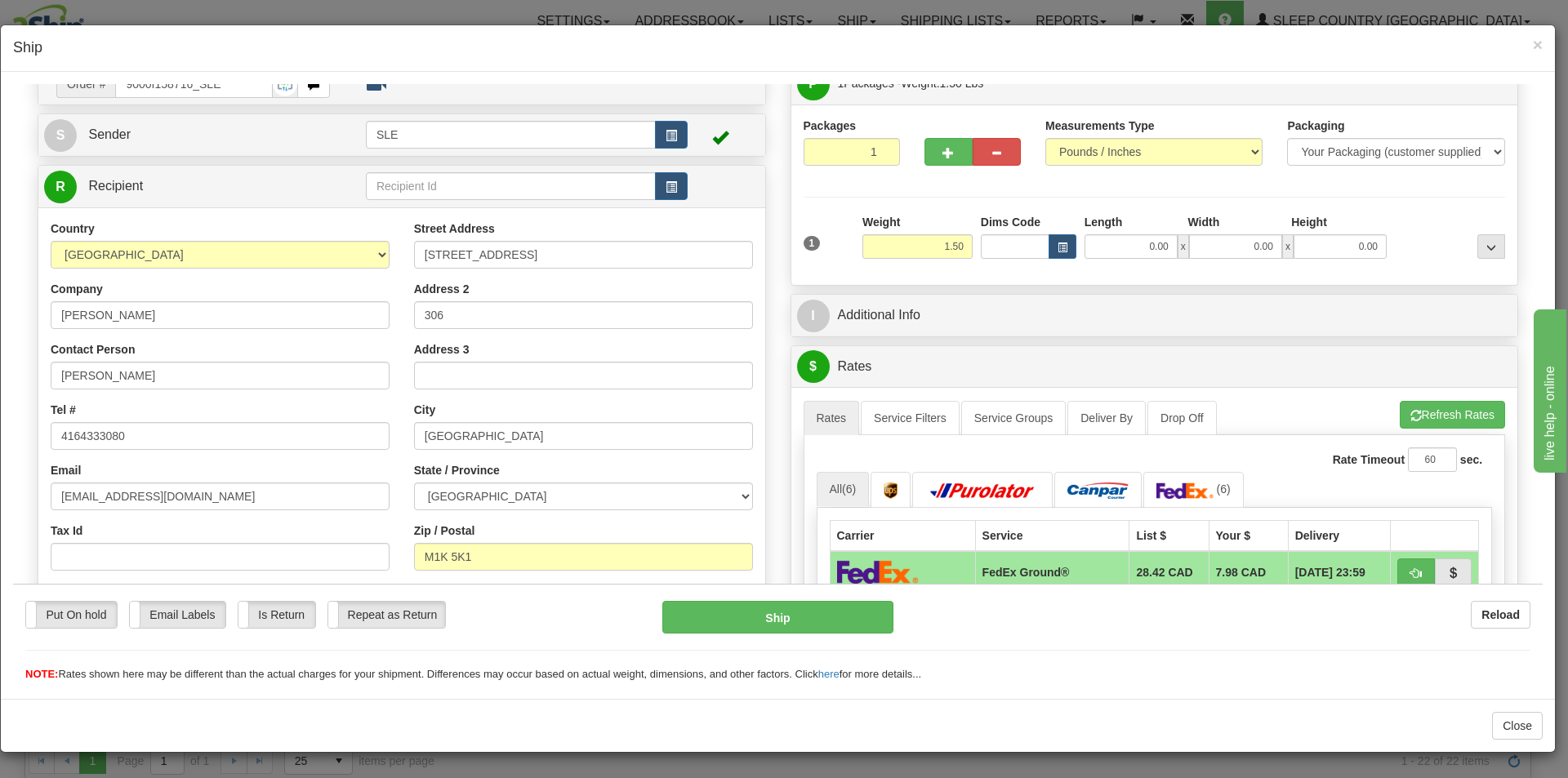
scroll to position [82, 0]
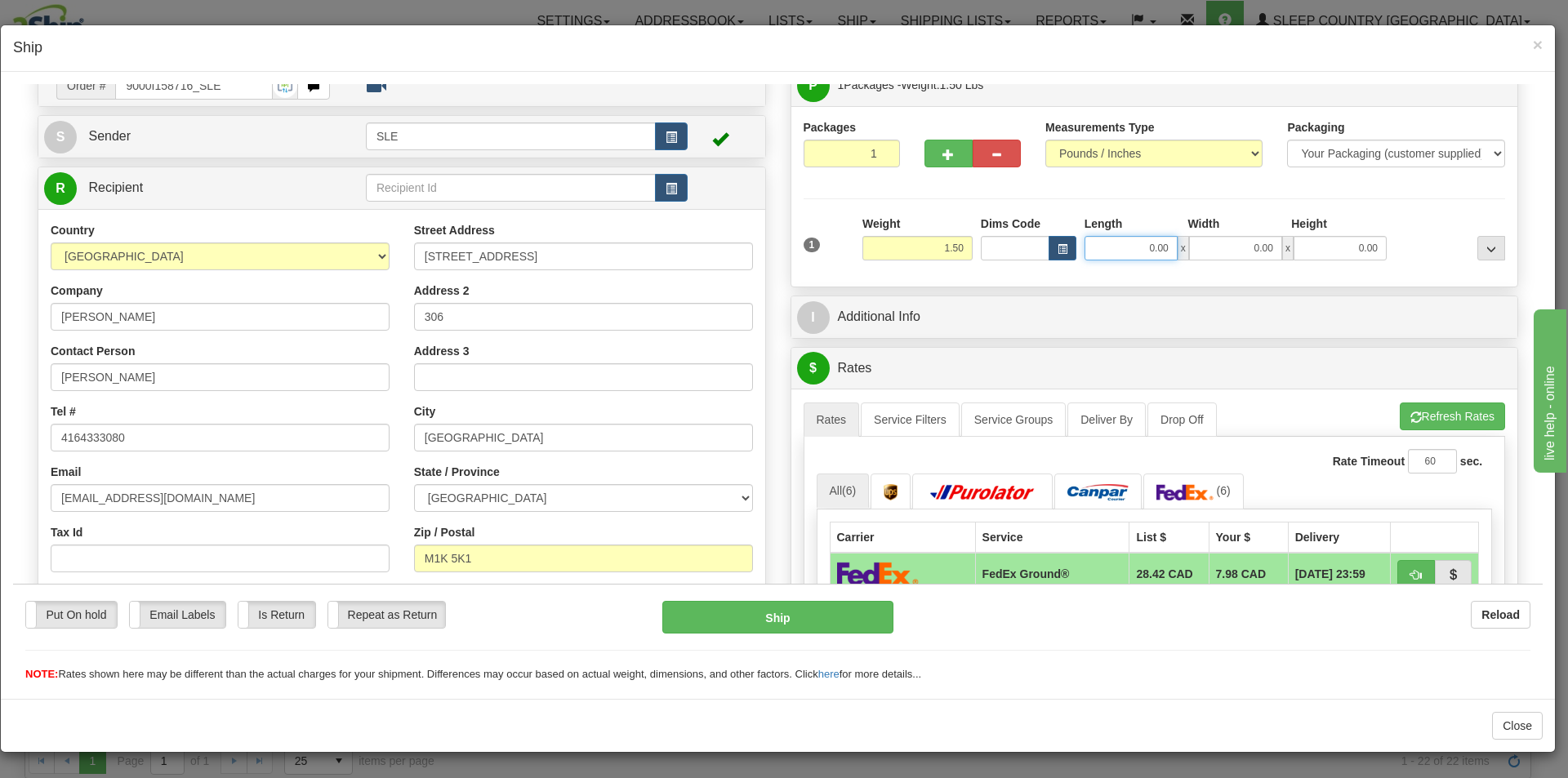
click at [1147, 254] on input "0.00" at bounding box center [1131, 247] width 93 height 24
type input "15.00"
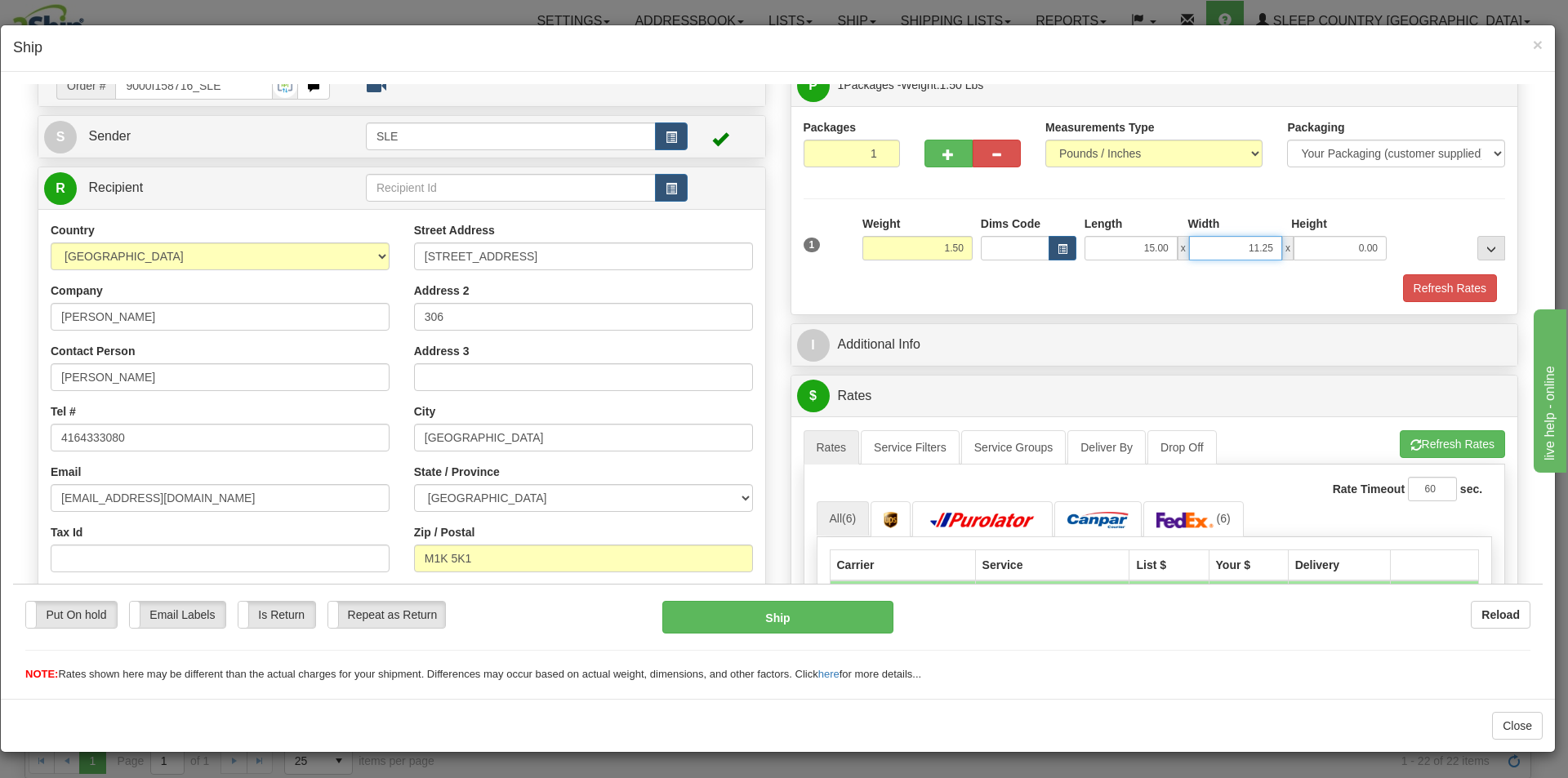
type input "11.25"
type input "0"
type input "20.75"
click at [1456, 290] on button "Refresh Rates" at bounding box center [1450, 287] width 94 height 28
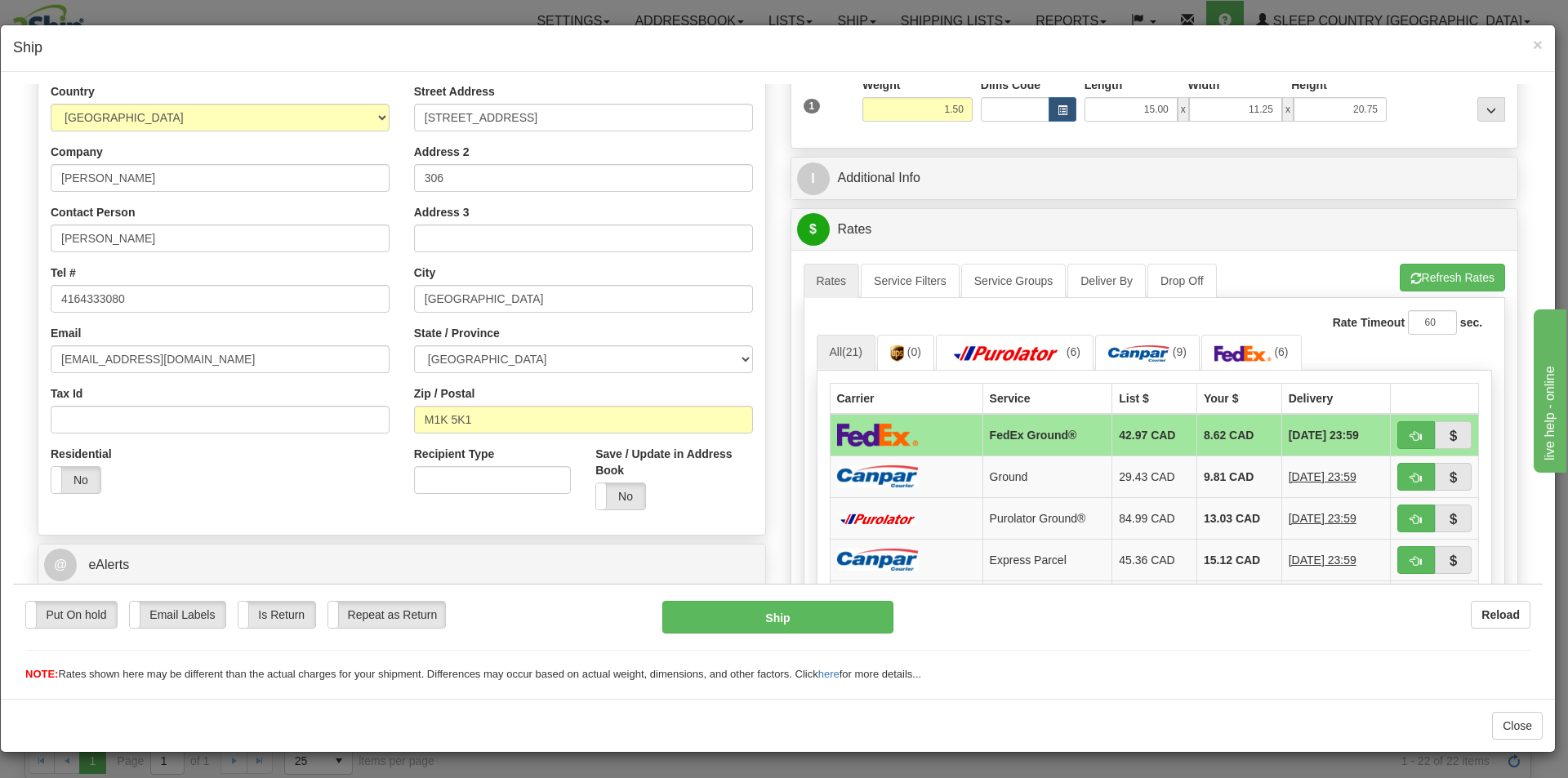
scroll to position [163, 0]
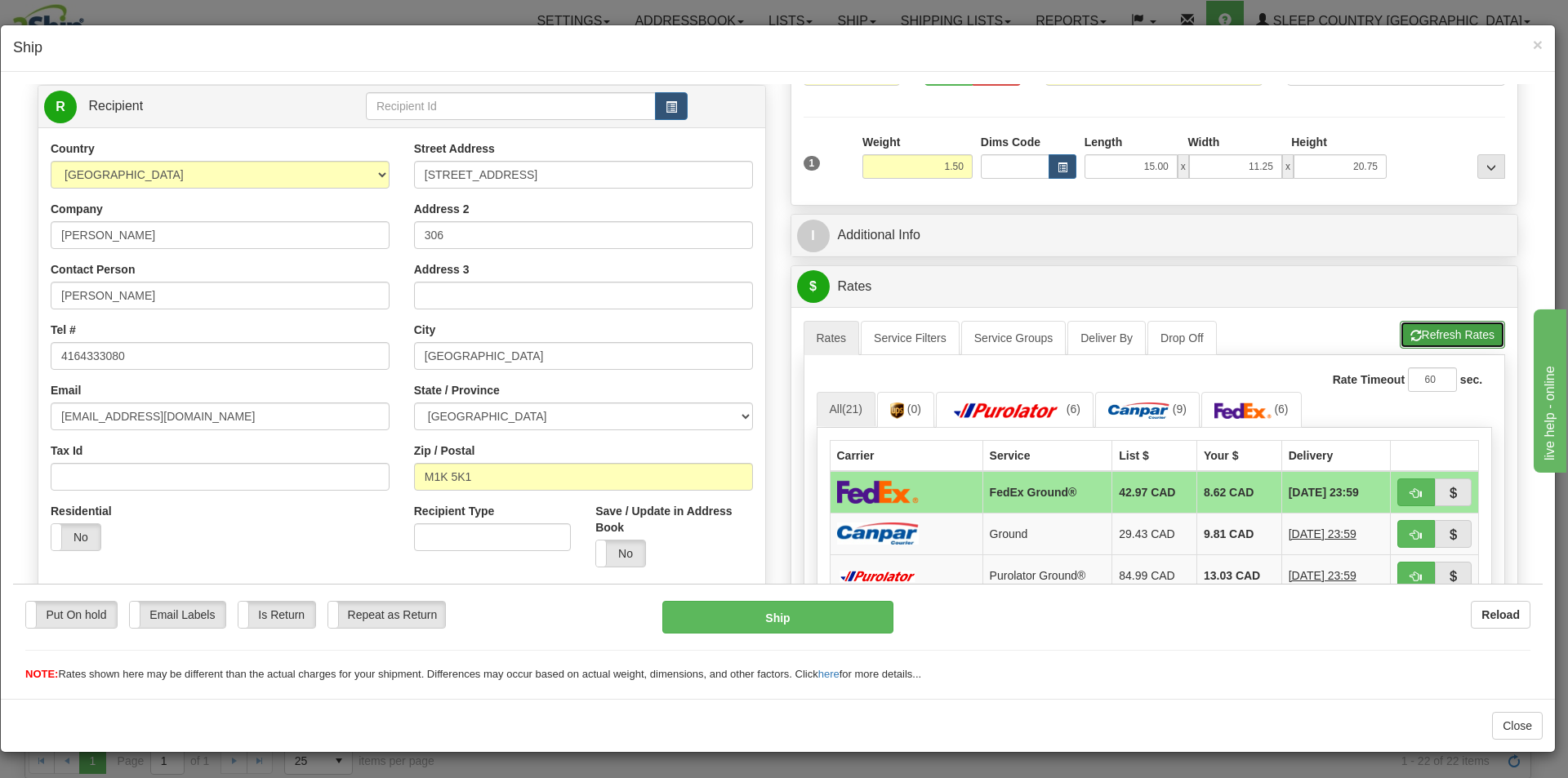
click at [1410, 340] on button "Refresh Rates" at bounding box center [1452, 334] width 105 height 28
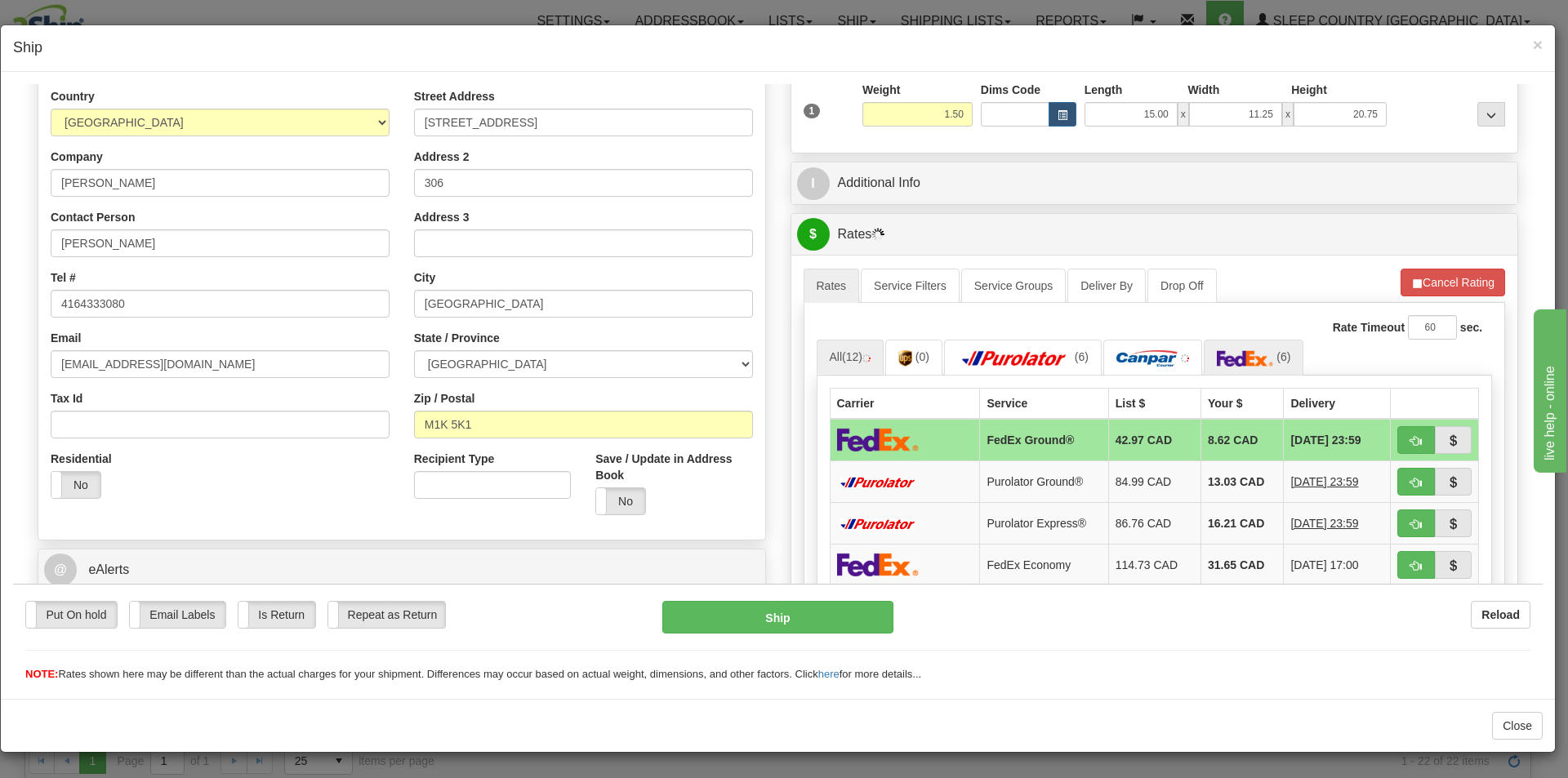
scroll to position [245, 0]
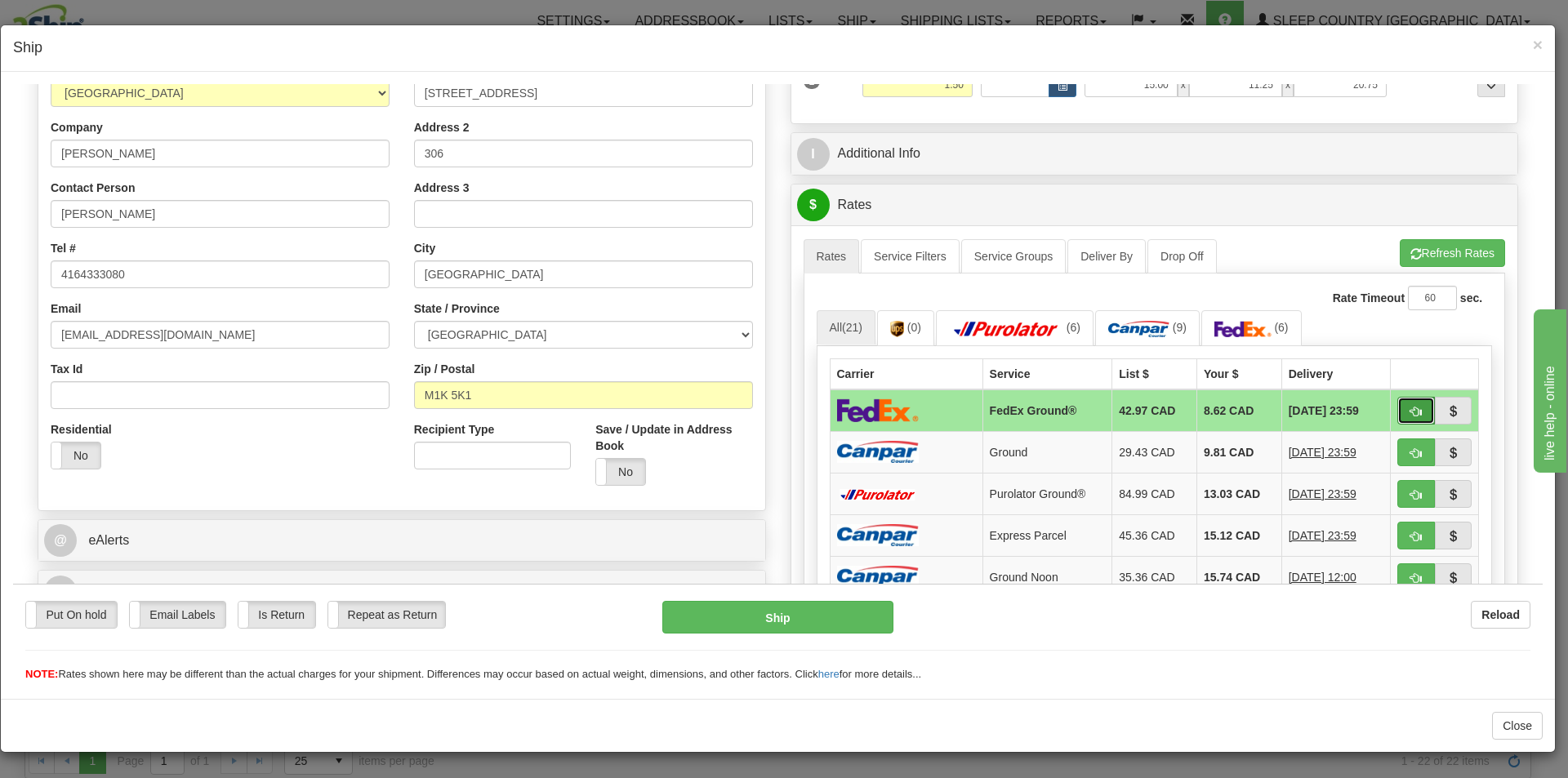
click at [1404, 401] on button "button" at bounding box center [1416, 410] width 37 height 28
type input "92"
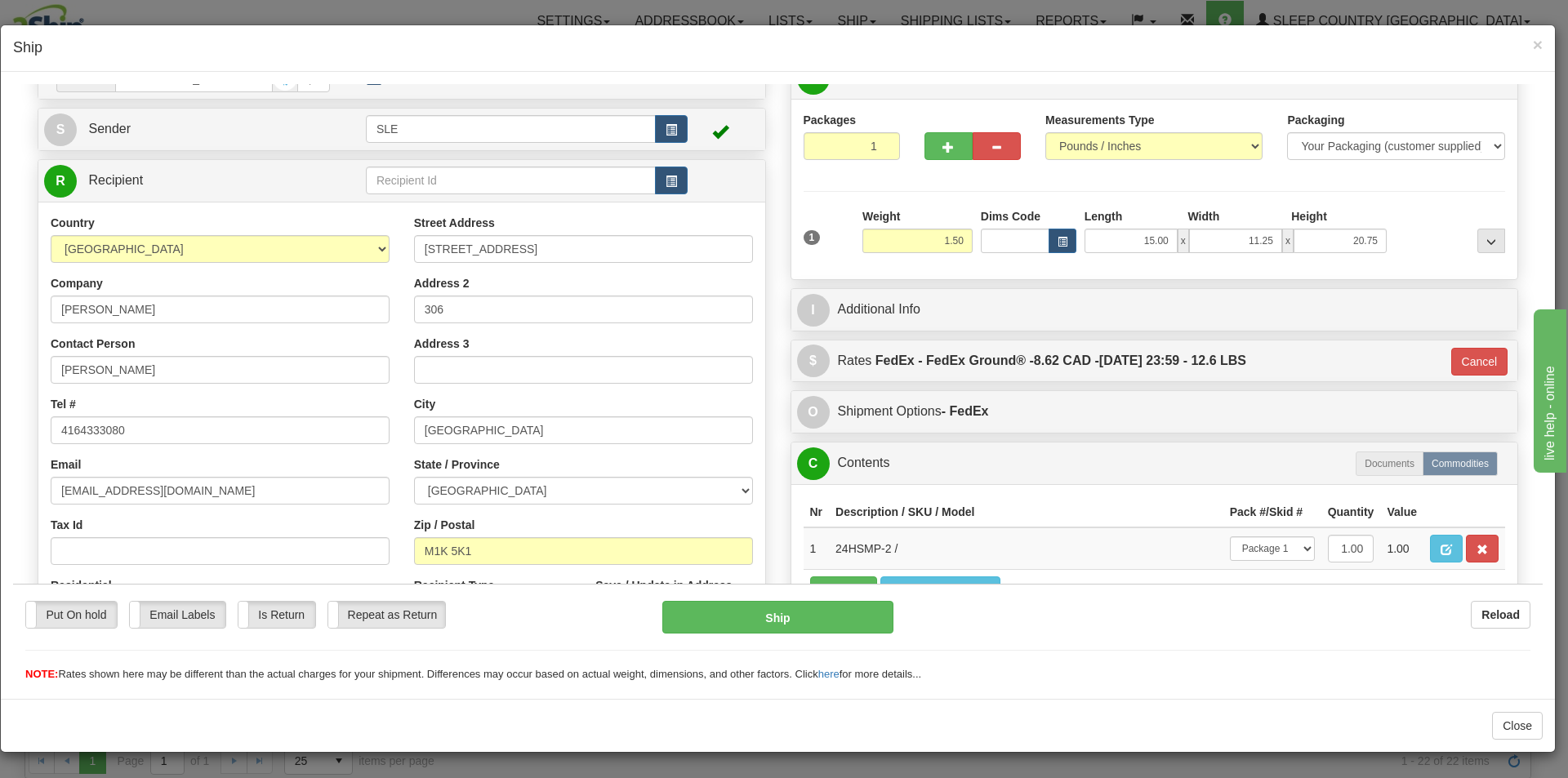
scroll to position [82, 0]
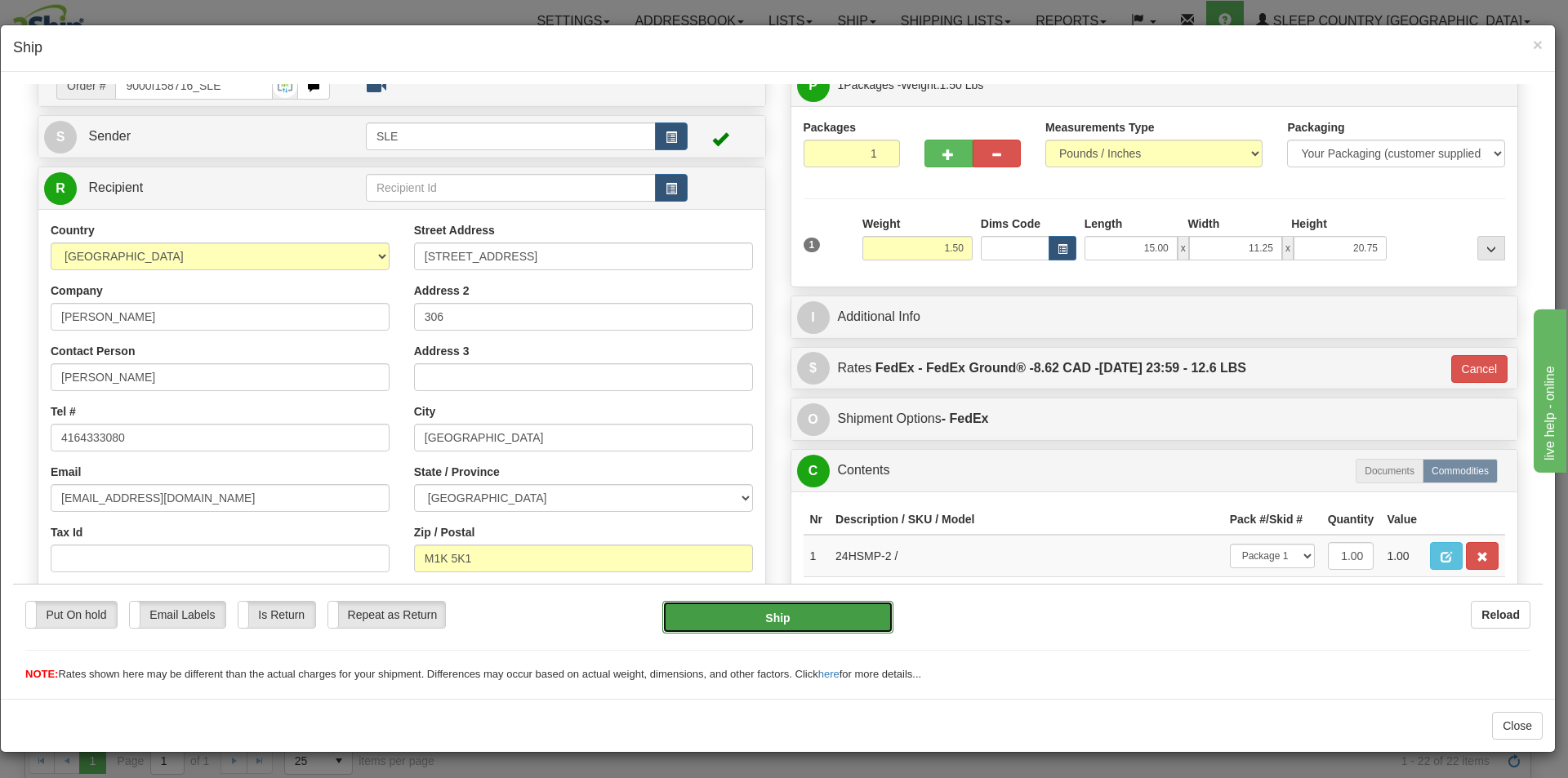
click at [812, 611] on button "Ship" at bounding box center [777, 617] width 230 height 33
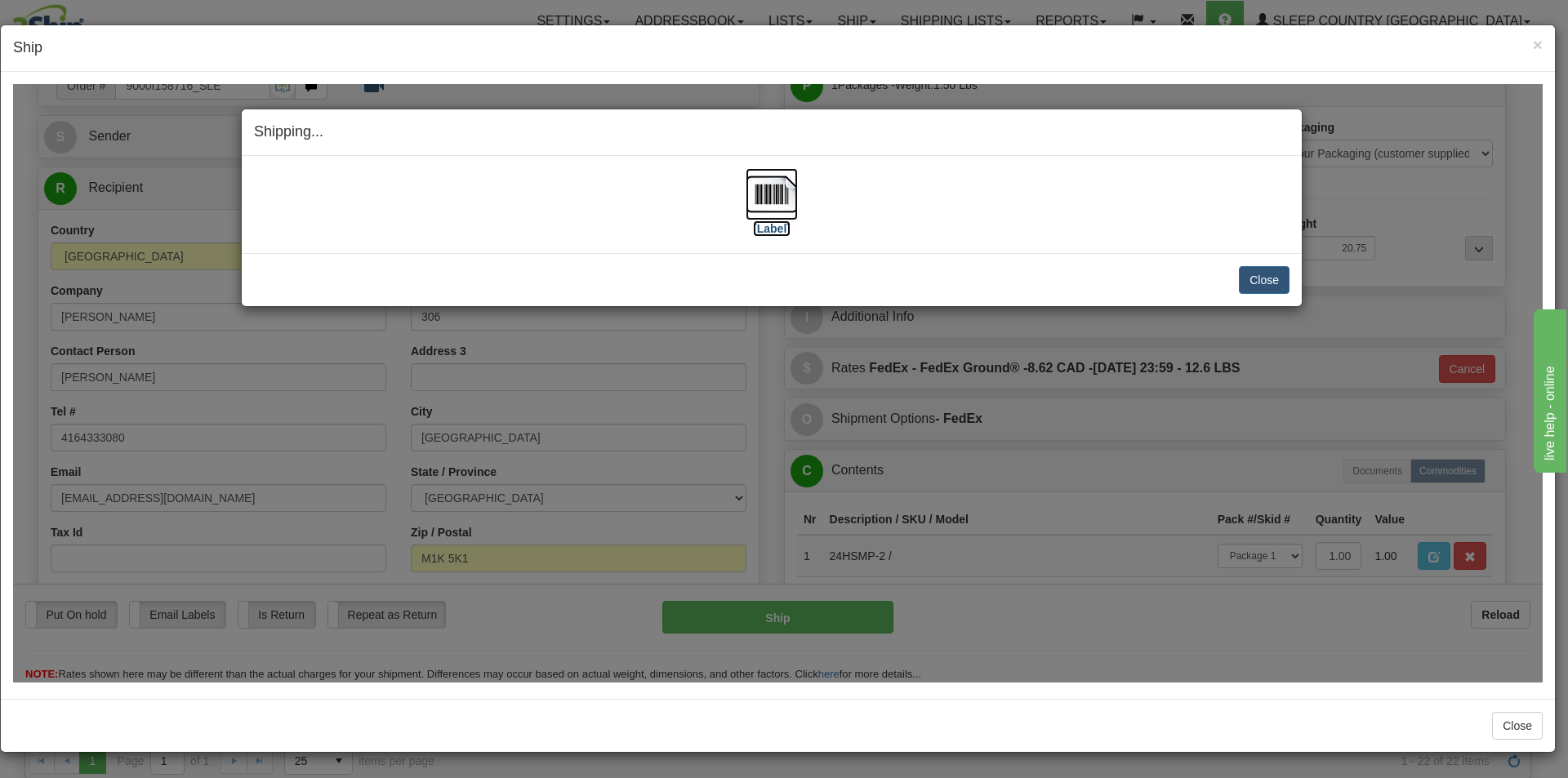
click at [784, 215] on img at bounding box center [772, 194] width 53 height 53
click at [1261, 276] on button "Close" at bounding box center [1264, 279] width 51 height 28
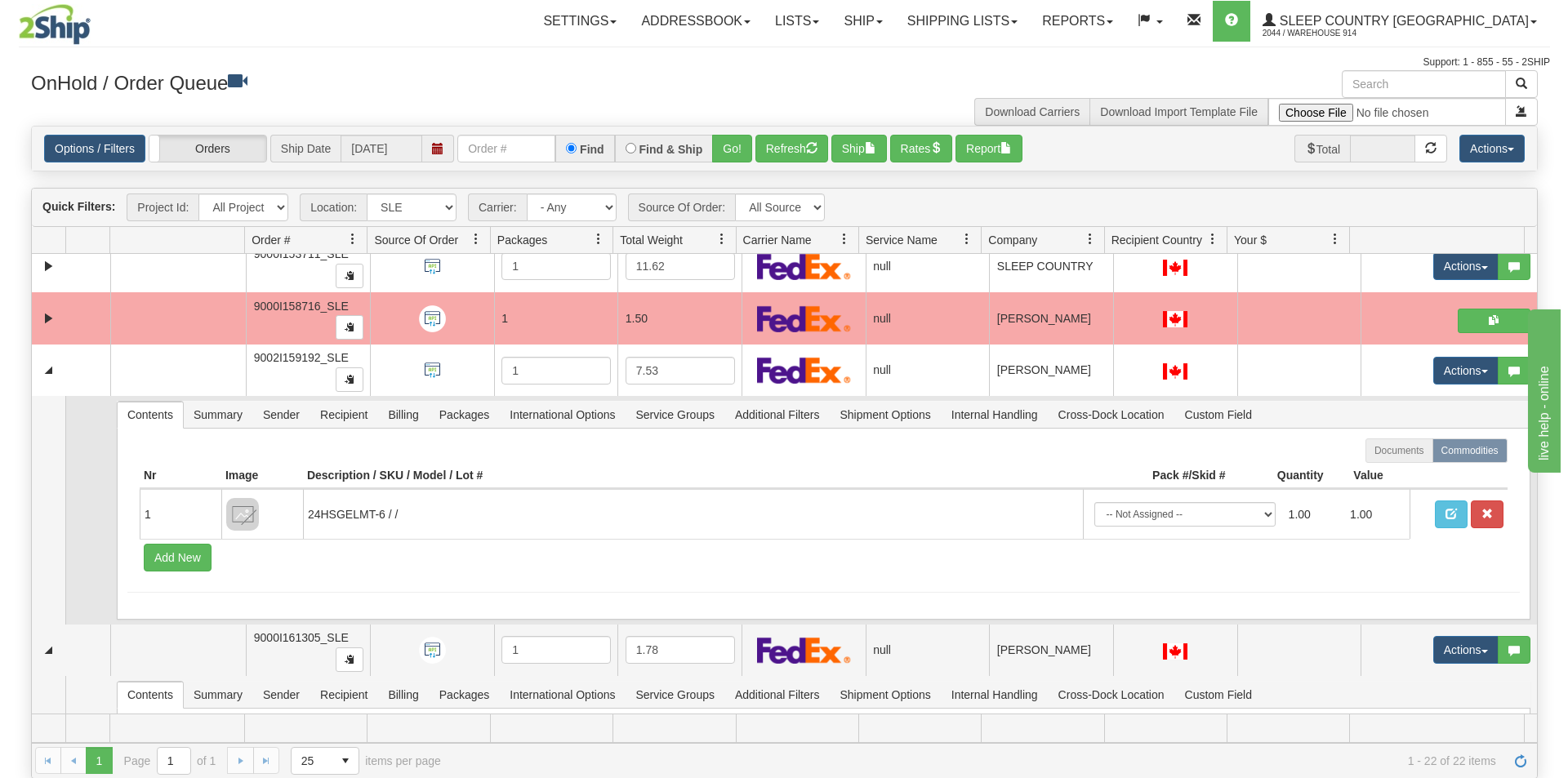
scroll to position [842, 0]
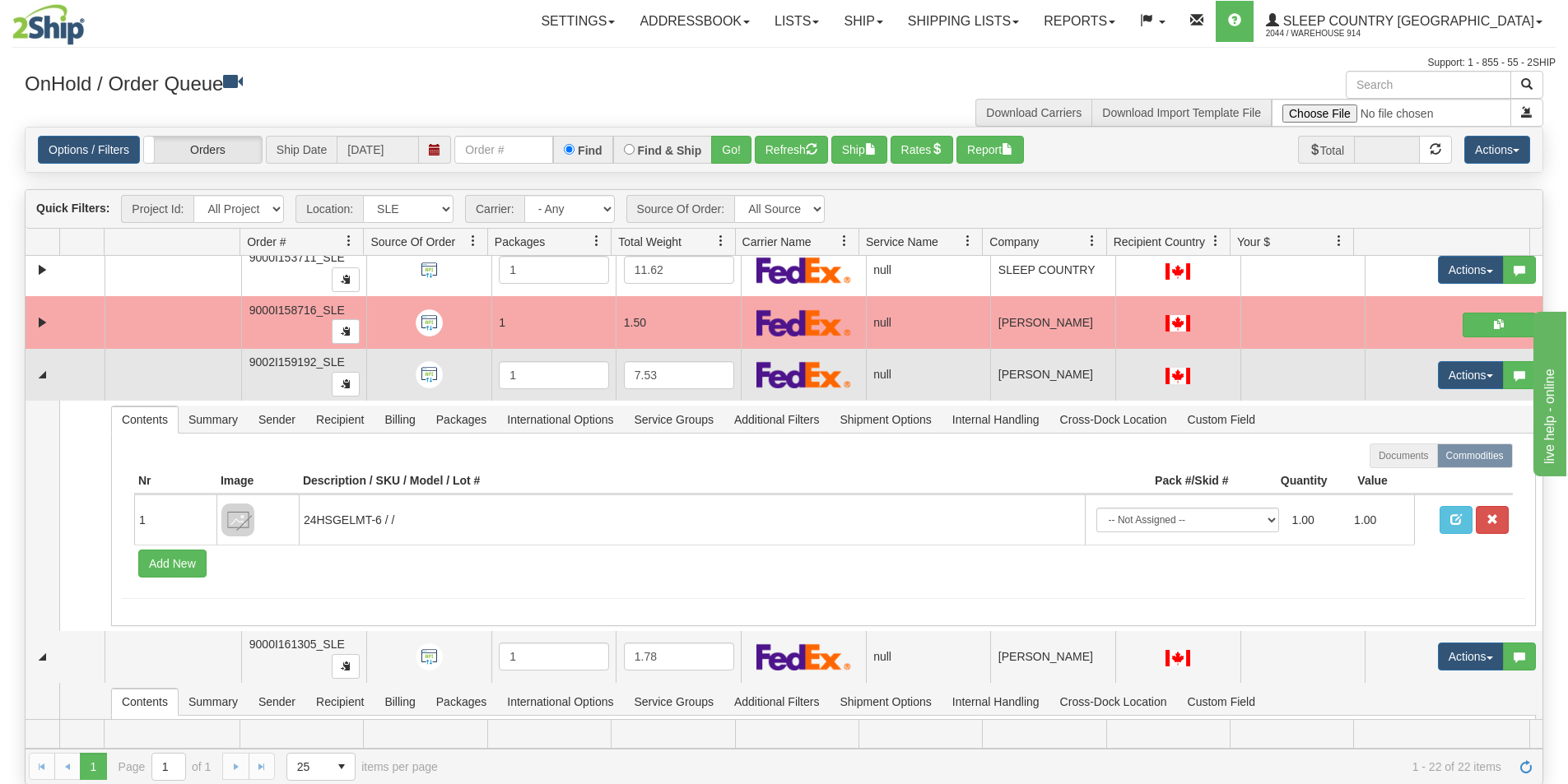
click at [1455, 390] on td "Actions Open Refresh Rates Rate All Services Ship Delete Edit Items Aggregation…" at bounding box center [1454, 376] width 177 height 53
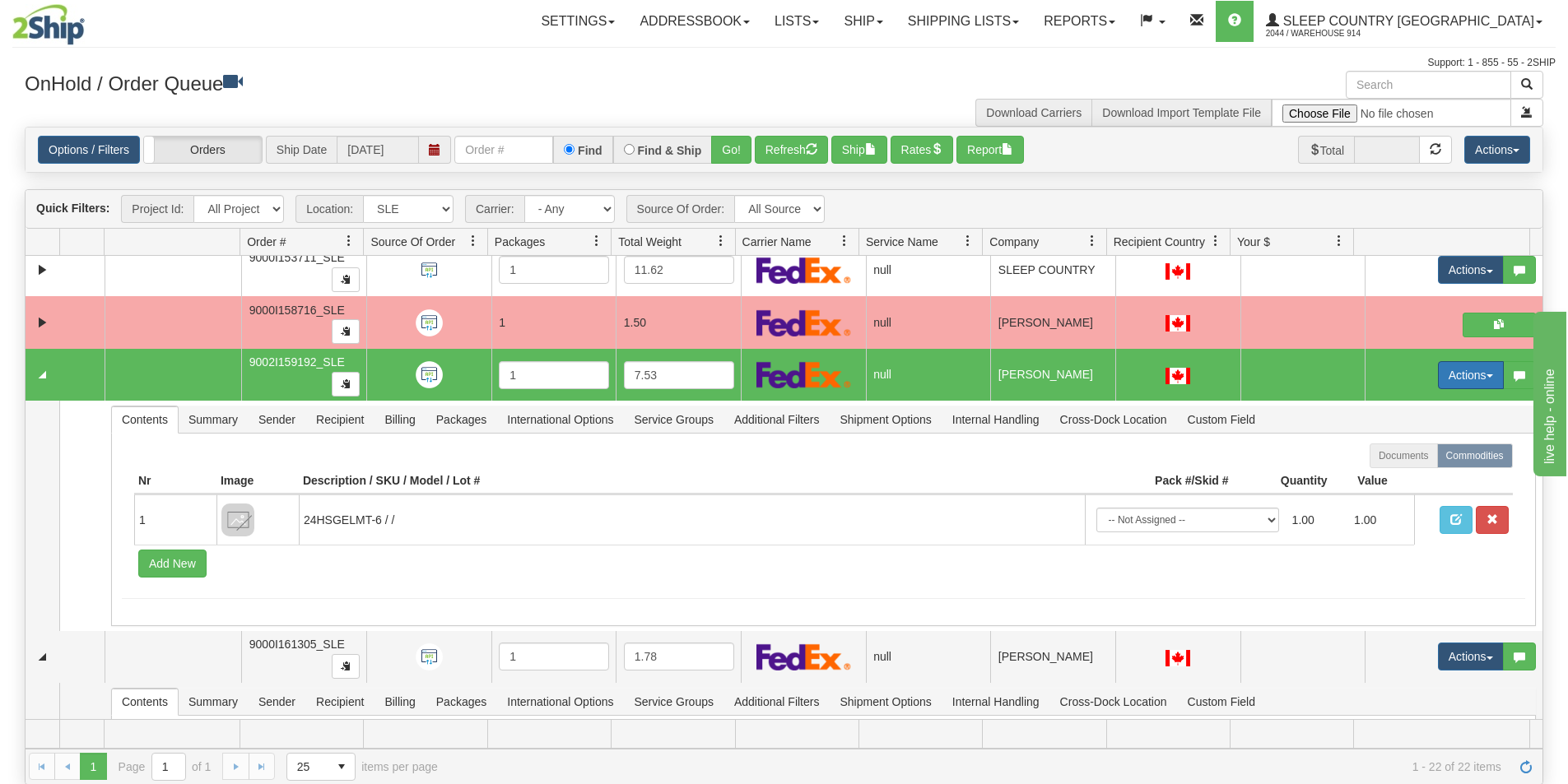
click at [1452, 385] on button "Actions" at bounding box center [1471, 375] width 66 height 28
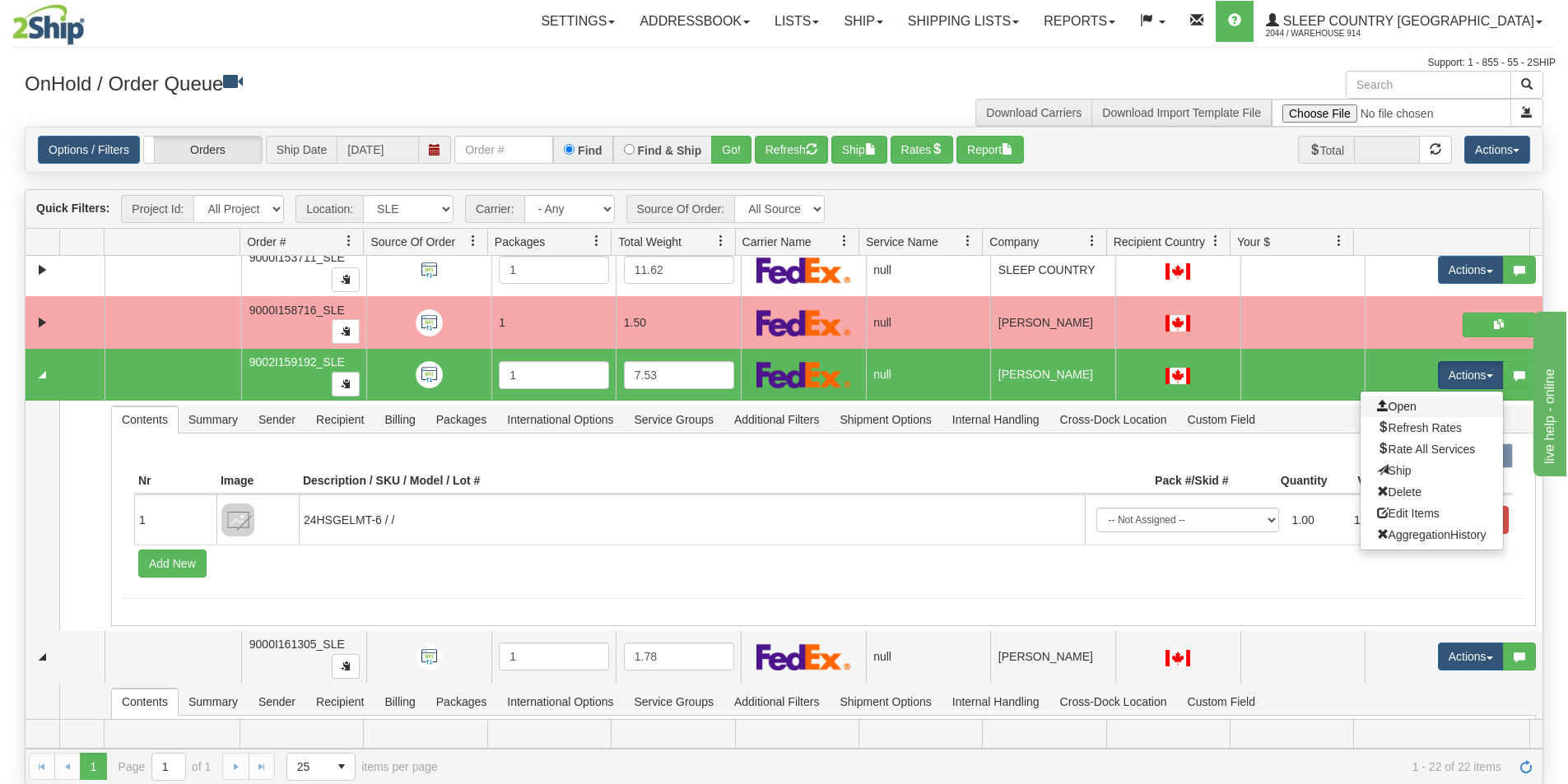
drag, startPoint x: 1441, startPoint y: 399, endPoint x: 1406, endPoint y: 443, distance: 56.2
click at [1441, 399] on link "Open" at bounding box center [1432, 406] width 143 height 21
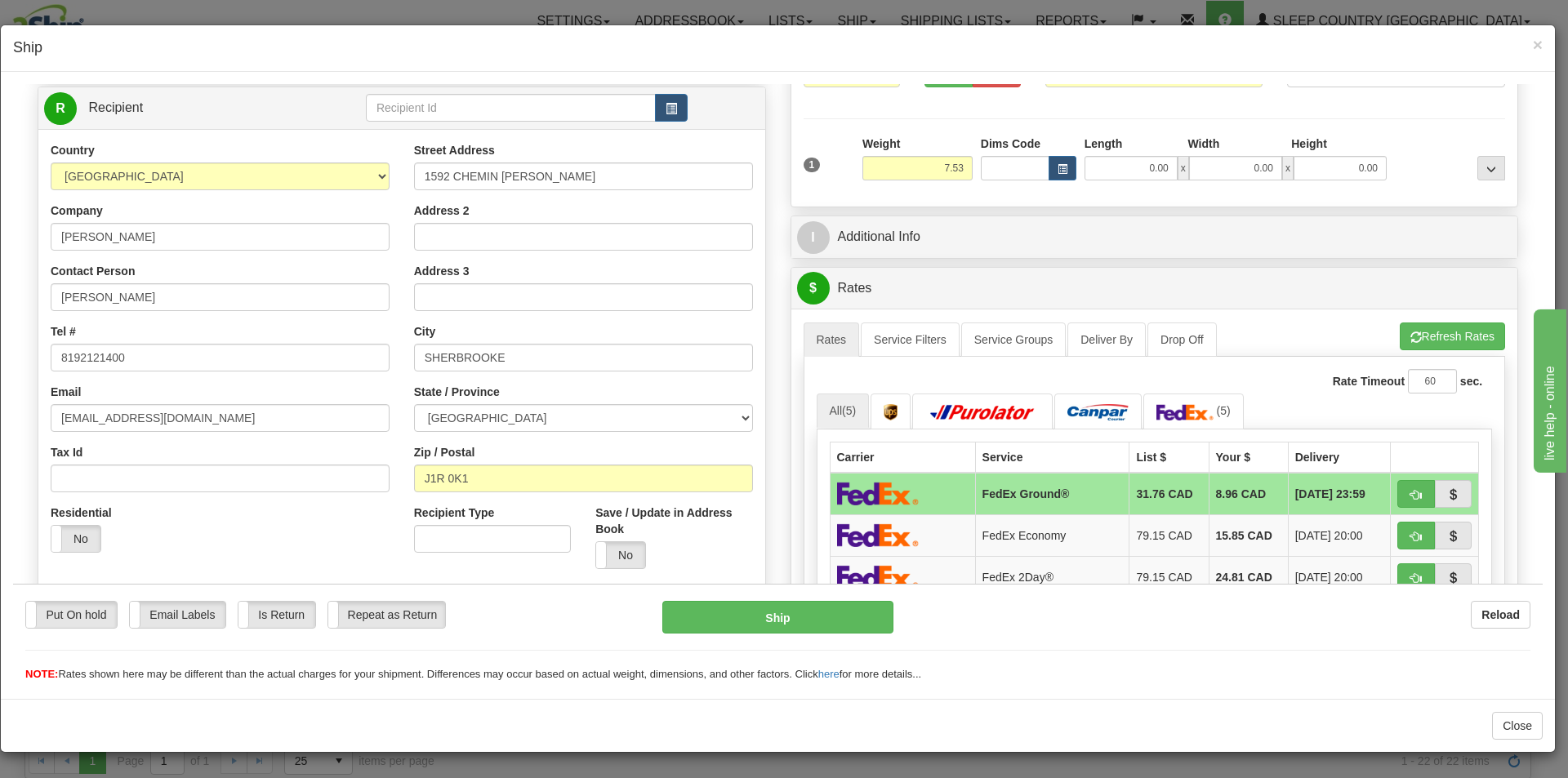
scroll to position [163, 0]
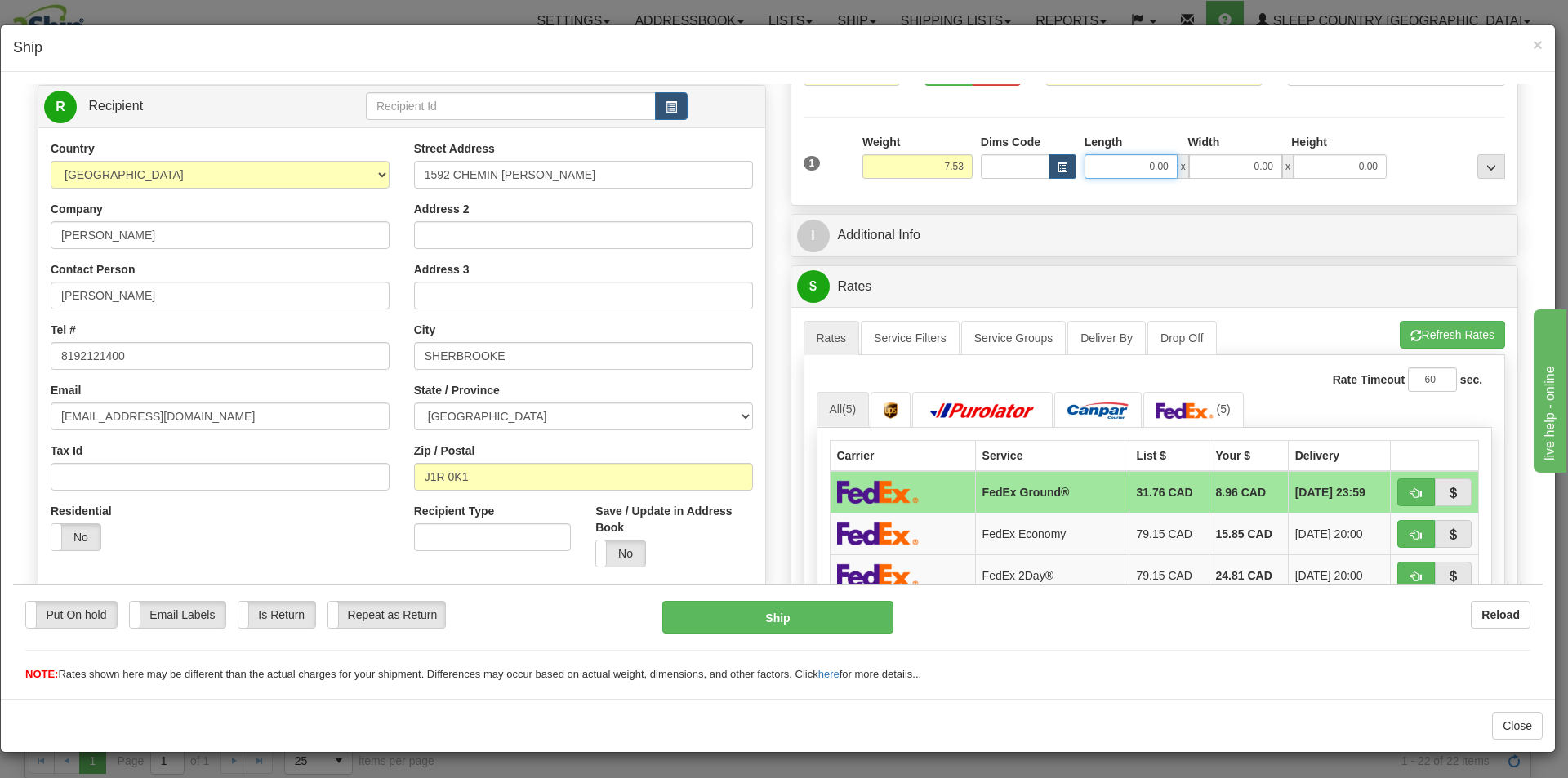
click at [1152, 166] on input "0.00" at bounding box center [1131, 165] width 93 height 24
type input "12.75"
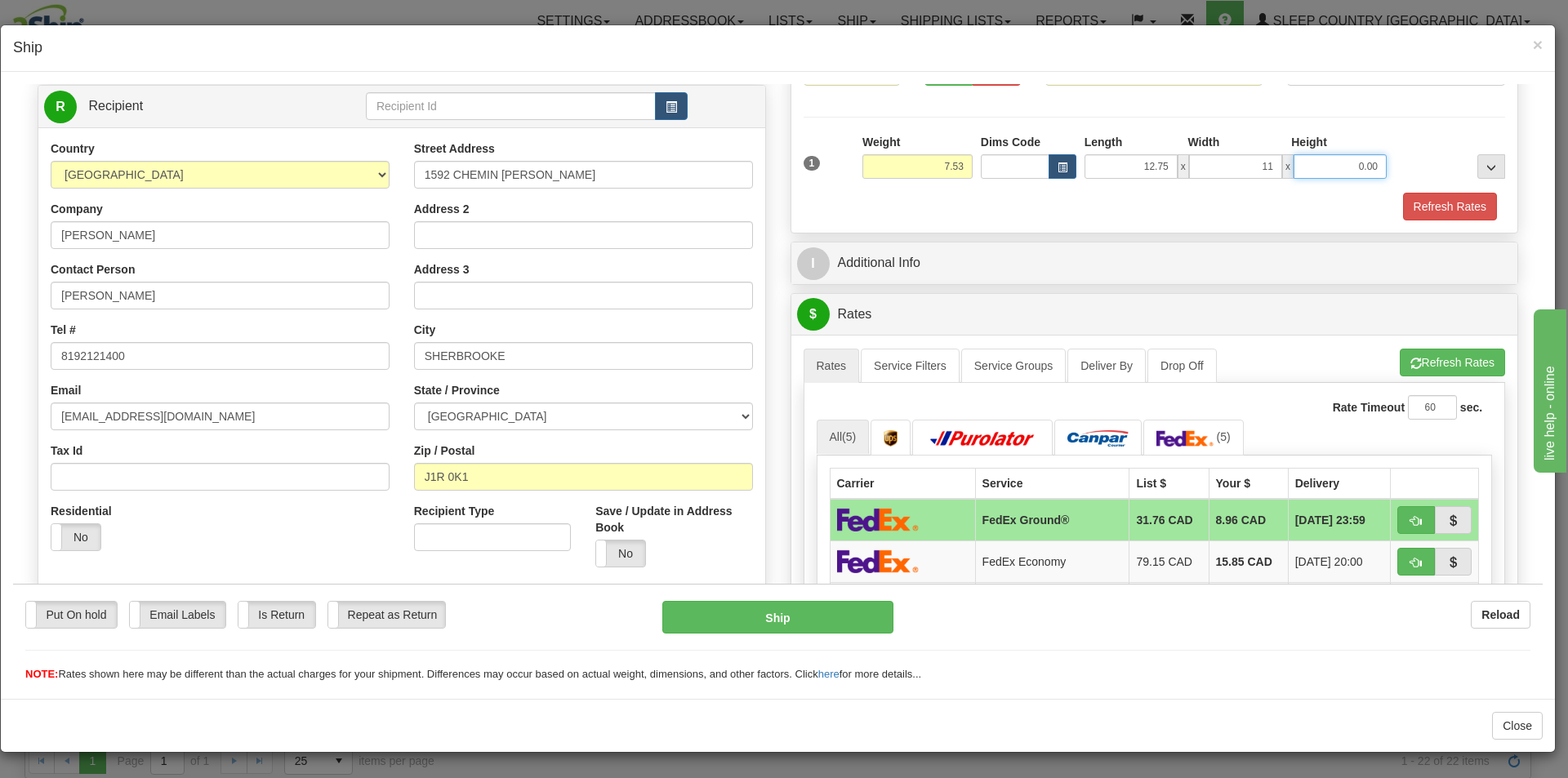
type input "11.00"
type input "2"
type input "0.00"
click at [1241, 160] on input "11.00" at bounding box center [1235, 165] width 93 height 24
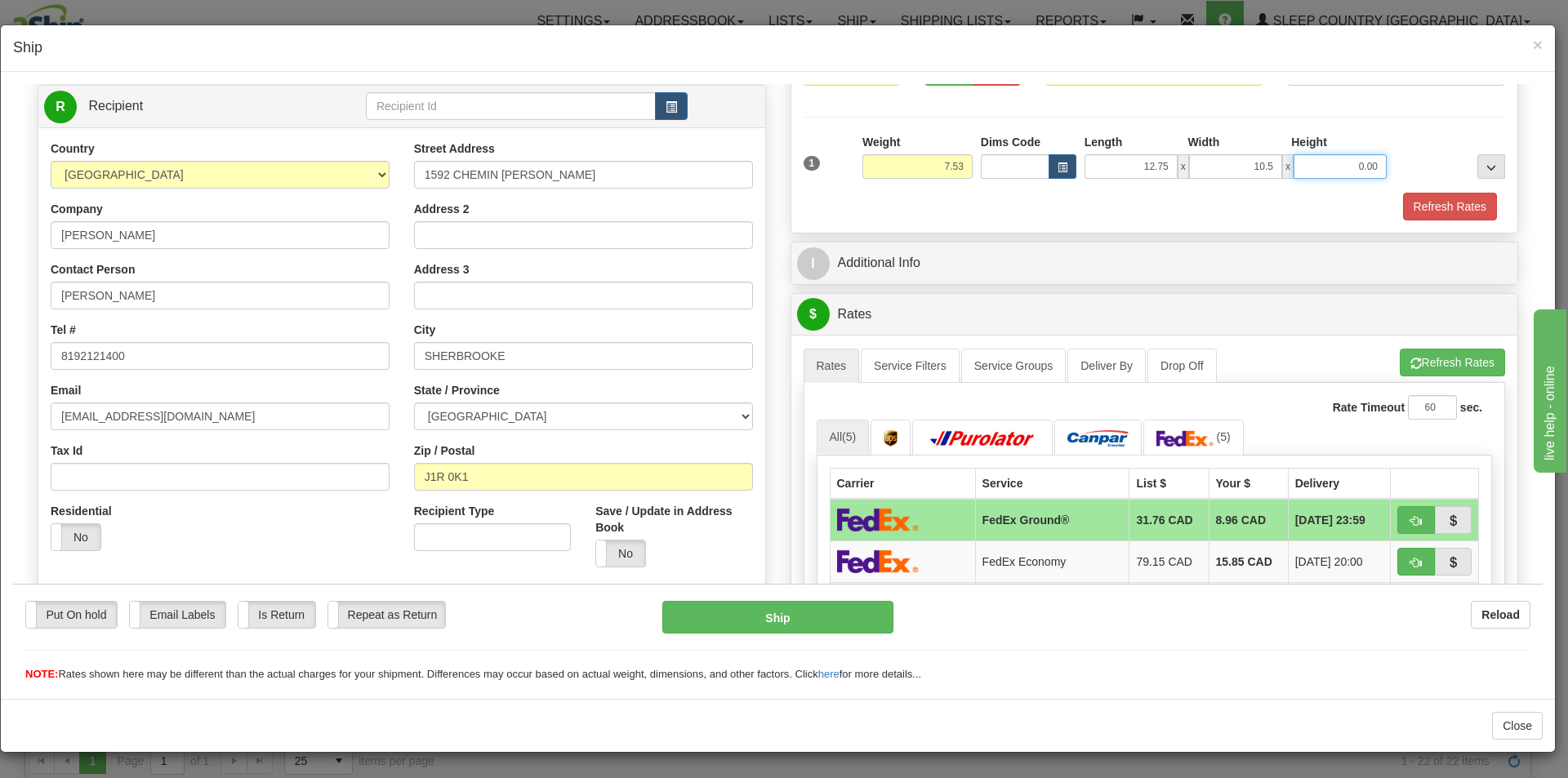
type input "10.50"
type input "20.00"
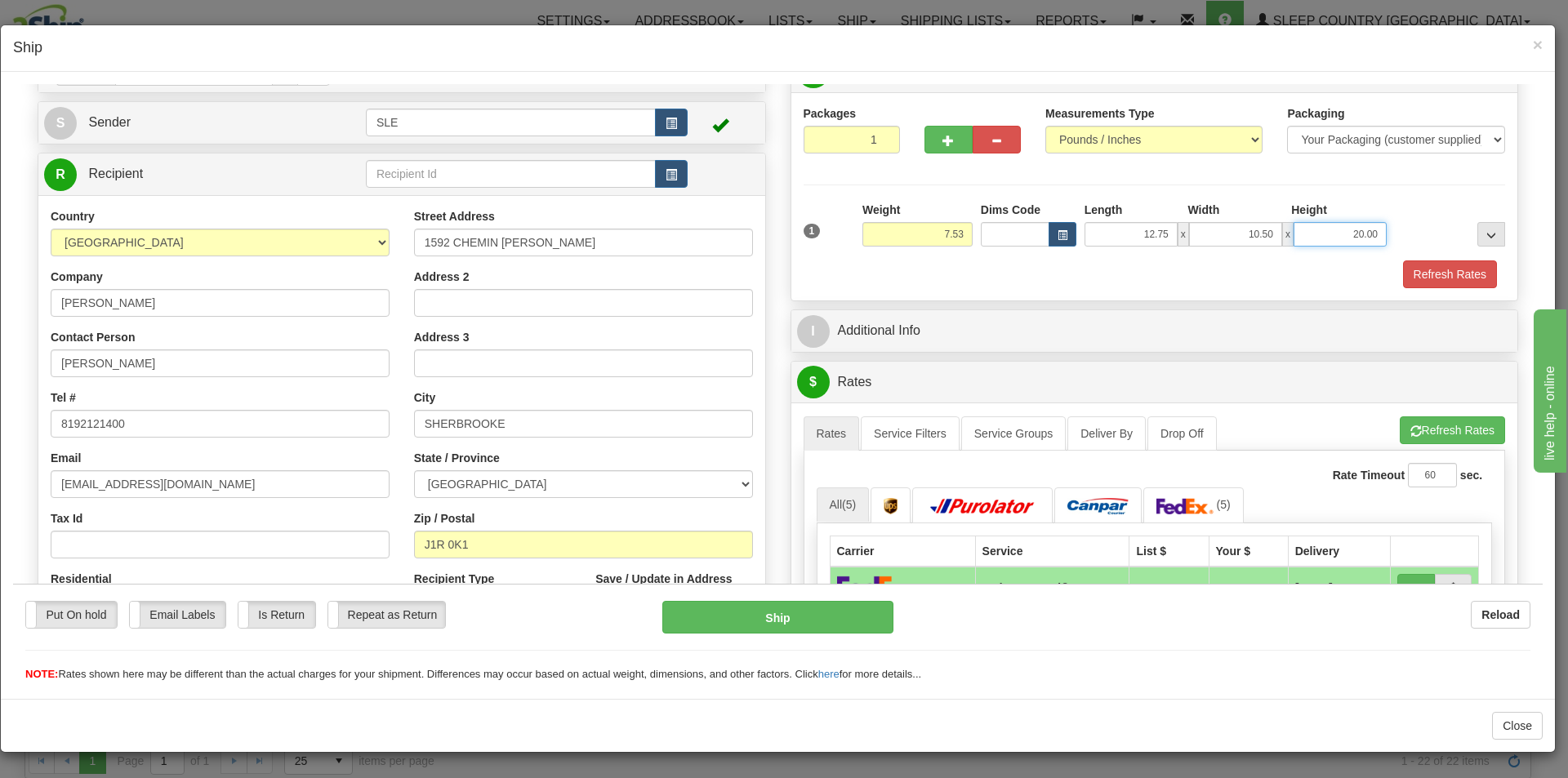
scroll to position [245, 0]
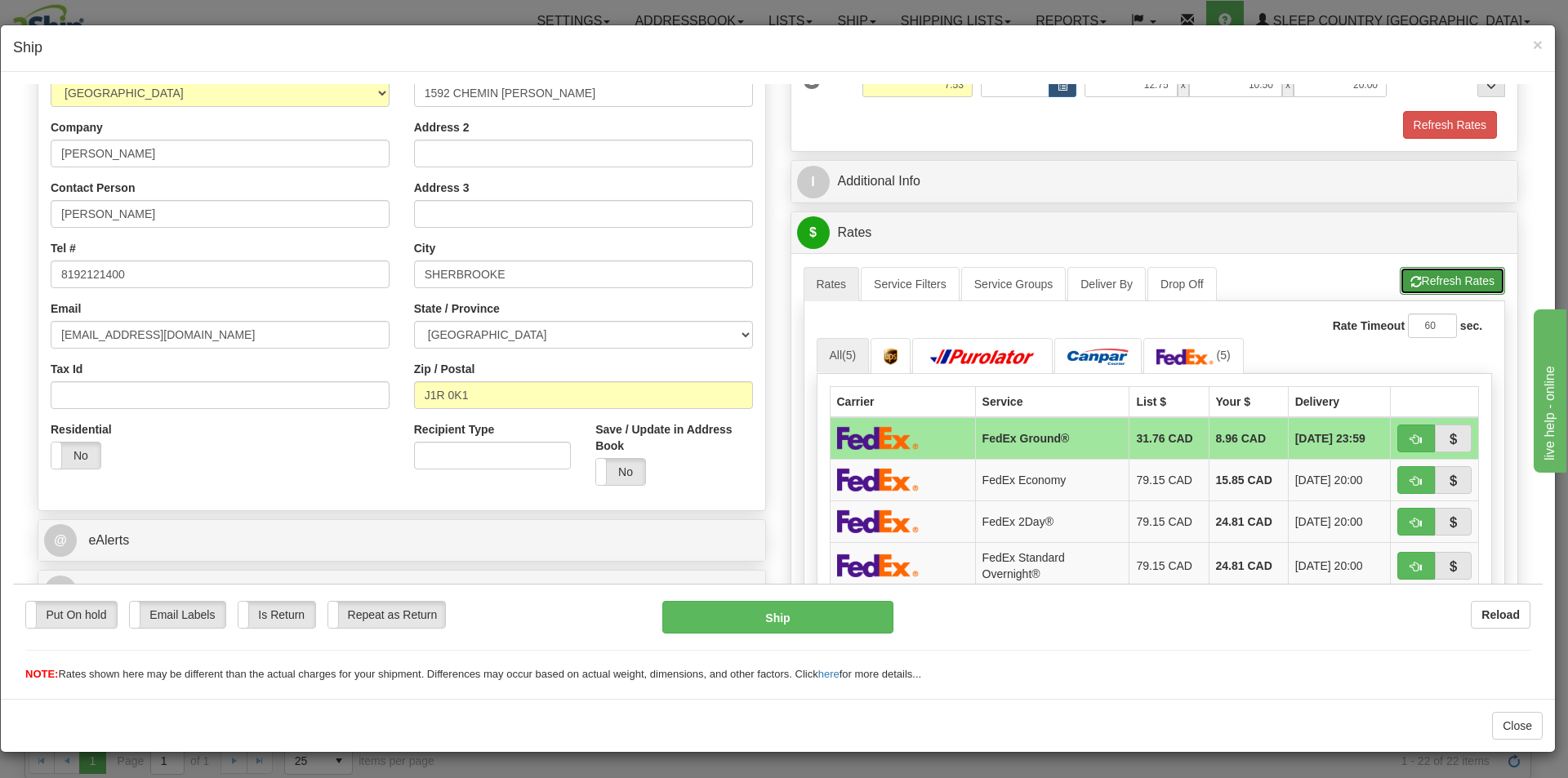
click at [1408, 275] on button "Refresh Rates" at bounding box center [1452, 280] width 105 height 28
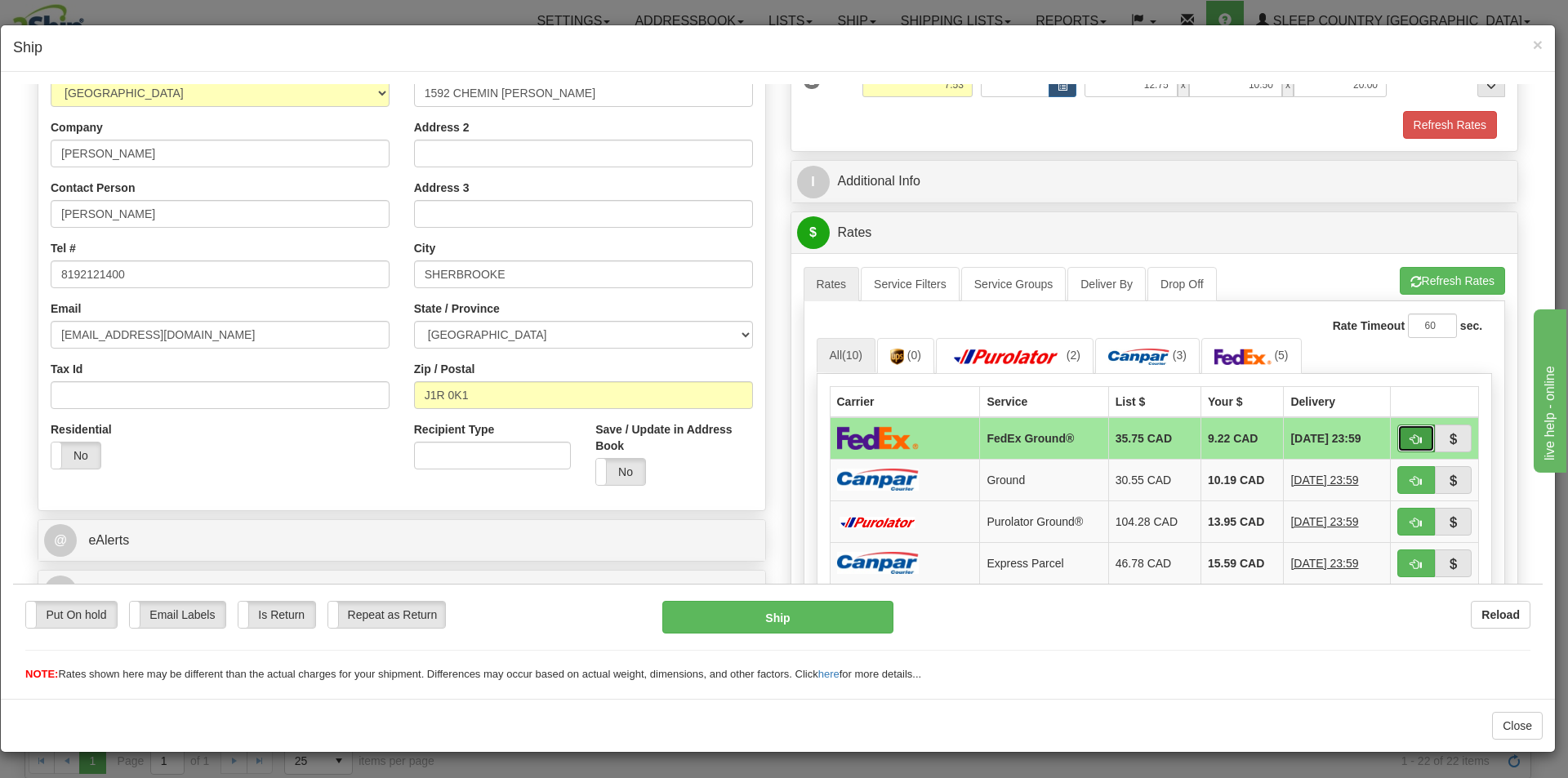
click at [1402, 423] on button "button" at bounding box center [1416, 437] width 37 height 28
type input "92"
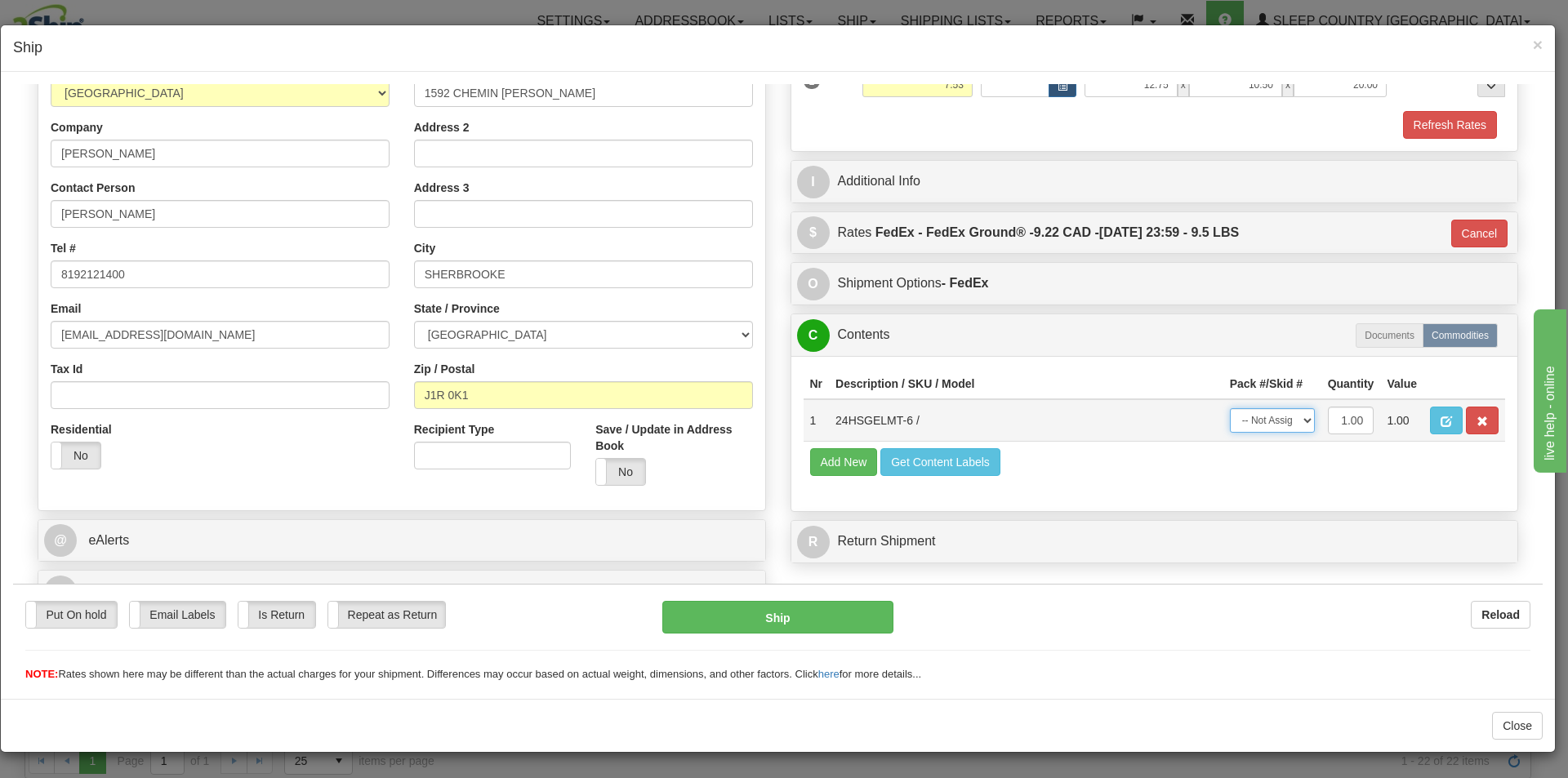
click at [1287, 417] on select "-- Not Assigned -- Package 1" at bounding box center [1272, 419] width 85 height 24
select select "0"
click at [1230, 407] on select "-- Not Assigned -- Package 1" at bounding box center [1272, 419] width 85 height 24
click at [840, 615] on button "Ship" at bounding box center [777, 617] width 230 height 33
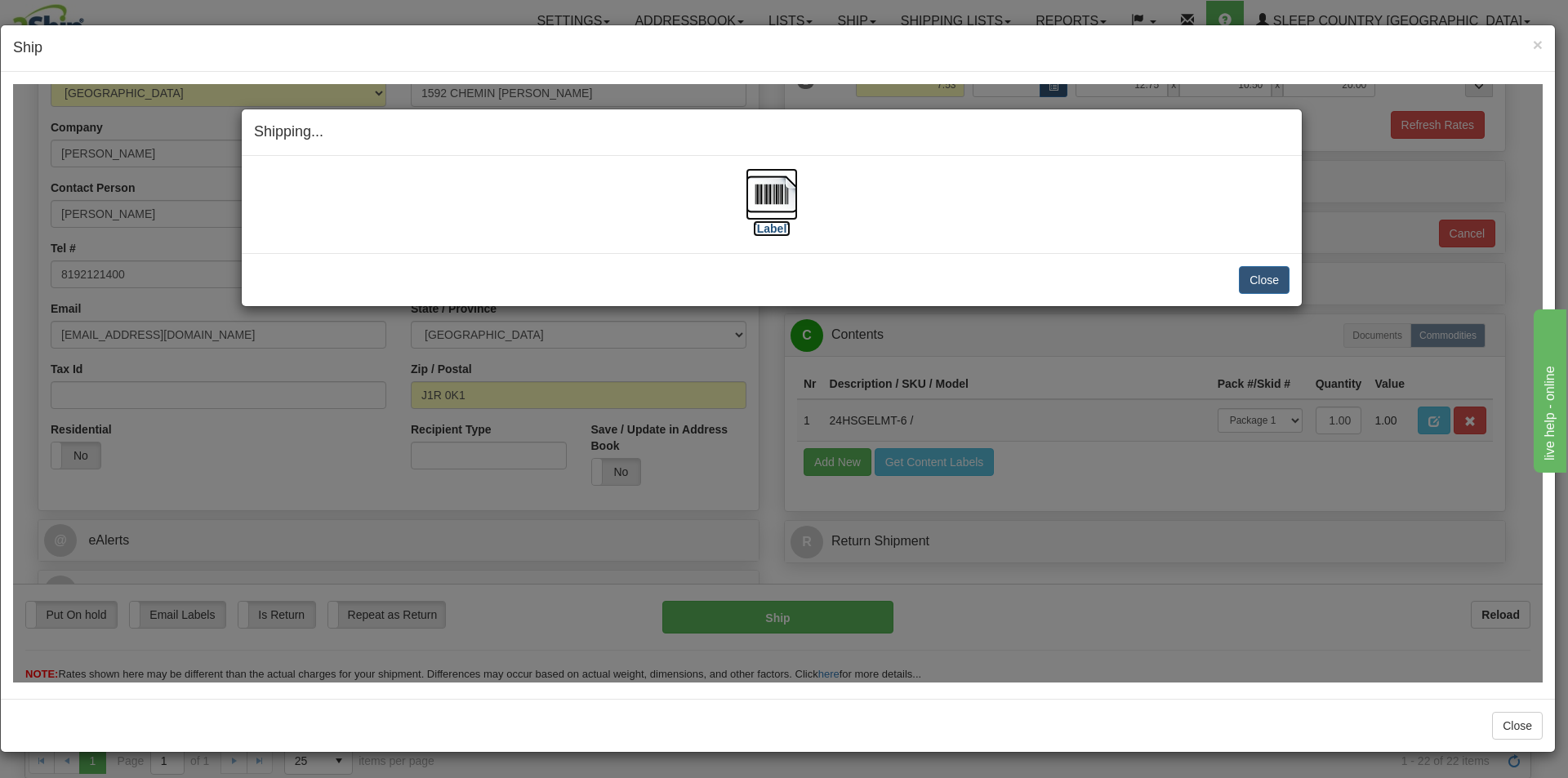
click at [759, 194] on img at bounding box center [772, 194] width 53 height 53
click at [1267, 274] on button "Close" at bounding box center [1264, 279] width 51 height 28
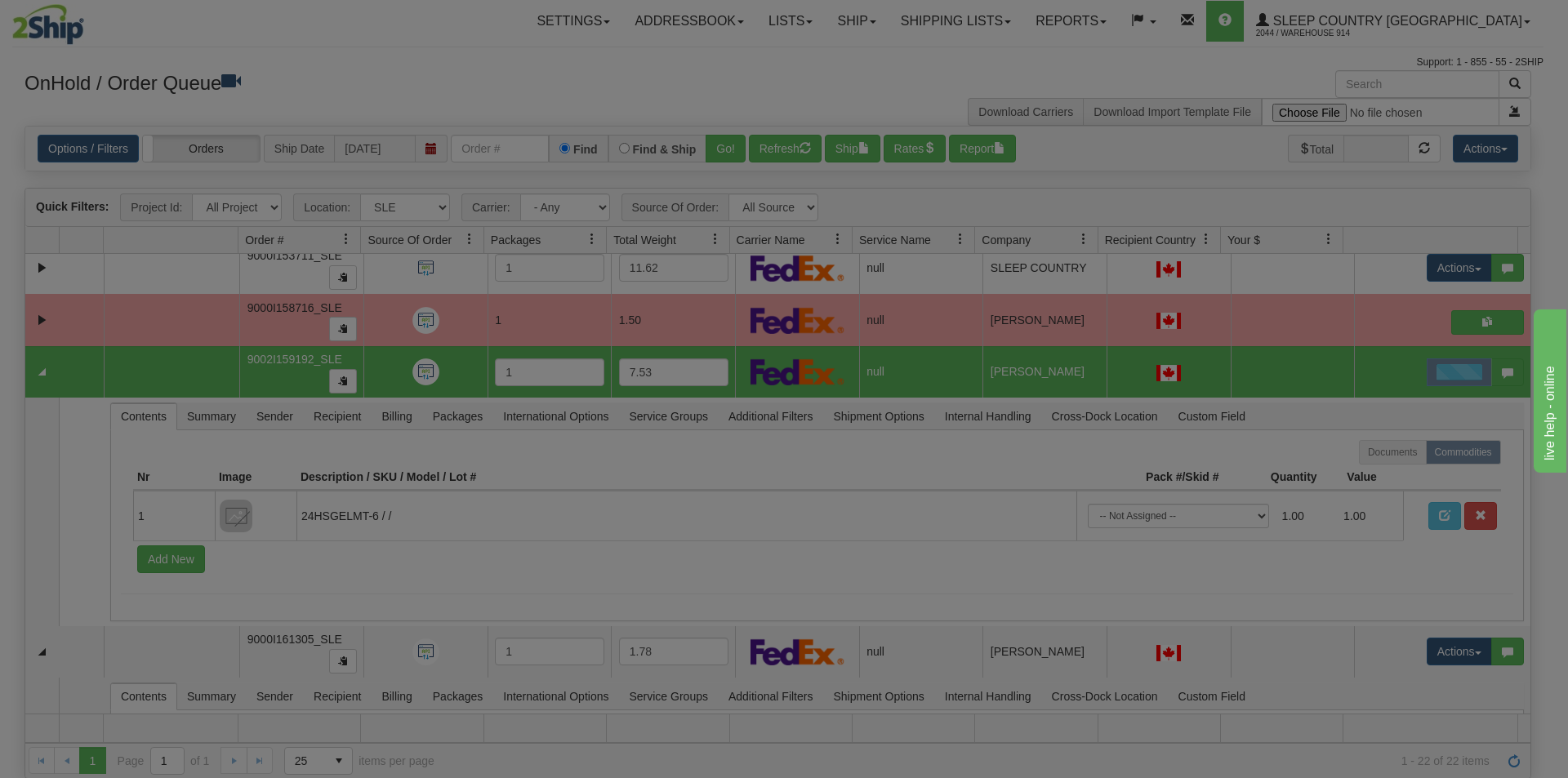
scroll to position [0, 0]
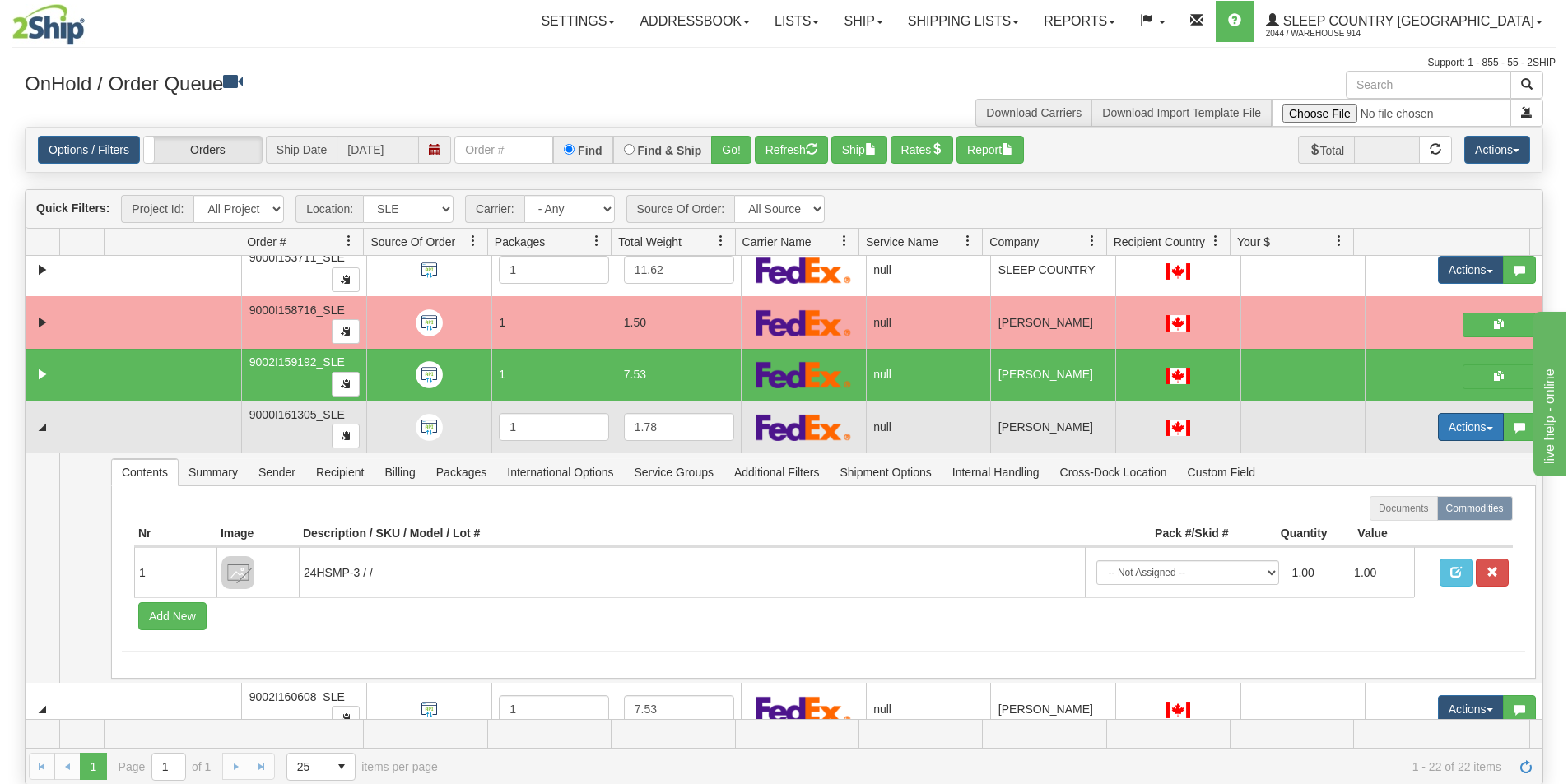
click at [1447, 428] on button "Actions" at bounding box center [1471, 427] width 66 height 28
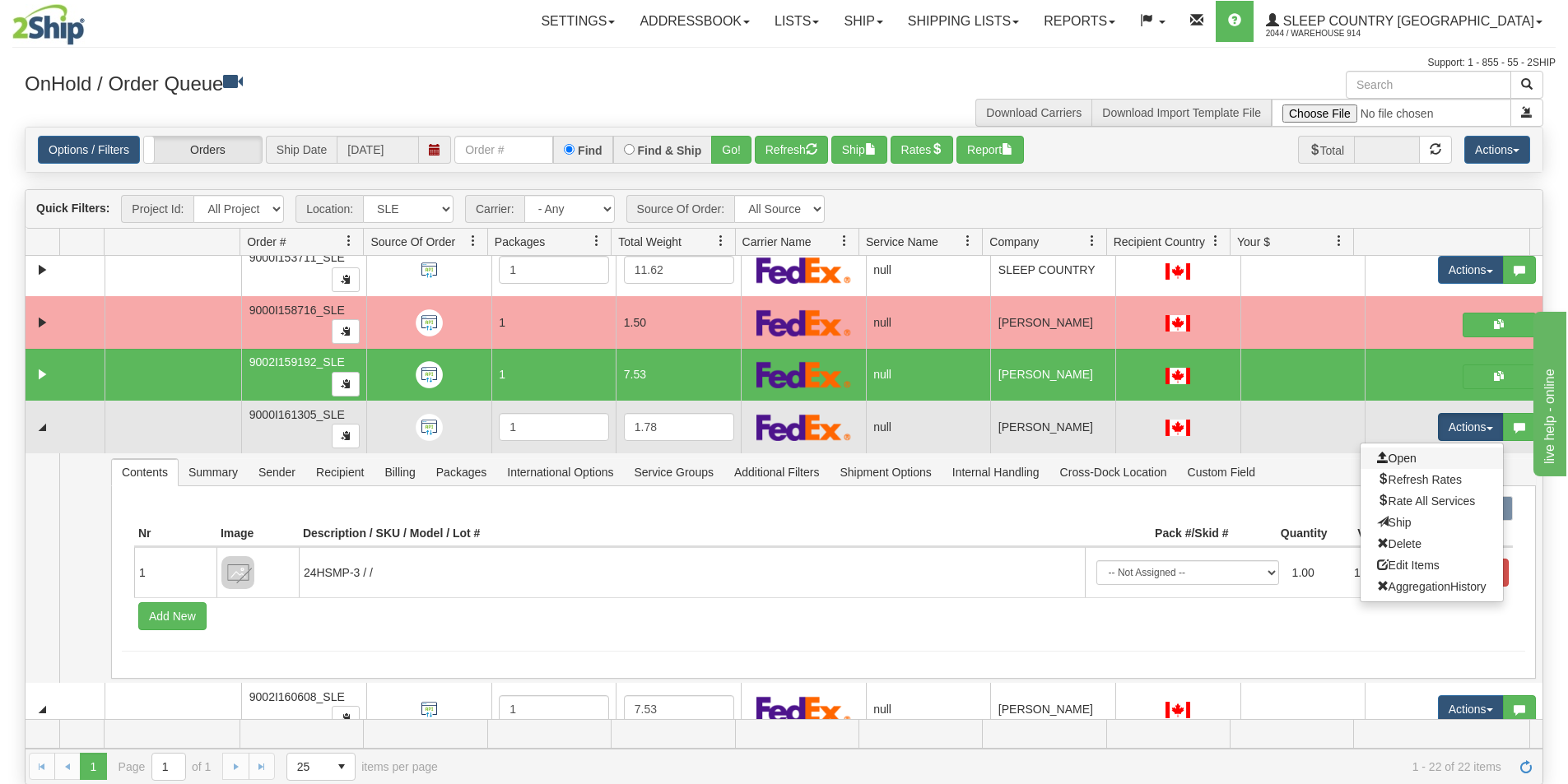
click at [1411, 454] on link "Open" at bounding box center [1432, 458] width 143 height 21
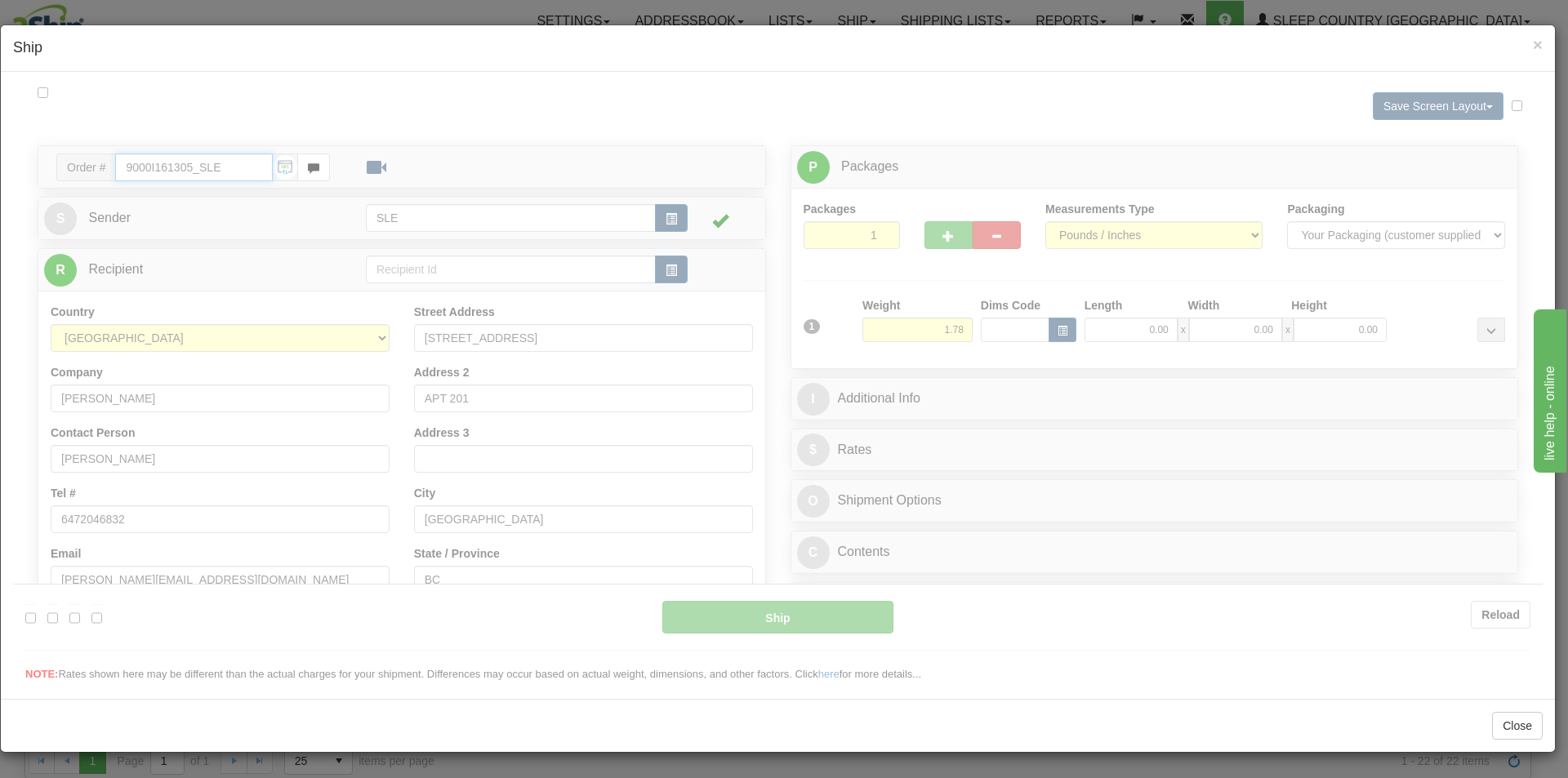
type input "13:14"
type input "16:00"
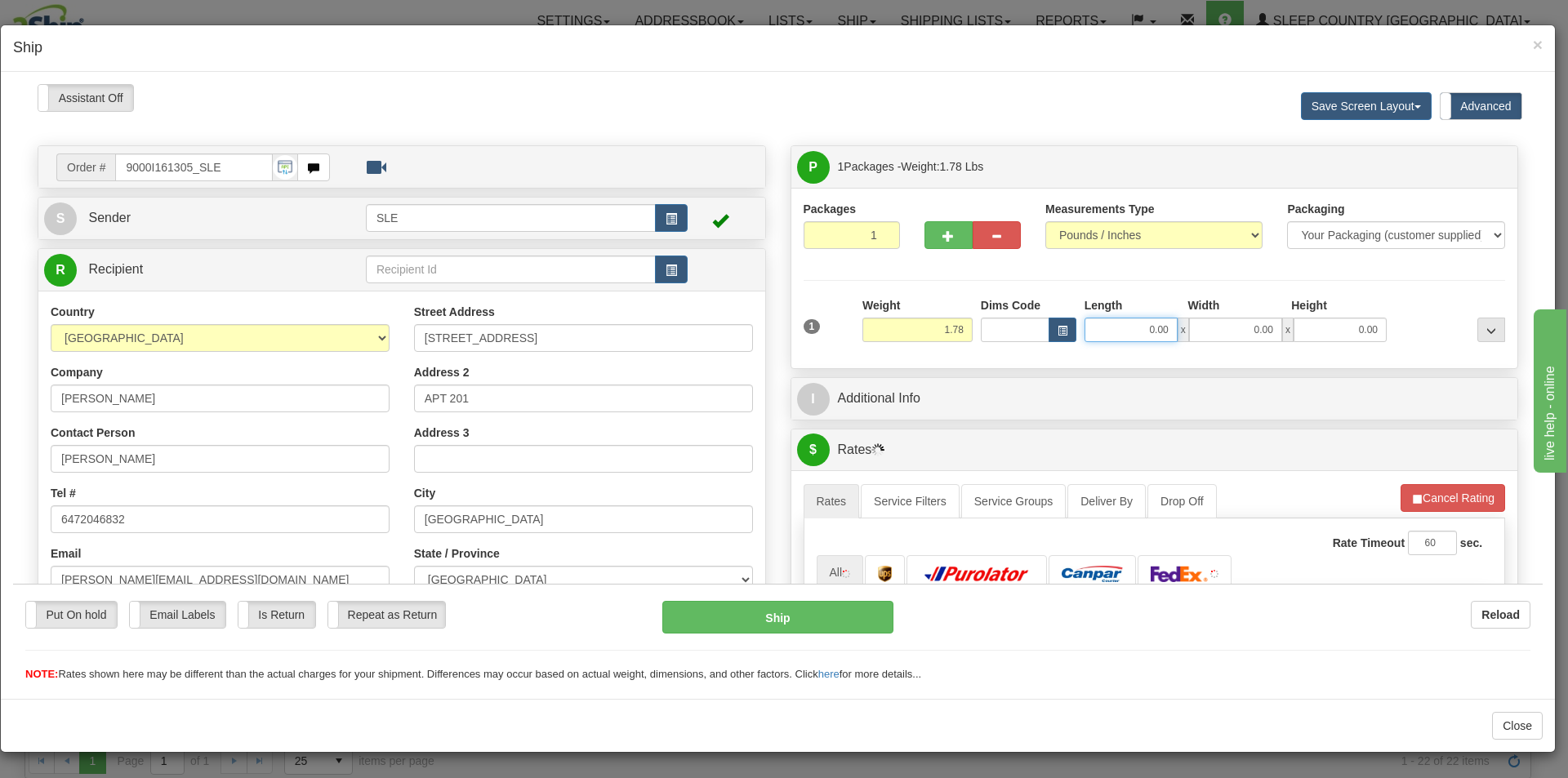
click at [1146, 327] on input "0.00" at bounding box center [1131, 328] width 93 height 24
type input "16.75"
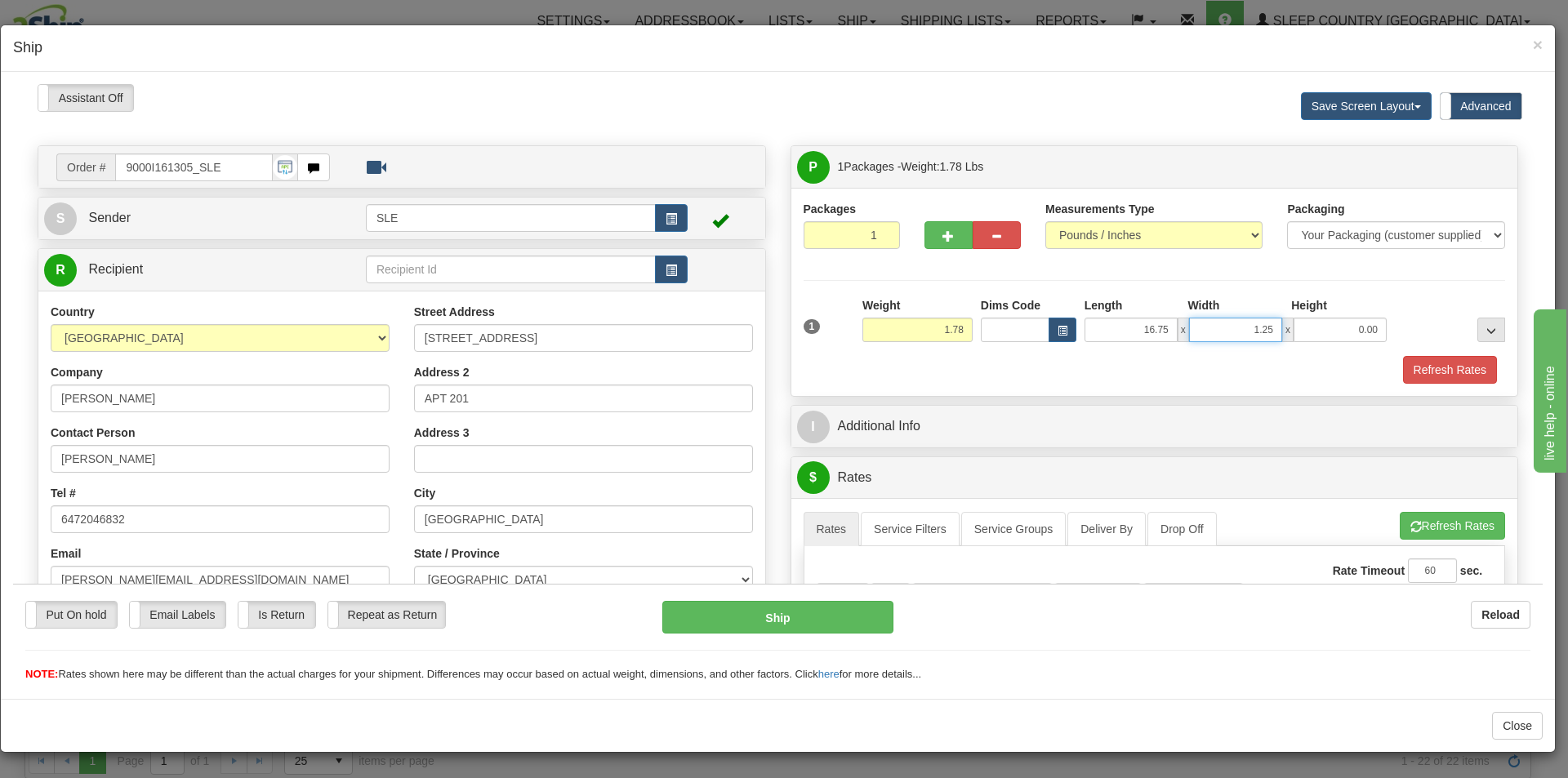
click at [1239, 323] on input "1.25" at bounding box center [1235, 328] width 93 height 24
type input "11.25"
click at [1353, 319] on input "0.00" at bounding box center [1339, 328] width 93 height 24
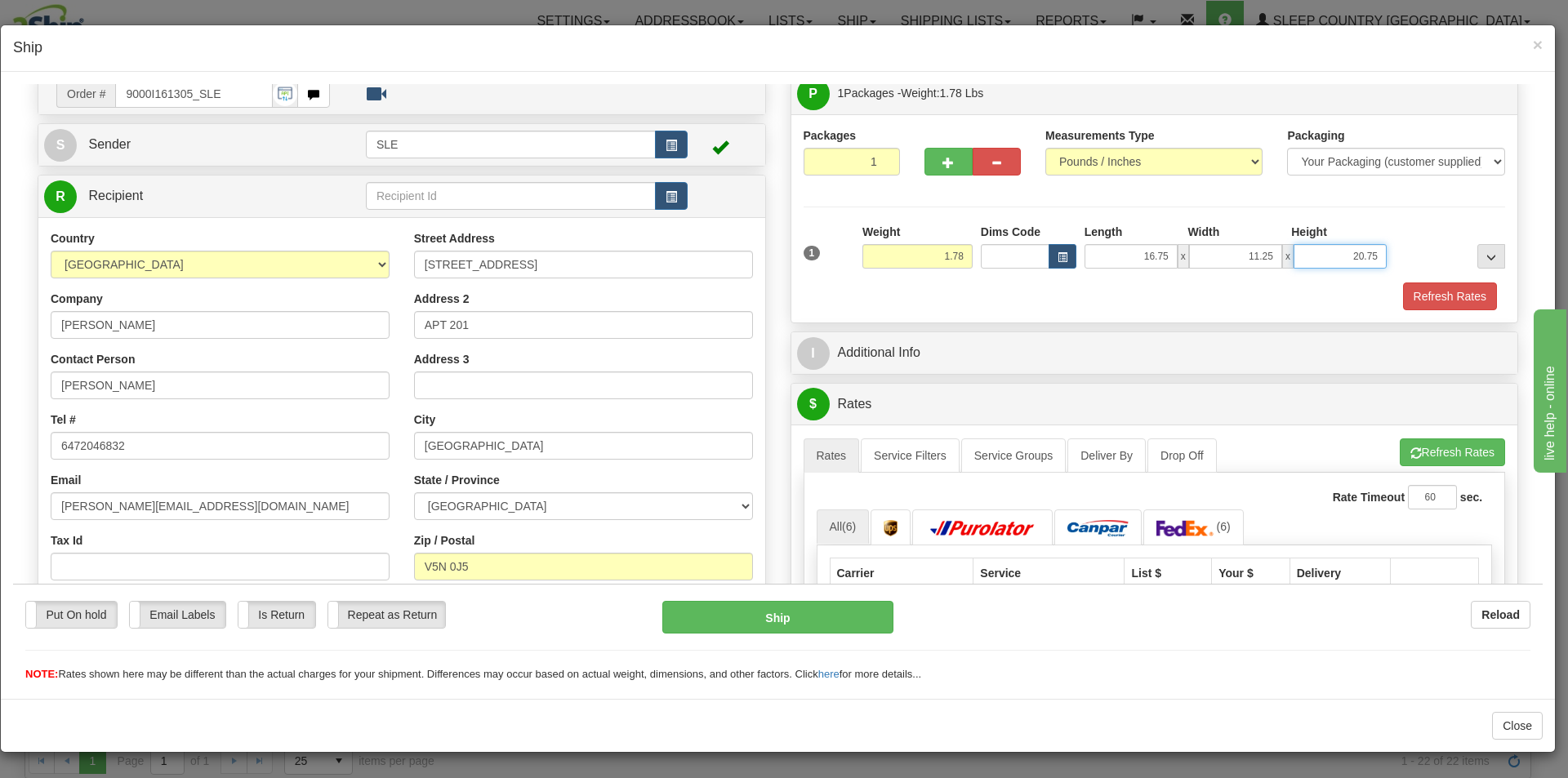
scroll to position [163, 0]
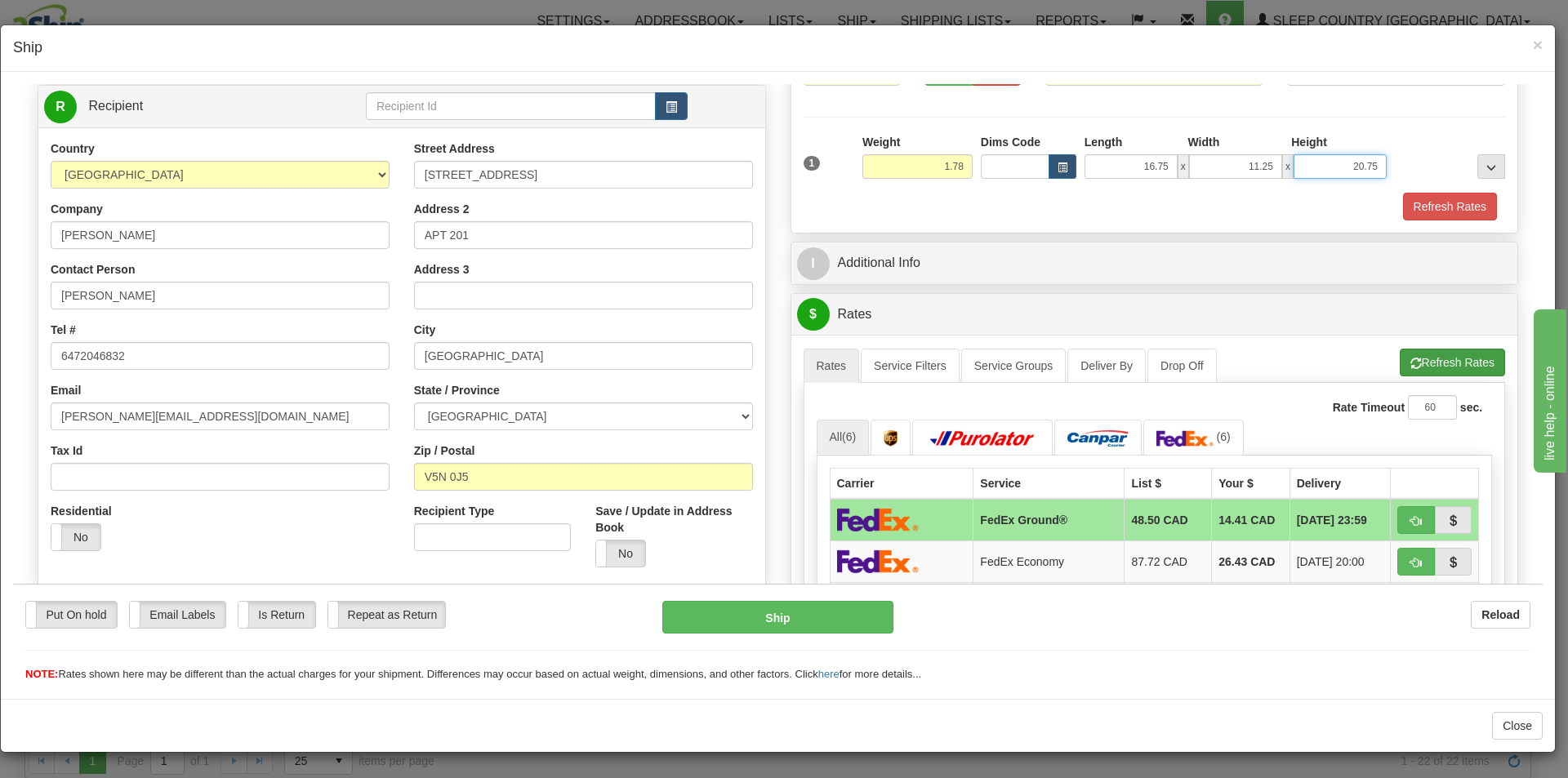
type input "20.75"
click at [1402, 355] on button "Refresh Rates" at bounding box center [1452, 362] width 105 height 28
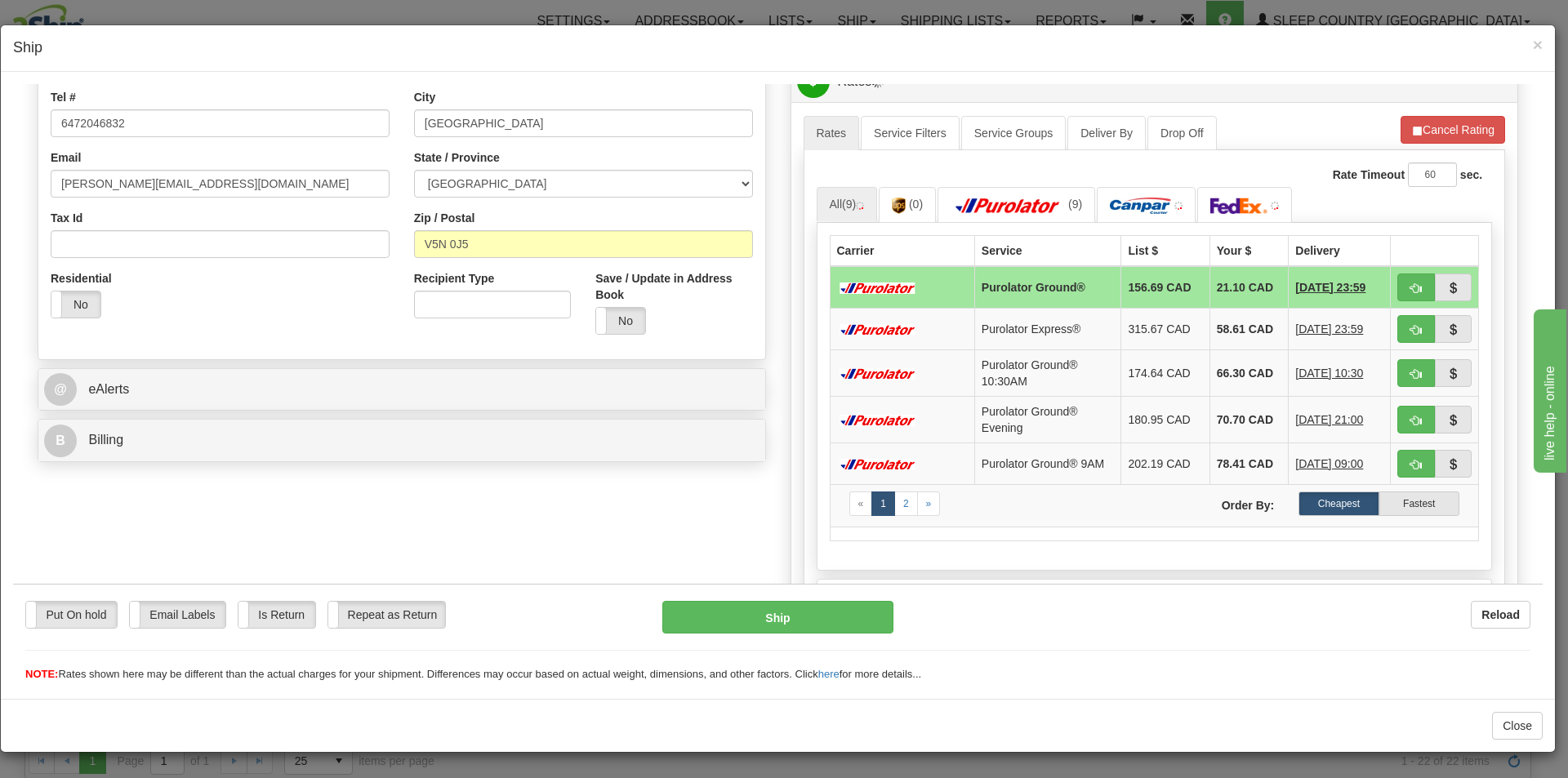
scroll to position [408, 0]
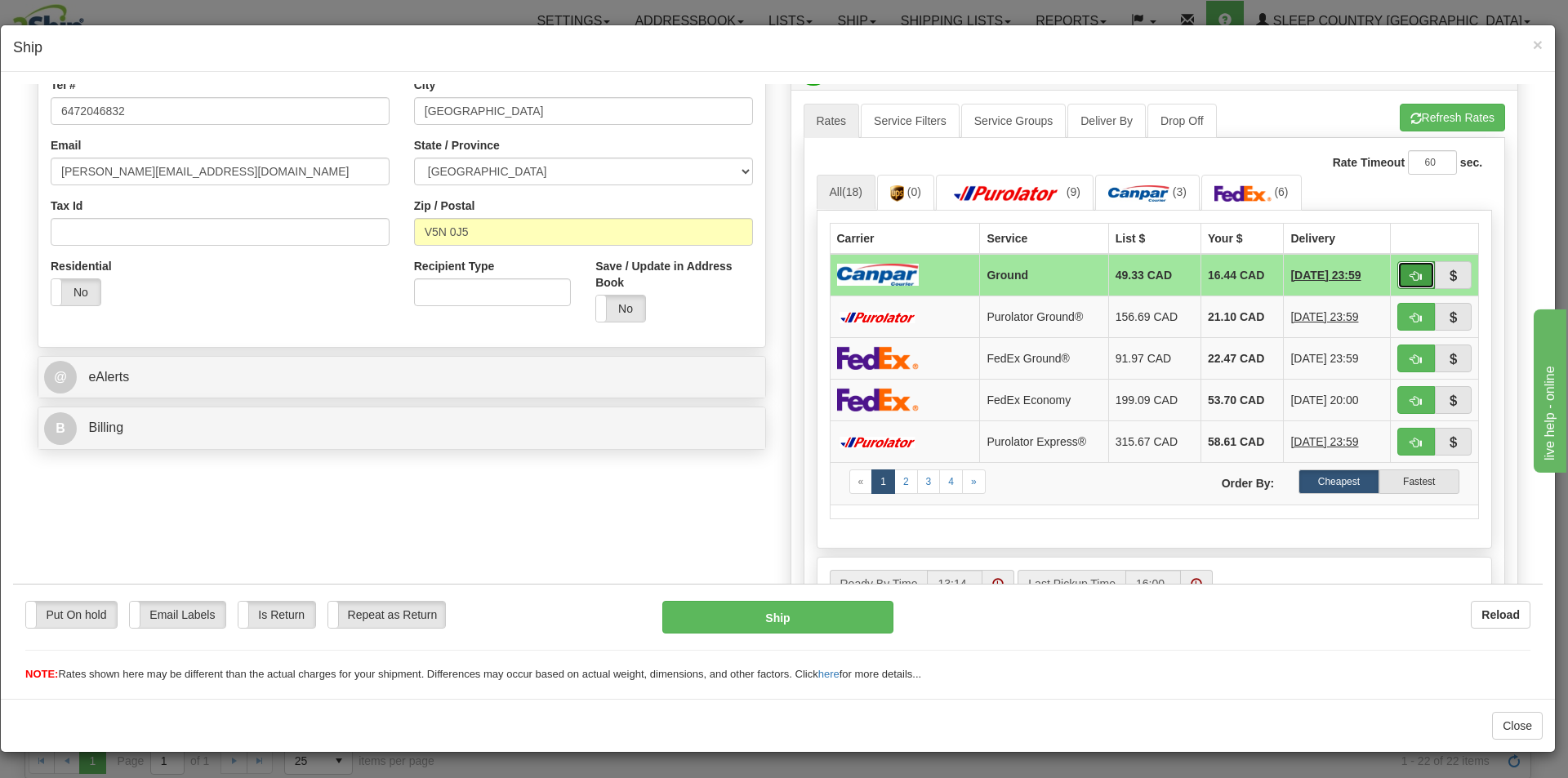
click at [1410, 273] on span "button" at bounding box center [1416, 276] width 12 height 11
type input "1"
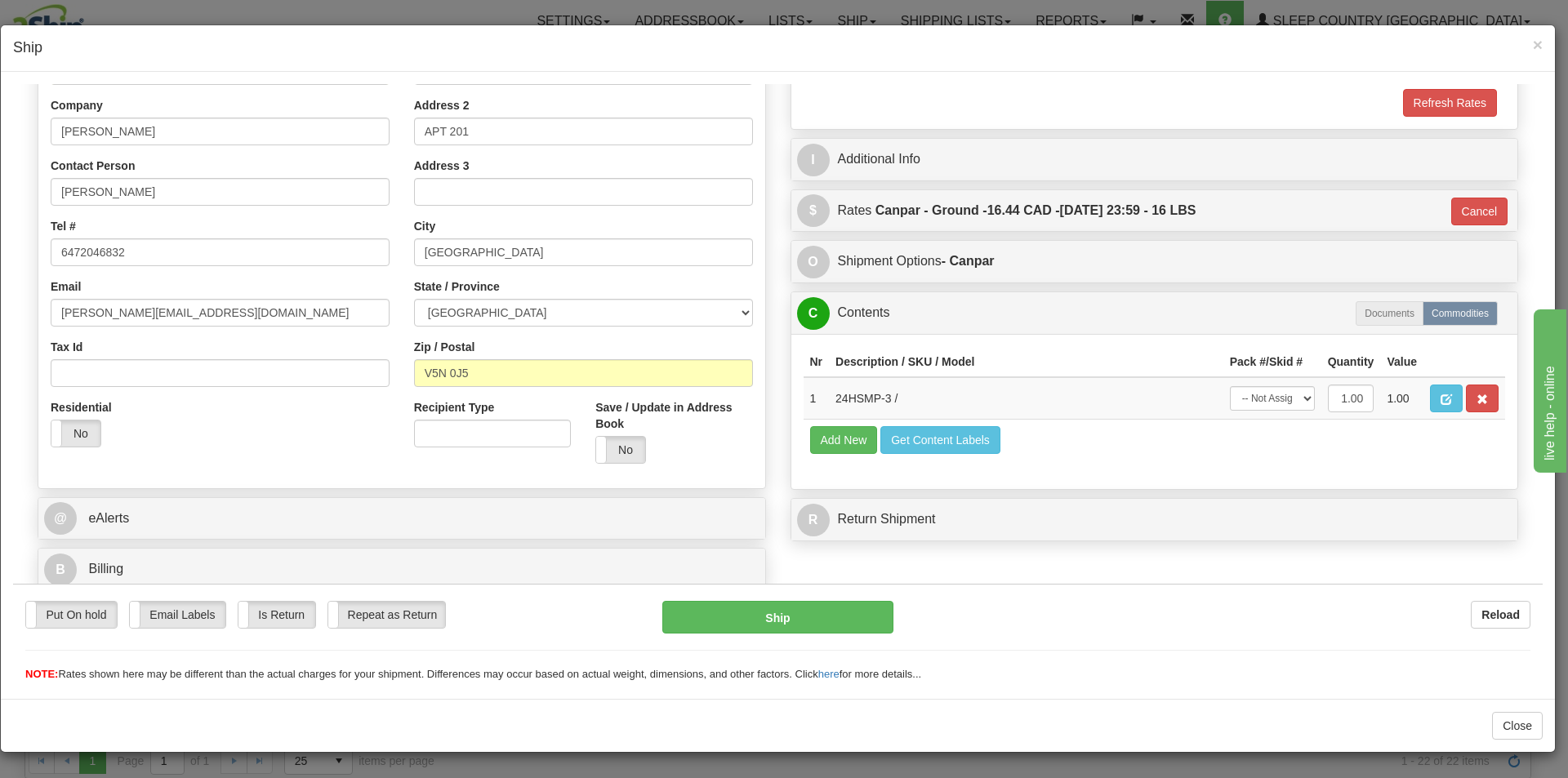
scroll to position [267, 0]
click at [1256, 404] on select "-- Not Assigned -- Package 1" at bounding box center [1272, 397] width 85 height 24
select select "0"
click at [1230, 385] on select "-- Not Assigned -- Package 1" at bounding box center [1272, 397] width 85 height 24
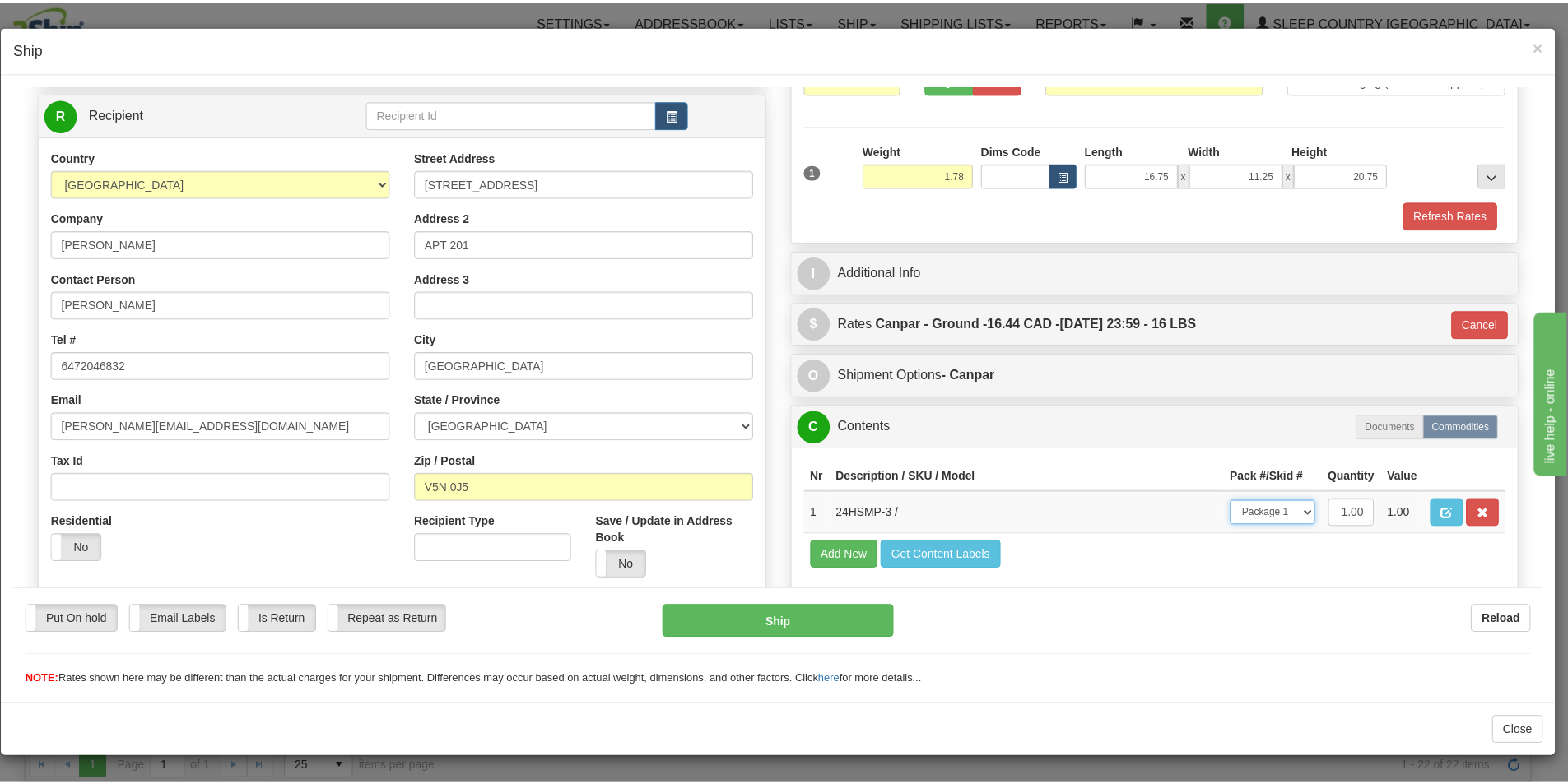
scroll to position [0, 0]
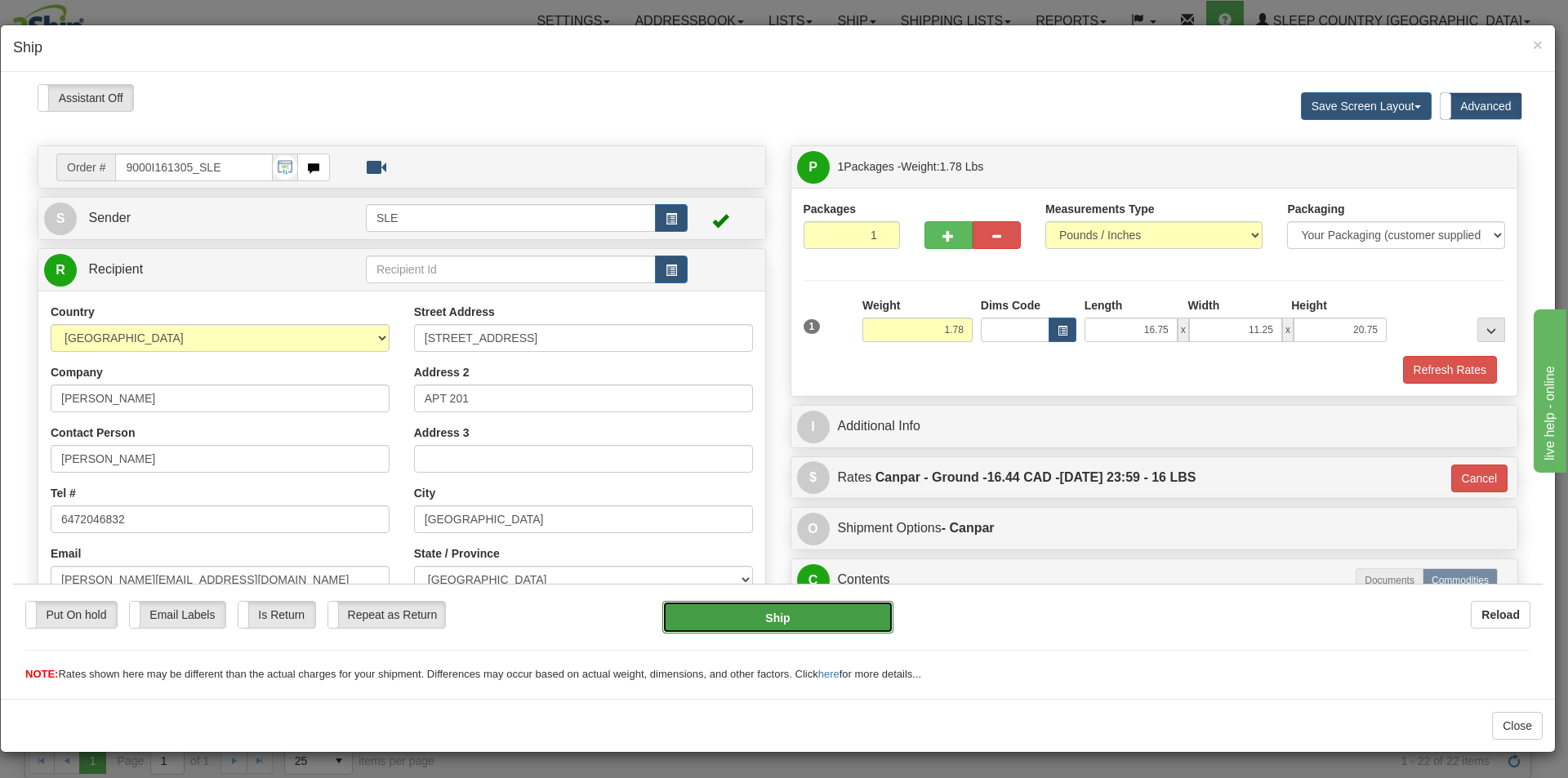
click at [816, 608] on button "Ship" at bounding box center [777, 617] width 230 height 33
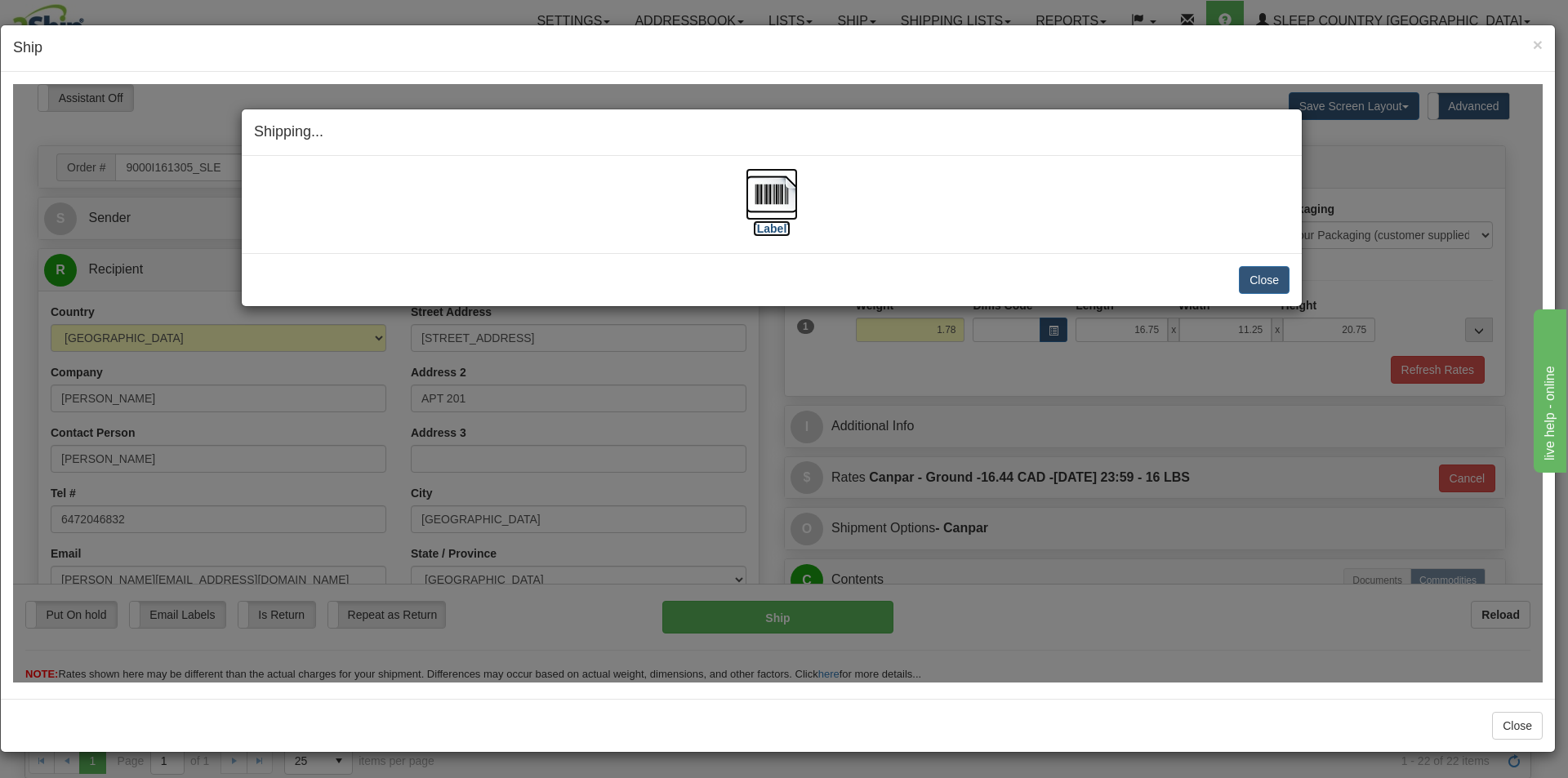
click at [781, 218] on img at bounding box center [772, 194] width 53 height 53
click at [1251, 277] on button "Close" at bounding box center [1264, 279] width 51 height 28
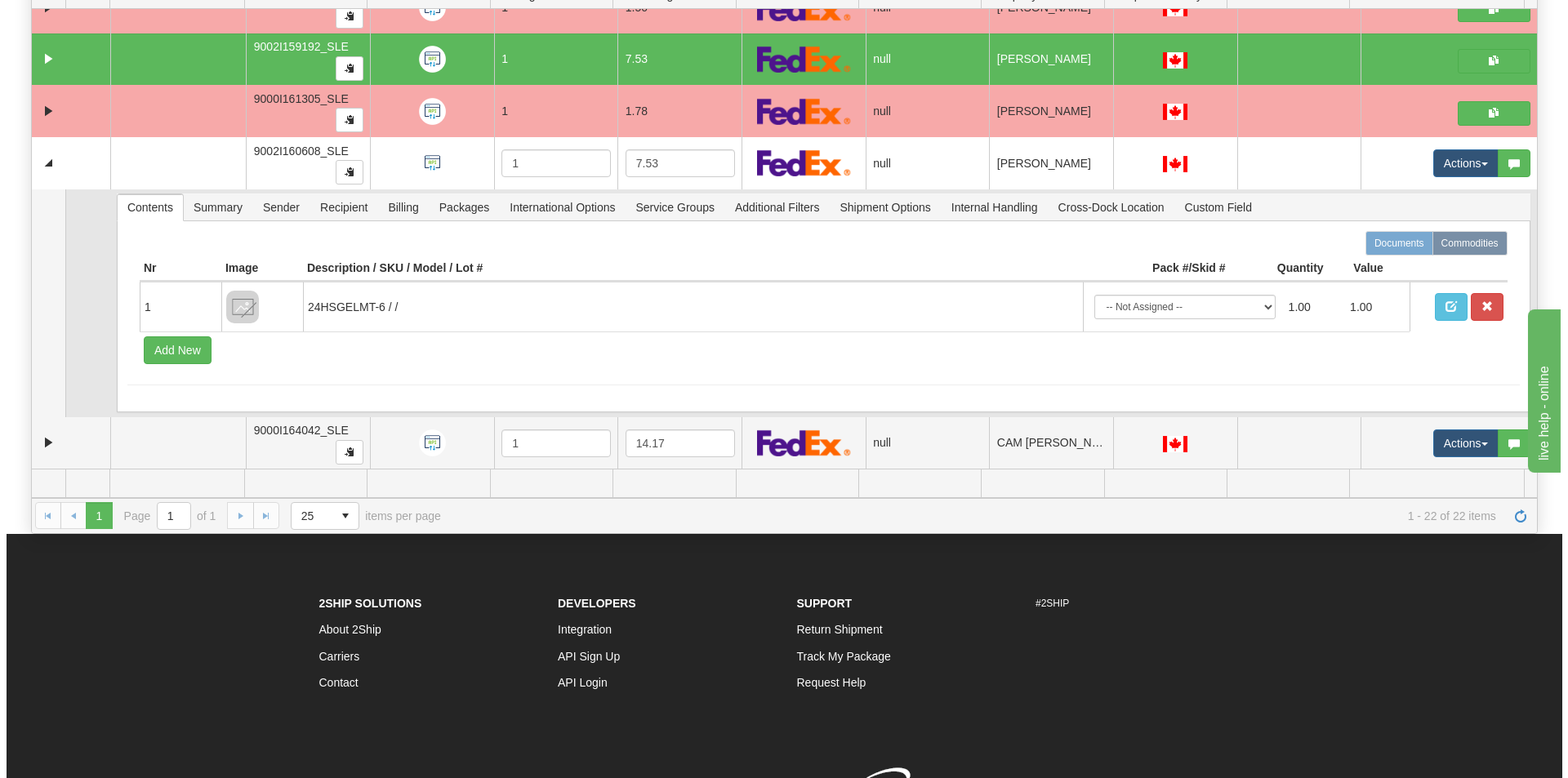
scroll to position [747, 0]
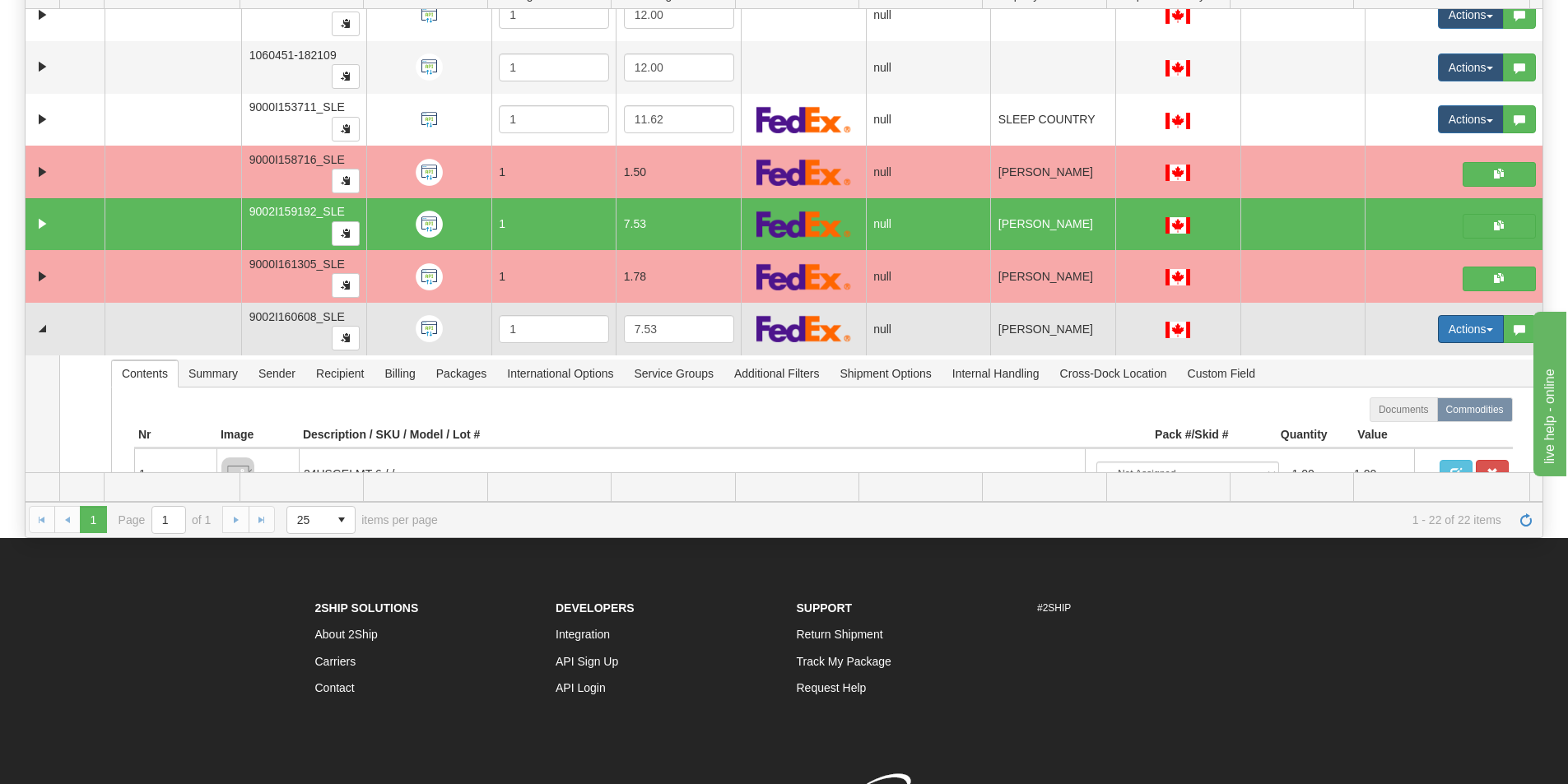
click at [1448, 326] on button "Actions" at bounding box center [1471, 329] width 66 height 28
click at [1425, 363] on link "Open" at bounding box center [1432, 360] width 143 height 21
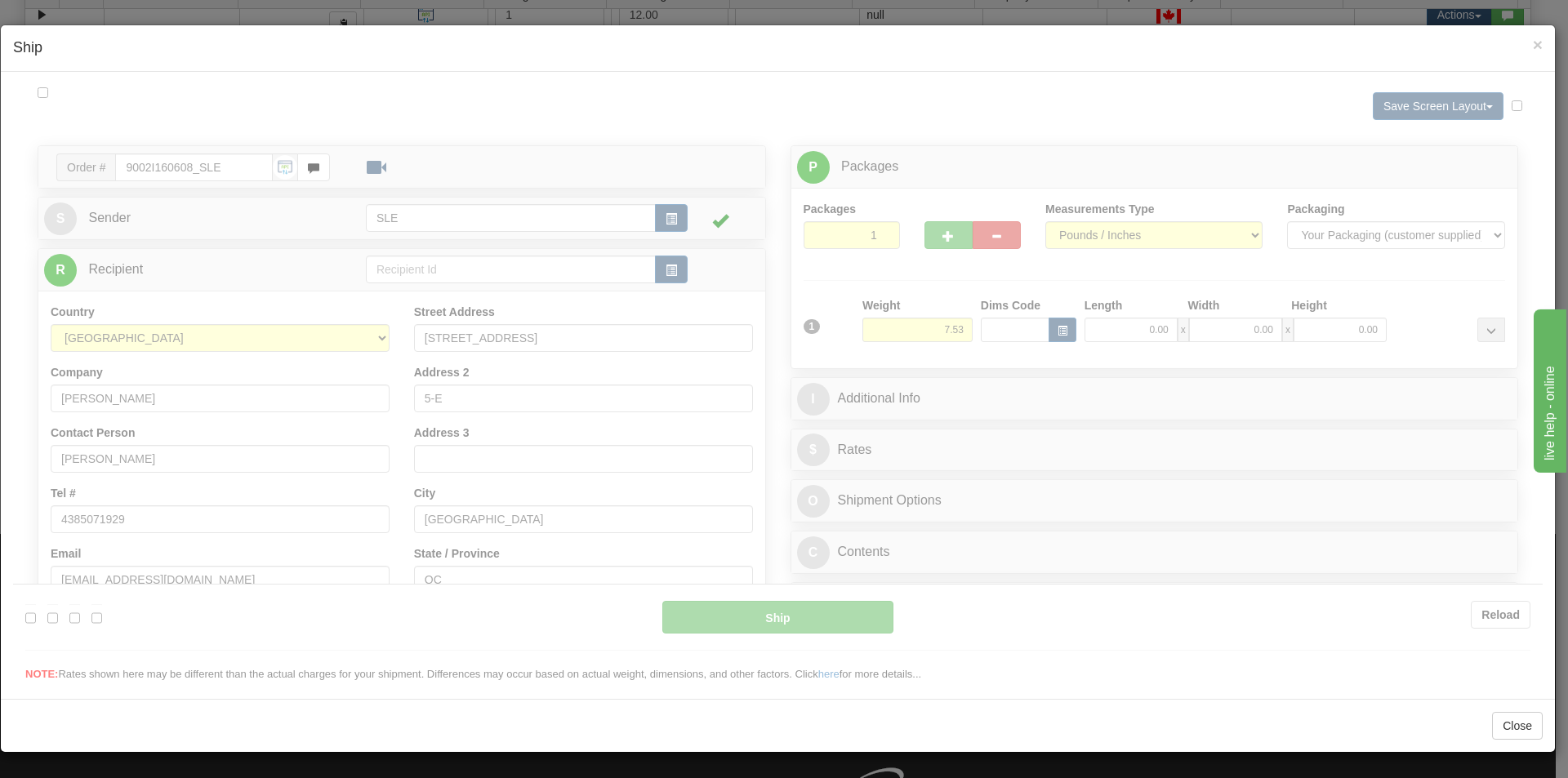
scroll to position [0, 0]
type input "13:17"
type input "16:00"
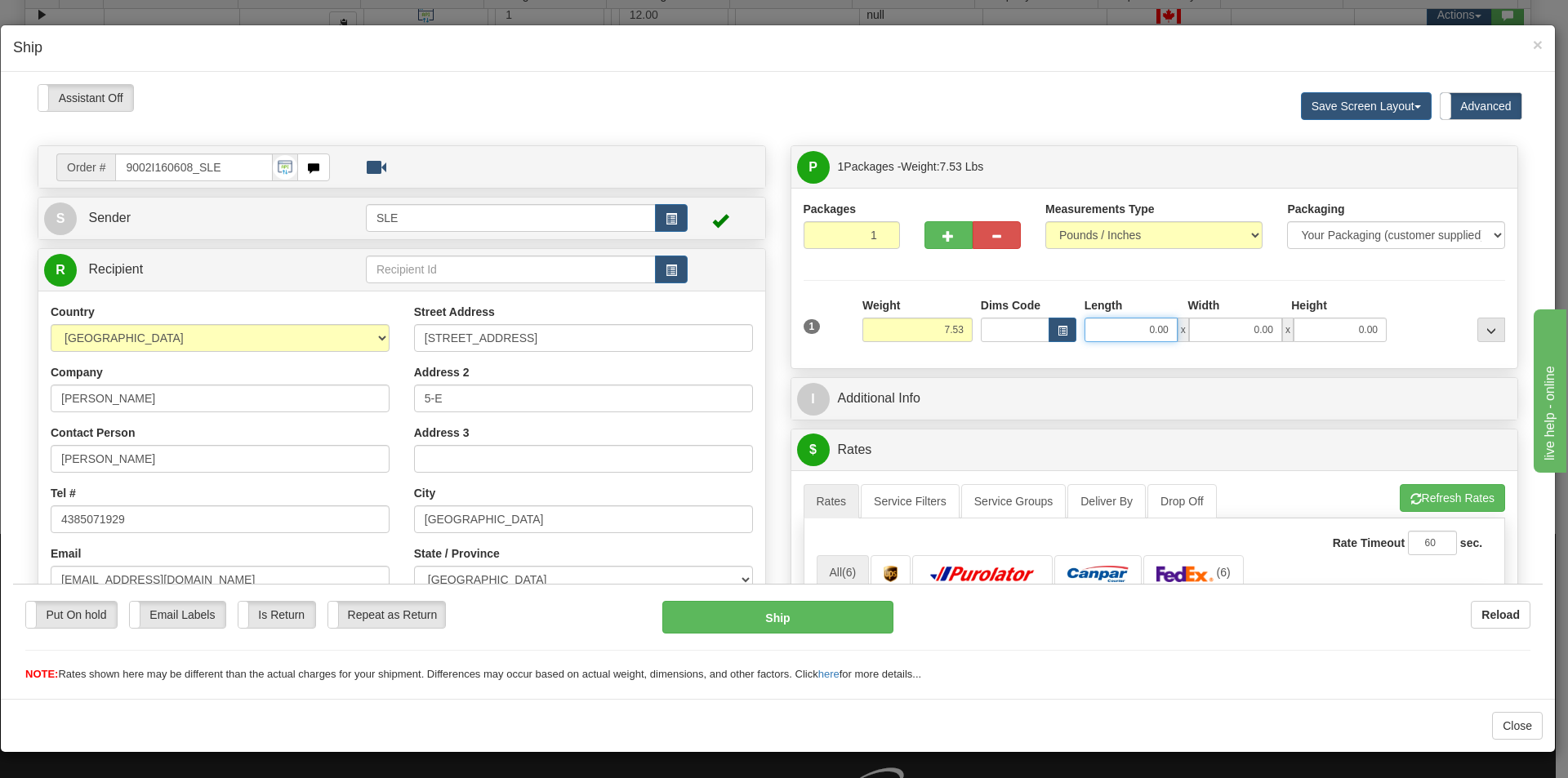
click at [1135, 326] on input "0.00" at bounding box center [1131, 328] width 93 height 24
type input "10.50"
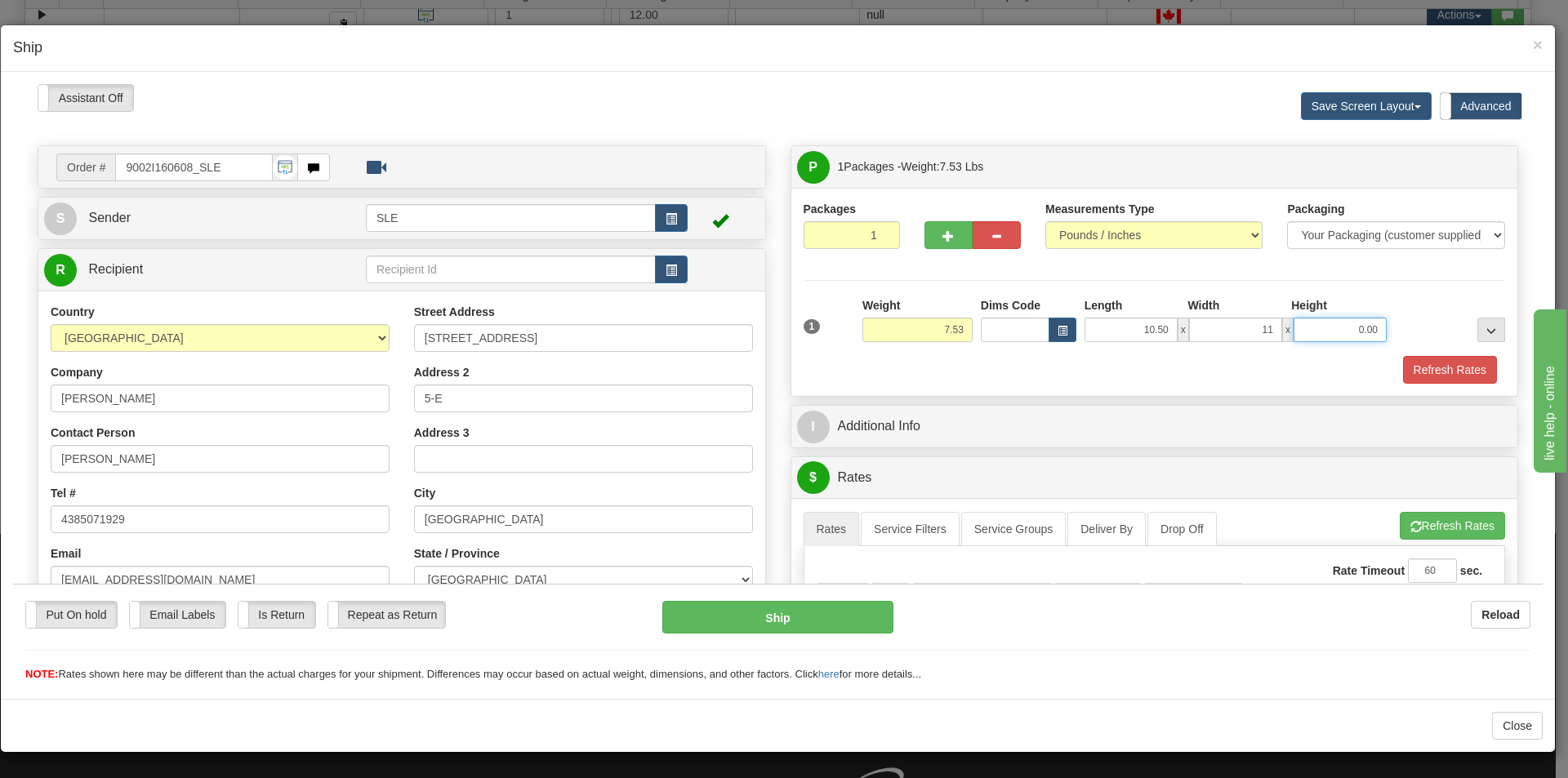
type input "11.00"
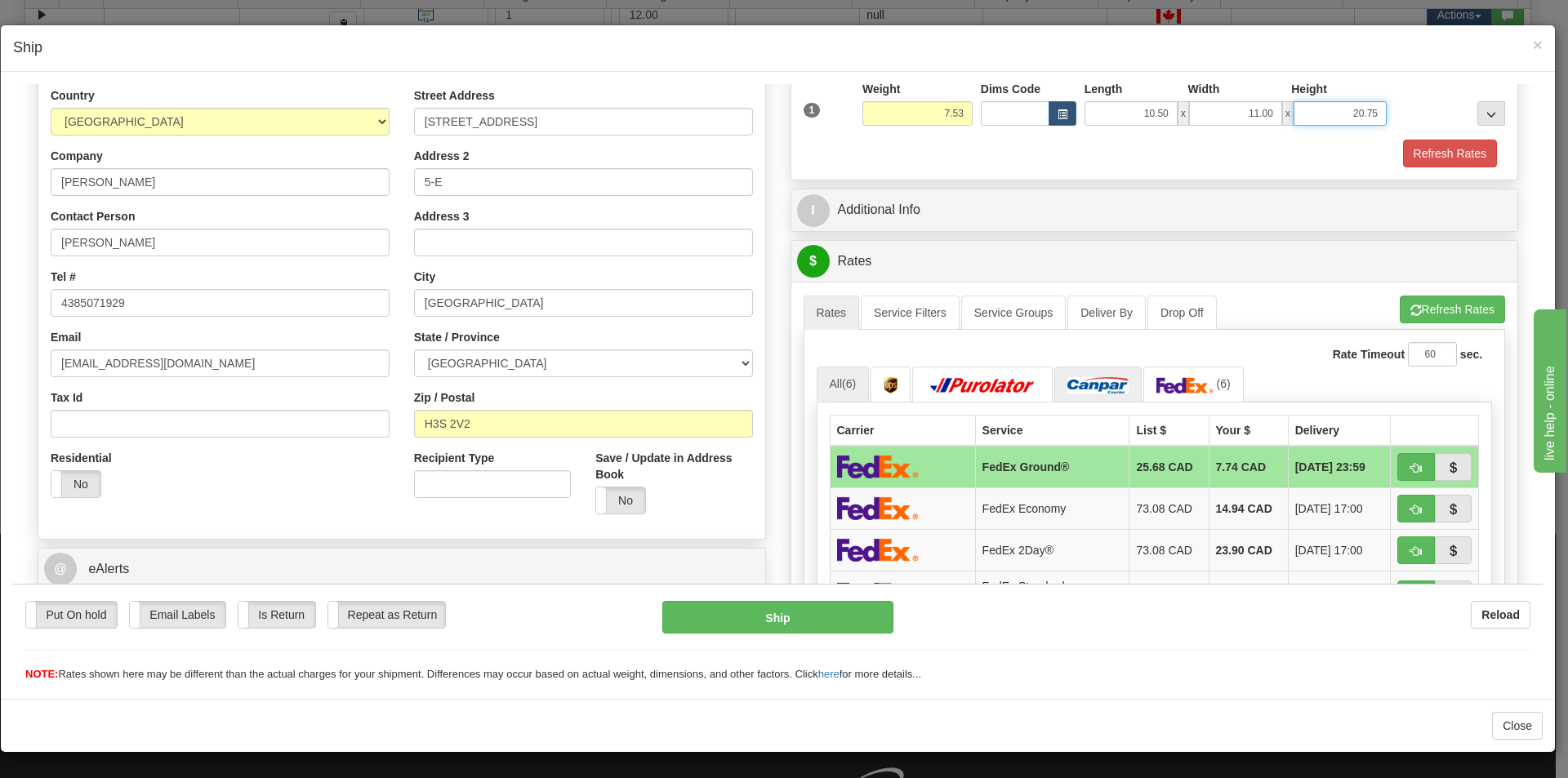
scroll to position [245, 0]
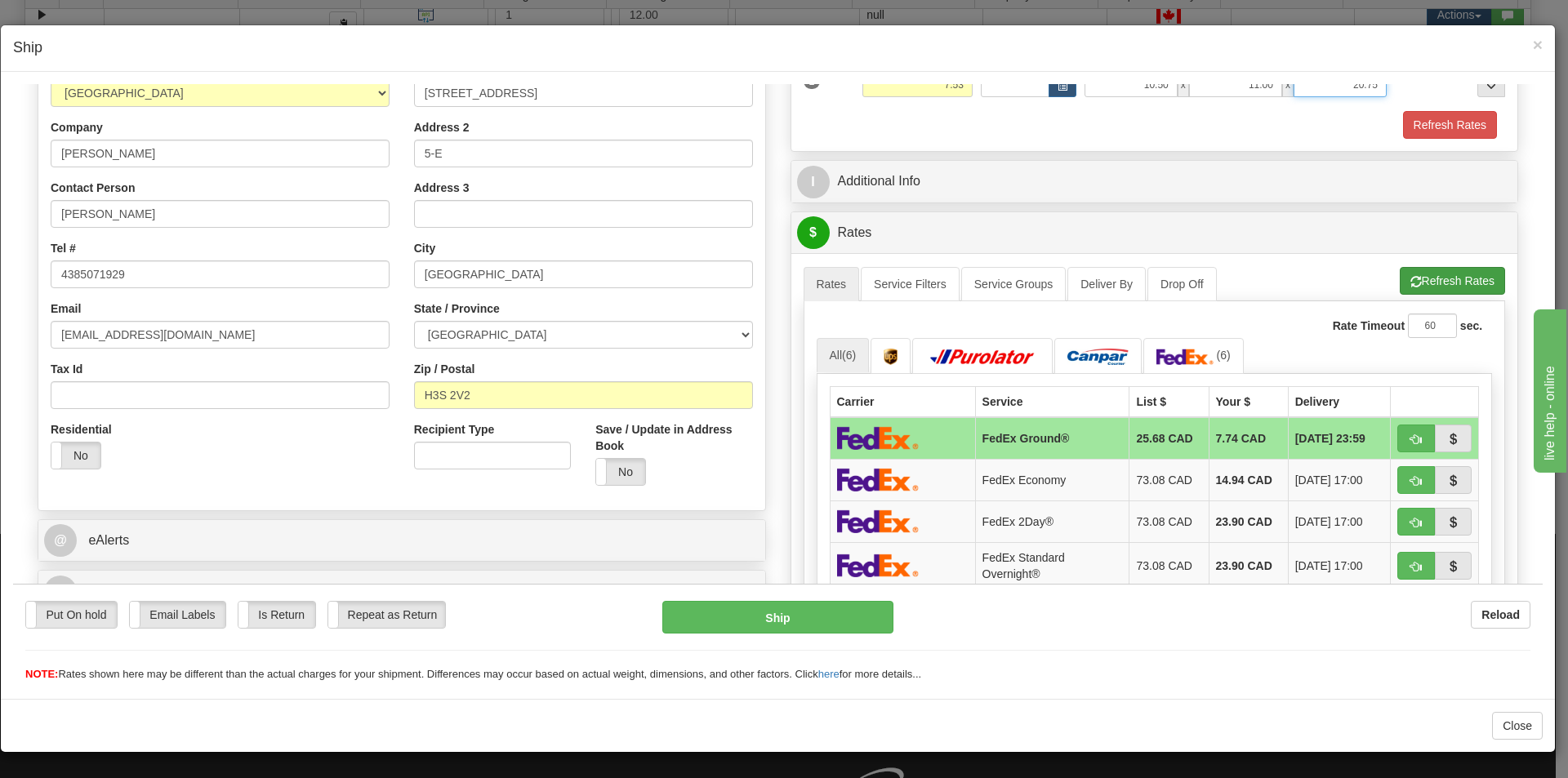
type input "20.75"
click at [1450, 276] on button "Refresh Rates" at bounding box center [1452, 280] width 105 height 28
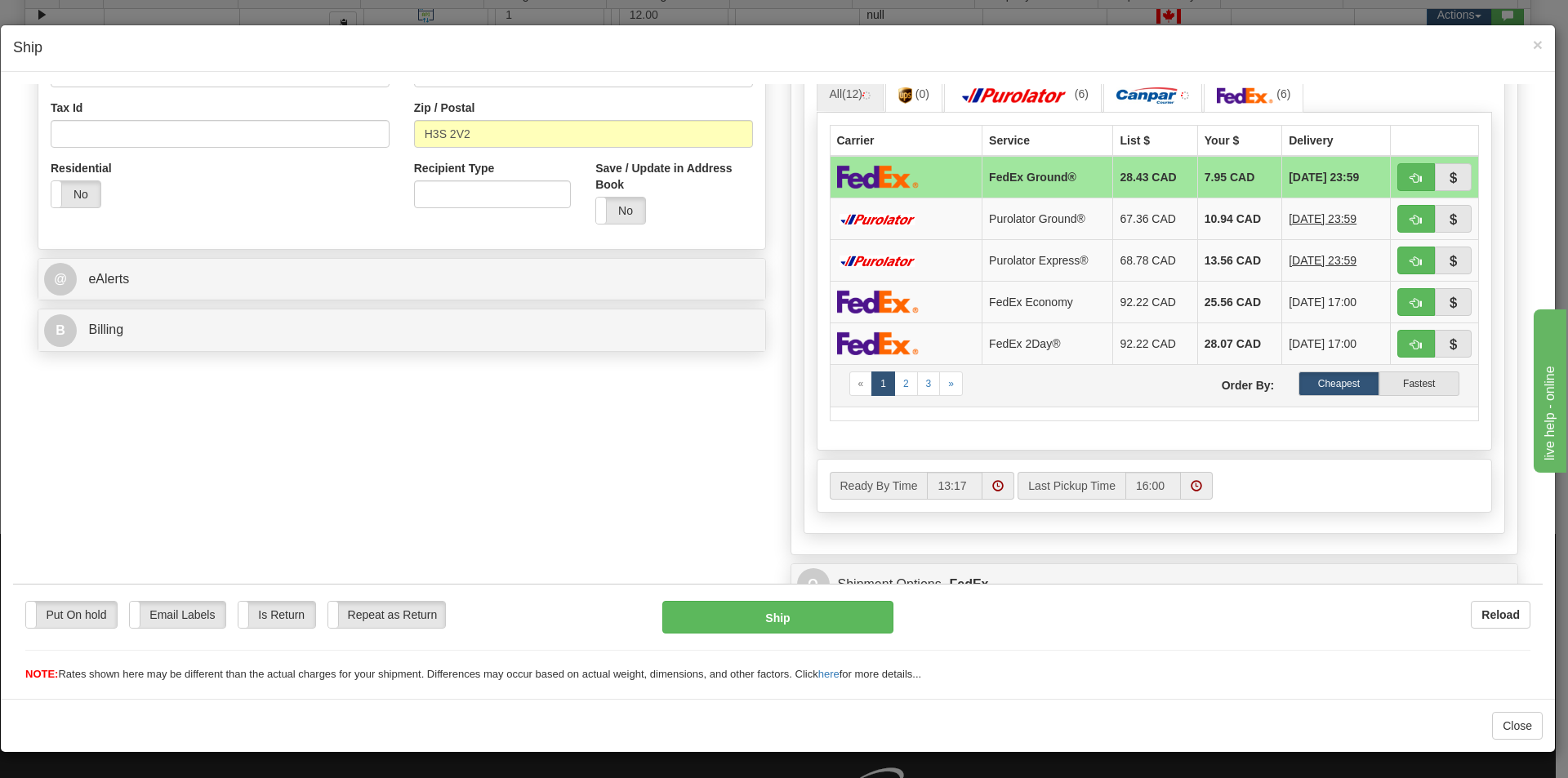
scroll to position [407, 0]
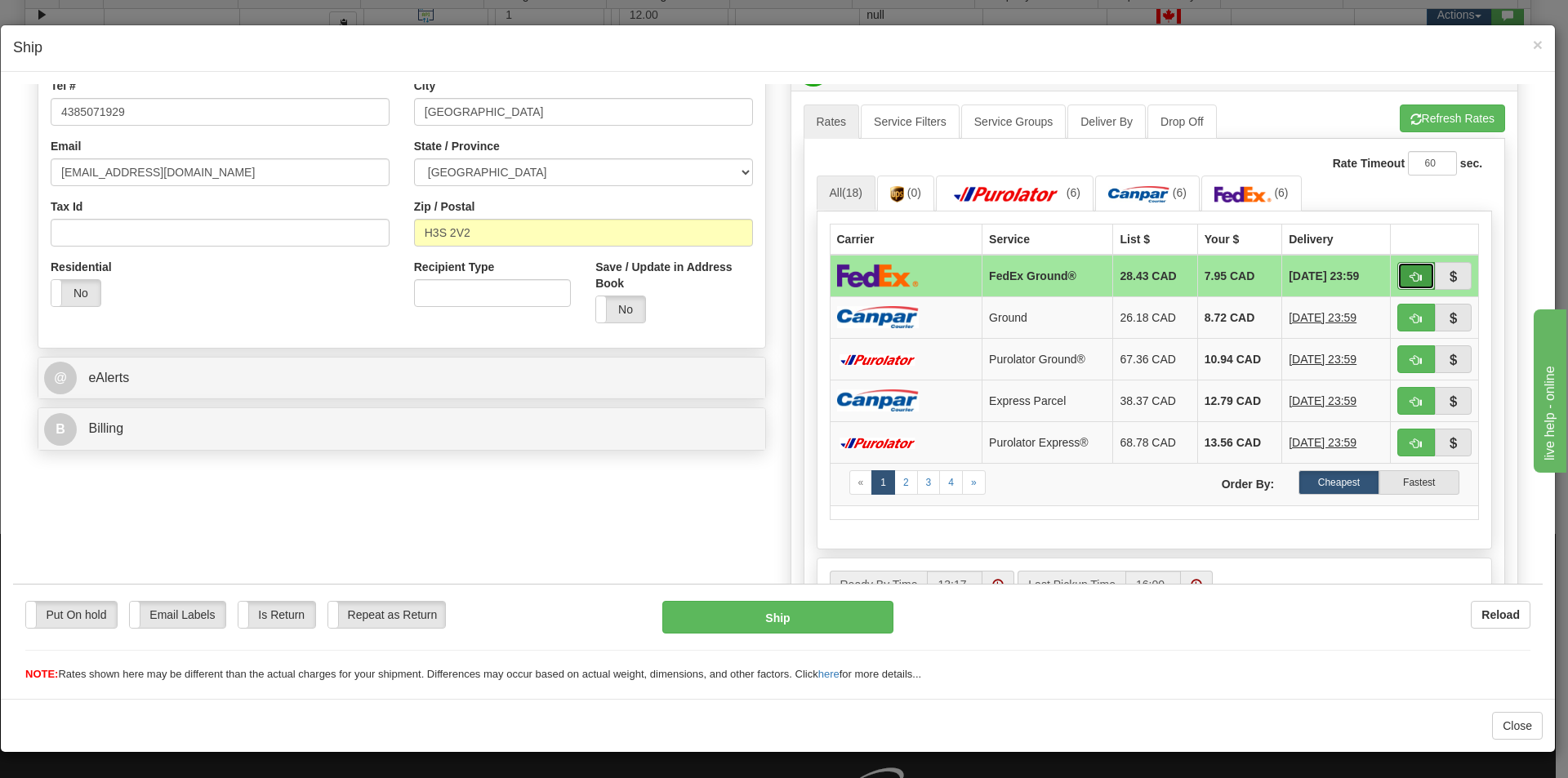
click at [1398, 270] on button "button" at bounding box center [1416, 275] width 37 height 28
type input "92"
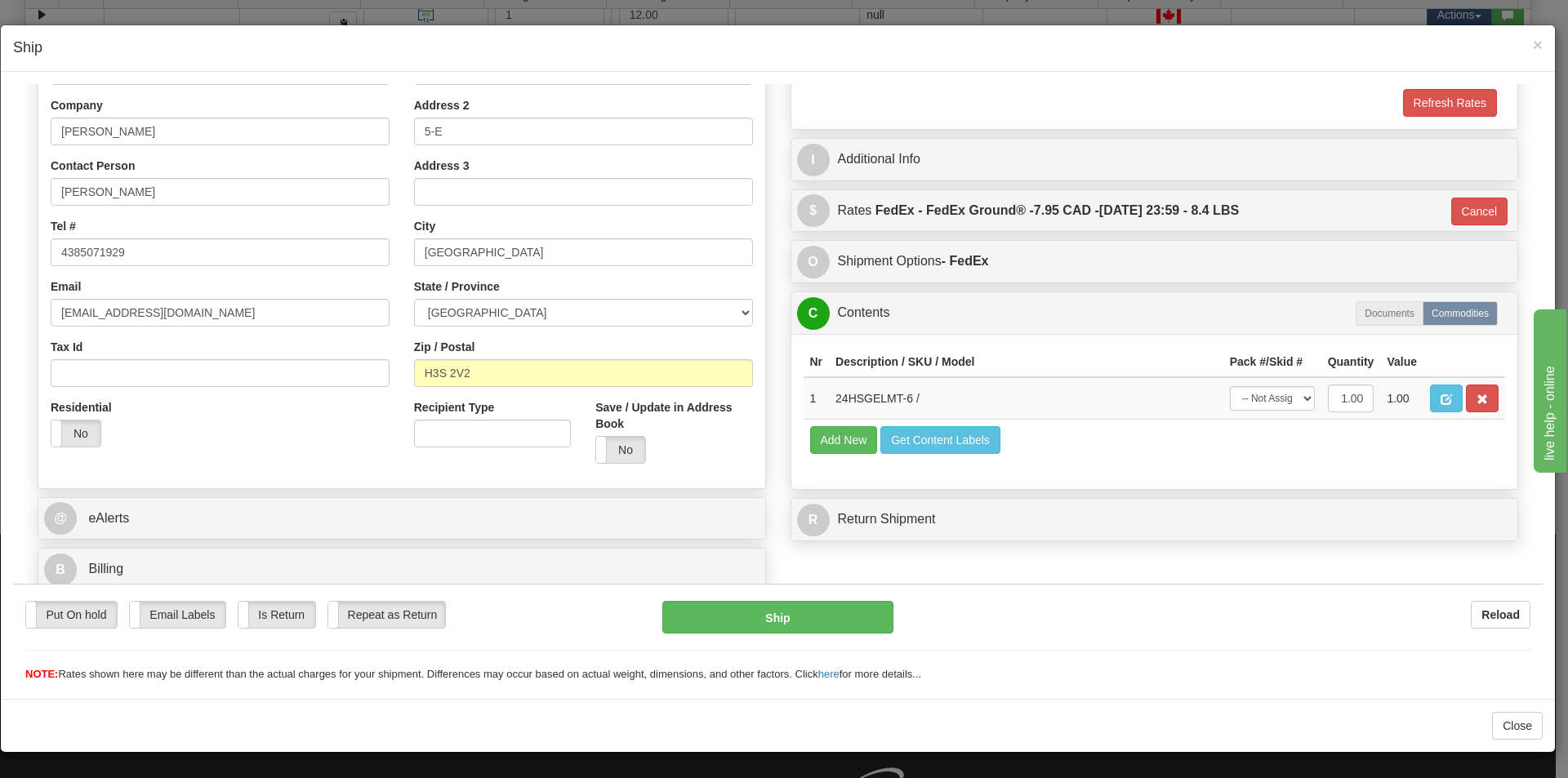
scroll to position [267, 0]
click at [1276, 396] on select "-- Not Assigned -- Package 1" at bounding box center [1272, 397] width 85 height 24
select select "0"
click at [1230, 385] on select "-- Not Assigned -- Package 1" at bounding box center [1272, 397] width 85 height 24
click at [839, 606] on button "Ship" at bounding box center [777, 617] width 230 height 33
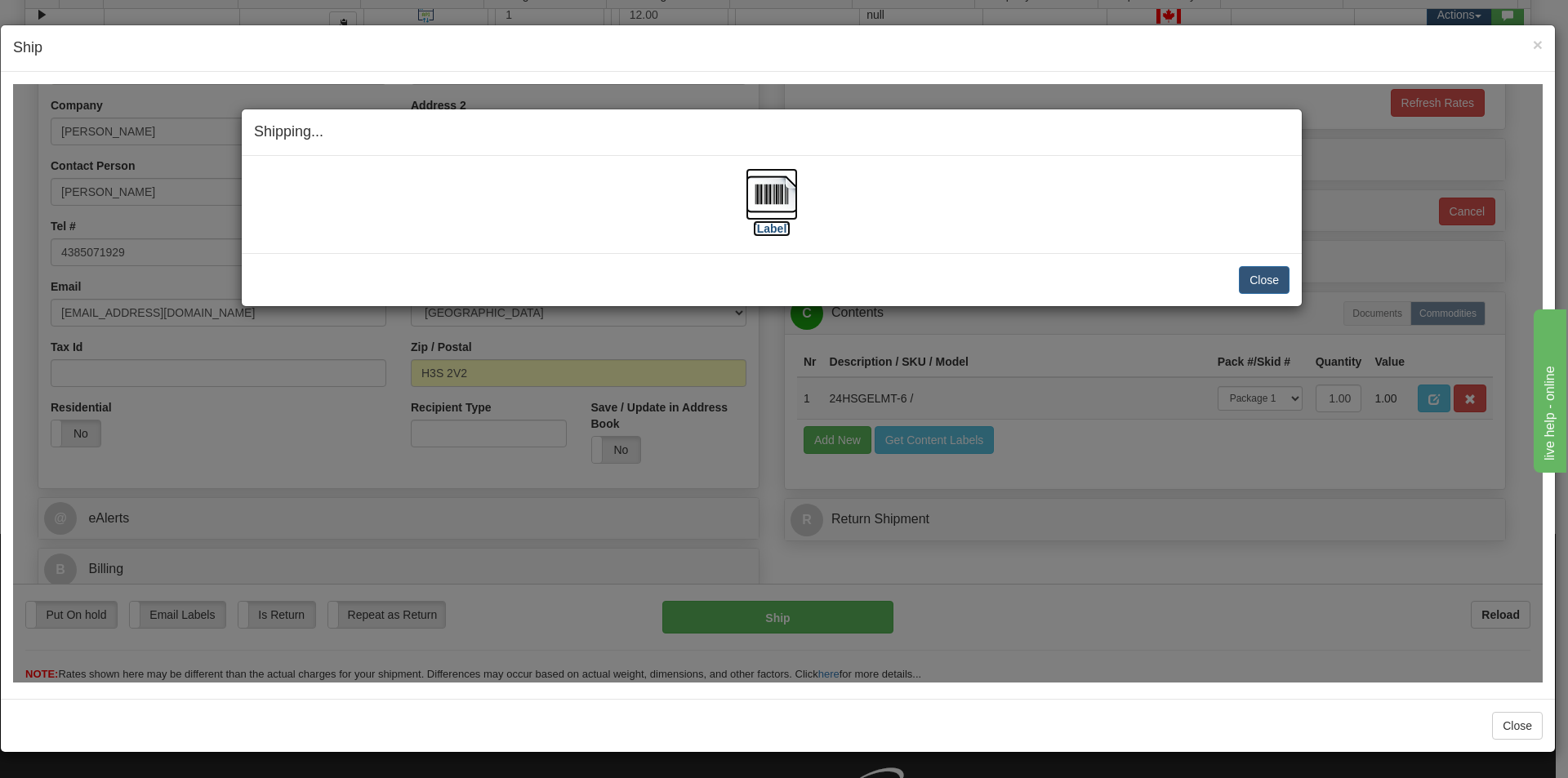
click at [779, 226] on label "[Label]" at bounding box center [771, 228] width 37 height 16
click at [1250, 285] on button "Close" at bounding box center [1264, 279] width 51 height 28
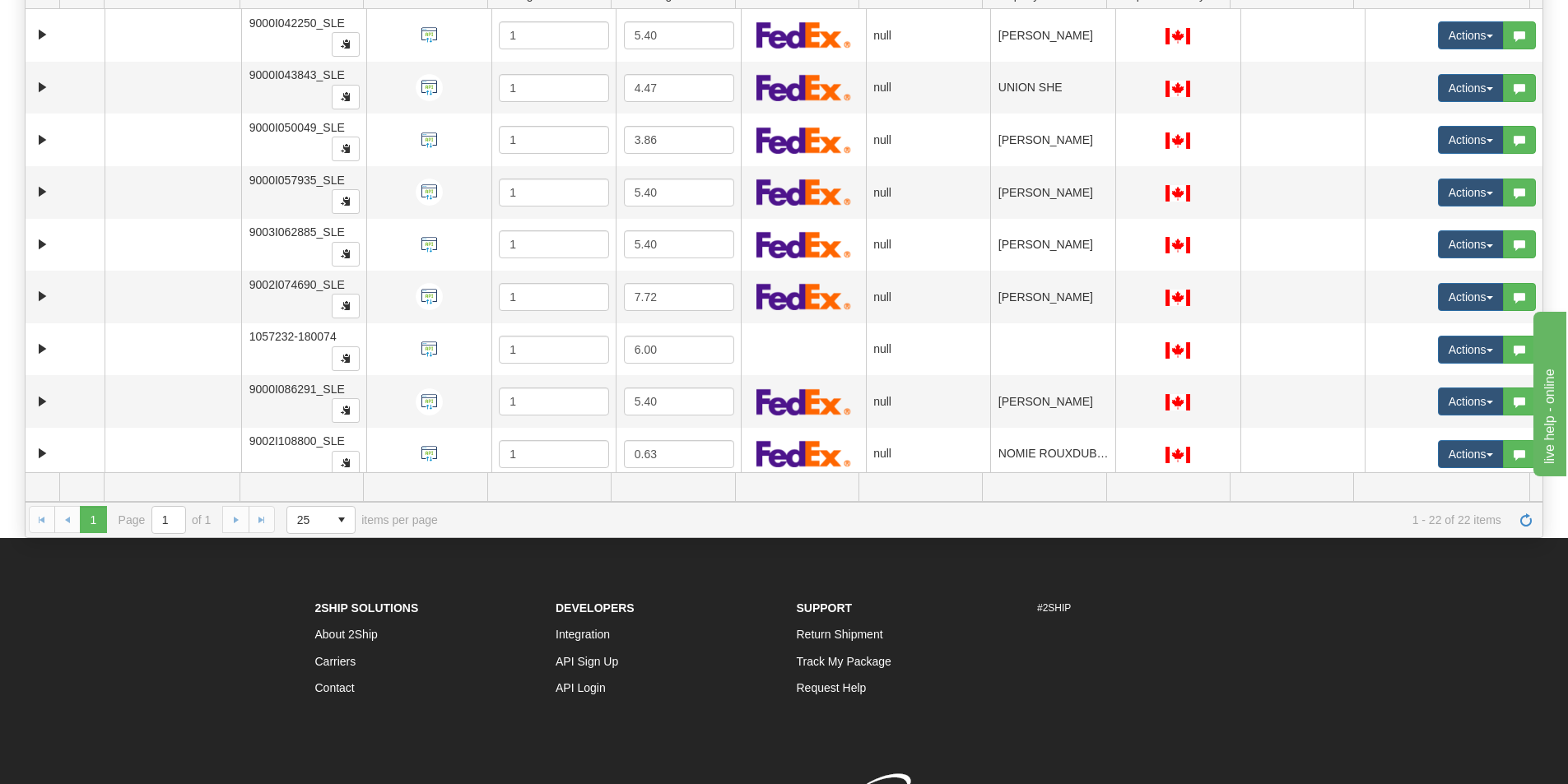
scroll to position [0, 0]
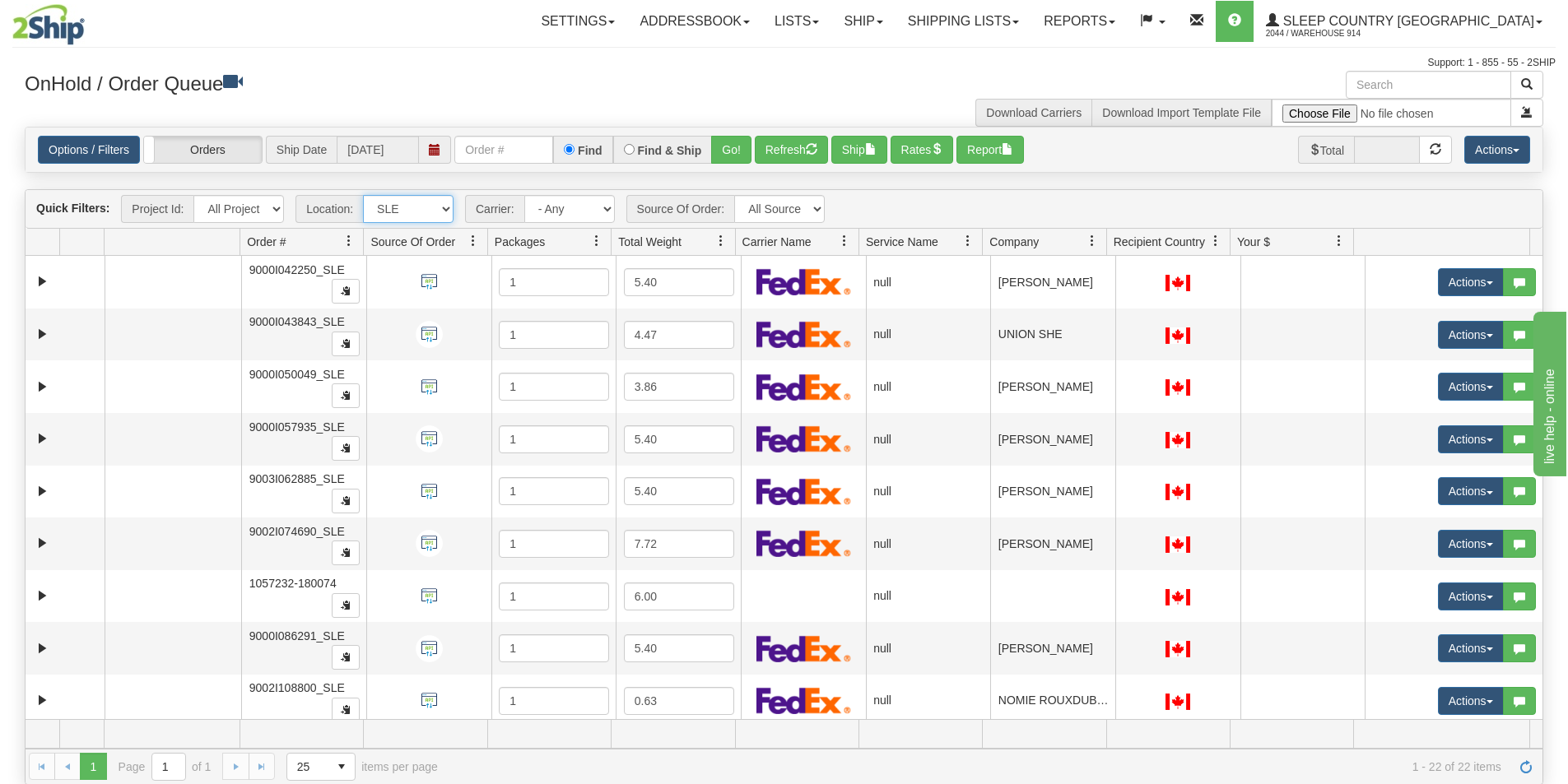
click at [429, 211] on select "All Locations 914 9009 [GEOGRAPHIC_DATA] SLE BEDDN ZINUC" at bounding box center [408, 208] width 91 height 28
click at [997, 9] on link "Shipping lists" at bounding box center [964, 21] width 136 height 41
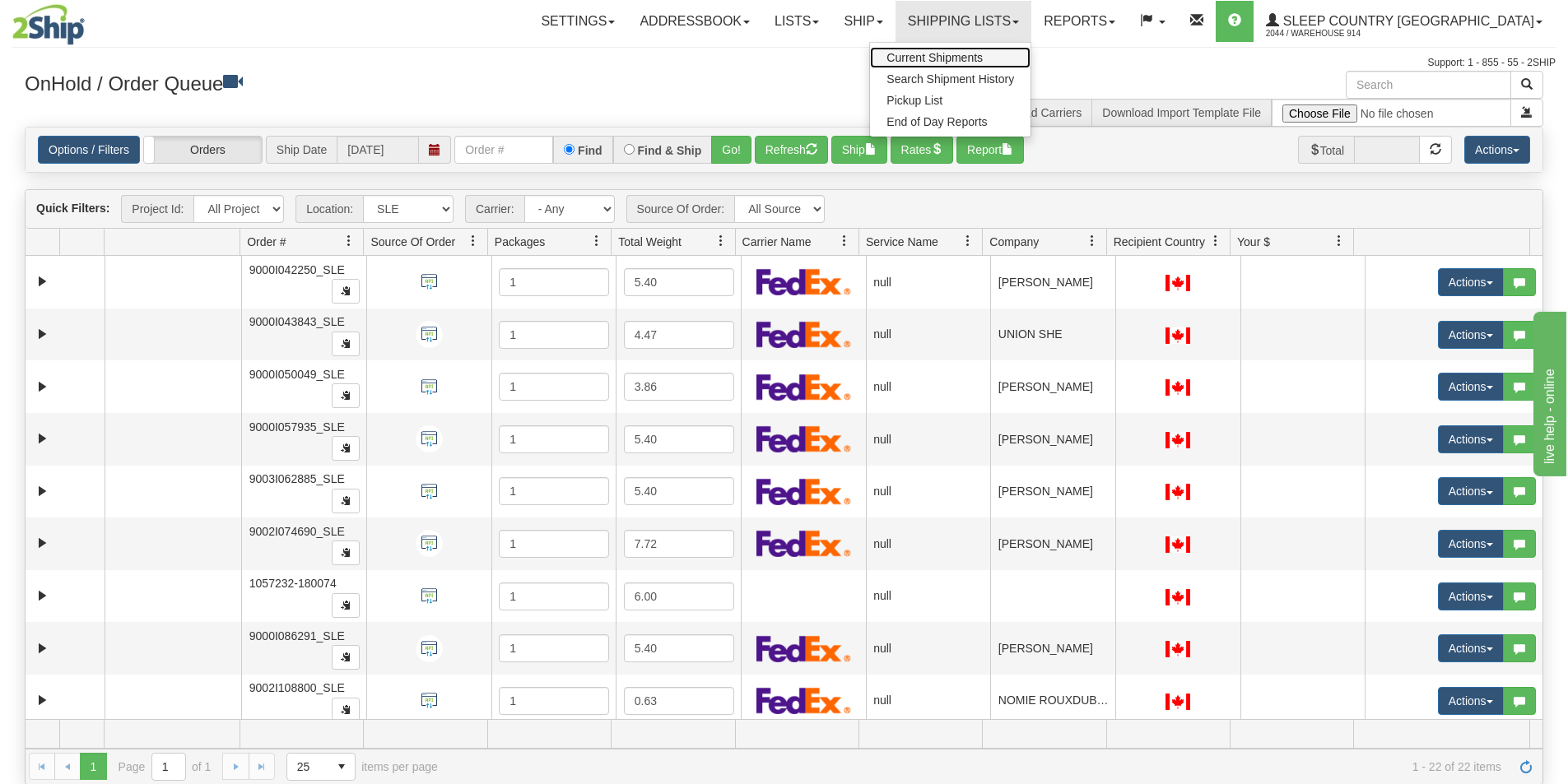
click at [983, 57] on span "Current Shipments" at bounding box center [934, 58] width 96 height 13
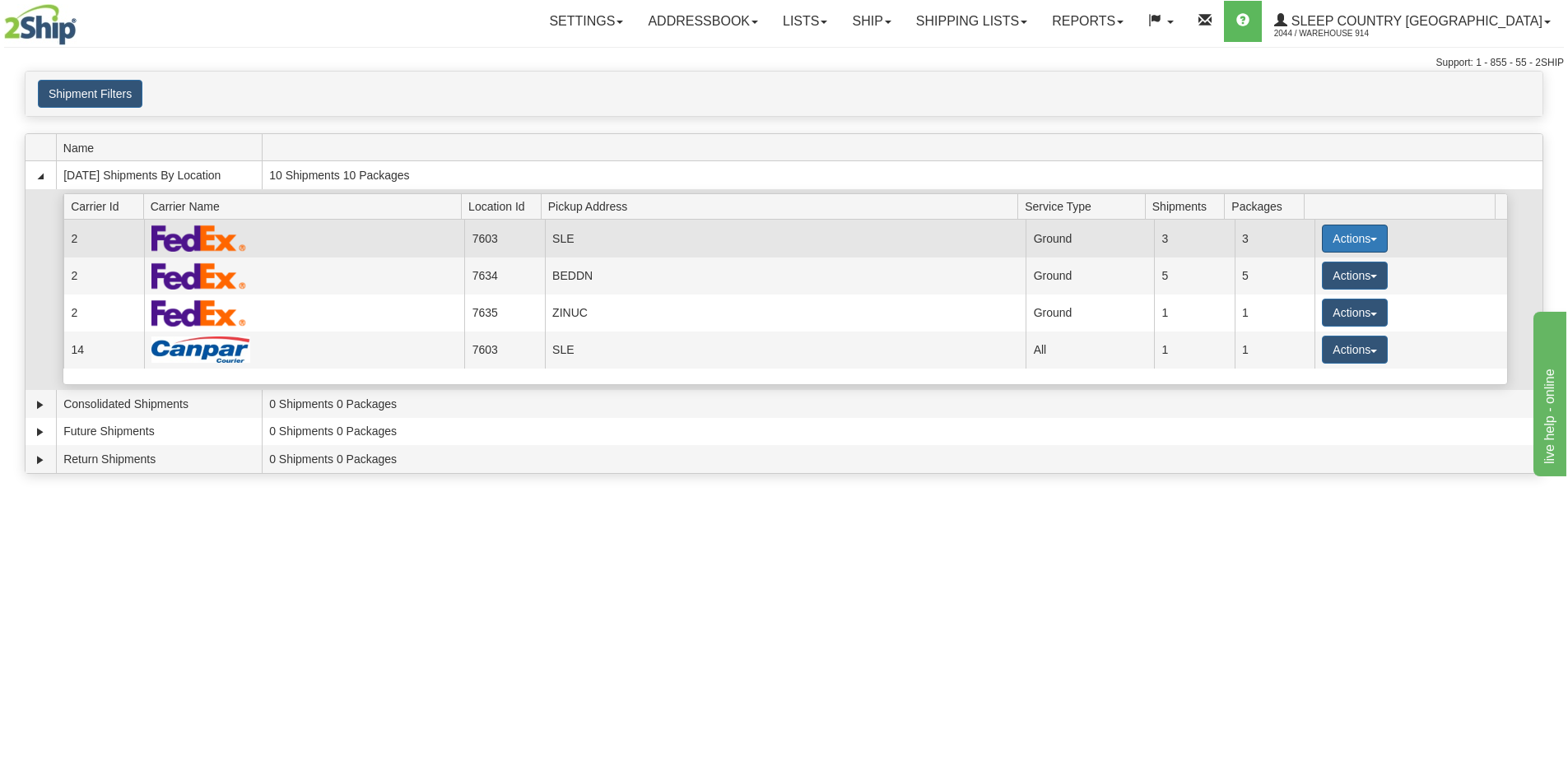
click at [1322, 232] on button "Actions" at bounding box center [1355, 238] width 66 height 28
click at [1115, 241] on td "Ground" at bounding box center [1090, 238] width 128 height 37
click at [1322, 232] on button "Actions" at bounding box center [1355, 238] width 66 height 28
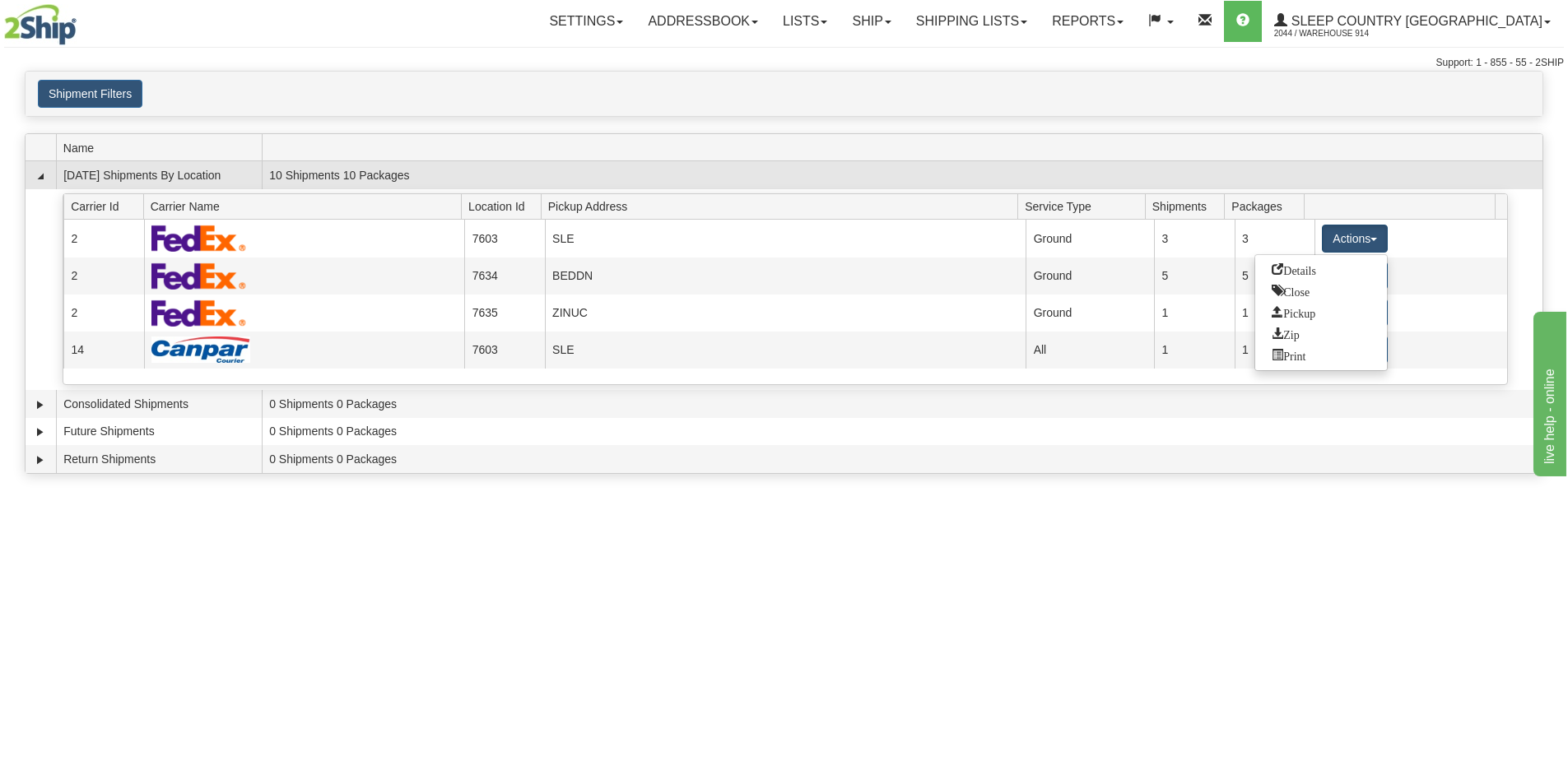
click at [1130, 176] on td "10 Shipments 10 Packages" at bounding box center [901, 175] width 1281 height 28
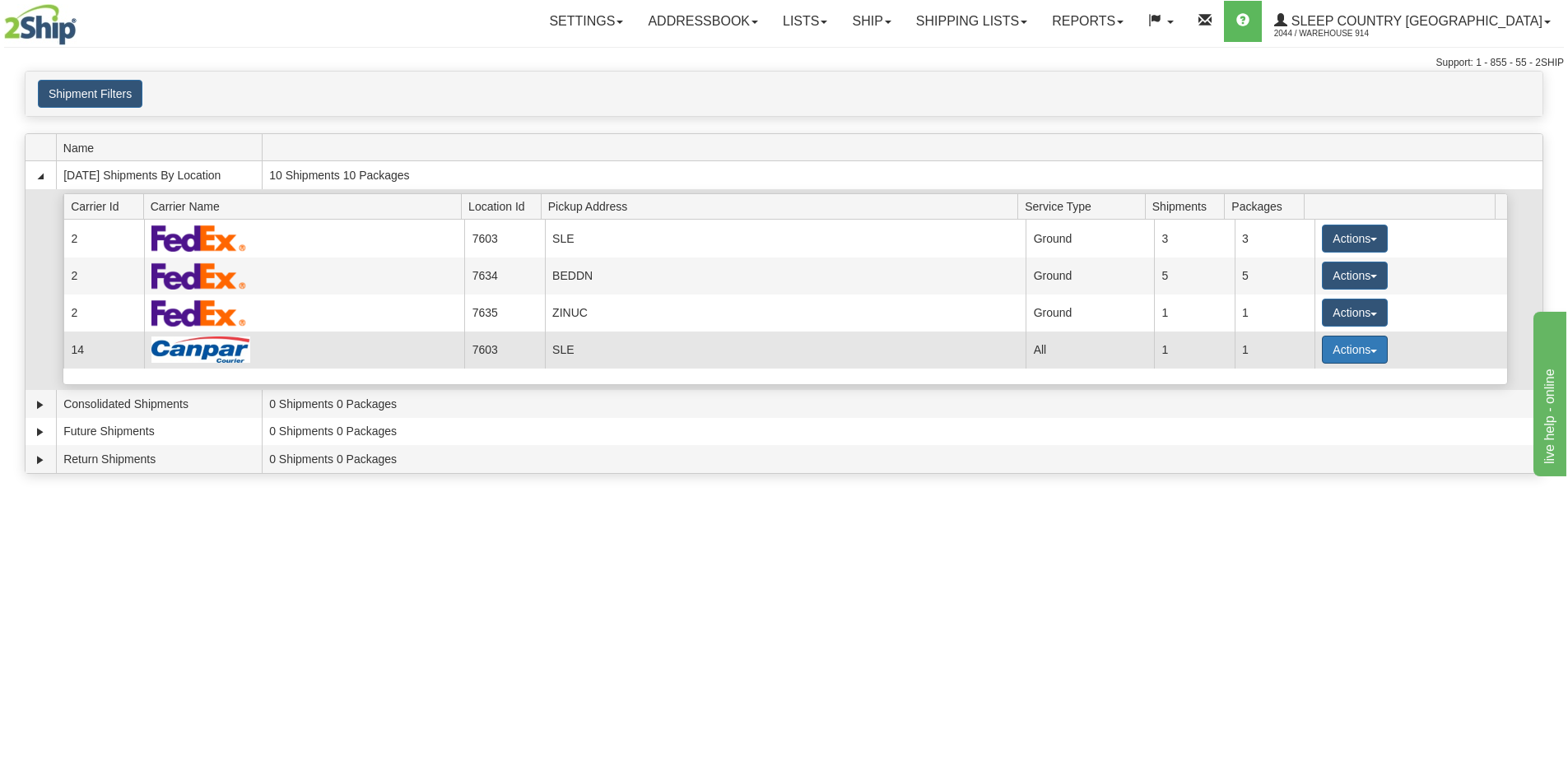
click at [1328, 357] on button "Actions" at bounding box center [1355, 349] width 66 height 28
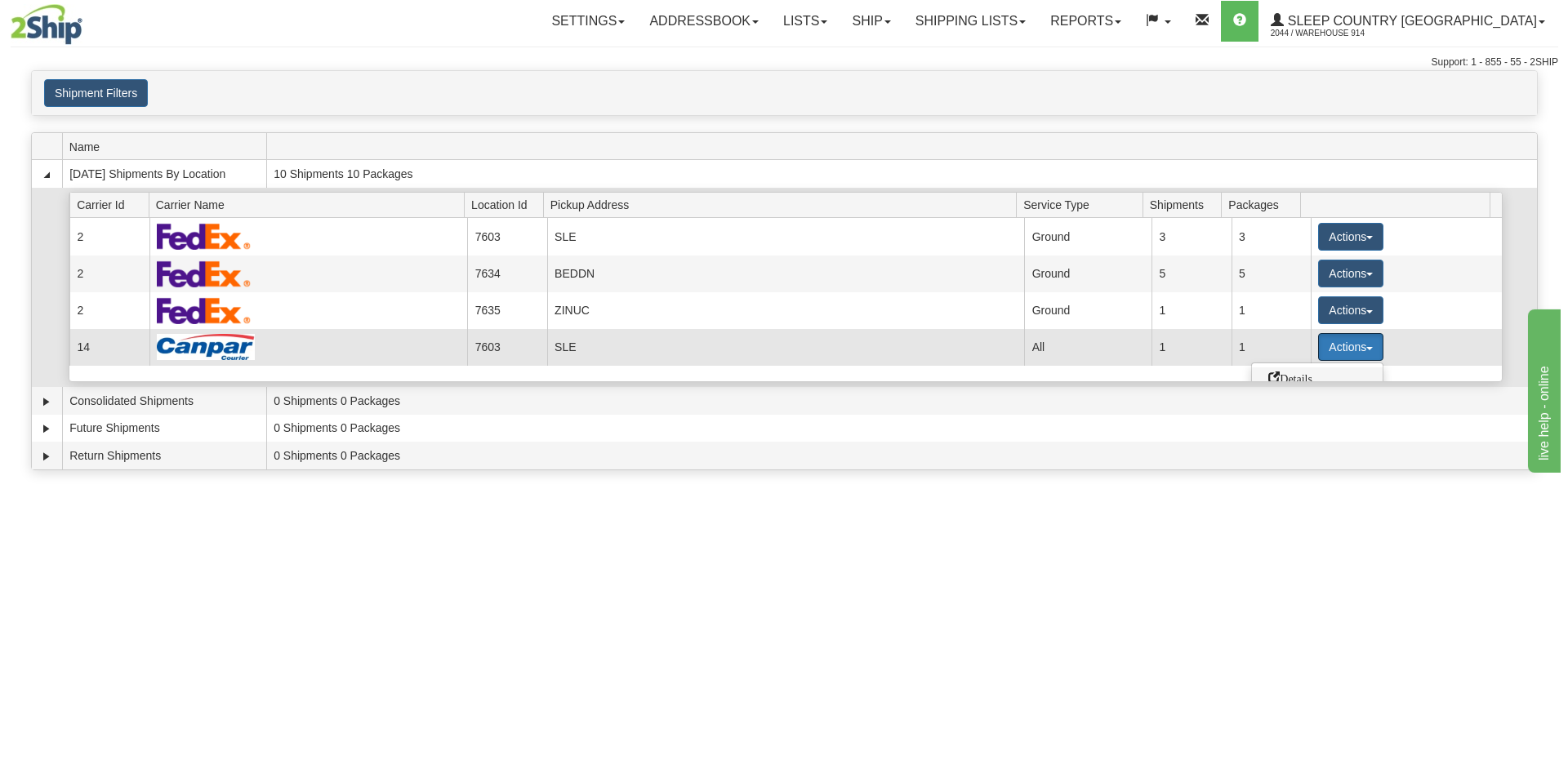
scroll to position [82, 0]
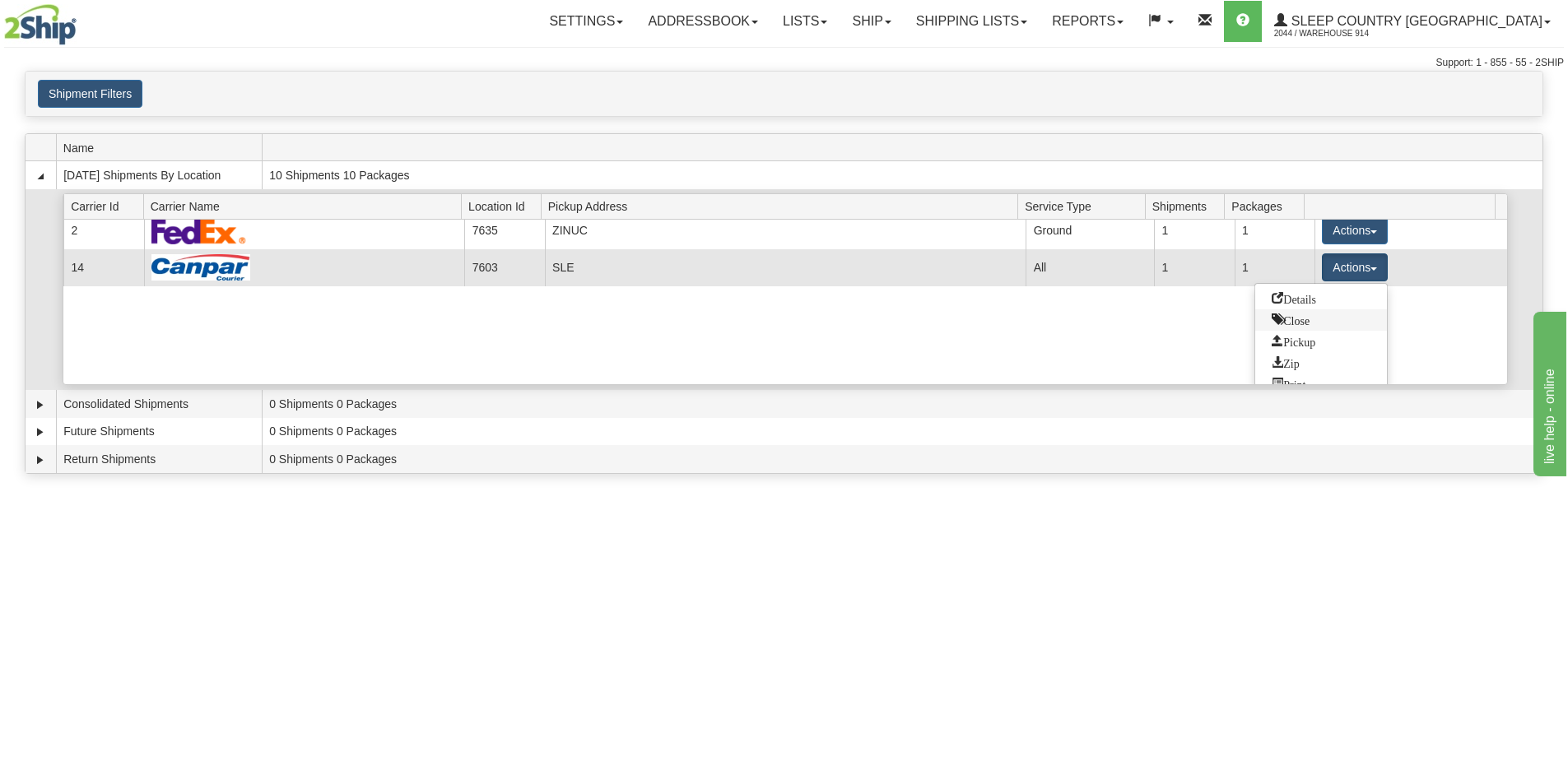
click at [1310, 319] on span "Close" at bounding box center [1290, 319] width 37 height 12
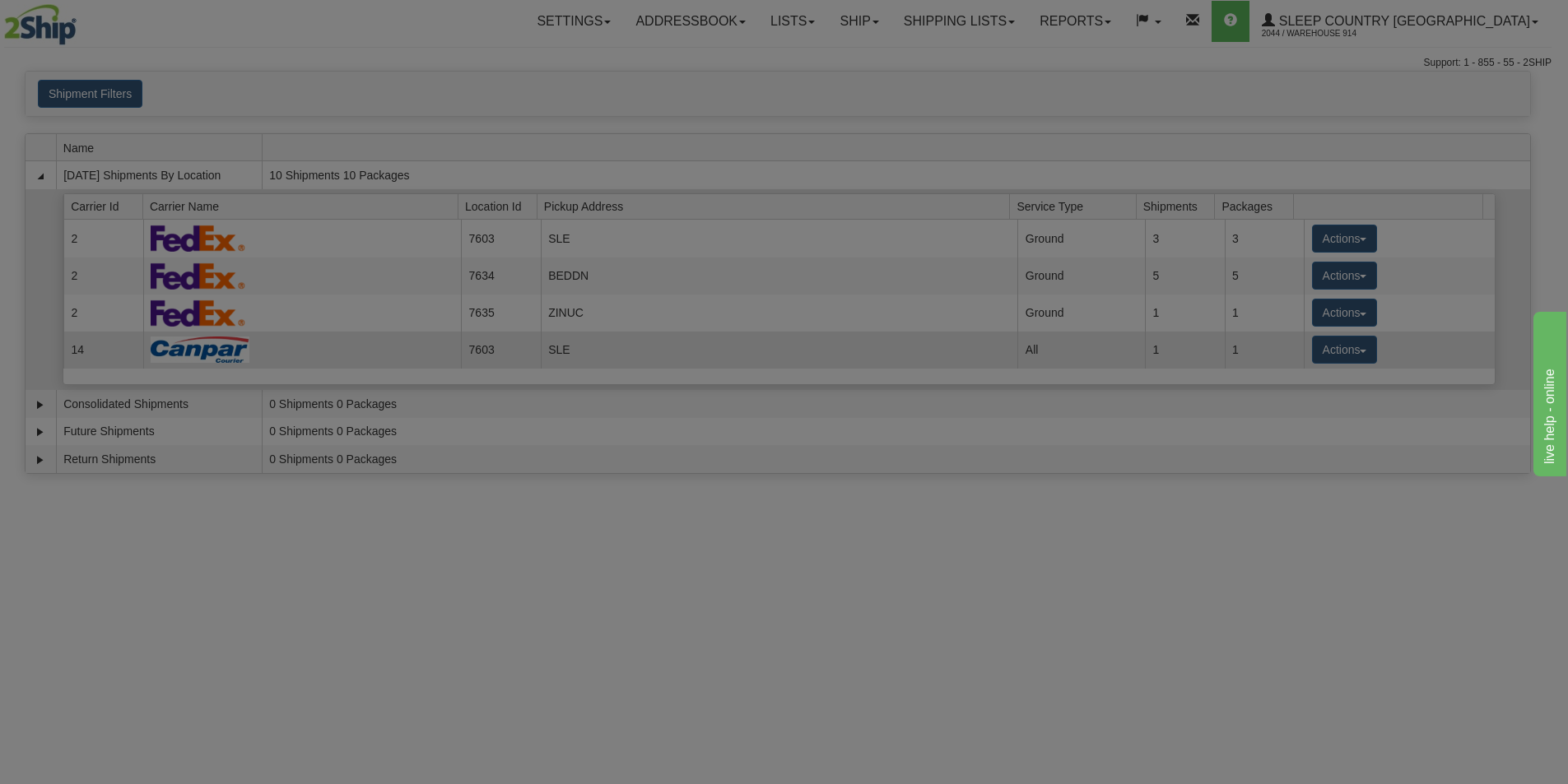
scroll to position [0, 0]
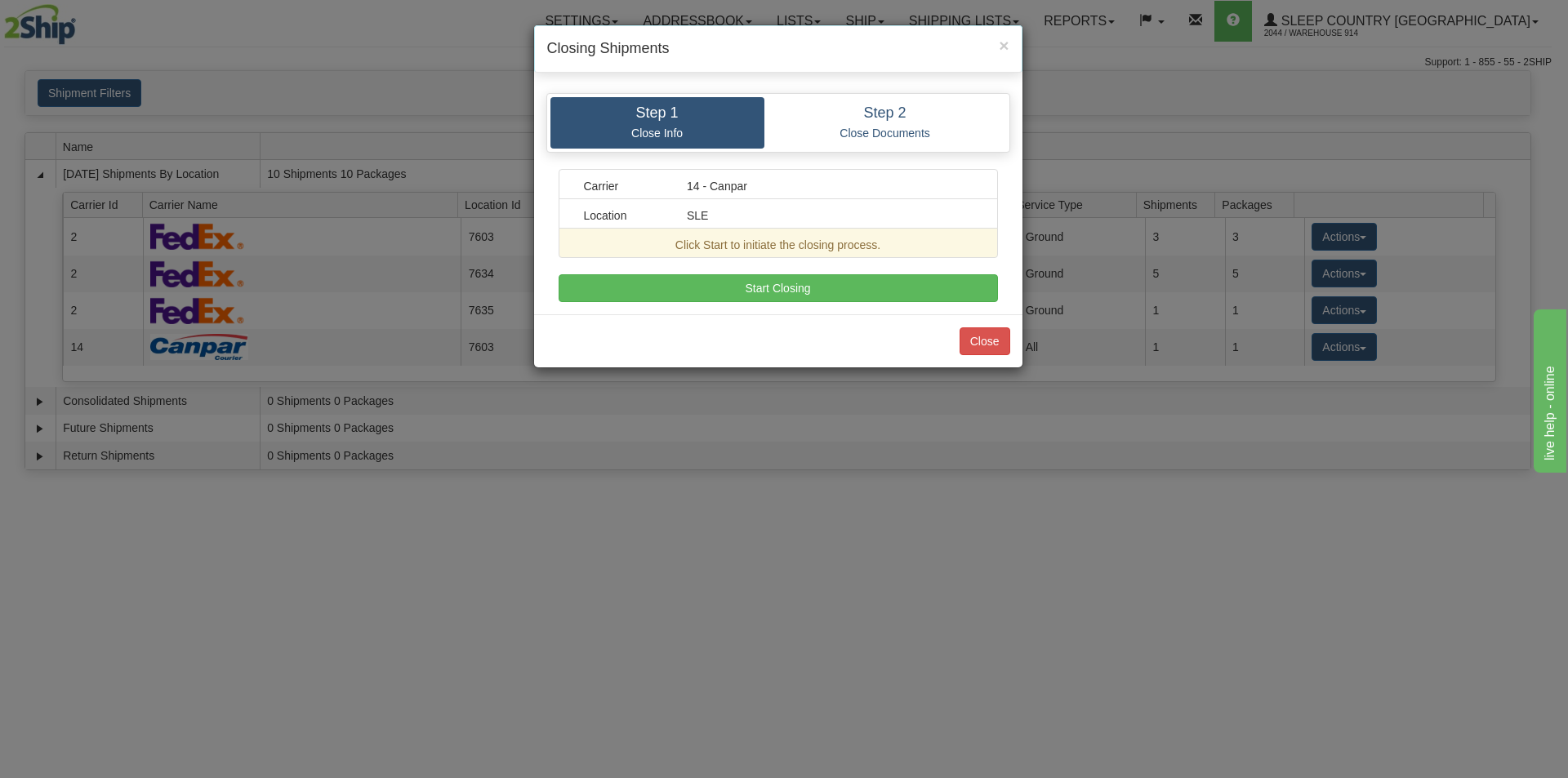
click at [1141, 75] on div "× Closing Shipments Step 1 Close Info Step 2 Close Documents Carrier 14 - Canpa…" at bounding box center [784, 389] width 1568 height 778
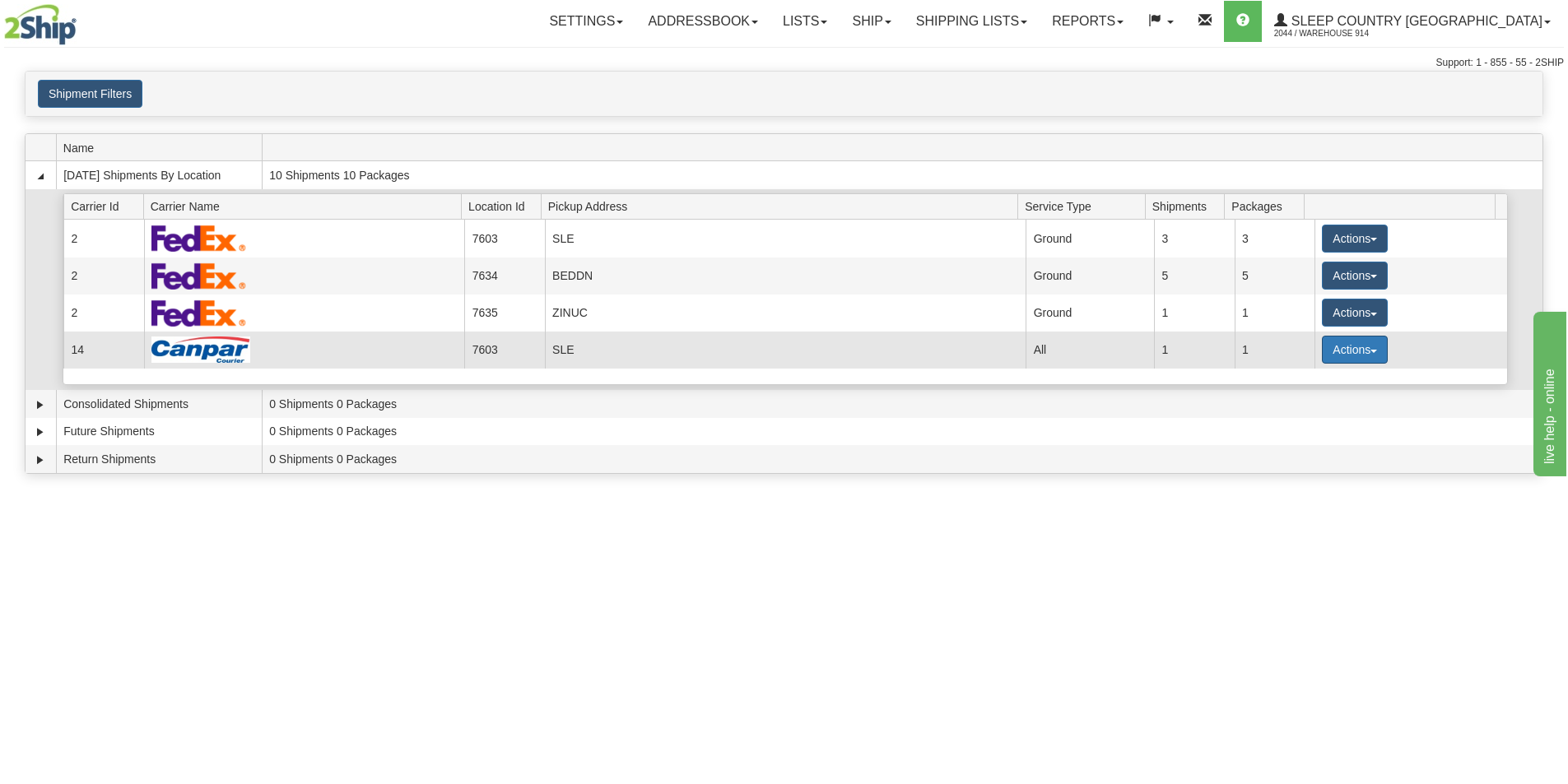
click at [1348, 350] on button "Actions" at bounding box center [1355, 349] width 66 height 28
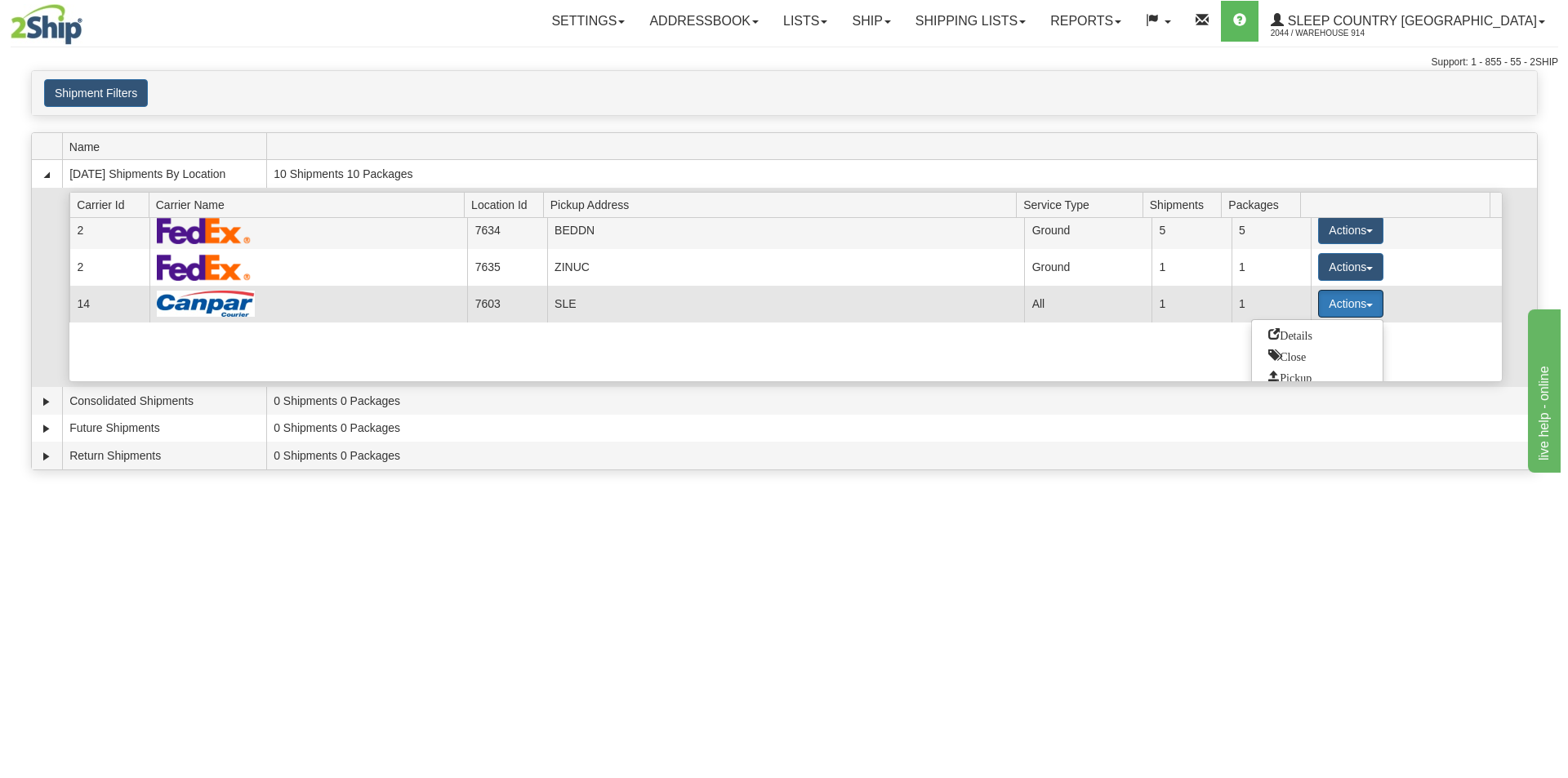
scroll to position [82, 0]
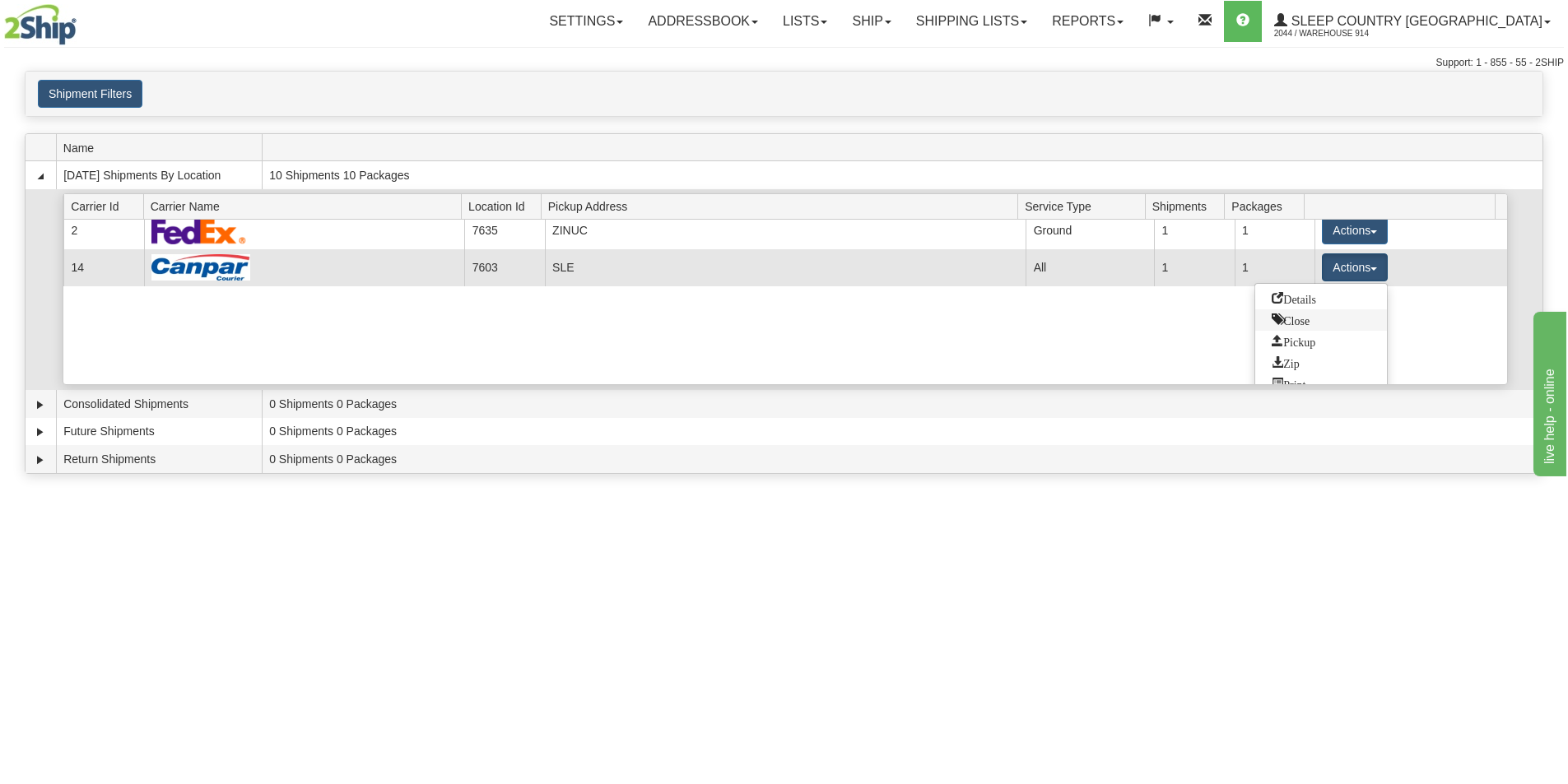
click at [1289, 320] on span "Close" at bounding box center [1290, 319] width 37 height 12
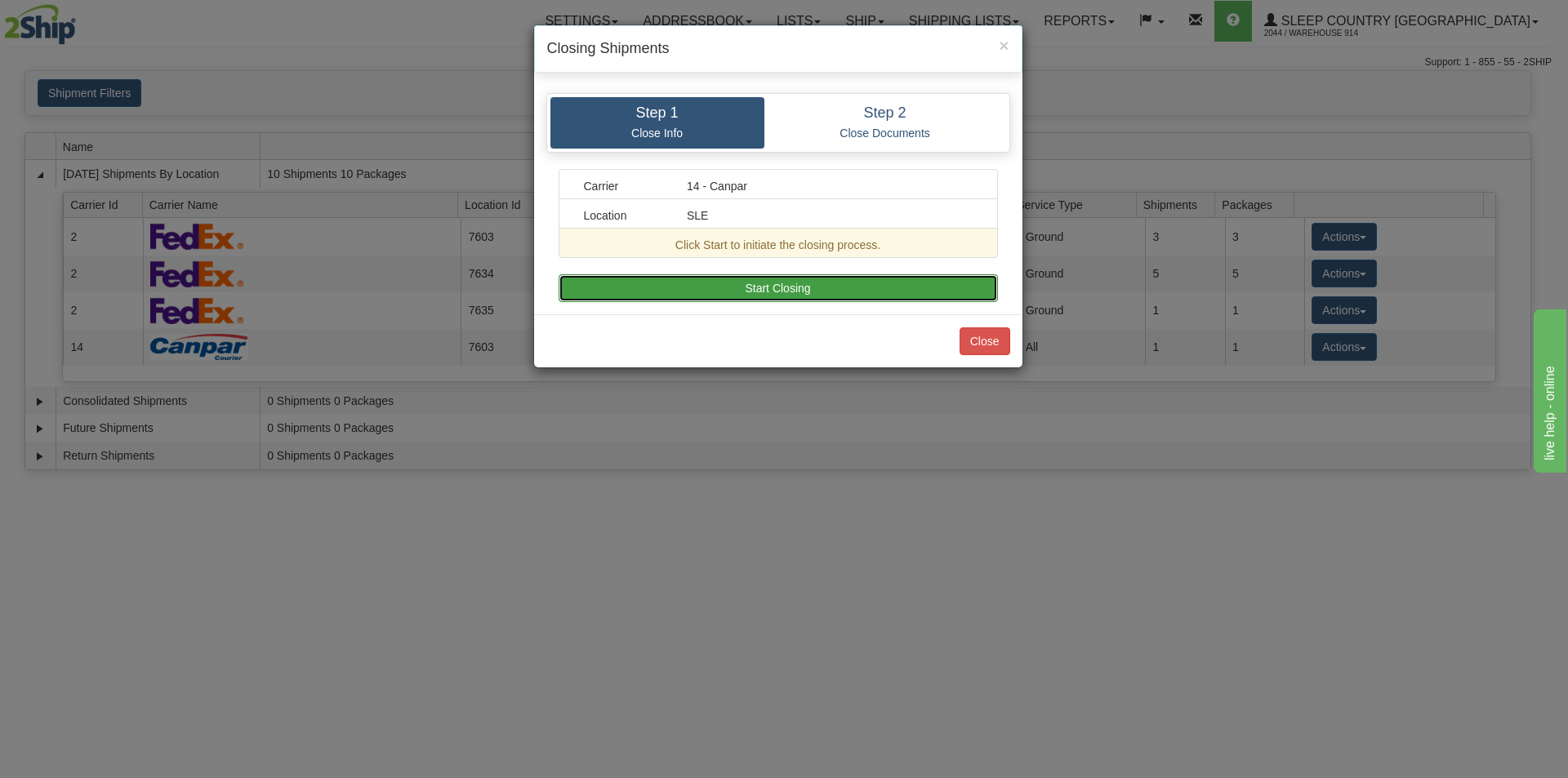
click at [890, 293] on button "Start Closing" at bounding box center [778, 288] width 439 height 28
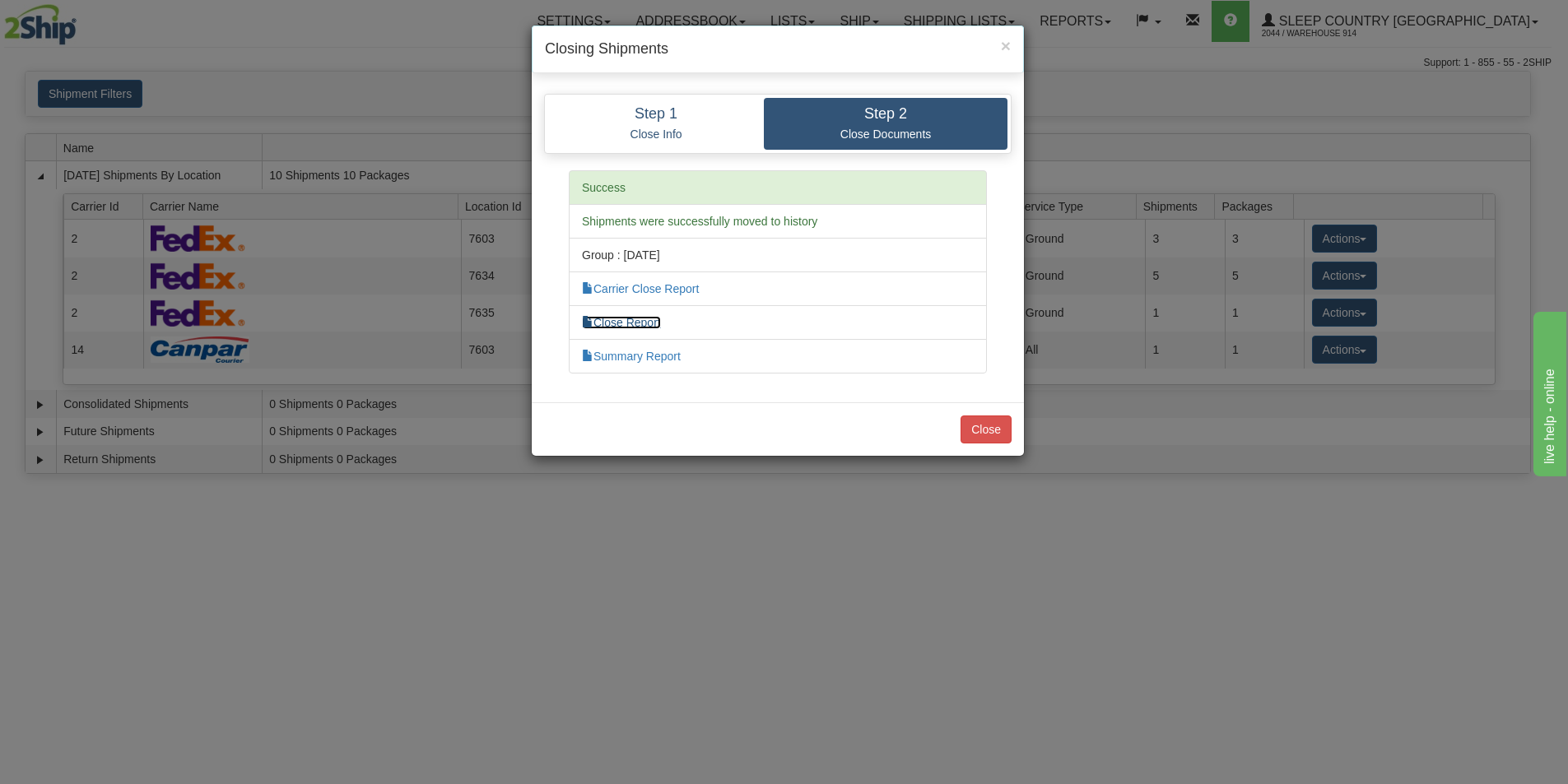
click at [639, 322] on link "Close Report" at bounding box center [622, 323] width 79 height 13
click at [977, 440] on button "Close" at bounding box center [987, 429] width 51 height 28
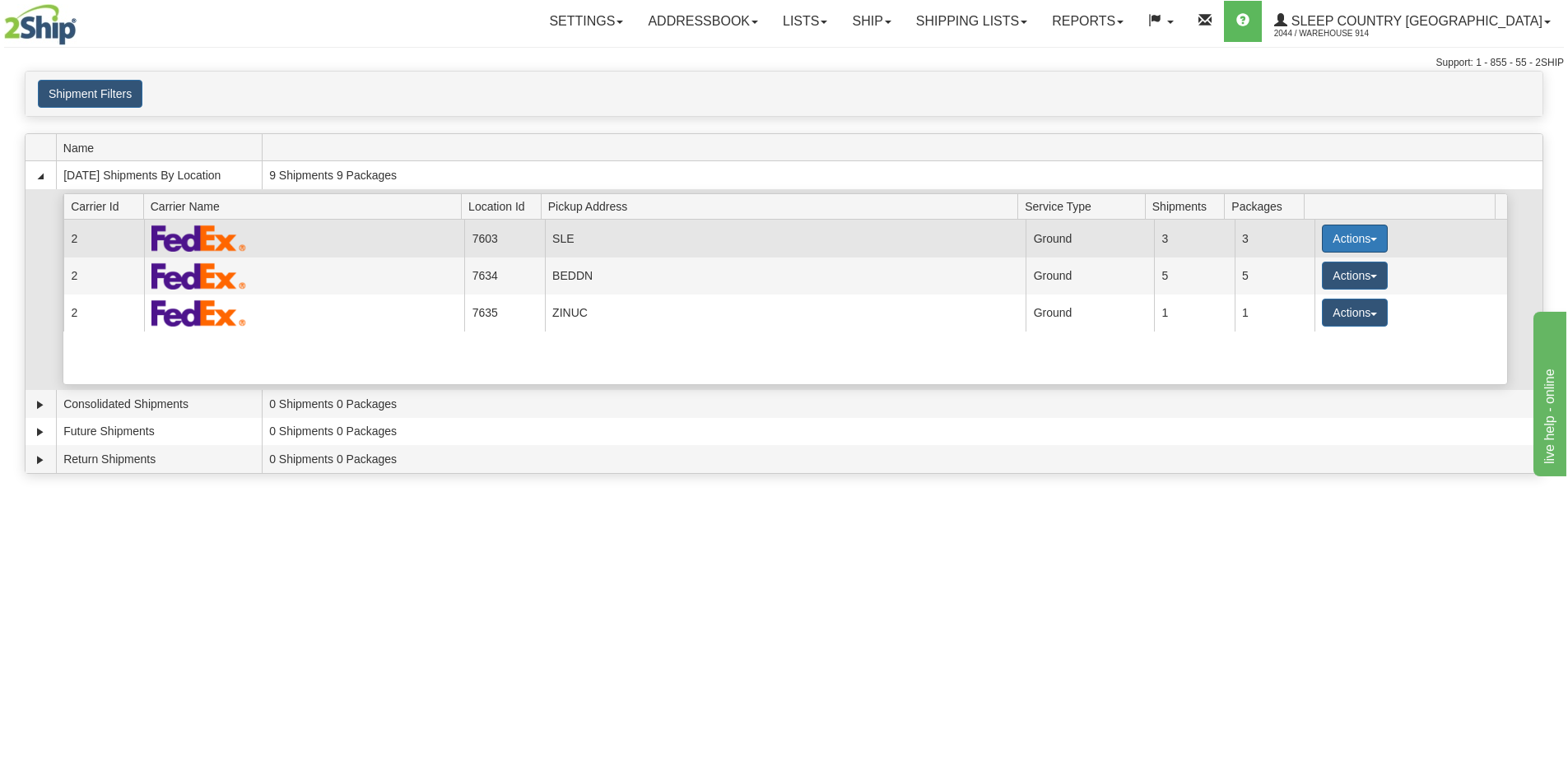
click at [1352, 235] on button "Actions" at bounding box center [1355, 238] width 66 height 28
click at [1317, 282] on link "Close" at bounding box center [1321, 291] width 132 height 21
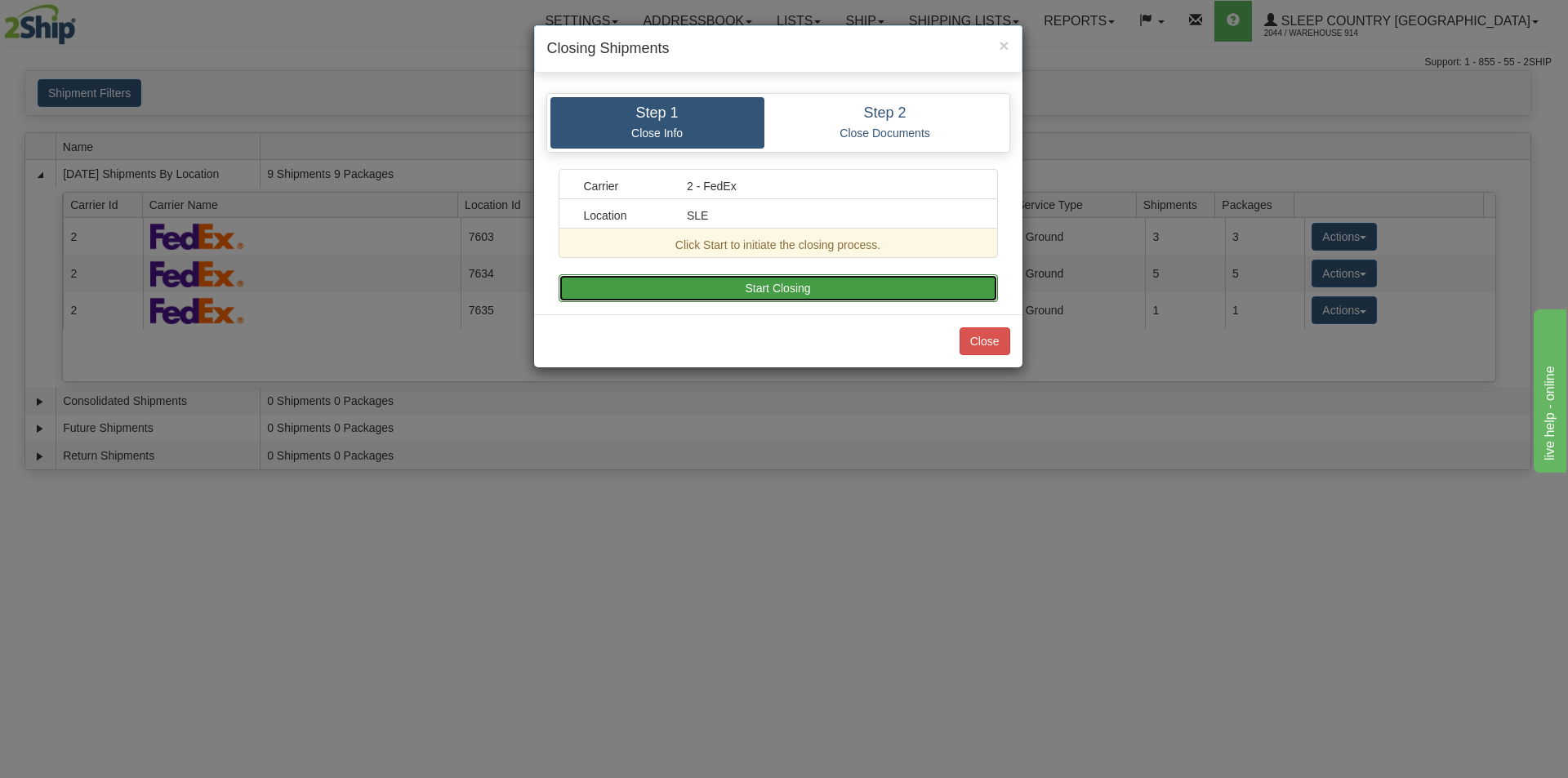
click at [869, 287] on button "Start Closing" at bounding box center [778, 288] width 439 height 28
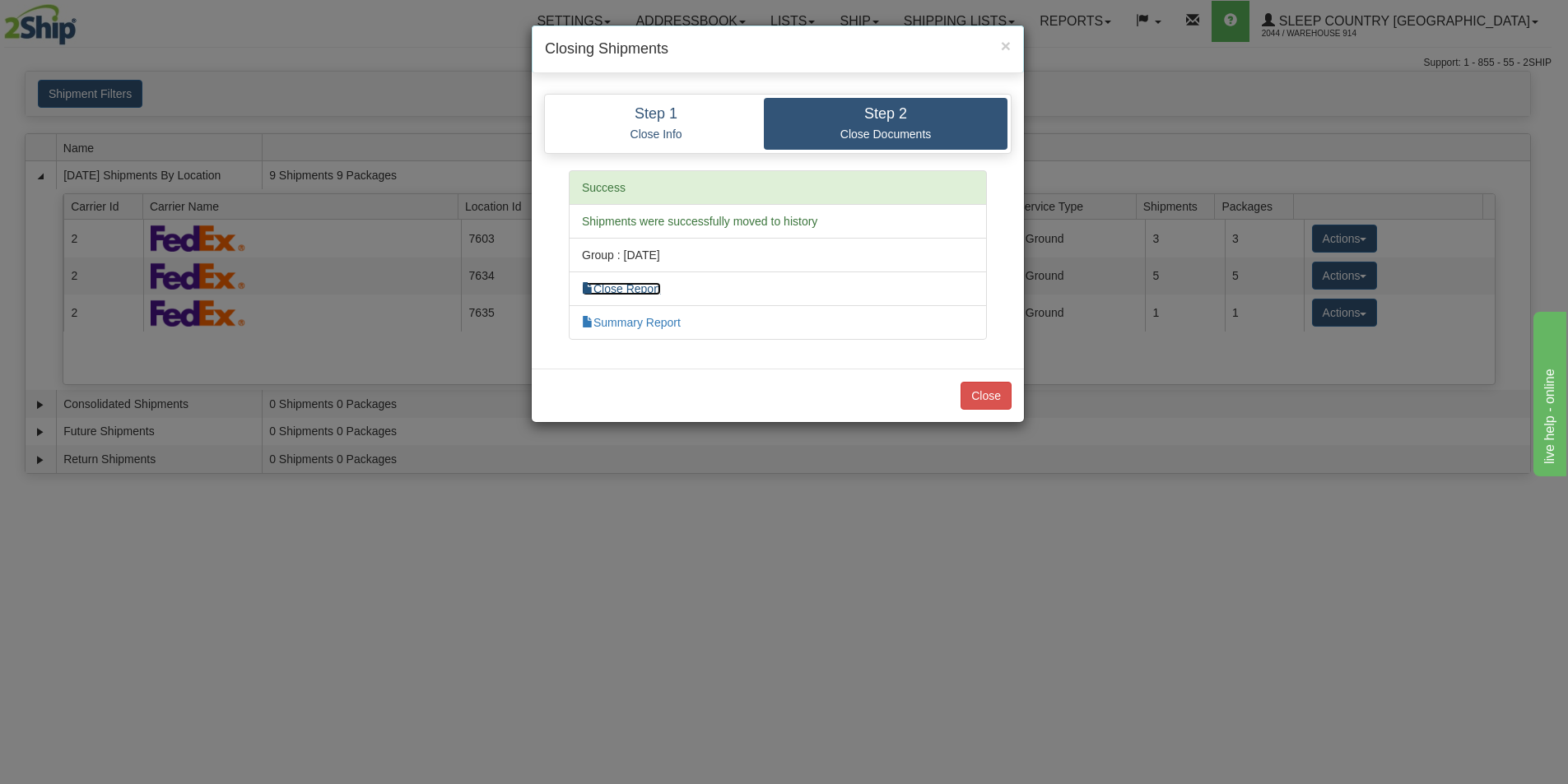
click at [647, 282] on link "Close Report" at bounding box center [622, 289] width 79 height 13
